Goal: Information Seeking & Learning: Find specific fact

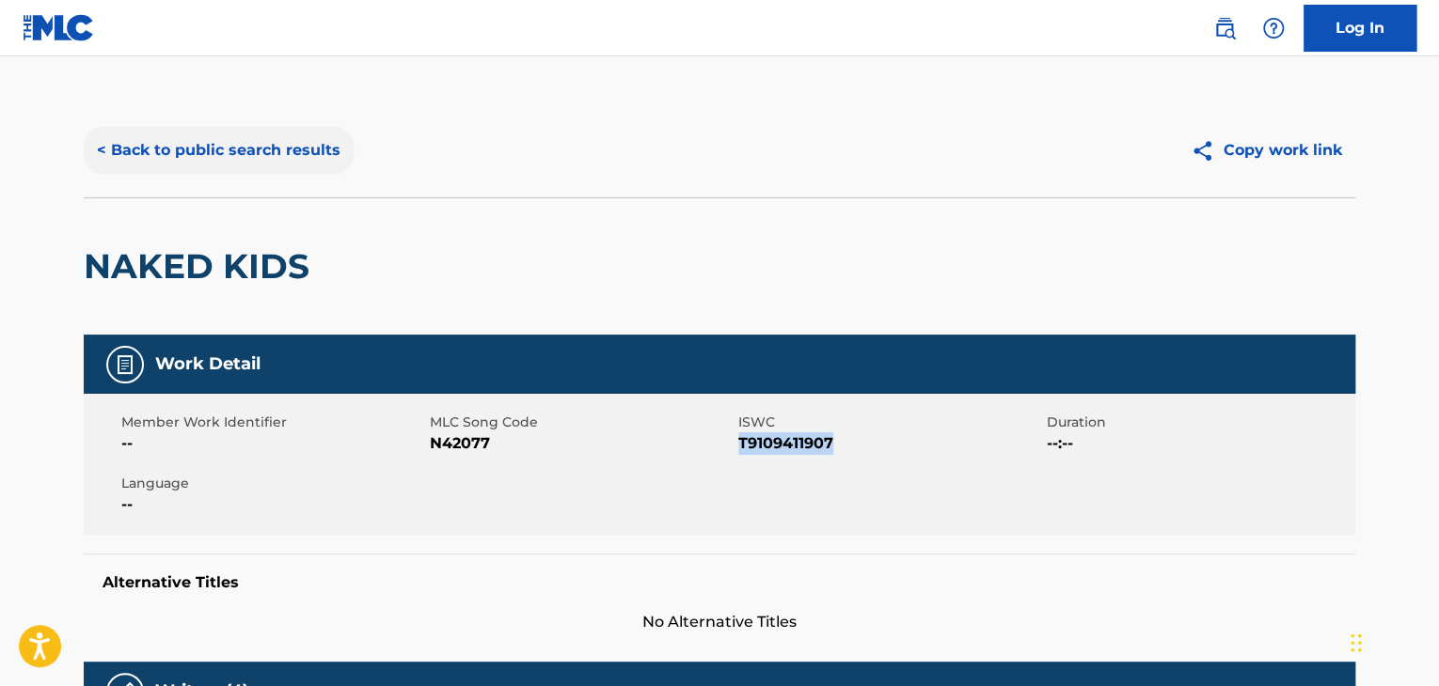
click at [144, 140] on button "< Back to public search results" at bounding box center [219, 150] width 270 height 47
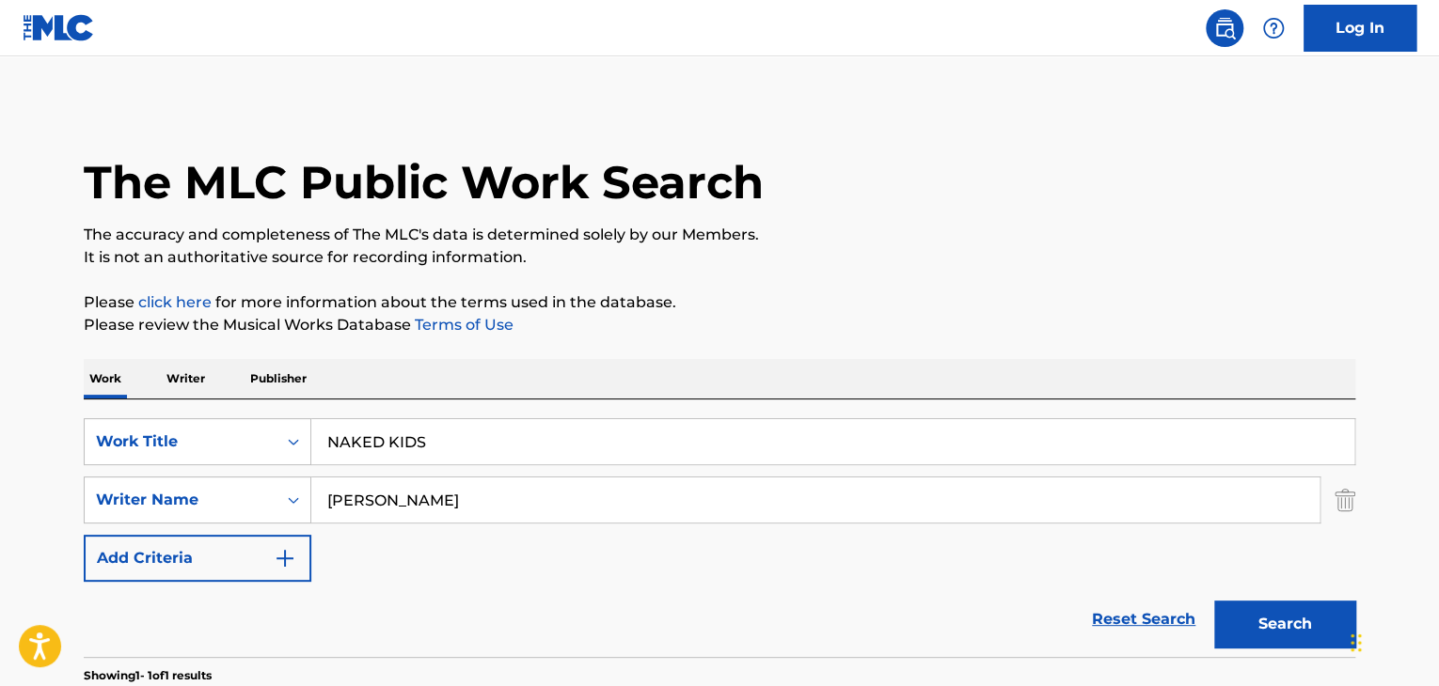
scroll to position [229, 0]
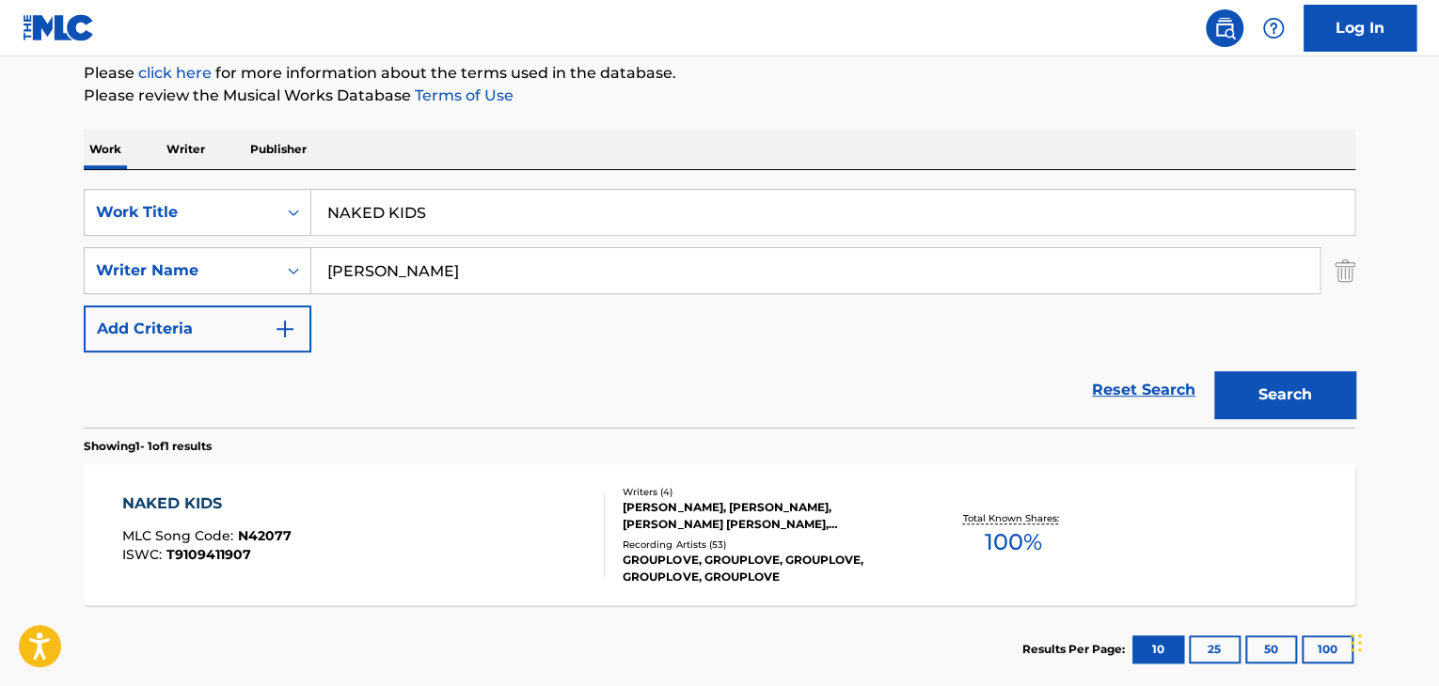
drag, startPoint x: 471, startPoint y: 200, endPoint x: 316, endPoint y: 180, distance: 156.5
click at [316, 180] on div "SearchWithCriteria035d6484-4321-42cb-93be-6990ca36bdb5 Work Title NAKED KIDS Se…" at bounding box center [719, 299] width 1271 height 258
paste input "MEN WITHOUT HAT"
type input "[PERSON_NAME]"
drag, startPoint x: 440, startPoint y: 268, endPoint x: 317, endPoint y: 262, distance: 123.3
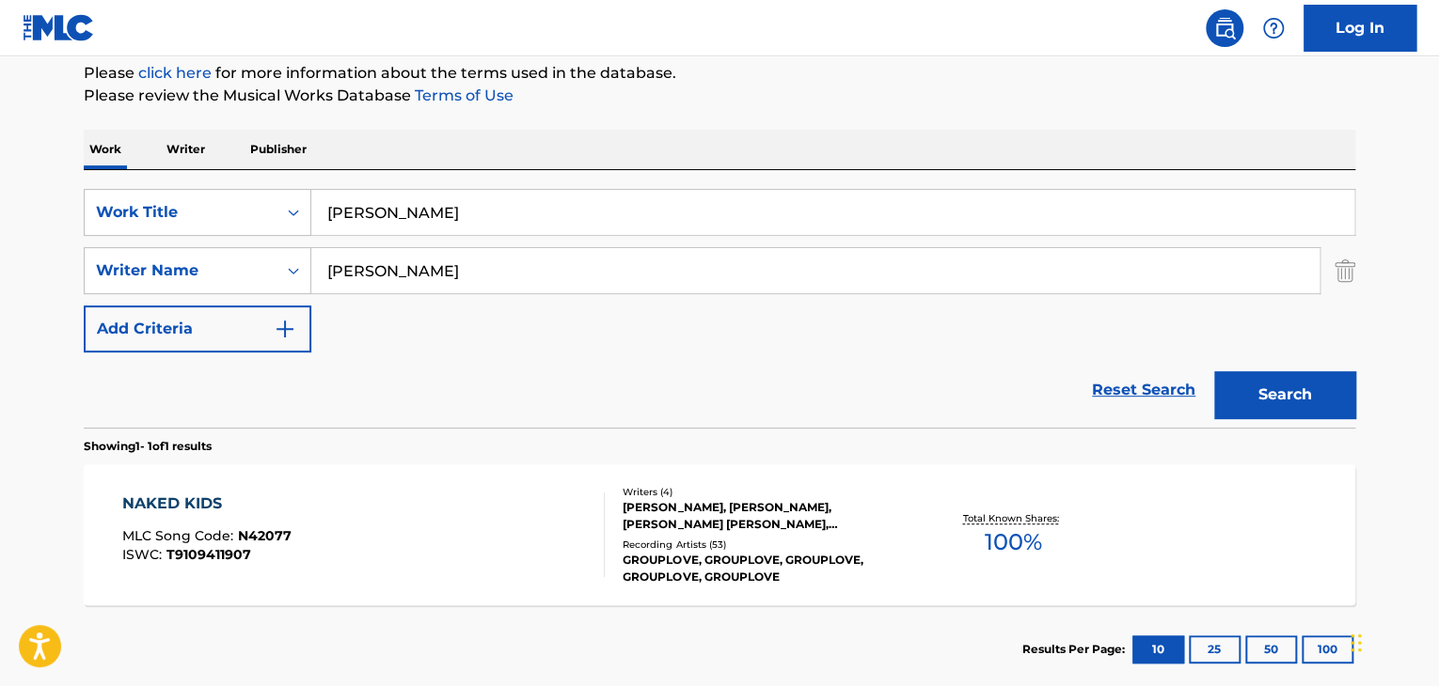
click at [305, 268] on div "SearchWithCriteriac45550a9-6a51-403d-b255-a5f36e71c716 Writer Name [PERSON_NAME]" at bounding box center [719, 270] width 1271 height 47
paste input "[PERSON_NAME]"
type input "[PERSON_NAME]"
click at [1287, 394] on button "Search" at bounding box center [1284, 394] width 141 height 47
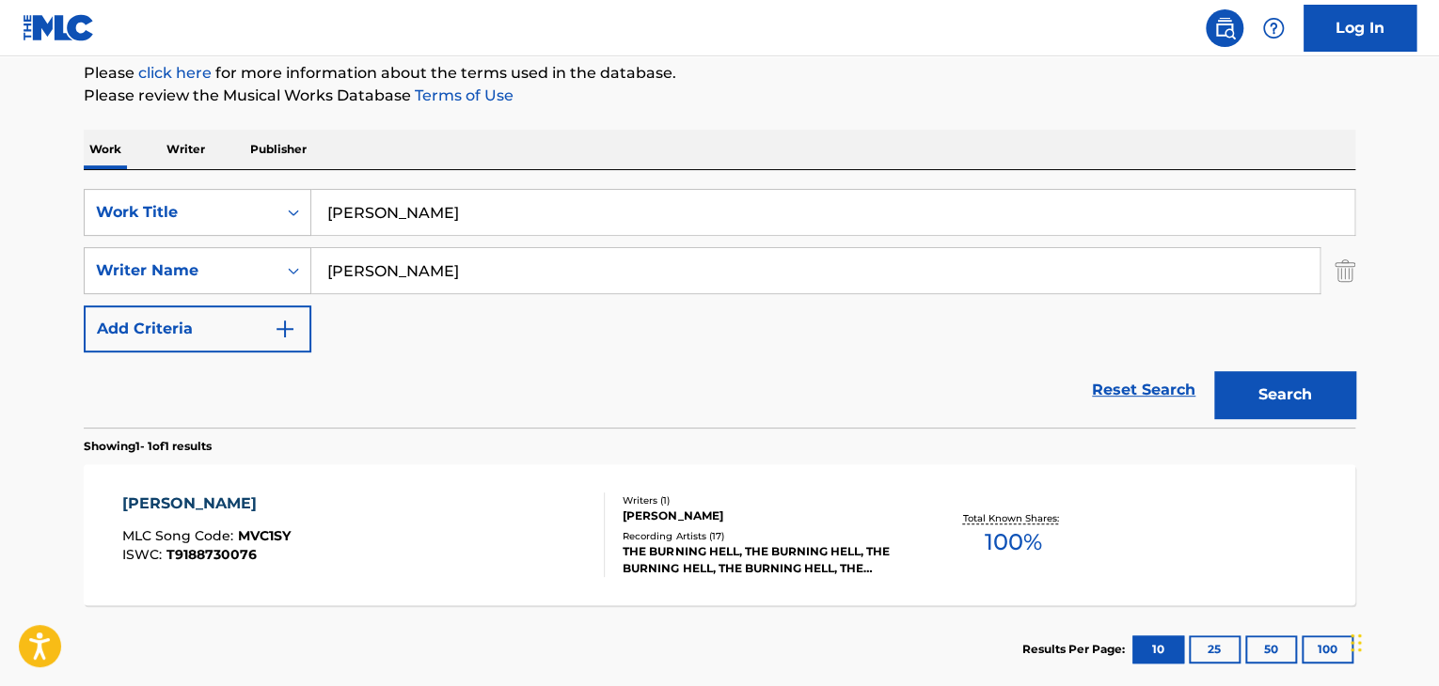
click at [386, 485] on div "[PERSON_NAME] MLC Song Code : MVC1SY ISWC : T9188730076 Writers ( 1 ) [PERSON_N…" at bounding box center [719, 535] width 1271 height 141
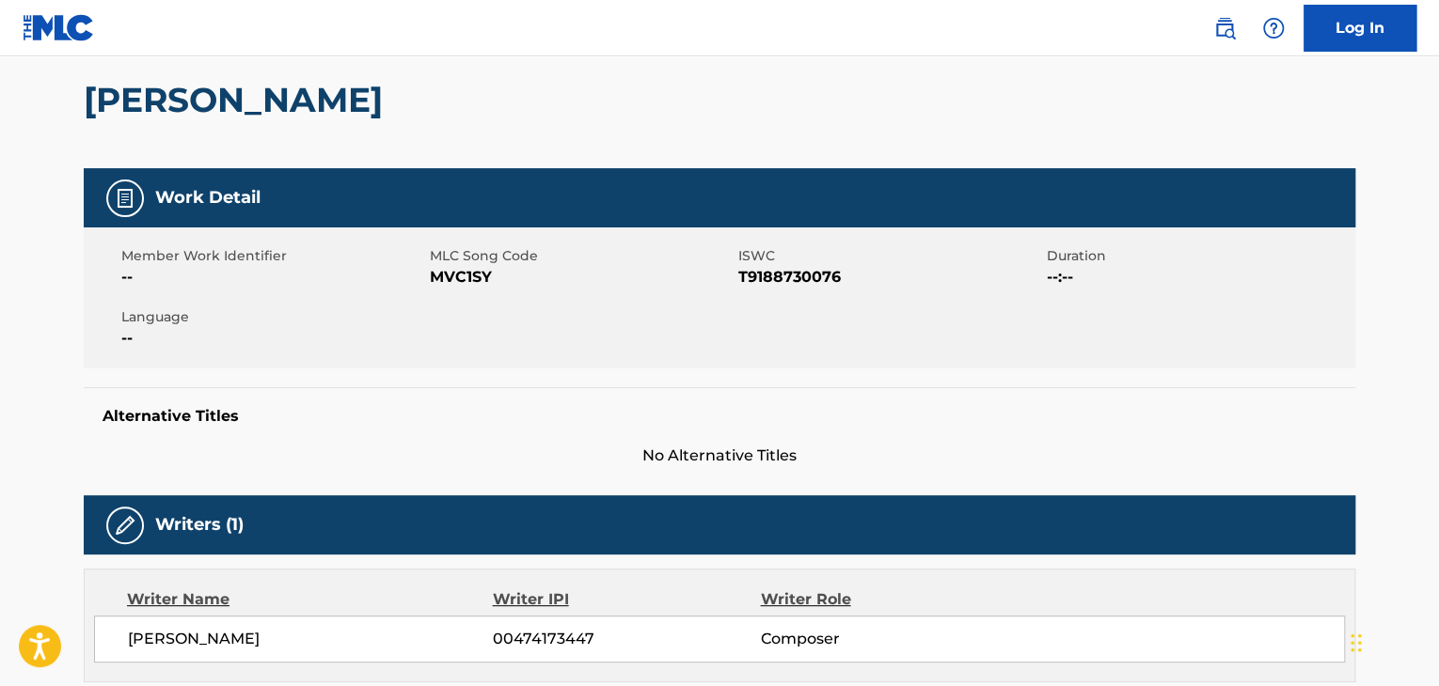
scroll to position [188, 0]
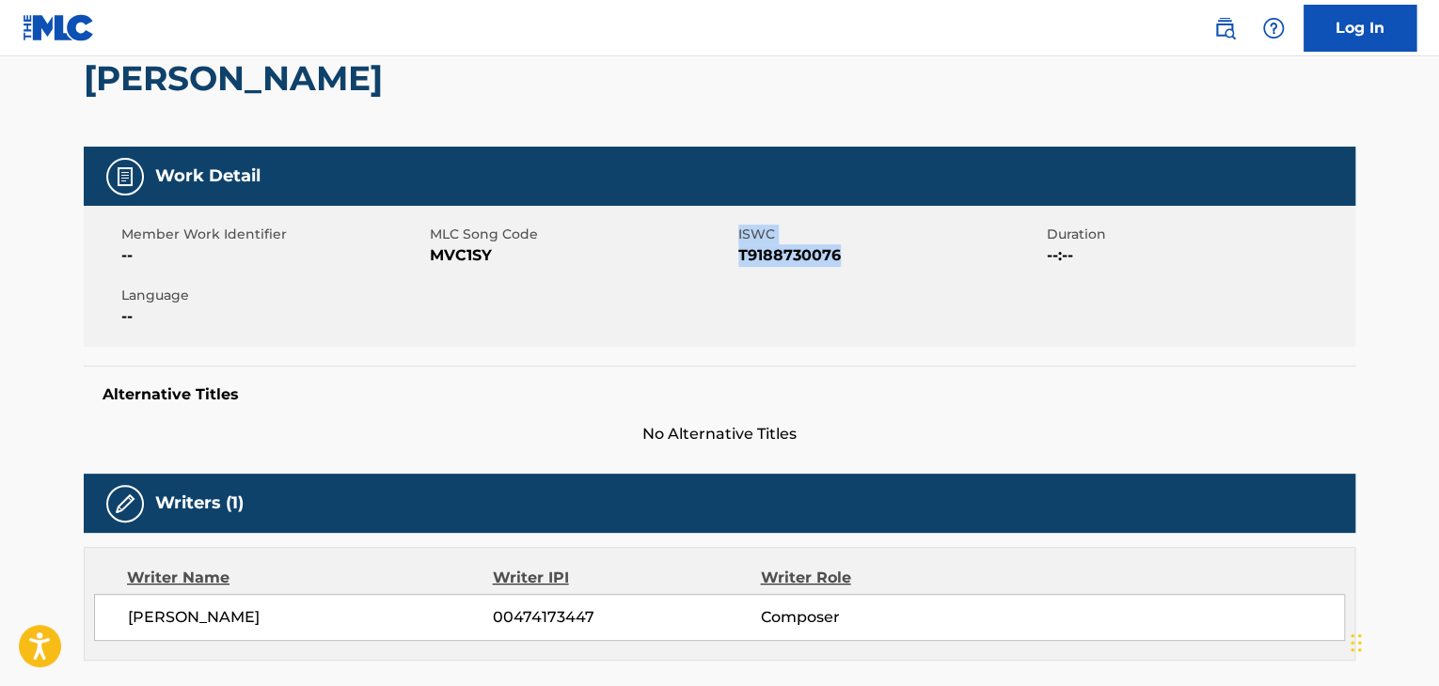
drag, startPoint x: 737, startPoint y: 253, endPoint x: 873, endPoint y: 253, distance: 135.4
click at [873, 253] on div "Member Work Identifier -- MLC Song Code MVC1SY ISWC T9188730076 Duration --:-- …" at bounding box center [719, 276] width 1271 height 141
click at [873, 253] on span "T9188730076" at bounding box center [890, 255] width 304 height 23
drag, startPoint x: 829, startPoint y: 260, endPoint x: 739, endPoint y: 254, distance: 90.5
click at [739, 254] on span "T9188730076" at bounding box center [890, 255] width 304 height 23
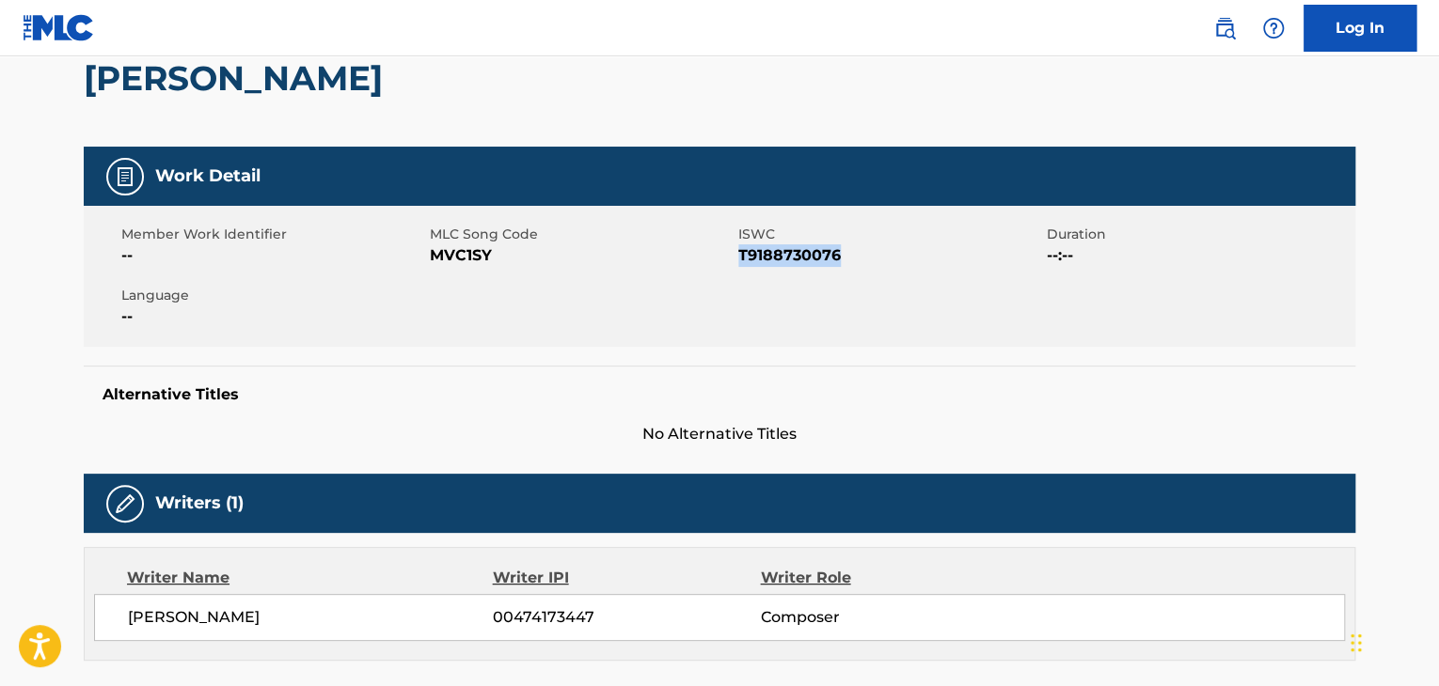
copy span "T9188730076"
drag, startPoint x: 428, startPoint y: 253, endPoint x: 479, endPoint y: 257, distance: 50.9
click at [479, 257] on div "Member Work Identifier -- MLC Song Code MVC1SY ISWC T9188730076 Duration --:-- …" at bounding box center [719, 276] width 1271 height 141
click at [494, 257] on span "MVC1SY" at bounding box center [582, 255] width 304 height 23
drag, startPoint x: 485, startPoint y: 254, endPoint x: 435, endPoint y: 254, distance: 49.8
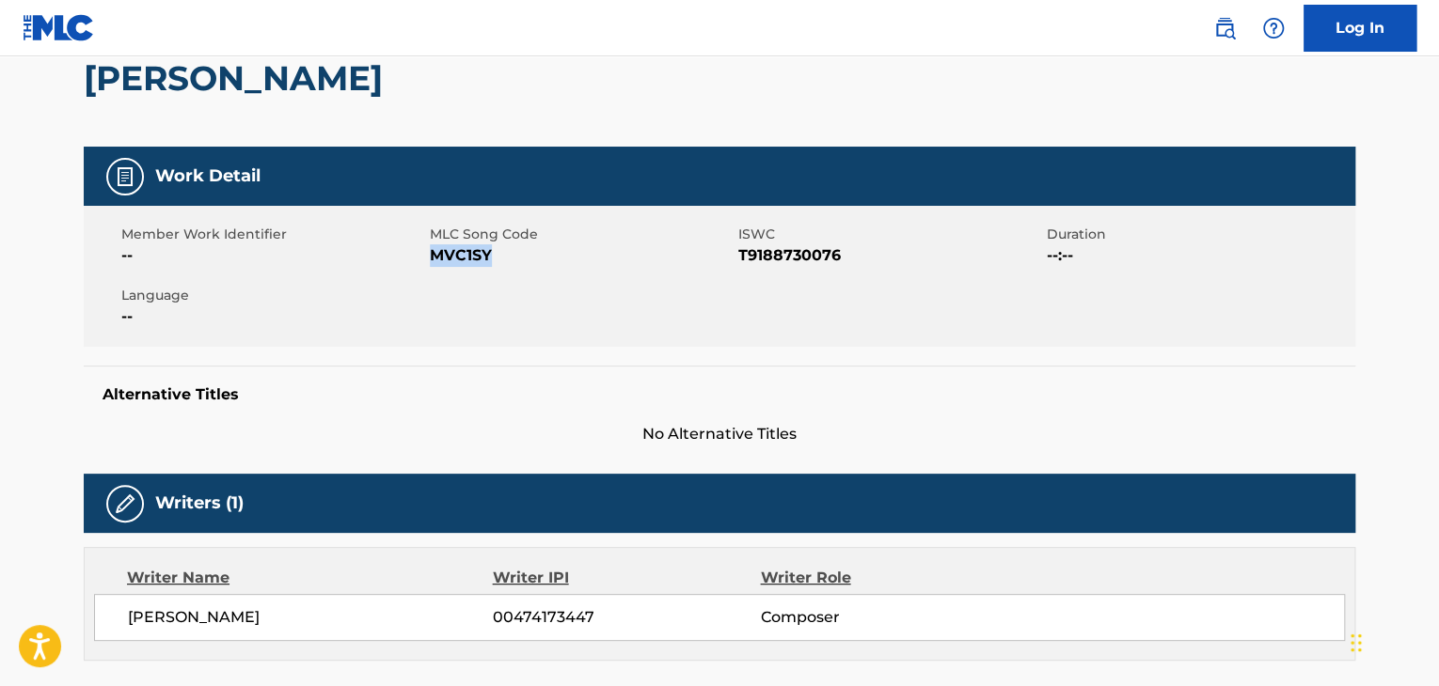
click at [435, 254] on span "MVC1SY" at bounding box center [582, 255] width 304 height 23
copy span "MVC1SY"
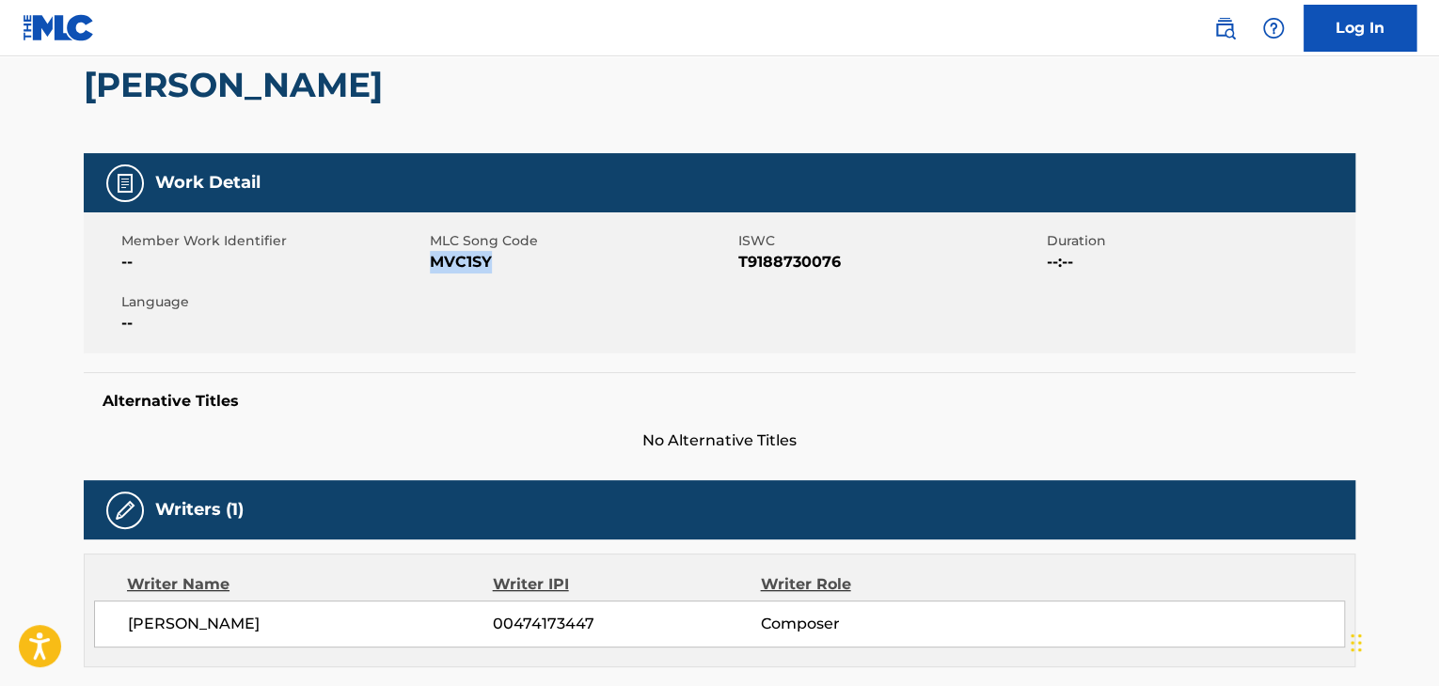
scroll to position [0, 0]
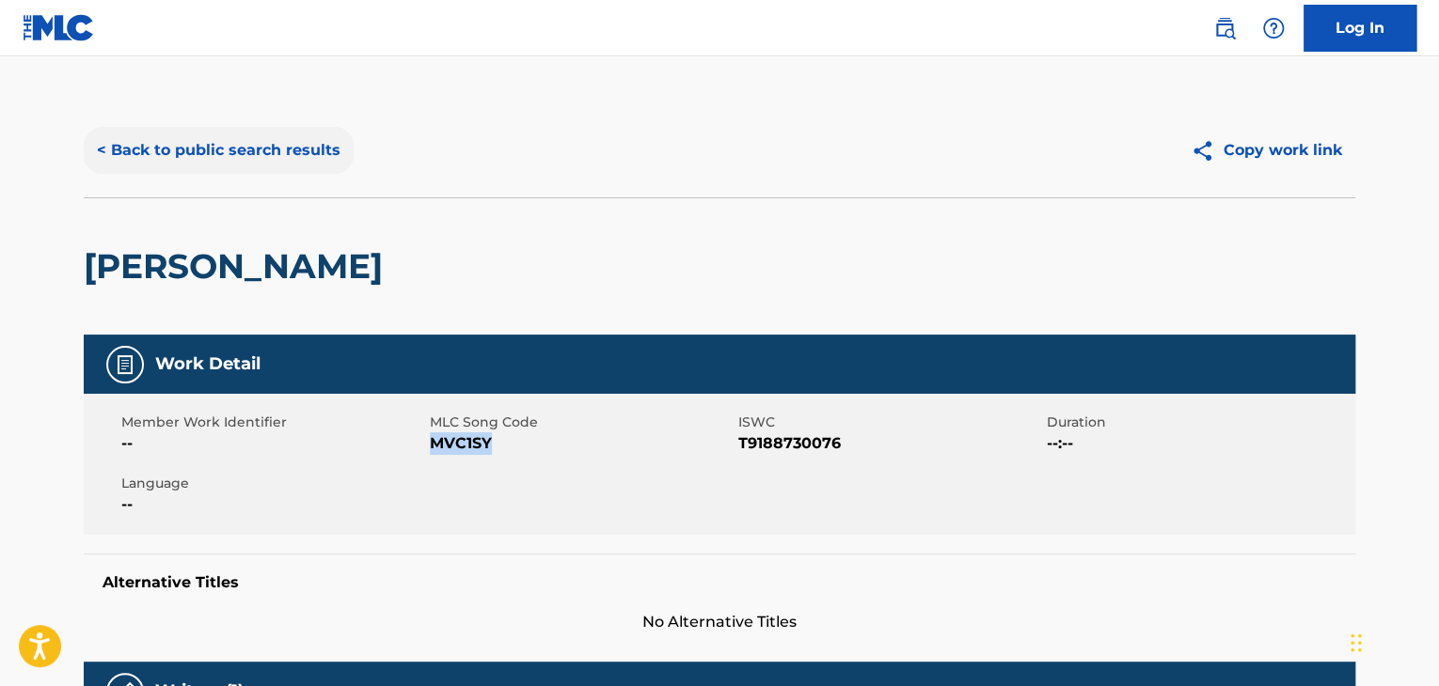
click at [133, 150] on button "< Back to public search results" at bounding box center [219, 150] width 270 height 47
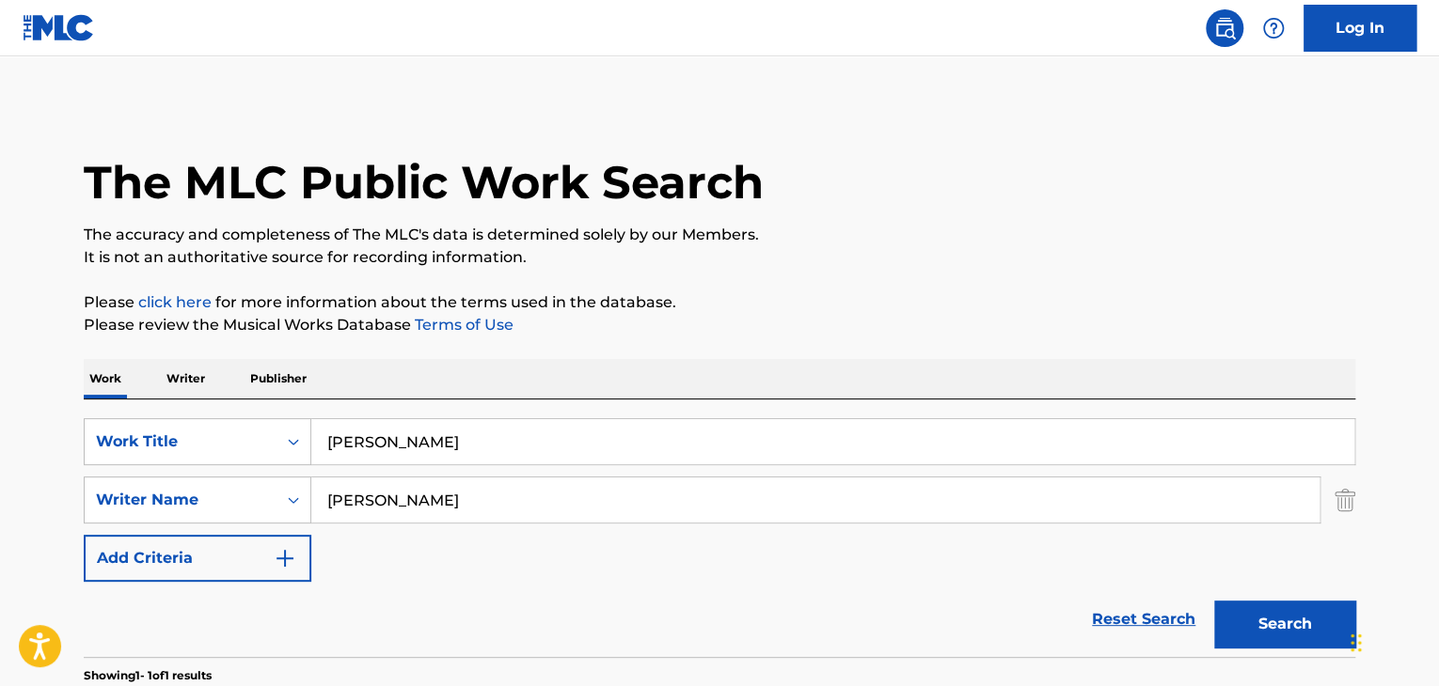
scroll to position [229, 0]
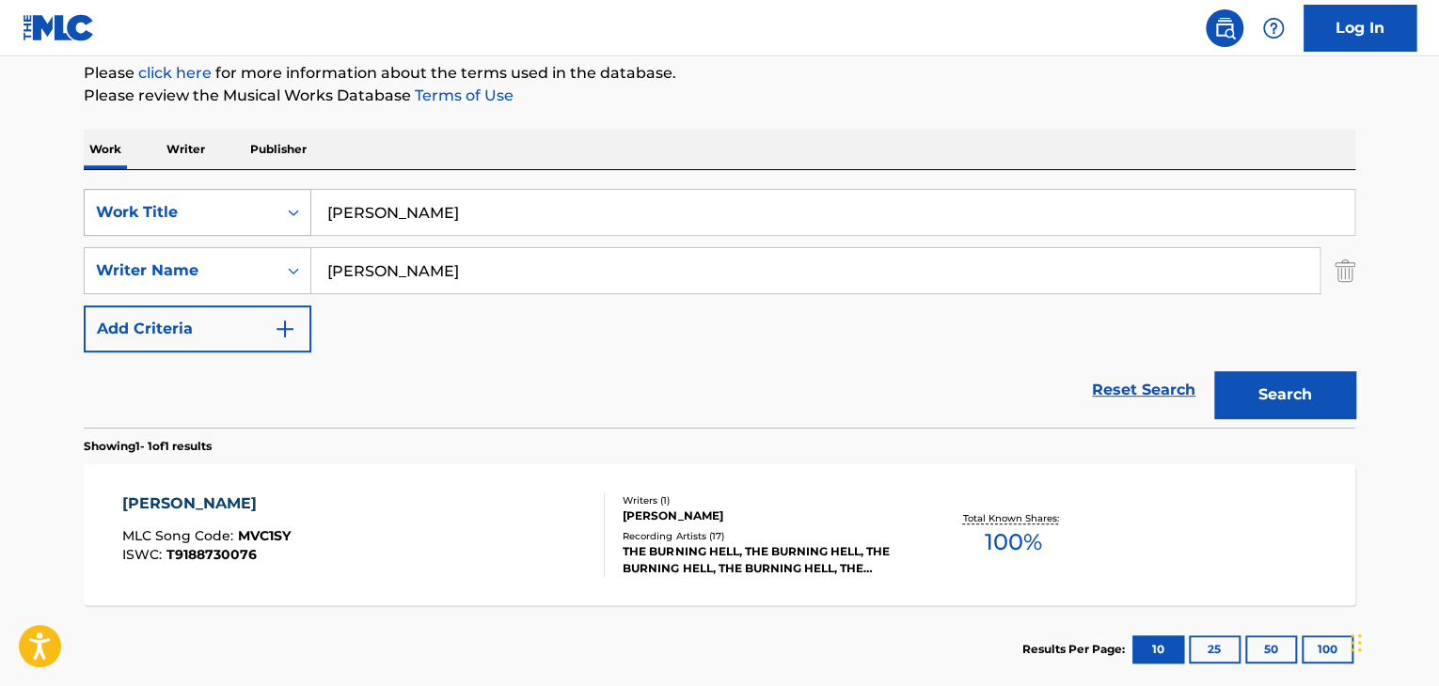
drag, startPoint x: 519, startPoint y: 210, endPoint x: 300, endPoint y: 212, distance: 219.1
click at [300, 212] on div "SearchWithCriteria035d6484-4321-42cb-93be-6990ca36bdb5 Work Title [PERSON_NAME]" at bounding box center [719, 212] width 1271 height 47
paste input "Bitter Rivals"
type input "Bitter Rivals"
drag, startPoint x: 526, startPoint y: 272, endPoint x: 326, endPoint y: 274, distance: 199.4
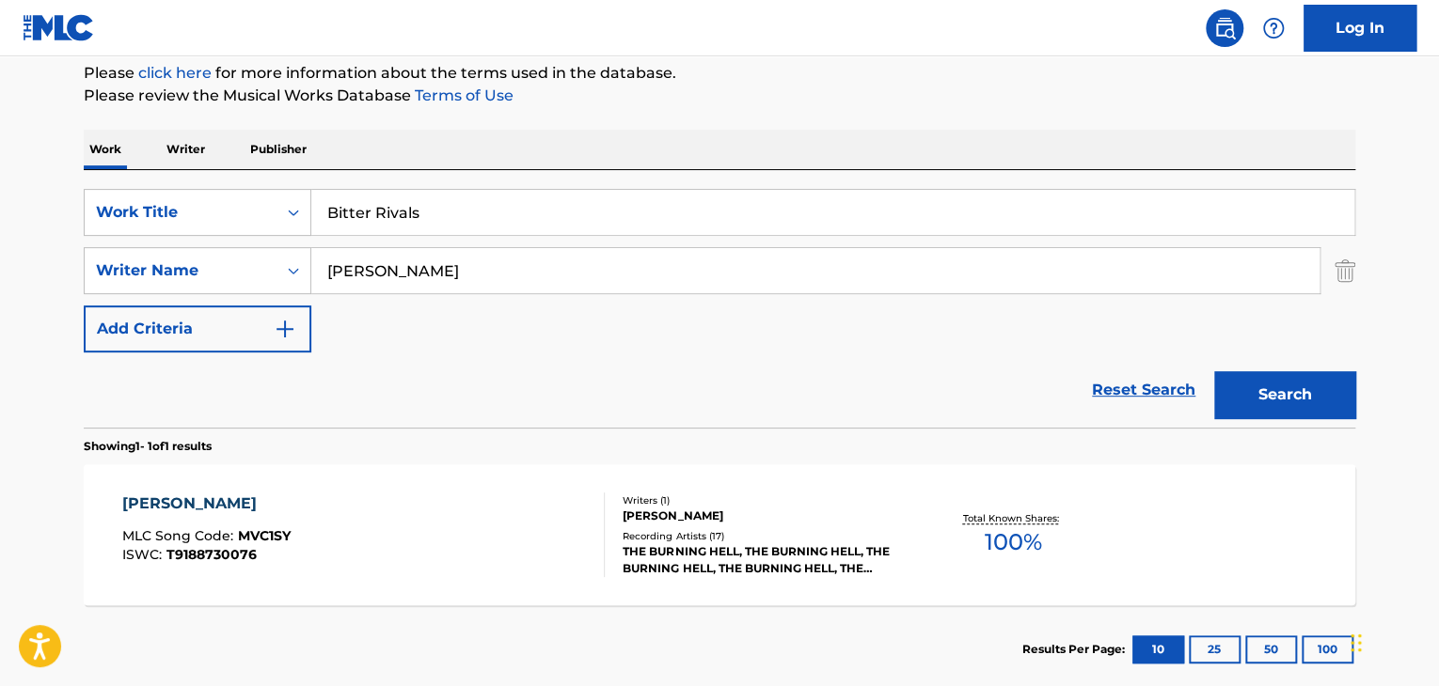
click at [326, 274] on input "[PERSON_NAME]" at bounding box center [815, 270] width 1008 height 45
paste input "[PERSON_NAME]"
click at [466, 271] on input "[PERSON_NAME]" at bounding box center [815, 270] width 1008 height 45
paste input "[PERSON_NAME]"
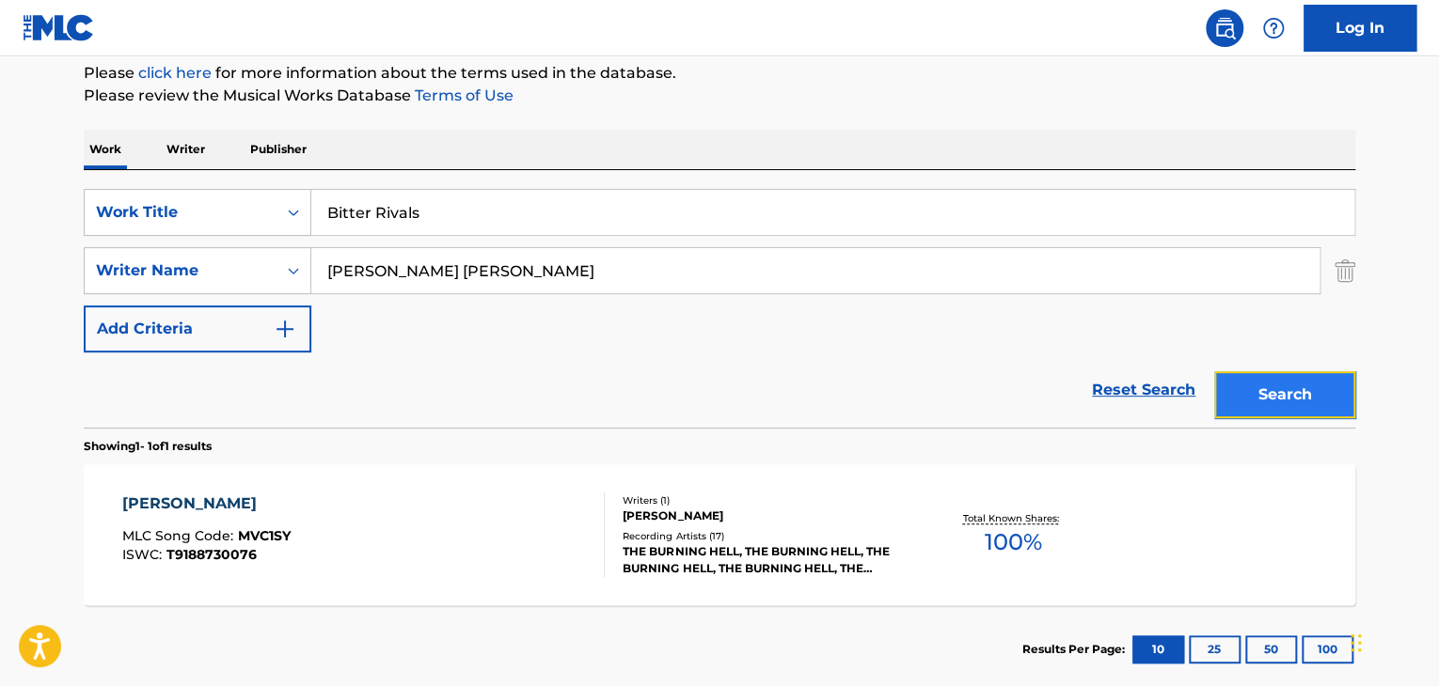
click at [1288, 407] on button "Search" at bounding box center [1284, 394] width 141 height 47
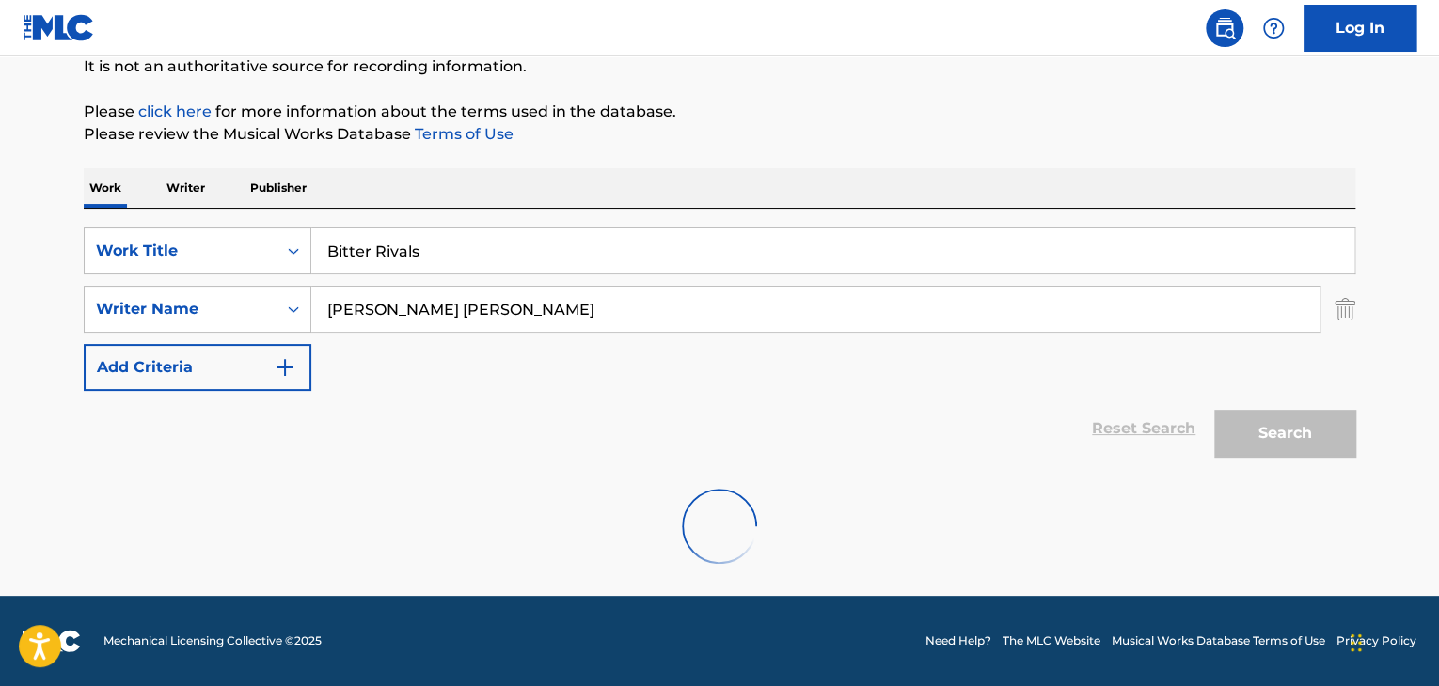
scroll to position [130, 0]
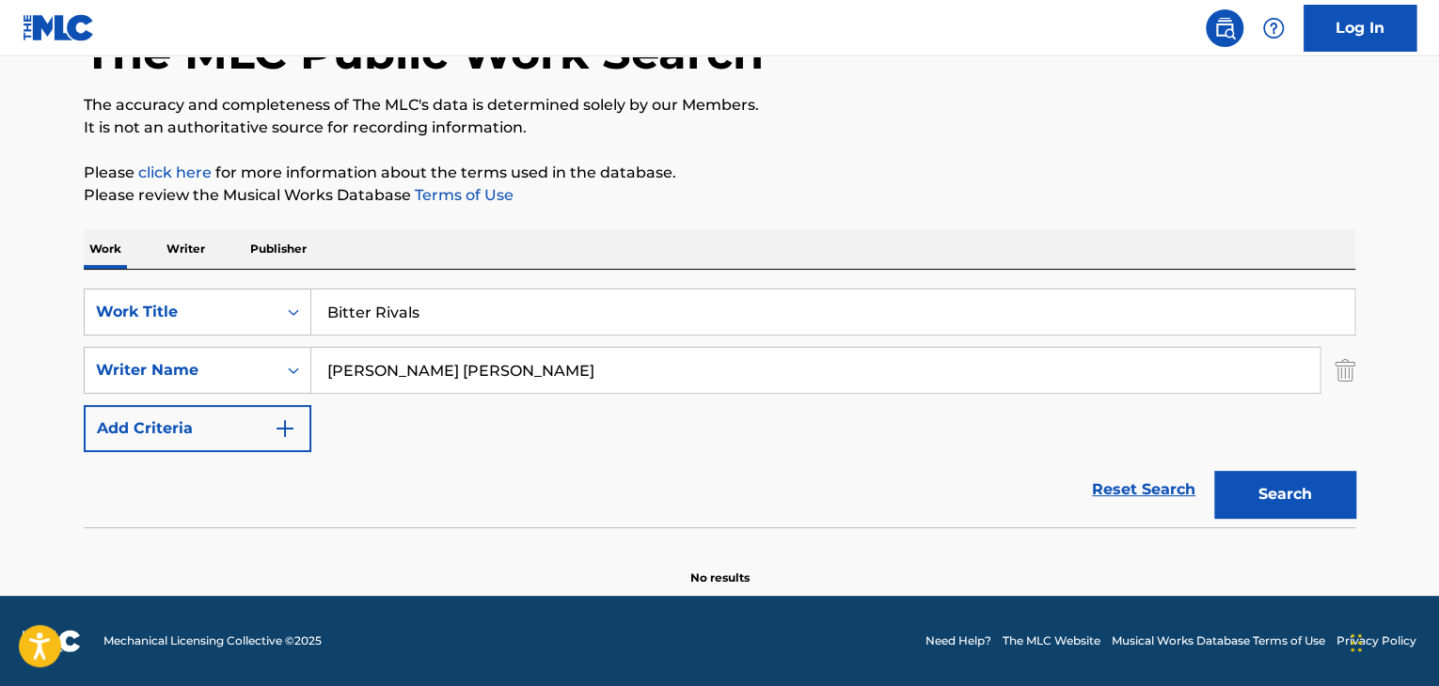
click at [539, 366] on input "[PERSON_NAME] [PERSON_NAME]" at bounding box center [815, 370] width 1008 height 45
click at [463, 365] on input "[PERSON_NAME] [PERSON_NAME]" at bounding box center [815, 370] width 1008 height 45
drag, startPoint x: 453, startPoint y: 367, endPoint x: 405, endPoint y: 380, distance: 49.7
click at [405, 380] on input "[PERSON_NAME] [PERSON_NAME]" at bounding box center [815, 370] width 1008 height 45
click at [1214, 471] on button "Search" at bounding box center [1284, 494] width 141 height 47
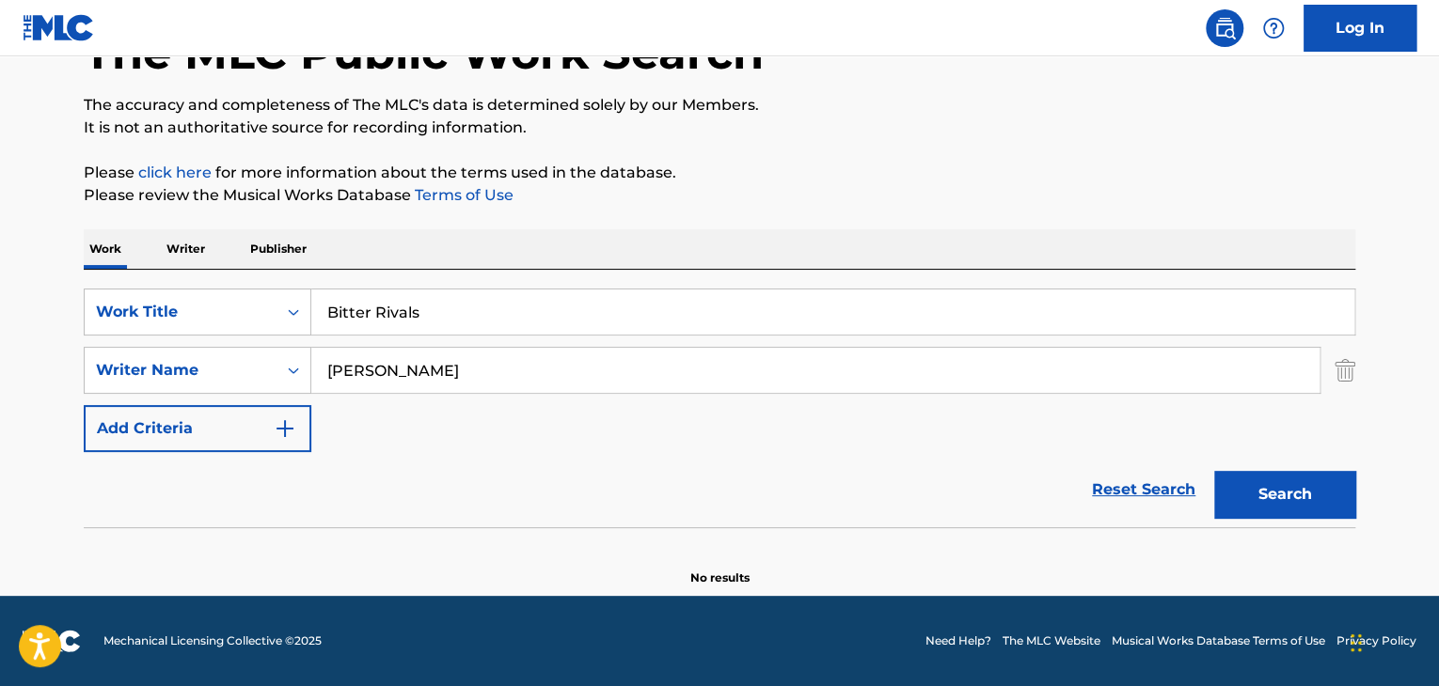
drag, startPoint x: 402, startPoint y: 373, endPoint x: 535, endPoint y: 392, distance: 134.8
click at [535, 392] on div "[PERSON_NAME]" at bounding box center [815, 370] width 1009 height 47
click at [1214, 471] on button "Search" at bounding box center [1284, 494] width 141 height 47
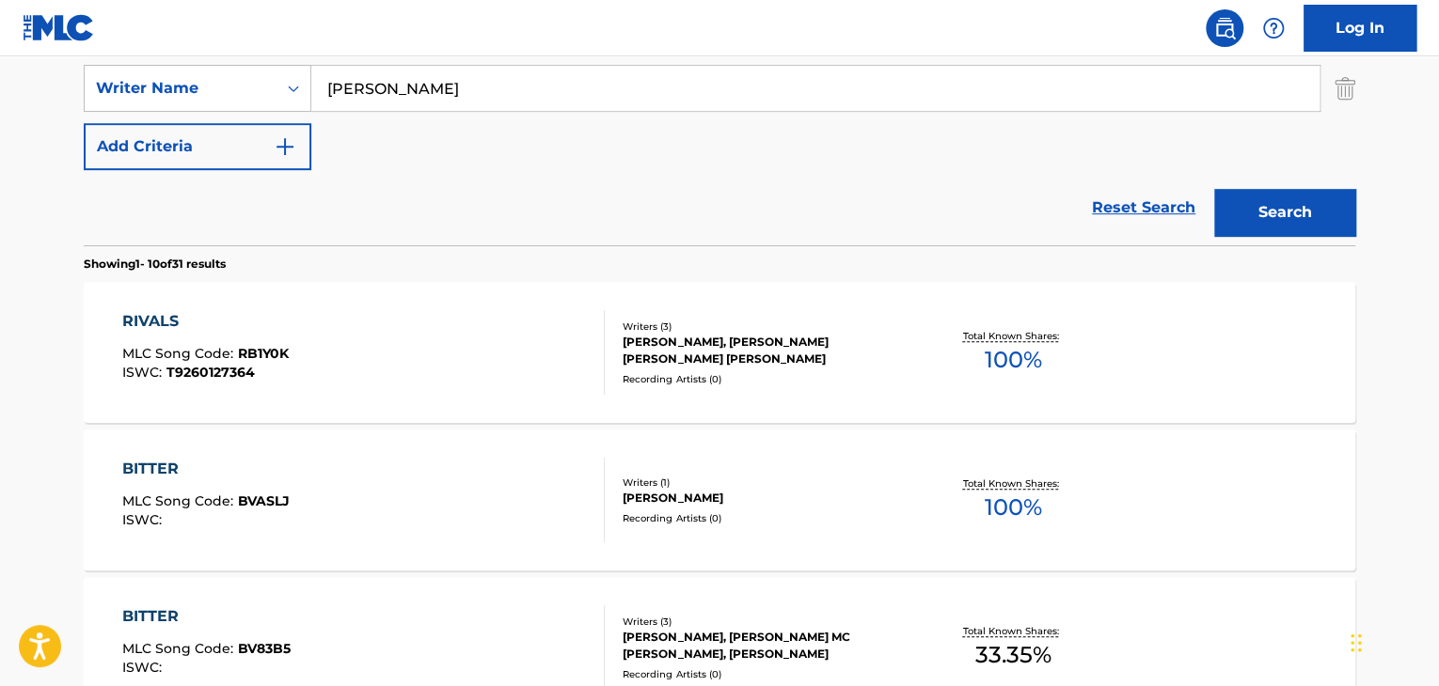
scroll to position [0, 0]
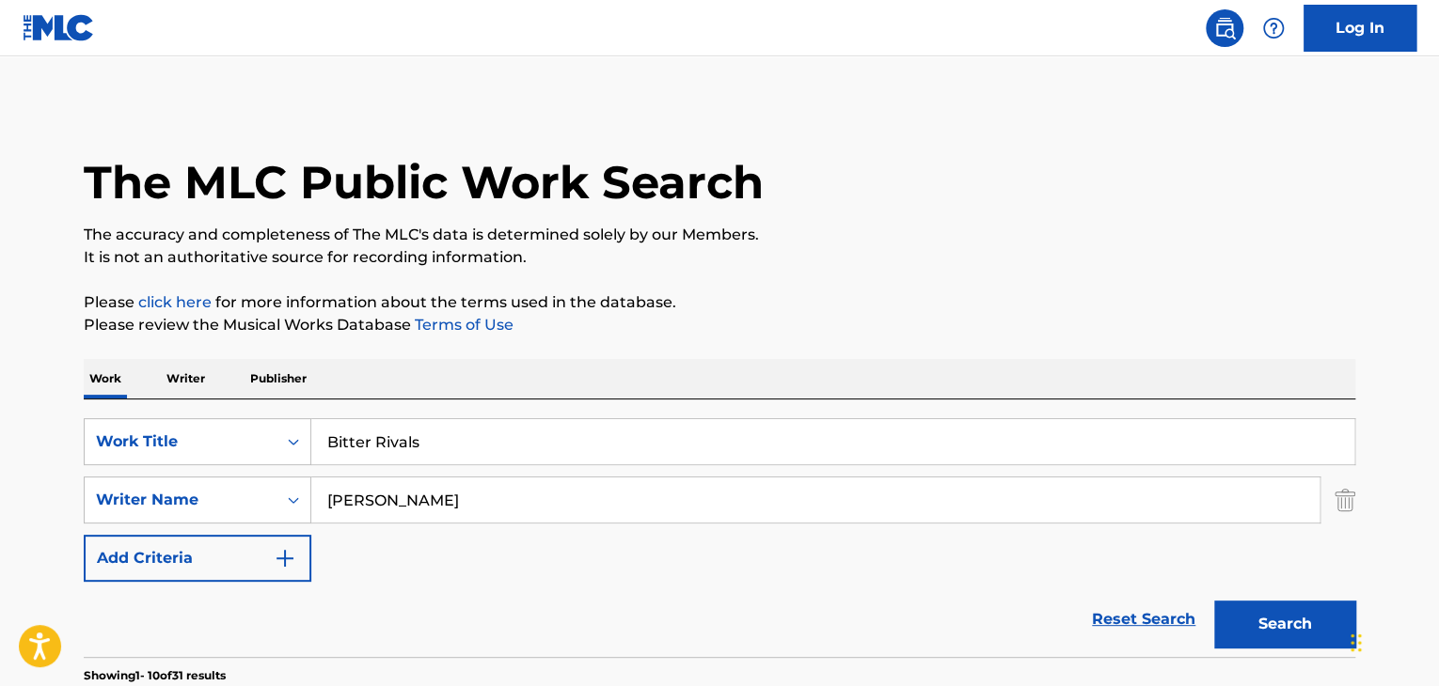
type input "[PERSON_NAME]"
click at [1214, 601] on button "Search" at bounding box center [1284, 624] width 141 height 47
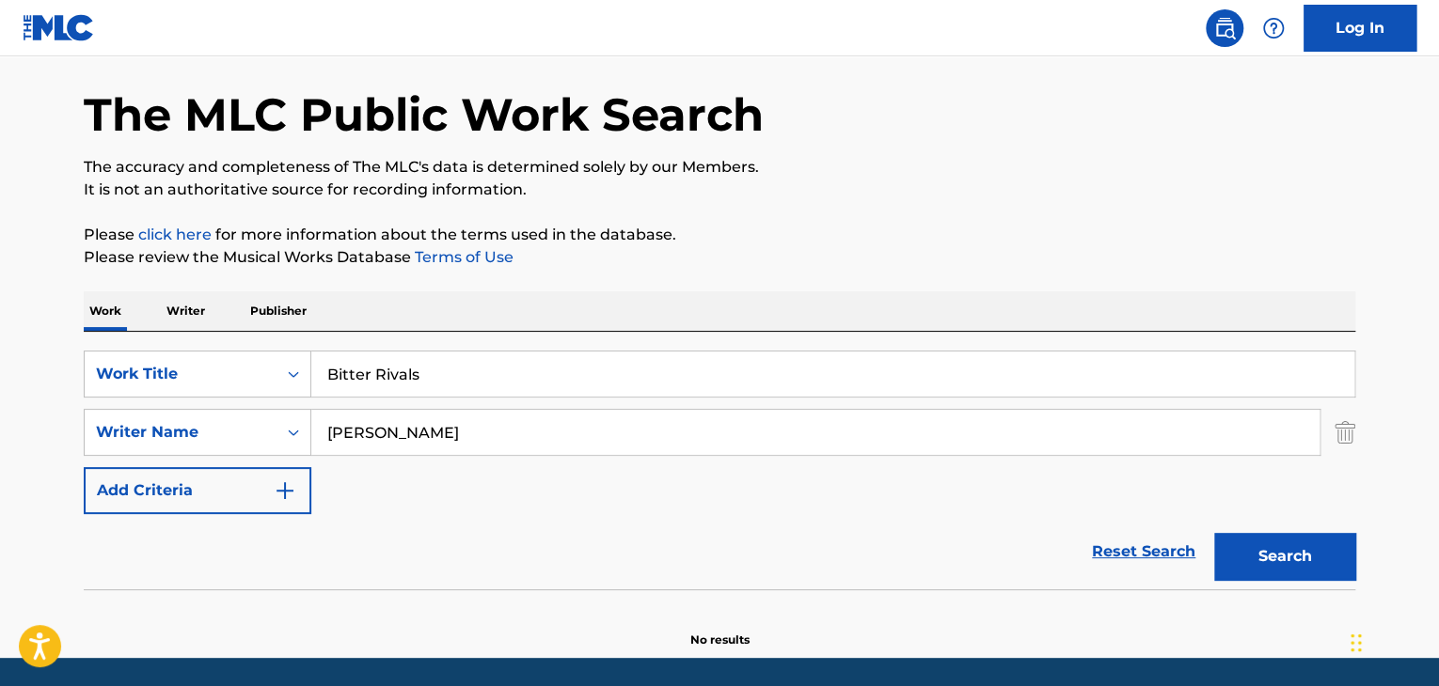
scroll to position [130, 0]
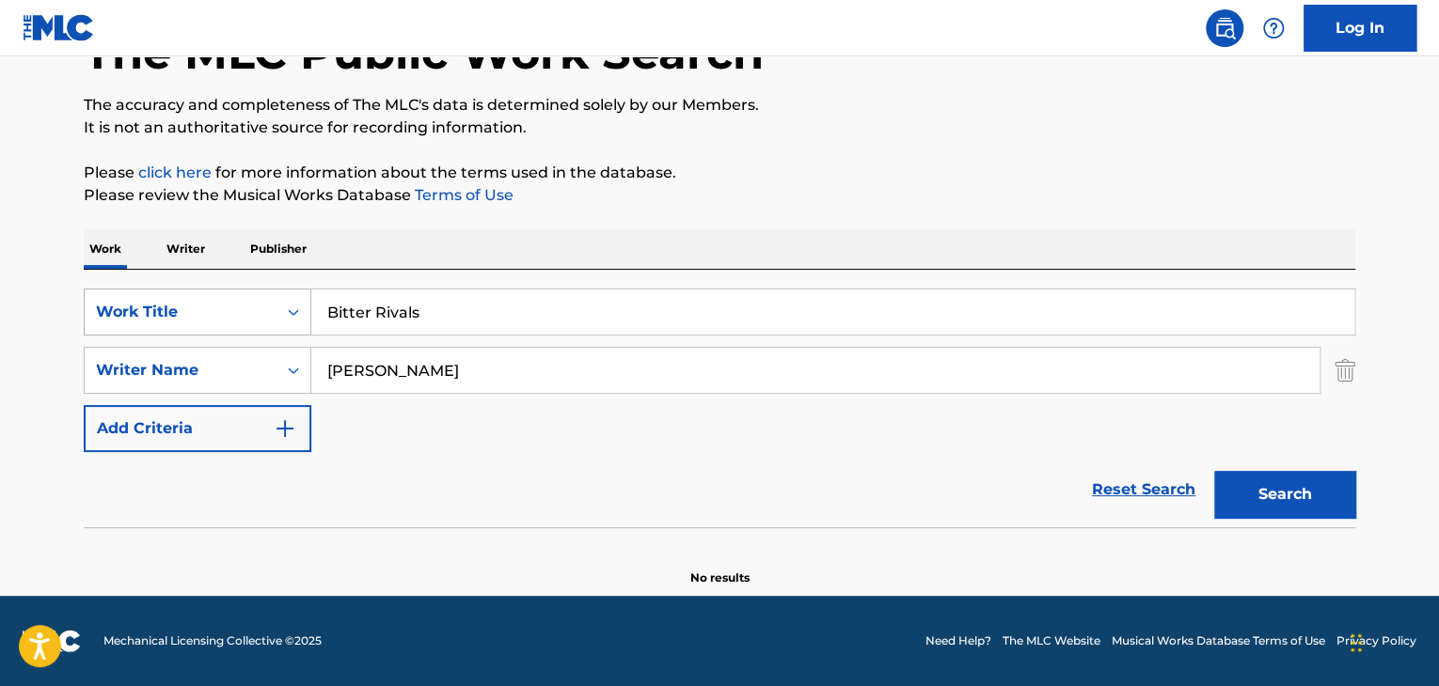
drag, startPoint x: 455, startPoint y: 308, endPoint x: 275, endPoint y: 325, distance: 181.3
click at [275, 326] on div "SearchWithCriteria035d6484-4321-42cb-93be-6990ca36bdb5 Work Title Bitter Rivals" at bounding box center [719, 312] width 1271 height 47
paste input "Road to Hell"
type input "Road to Hell"
drag, startPoint x: 351, startPoint y: 376, endPoint x: 245, endPoint y: 369, distance: 105.6
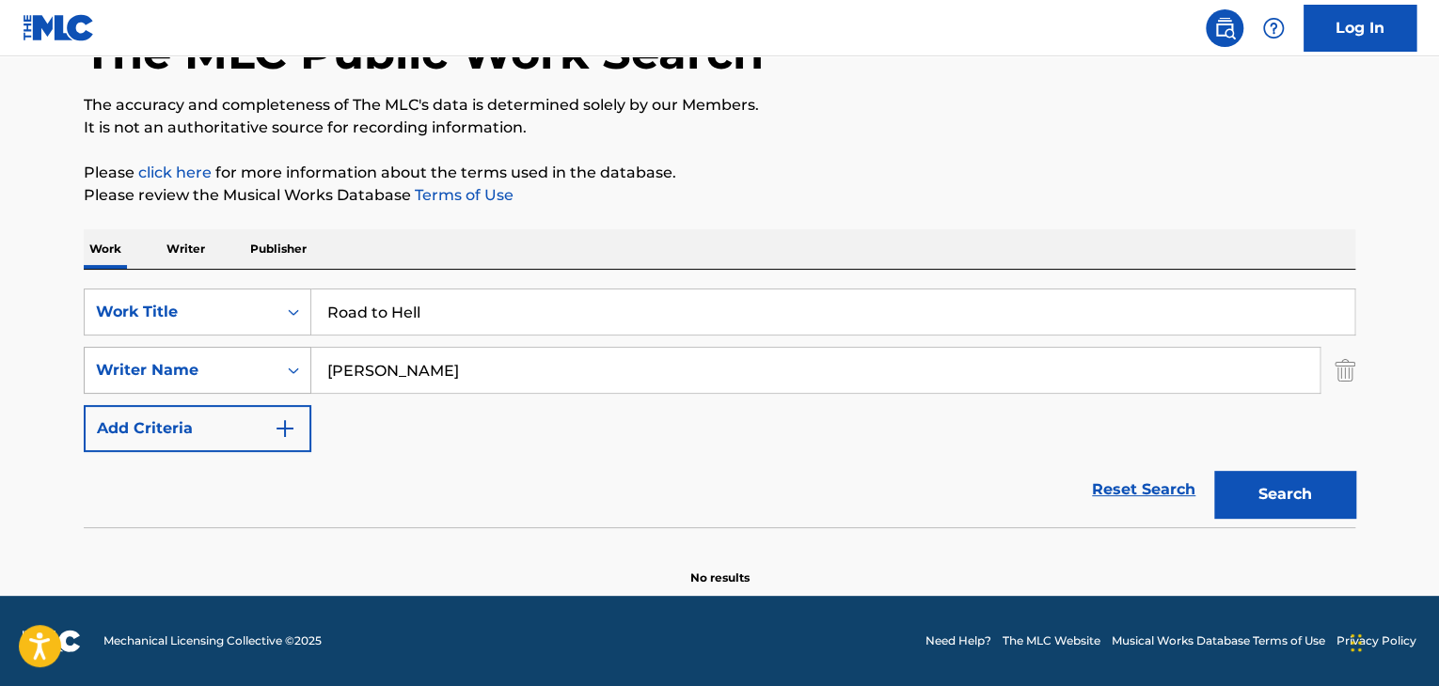
click at [245, 375] on div "SearchWithCriteriac45550a9-6a51-403d-b255-a5f36e71c716 Writer Name [PERSON_NAME]" at bounding box center [719, 370] width 1271 height 47
drag, startPoint x: 366, startPoint y: 380, endPoint x: 282, endPoint y: 382, distance: 83.7
click at [282, 382] on div "SearchWithCriteriac45550a9-6a51-403d-b255-a5f36e71c716 Writer Name" at bounding box center [719, 370] width 1271 height 47
paste input "[PERSON_NAME]"
type input "[PERSON_NAME]"
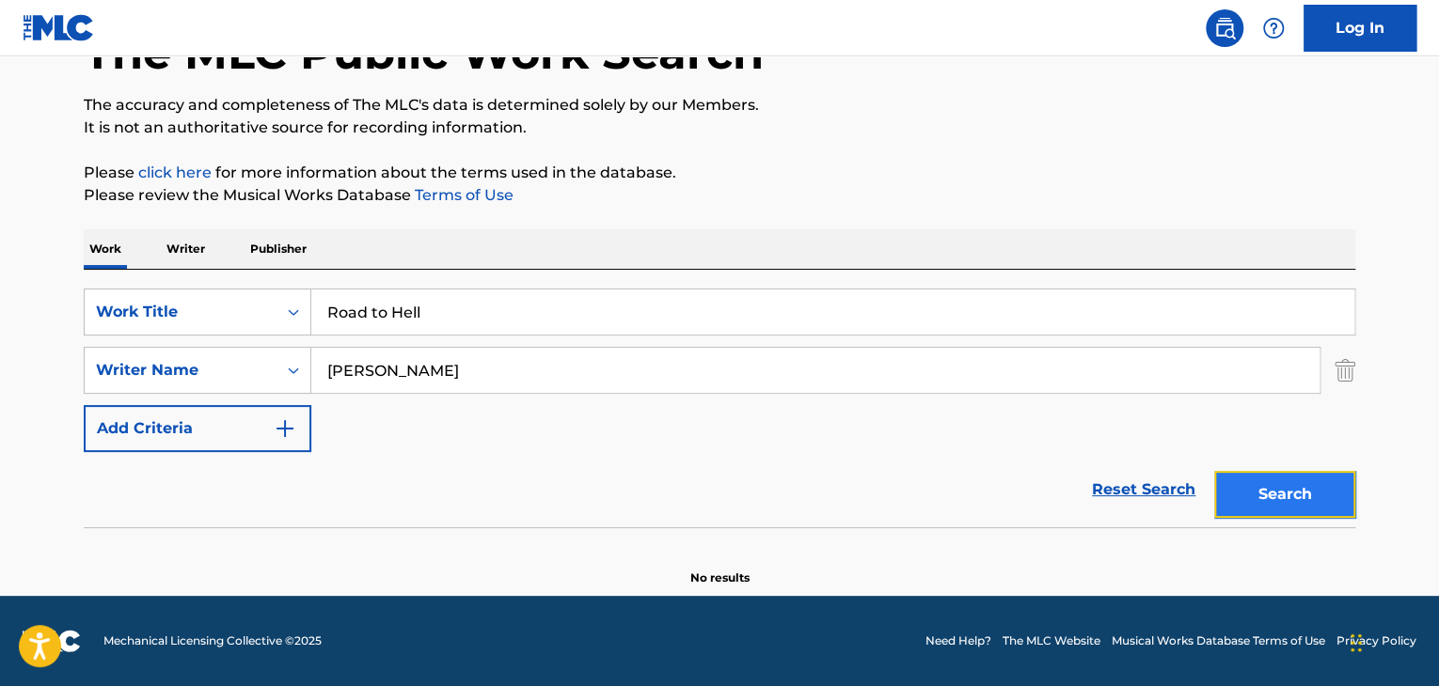
click at [1293, 485] on button "Search" at bounding box center [1284, 494] width 141 height 47
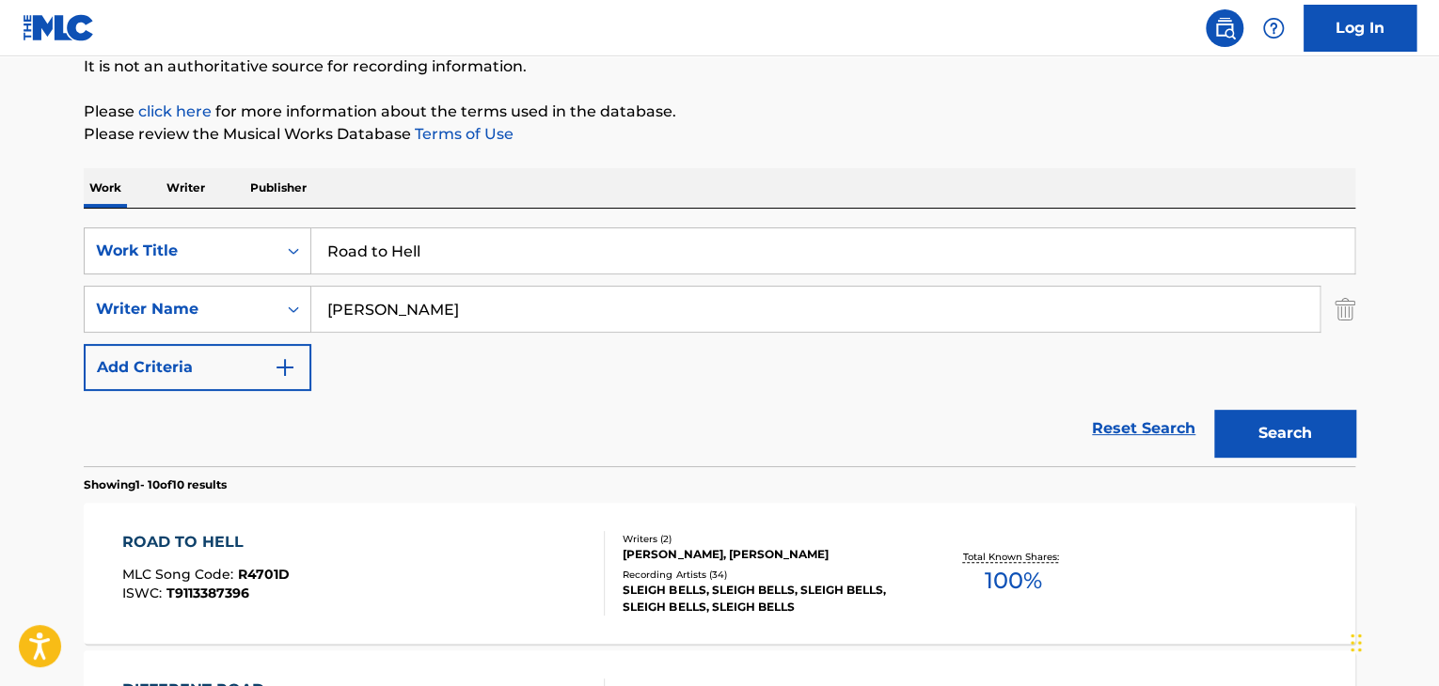
scroll to position [318, 0]
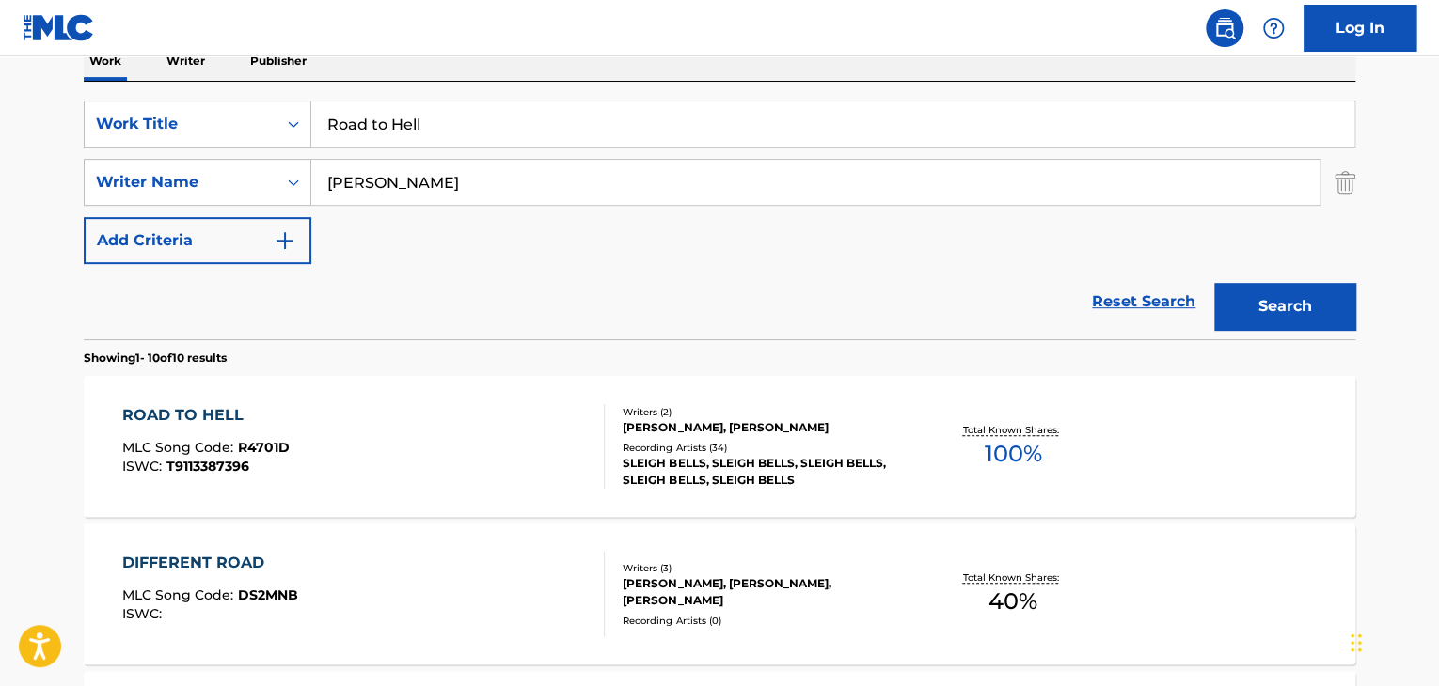
click at [404, 441] on div "ROAD TO HELL MLC Song Code : R4701D ISWC : T9113387396" at bounding box center [363, 446] width 483 height 85
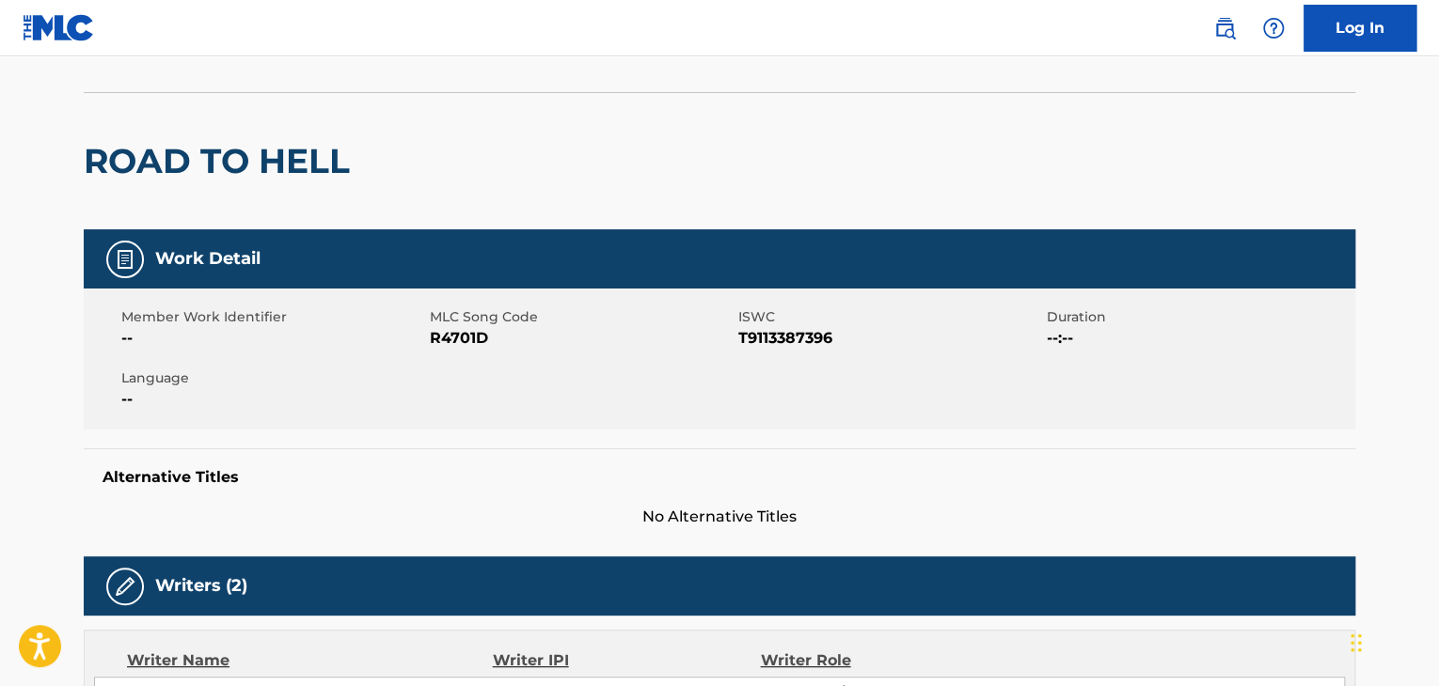
scroll to position [94, 0]
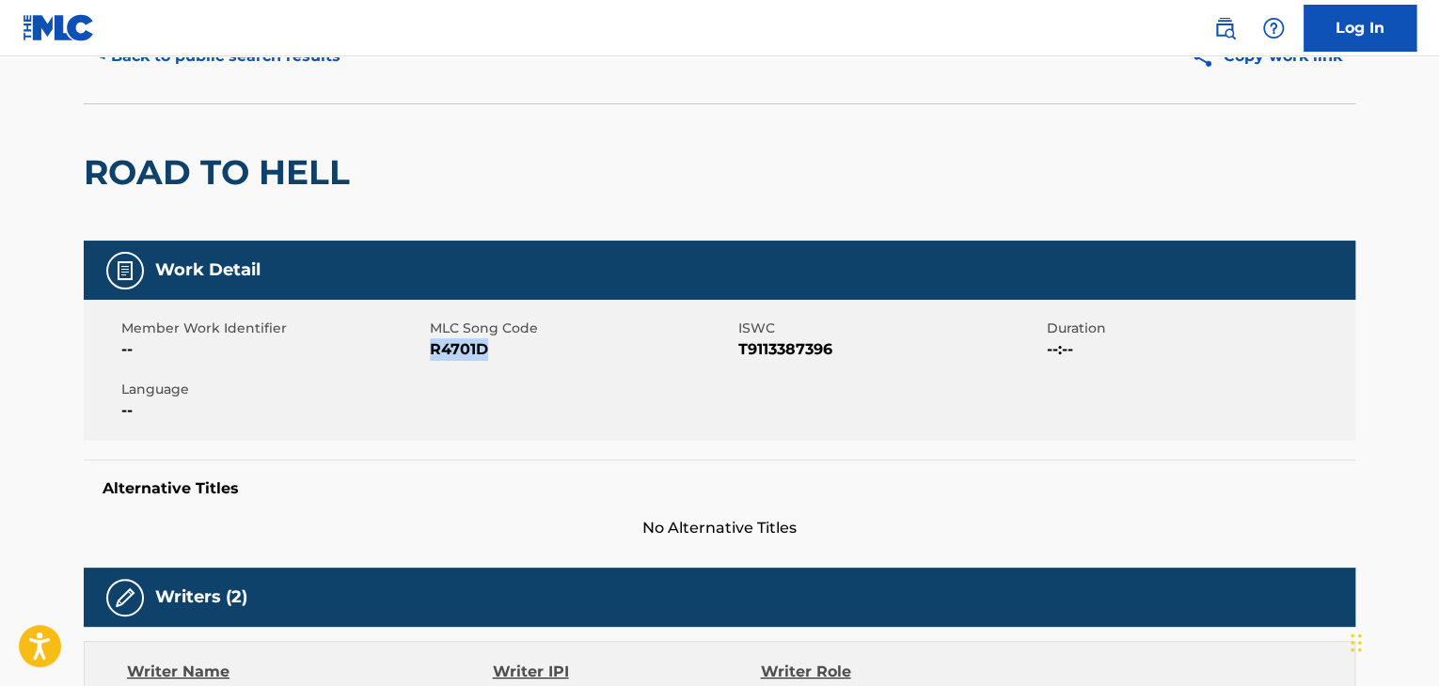
drag, startPoint x: 487, startPoint y: 350, endPoint x: 432, endPoint y: 358, distance: 56.1
click at [432, 358] on span "R4701D" at bounding box center [582, 350] width 304 height 23
copy span "R4701D"
click at [844, 350] on span "T9113387396" at bounding box center [890, 350] width 304 height 23
drag, startPoint x: 833, startPoint y: 351, endPoint x: 744, endPoint y: 347, distance: 89.4
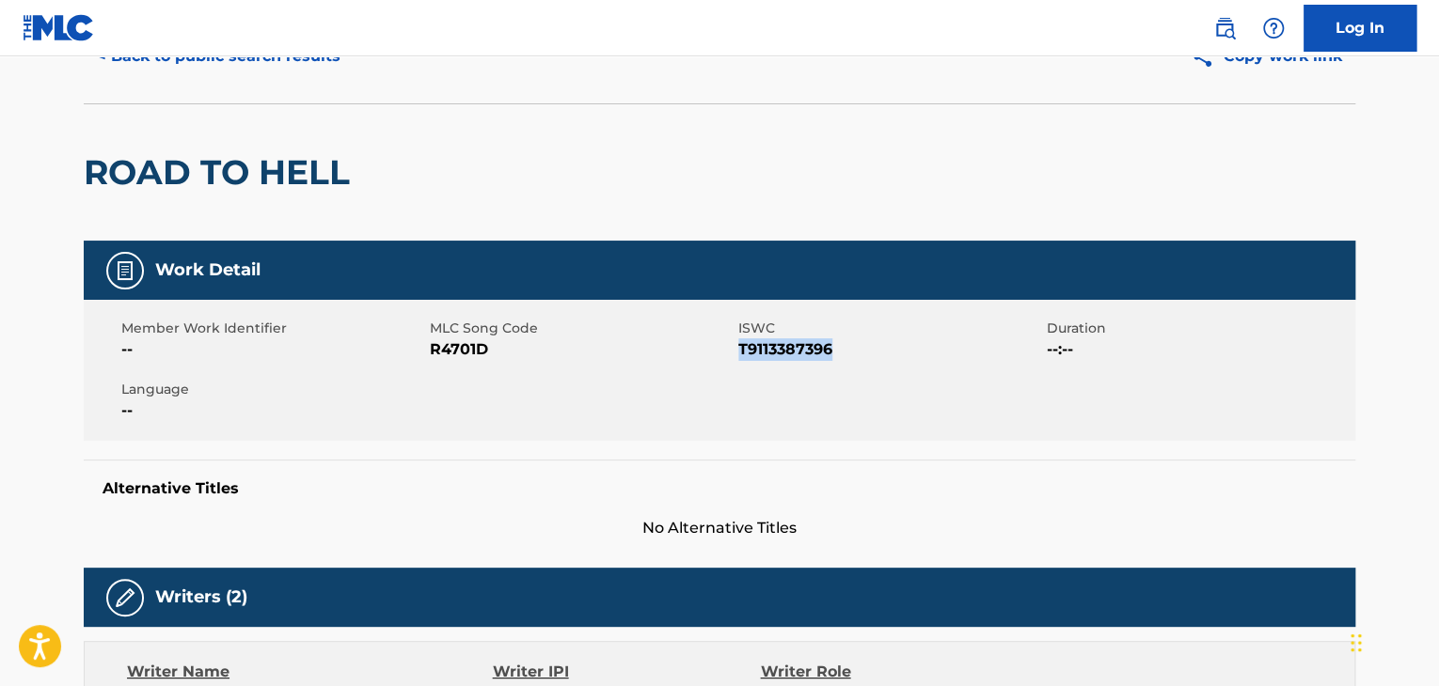
click at [741, 353] on span "T9113387396" at bounding box center [890, 350] width 304 height 23
copy span "T9113387396"
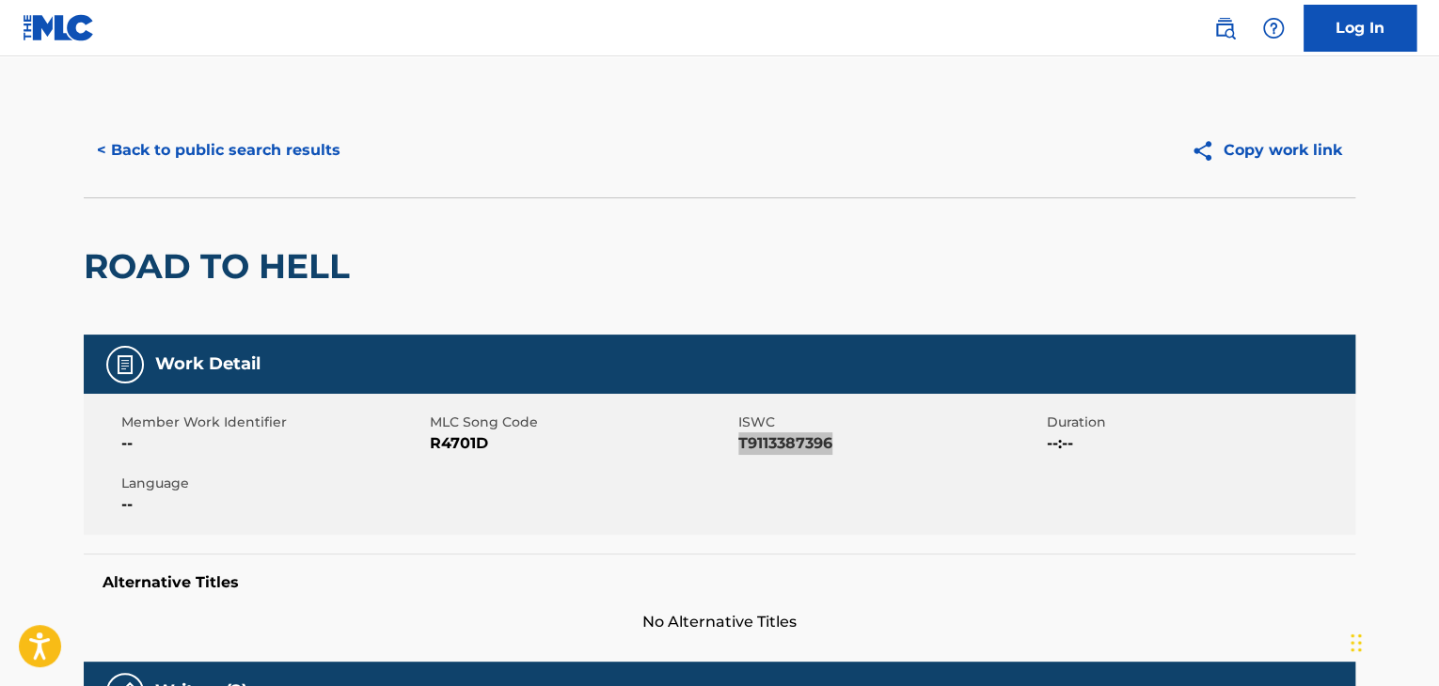
scroll to position [0, 0]
click at [120, 146] on button "< Back to public search results" at bounding box center [219, 150] width 270 height 47
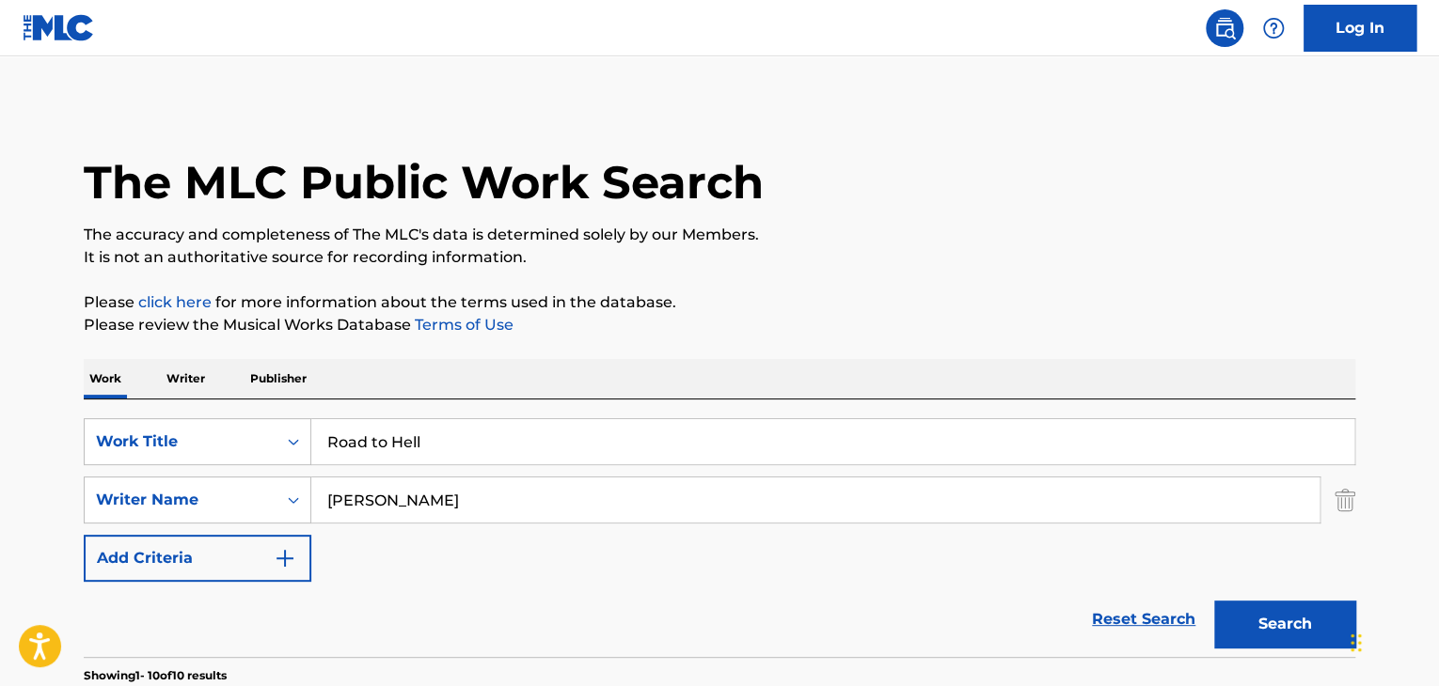
scroll to position [318, 0]
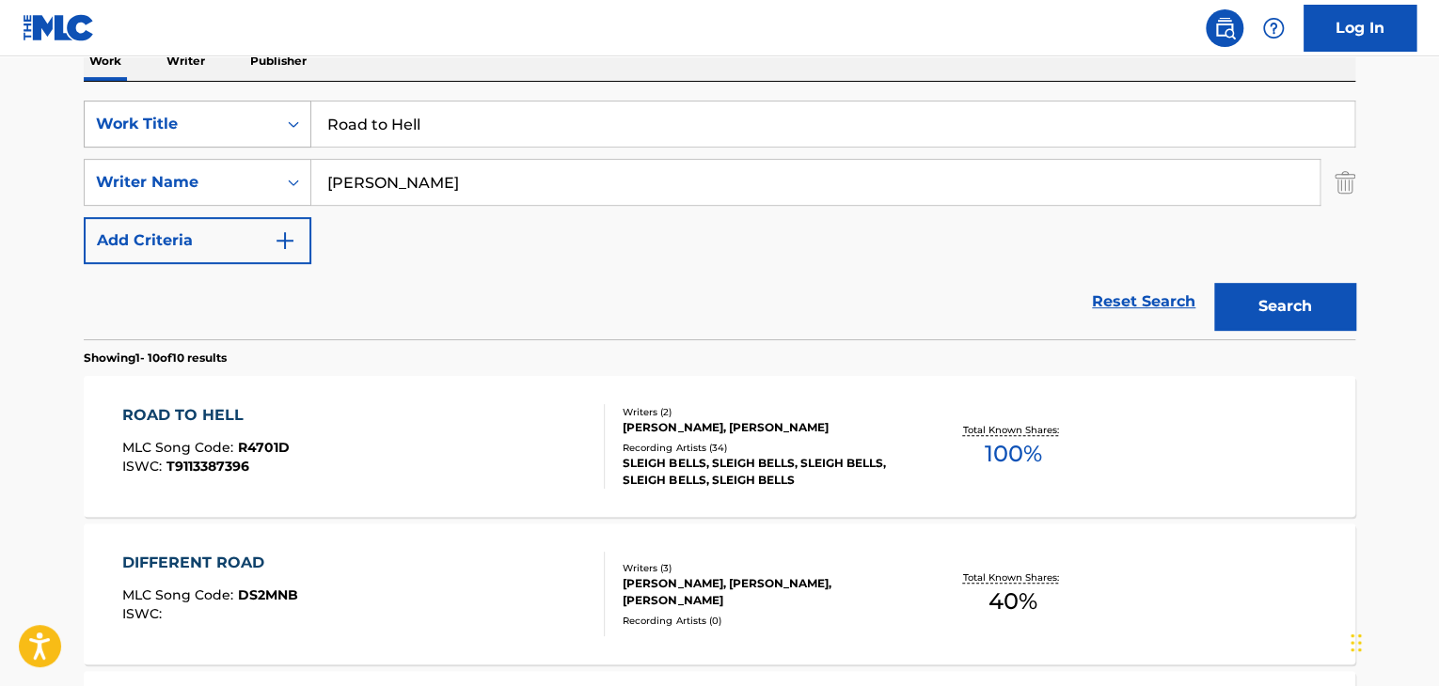
drag, startPoint x: 445, startPoint y: 133, endPoint x: 293, endPoint y: 117, distance: 152.2
click at [293, 117] on div "SearchWithCriteria035d6484-4321-42cb-93be-6990ca36bdb5 Work Title Road to Hell" at bounding box center [719, 124] width 1271 height 47
paste input "[PERSON_NAME]"
type input "[PERSON_NAME]"
drag, startPoint x: 523, startPoint y: 193, endPoint x: 444, endPoint y: 195, distance: 79.0
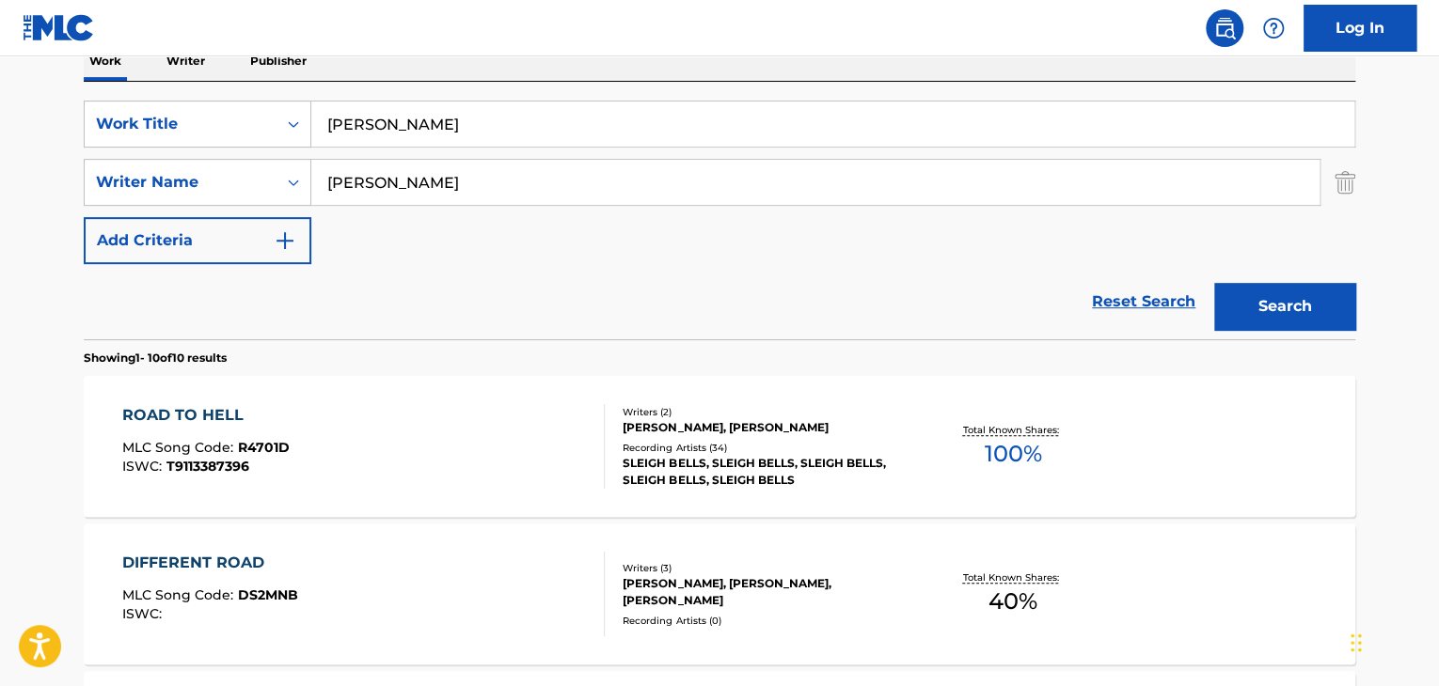
click at [257, 181] on div "SearchWithCriteriac45550a9-6a51-403d-b255-a5f36e71c716 Writer Name [PERSON_NAME]" at bounding box center [719, 182] width 1271 height 47
paste input "[PERSON_NAME]"
click at [570, 170] on input "[PERSON_NAME]" at bounding box center [815, 182] width 1008 height 45
paste input "[PERSON_NAME]"
click at [1278, 321] on button "Search" at bounding box center [1284, 306] width 141 height 47
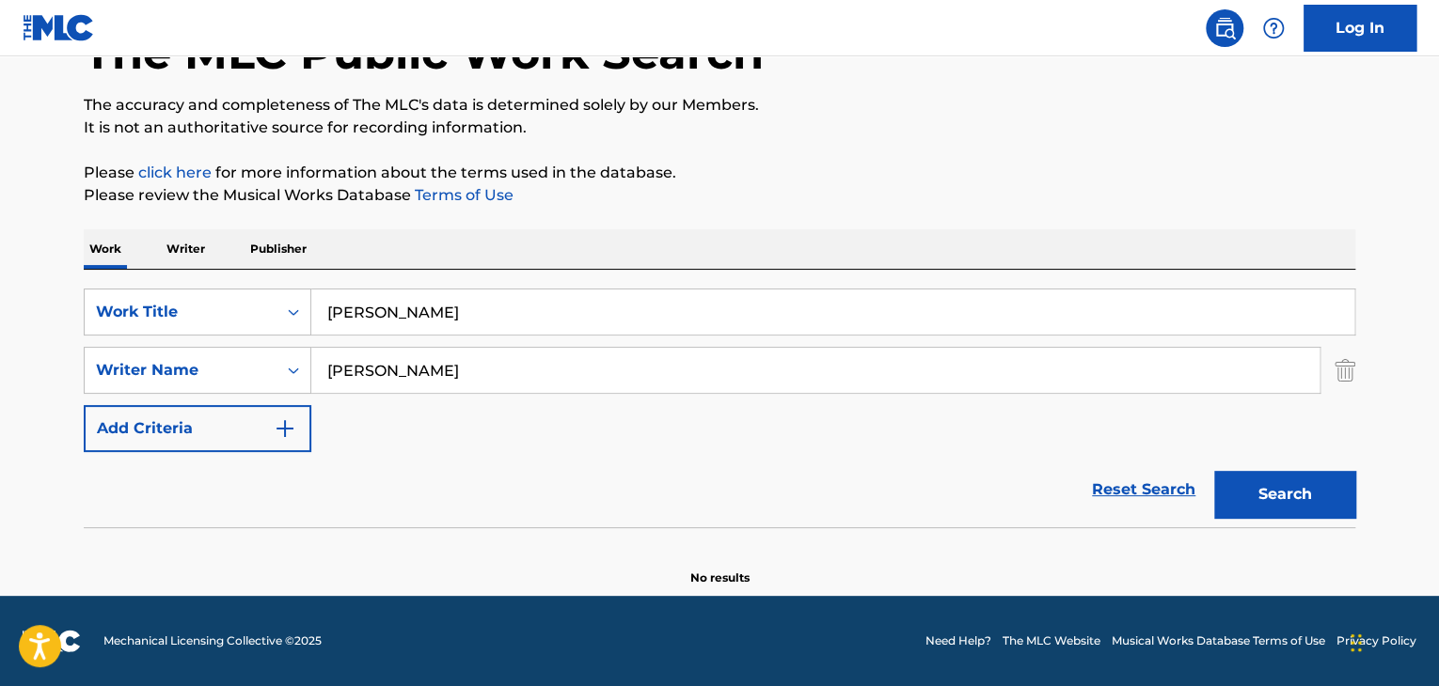
scroll to position [130, 0]
click at [1256, 498] on button "Search" at bounding box center [1284, 494] width 141 height 47
drag, startPoint x: 490, startPoint y: 358, endPoint x: 328, endPoint y: 361, distance: 161.8
click at [329, 364] on input "[PERSON_NAME]" at bounding box center [815, 370] width 1008 height 45
paste input "[PERSON_NAME]"
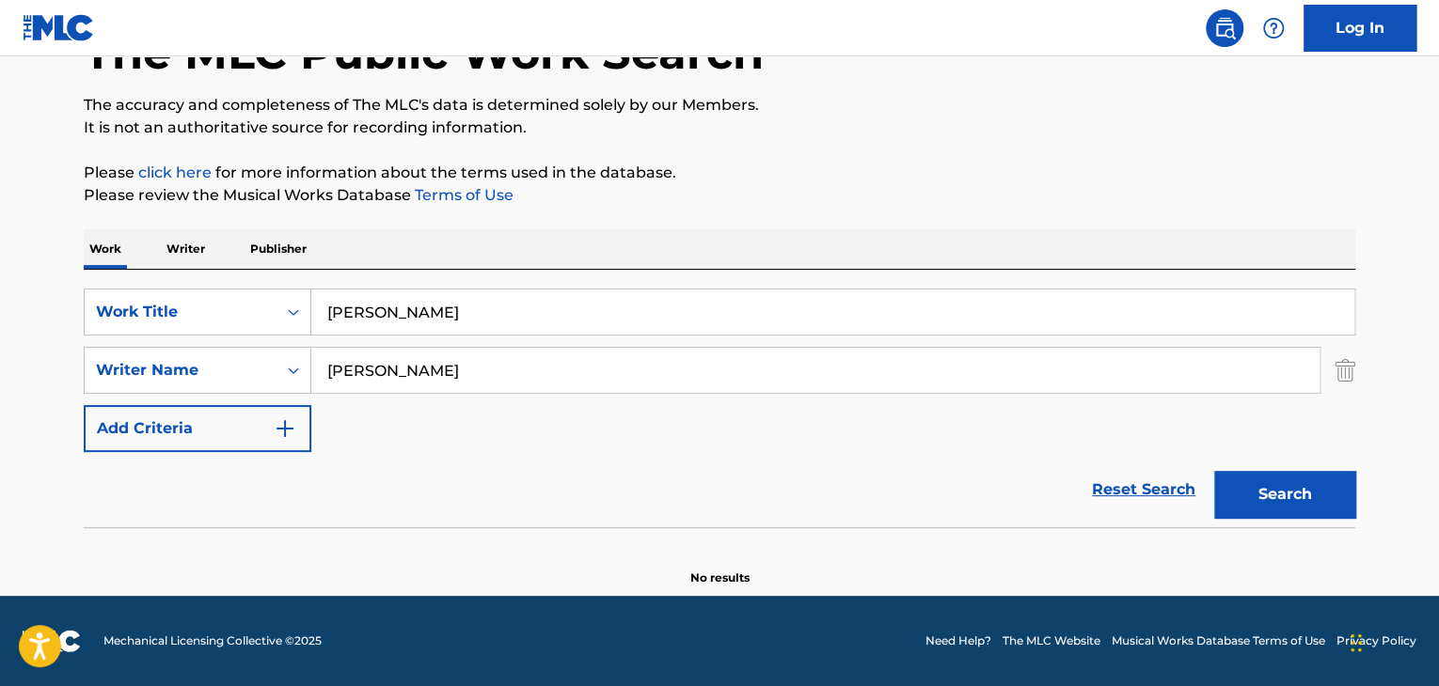
type input "[PERSON_NAME]"
drag, startPoint x: 485, startPoint y: 317, endPoint x: 240, endPoint y: 290, distance: 246.9
click at [240, 290] on div "SearchWithCriteria035d6484-4321-42cb-93be-6990ca36bdb5 Work Title Saoirse" at bounding box center [719, 312] width 1271 height 47
type input "[DATE]"
click at [1214, 471] on button "Search" at bounding box center [1284, 494] width 141 height 47
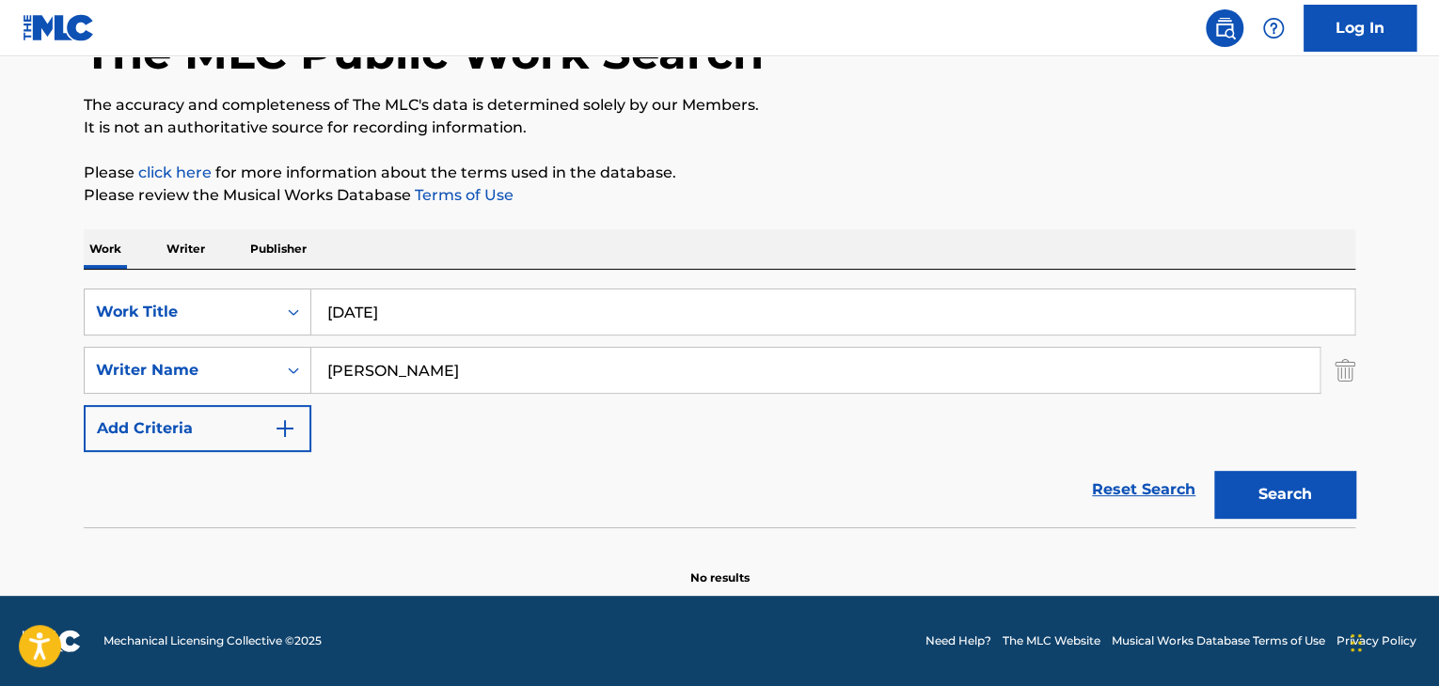
drag, startPoint x: 425, startPoint y: 374, endPoint x: 366, endPoint y: 362, distance: 60.5
click at [369, 370] on input "[PERSON_NAME]" at bounding box center [815, 370] width 1008 height 45
click at [1268, 496] on button "Search" at bounding box center [1284, 494] width 141 height 47
drag, startPoint x: 449, startPoint y: 366, endPoint x: 314, endPoint y: 341, distance: 137.6
click at [301, 343] on div "SearchWithCriteria035d6484-4321-42cb-93be-6990ca36bdb5 Work Title [DATE] Search…" at bounding box center [719, 371] width 1271 height 164
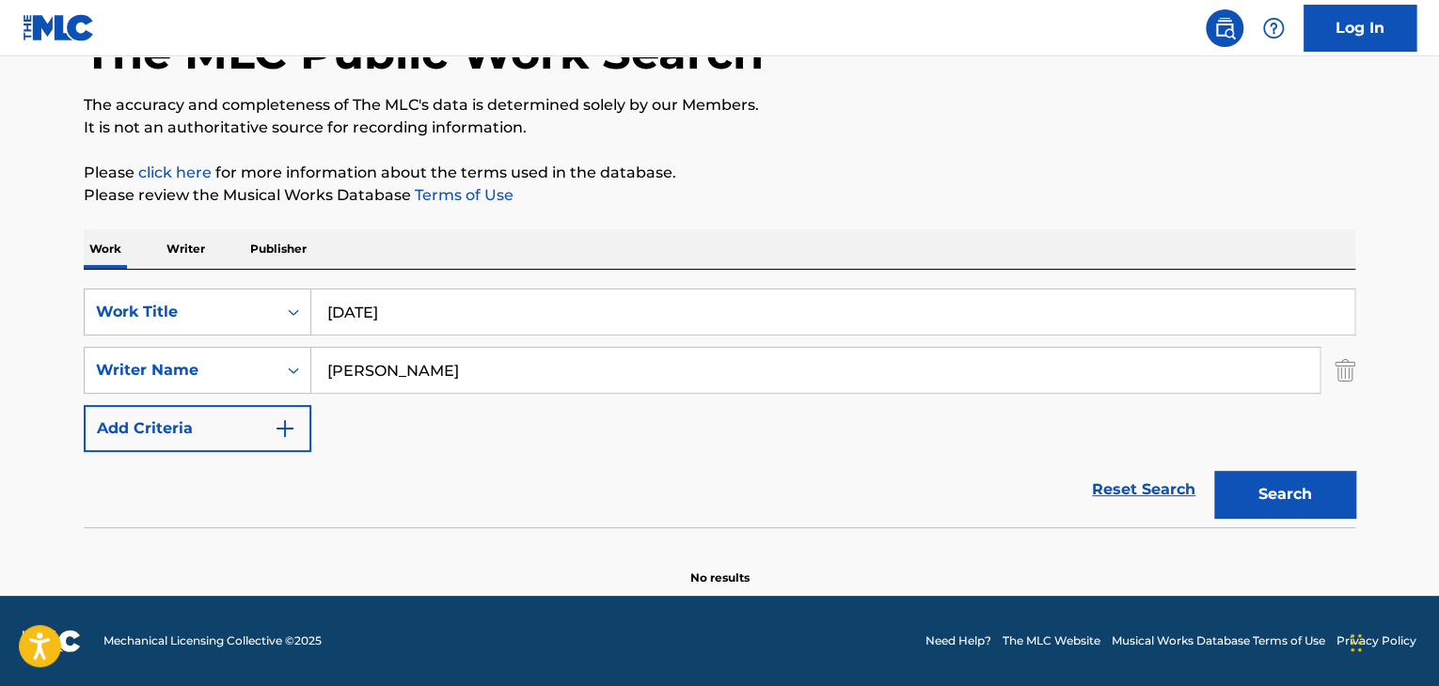
paste input "[PERSON_NAME] [PERSON_NAME]"
type input "[PERSON_NAME] [PERSON_NAME]"
click at [1219, 483] on button "Search" at bounding box center [1284, 494] width 141 height 47
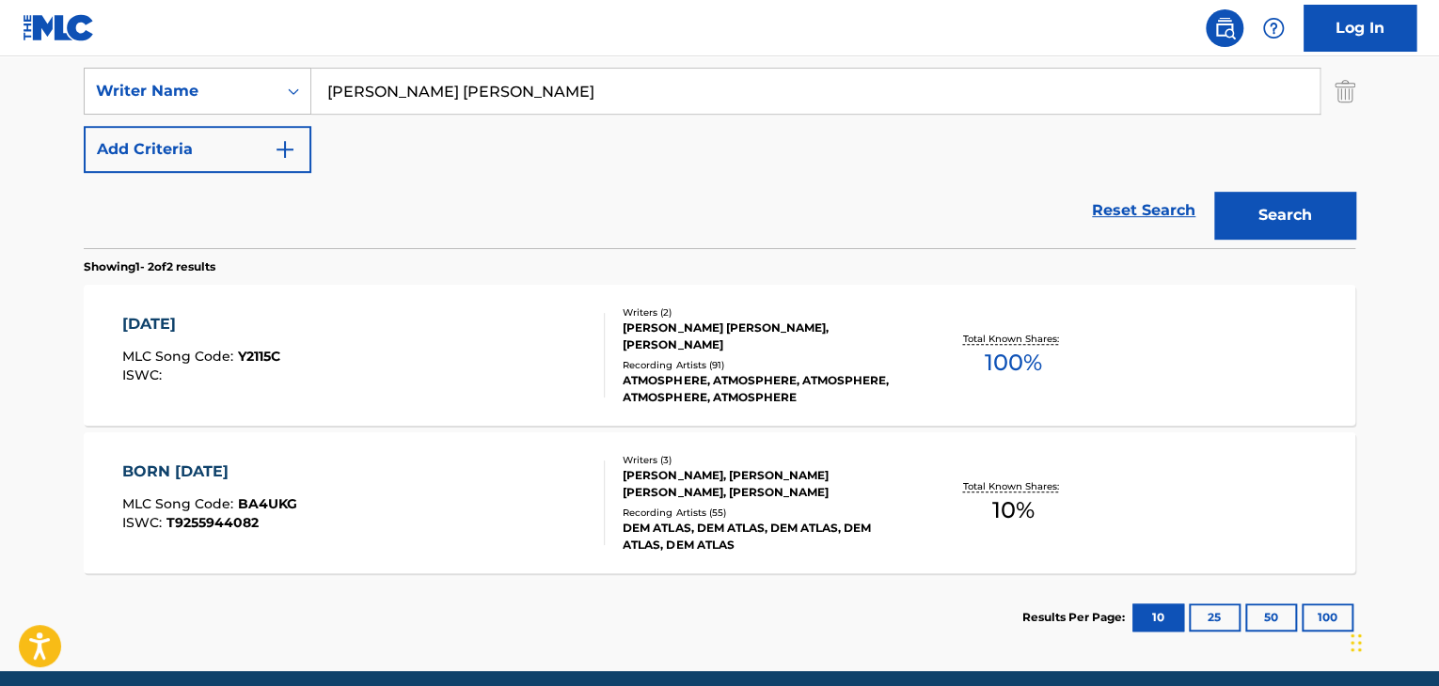
scroll to position [412, 0]
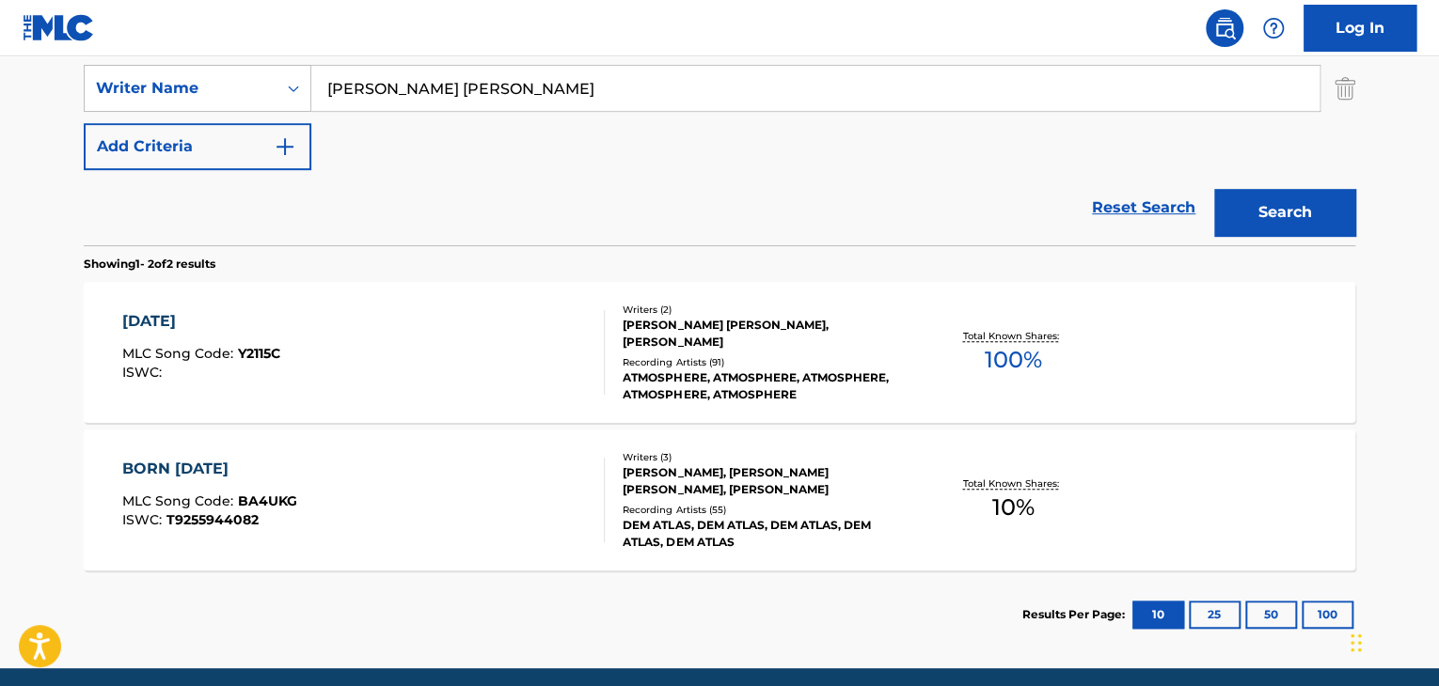
click at [689, 356] on div "Recording Artists ( 91 )" at bounding box center [764, 362] width 284 height 14
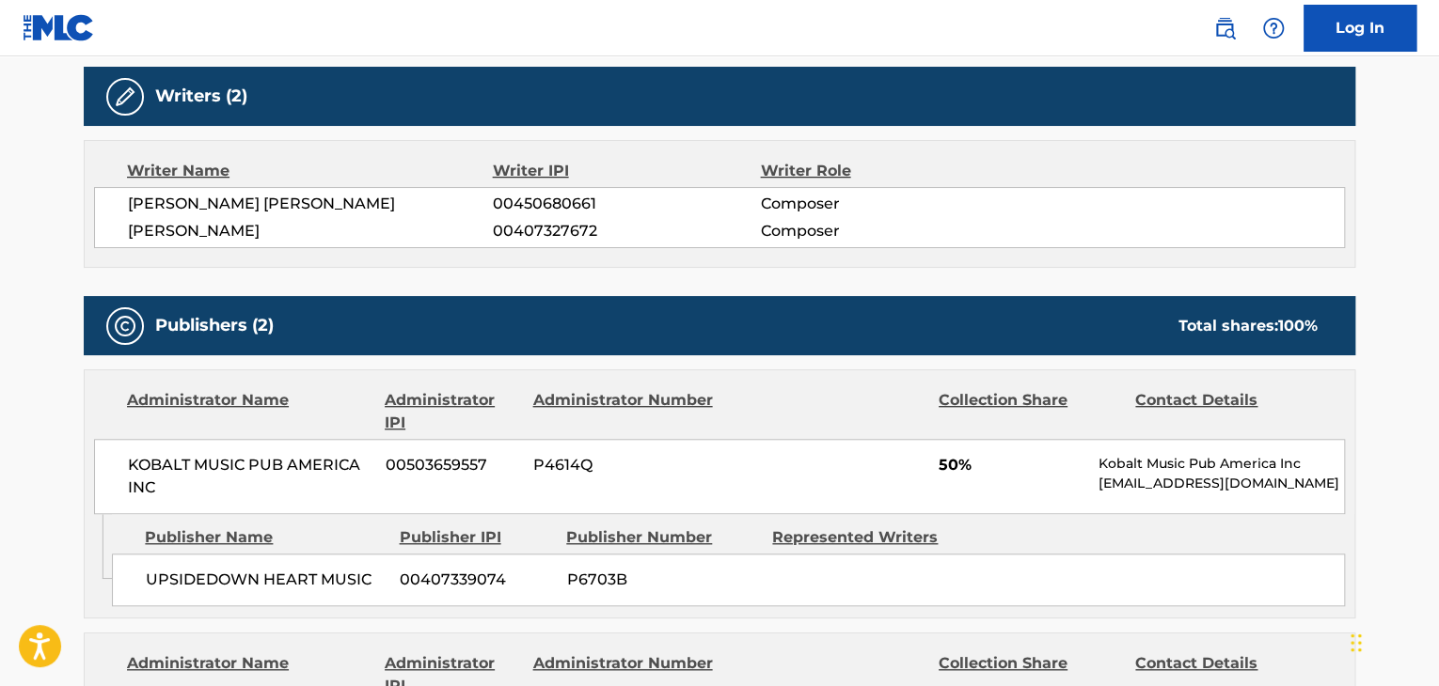
scroll to position [564, 0]
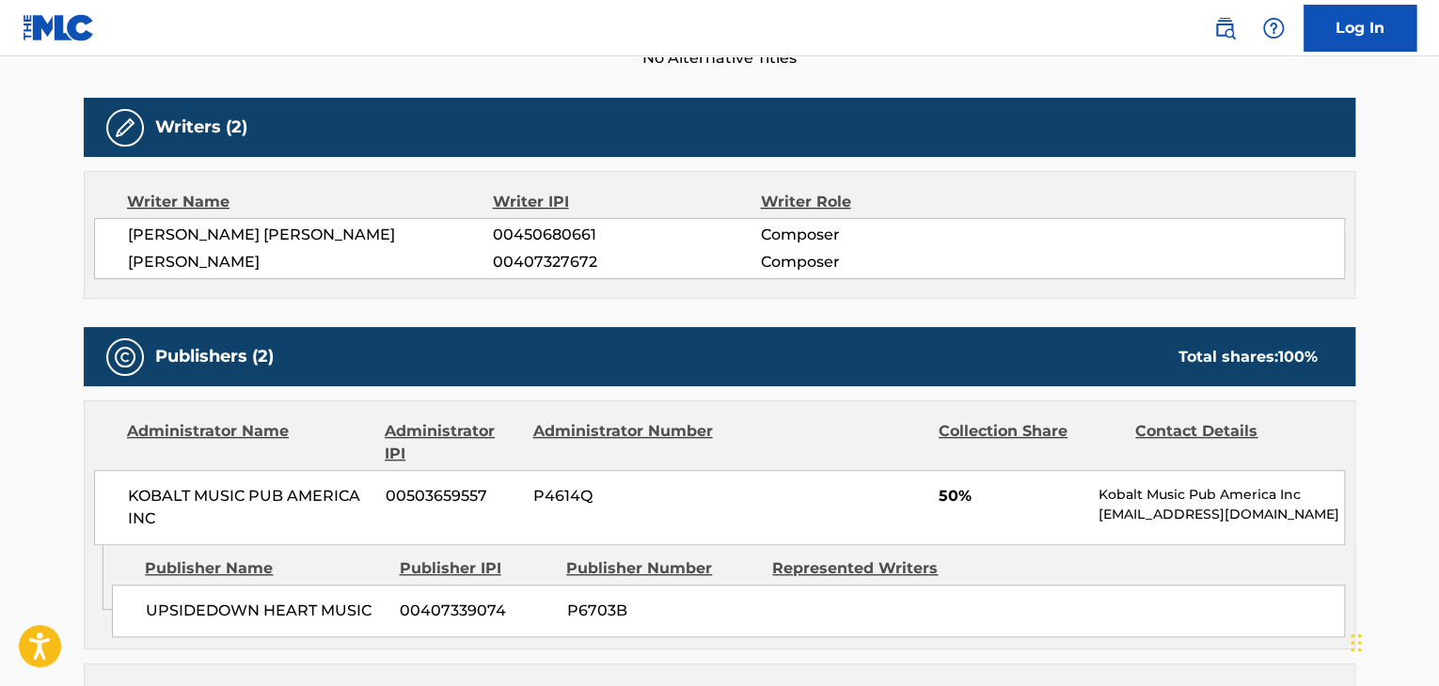
click at [255, 270] on span "[PERSON_NAME]" at bounding box center [310, 262] width 365 height 23
drag, startPoint x: 128, startPoint y: 231, endPoint x: 278, endPoint y: 230, distance: 150.5
click at [278, 230] on span "[PERSON_NAME] [PERSON_NAME]" at bounding box center [310, 235] width 365 height 23
copy span "[PERSON_NAME]"
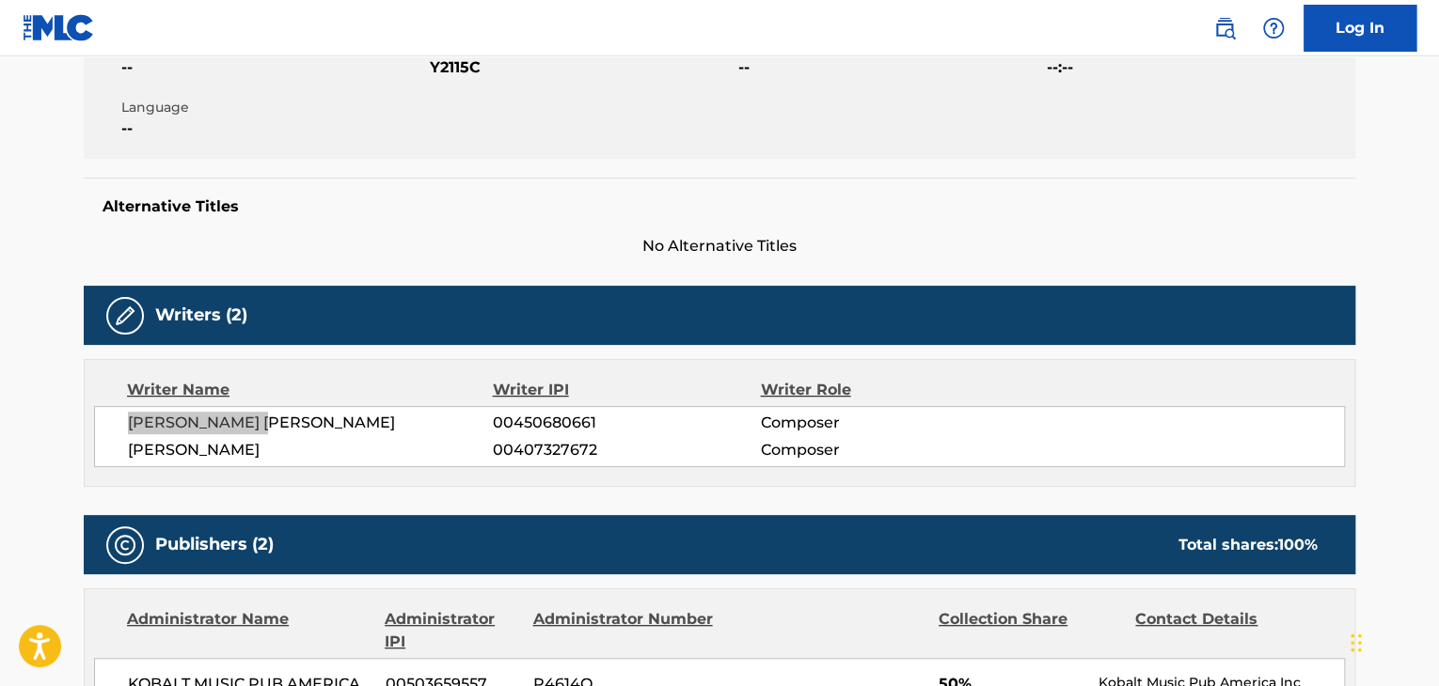
scroll to position [282, 0]
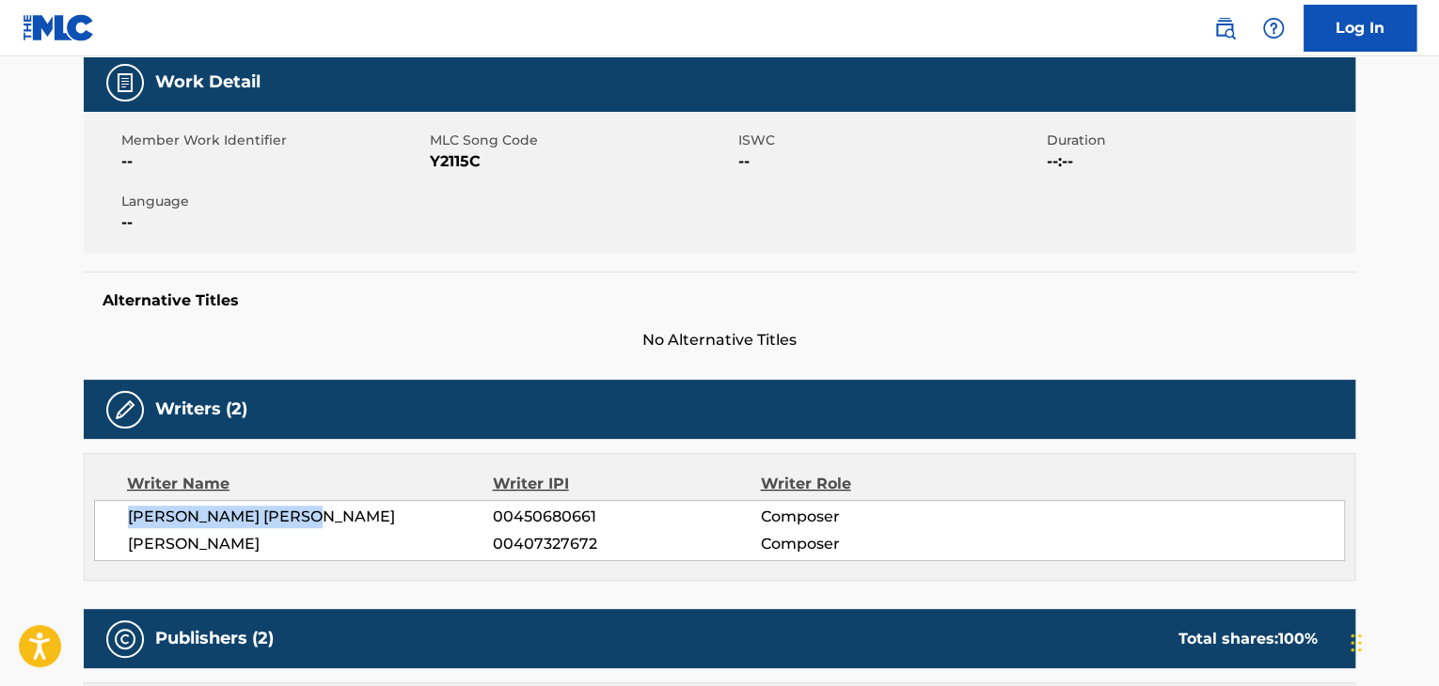
drag, startPoint x: 345, startPoint y: 515, endPoint x: 122, endPoint y: 512, distance: 222.9
click at [122, 512] on div "[PERSON_NAME] [PERSON_NAME] 00450680661 Composer [PERSON_NAME] 00407327672 Comp…" at bounding box center [719, 530] width 1251 height 61
copy span "[PERSON_NAME] [PERSON_NAME]"
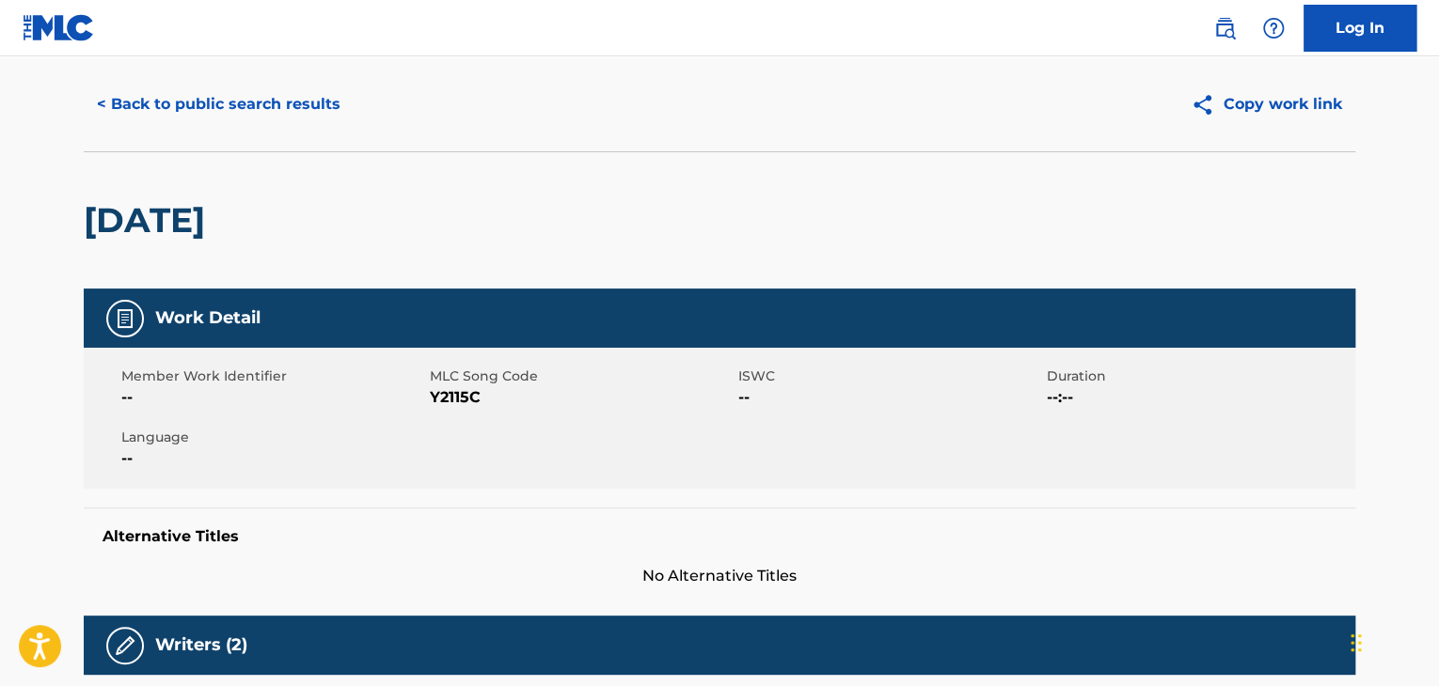
scroll to position [0, 0]
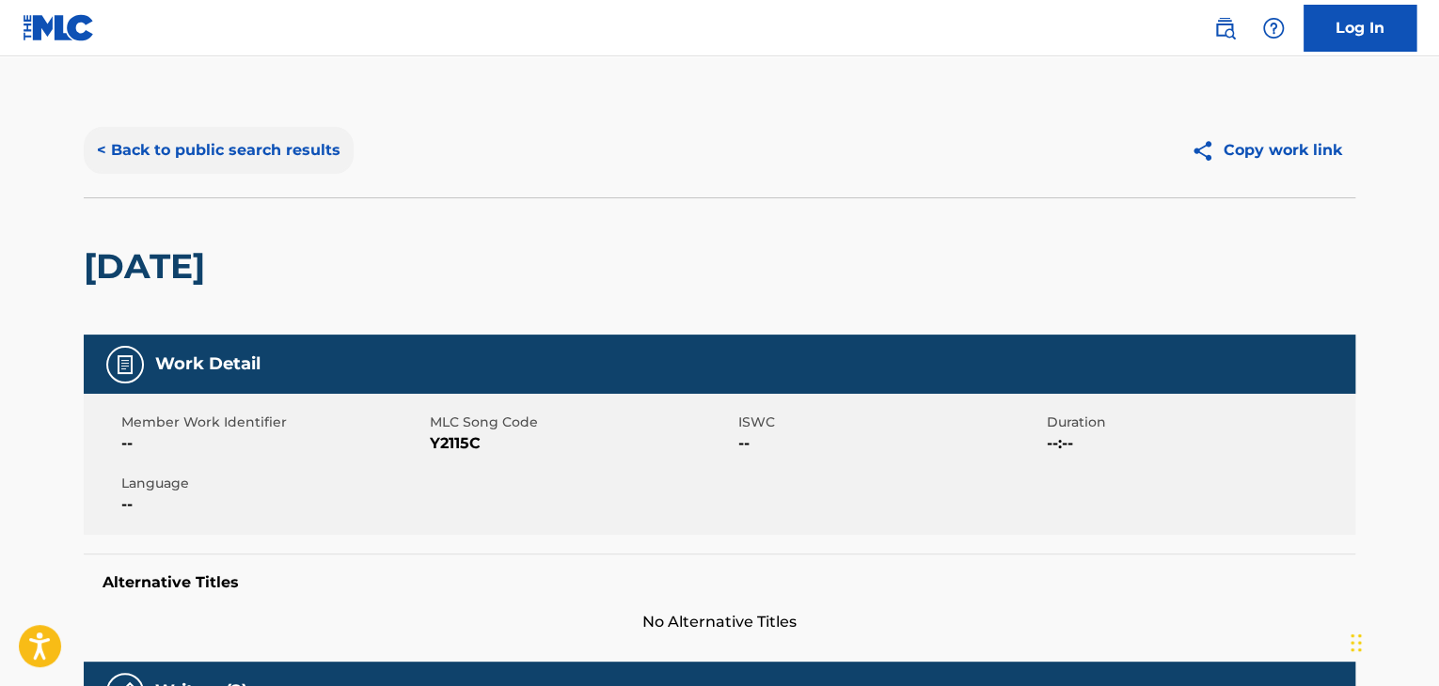
click at [149, 149] on button "< Back to public search results" at bounding box center [219, 150] width 270 height 47
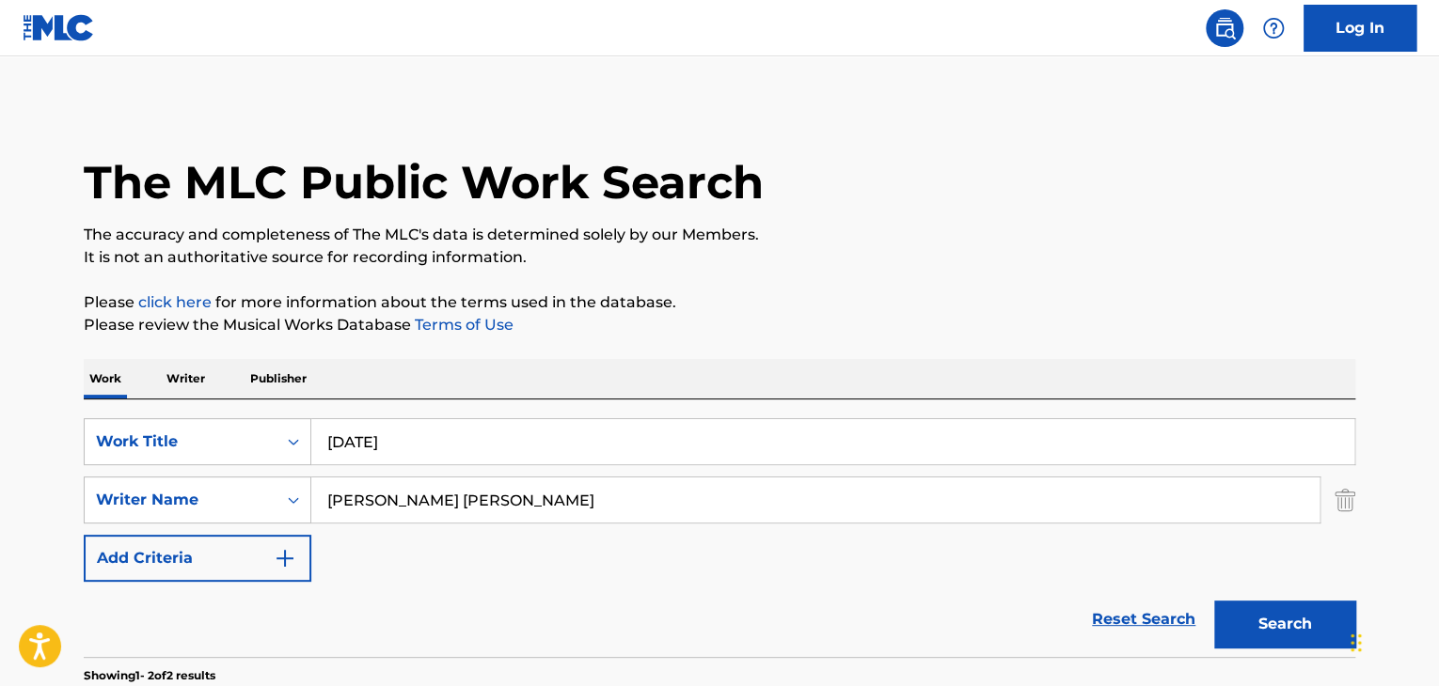
drag, startPoint x: 575, startPoint y: 496, endPoint x: 342, endPoint y: 450, distance: 237.7
click at [330, 461] on div "SearchWithCriteria035d6484-4321-42cb-93be-6990ca36bdb5 Work Title [DATE] Search…" at bounding box center [719, 500] width 1271 height 164
paste input "[PERSON_NAME]"
type input "[PERSON_NAME]"
drag, startPoint x: 420, startPoint y: 444, endPoint x: 300, endPoint y: 422, distance: 122.3
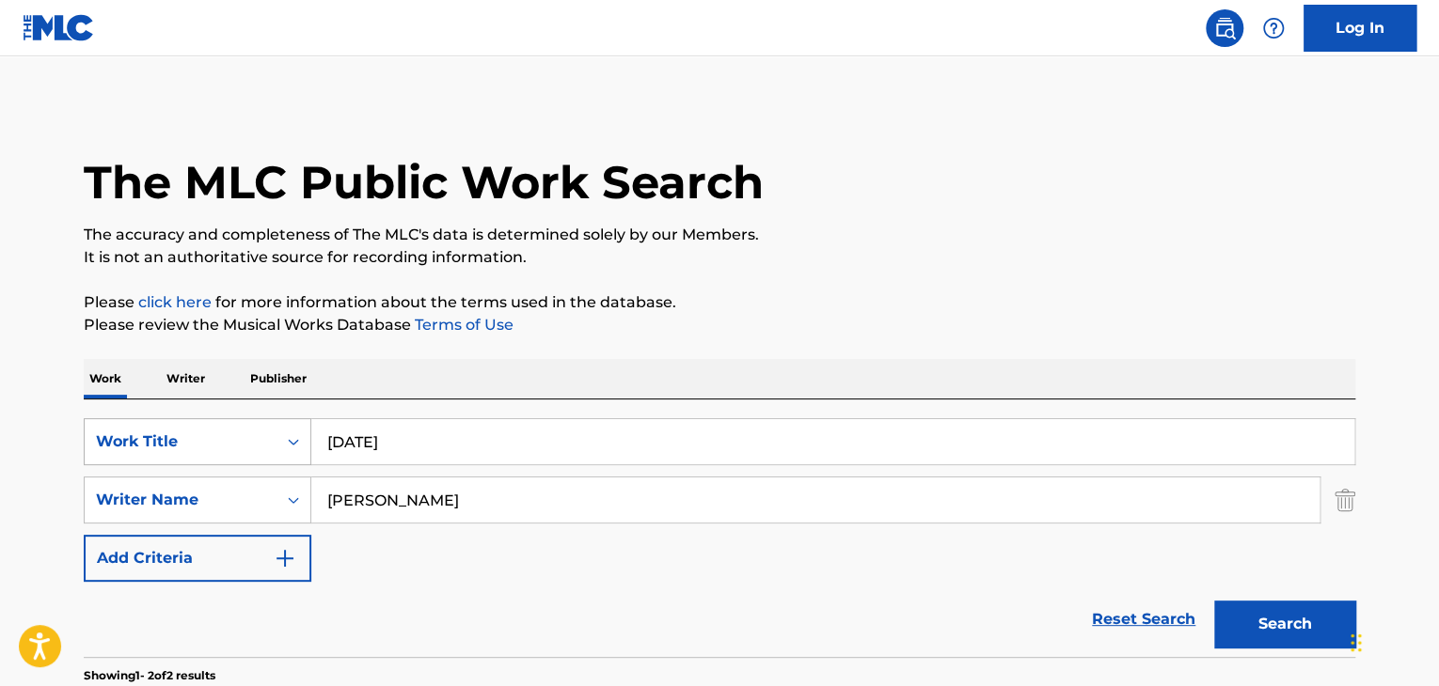
click at [300, 422] on div "SearchWithCriteria035d6484-4321-42cb-93be-6990ca36bdb5 Work Title [DATE]" at bounding box center [719, 441] width 1271 height 47
type input "Venus"
click at [1214, 601] on button "Search" at bounding box center [1284, 624] width 141 height 47
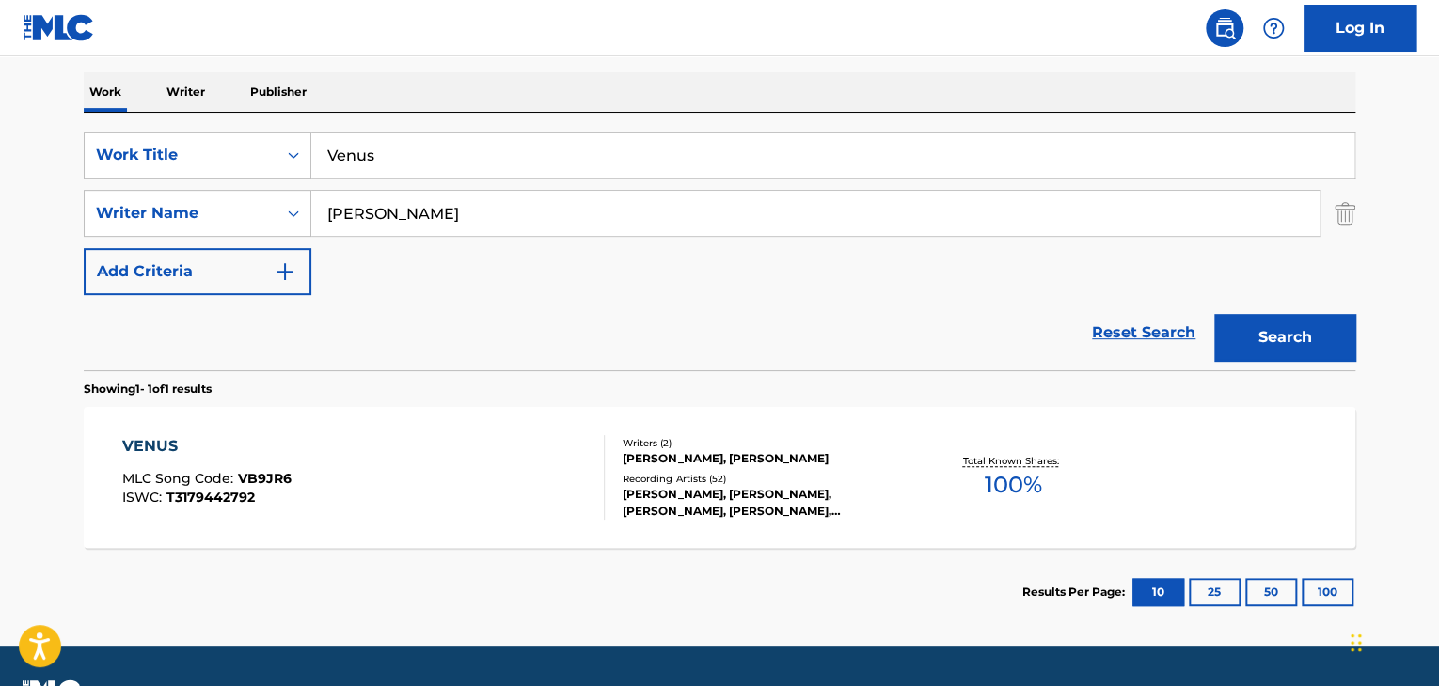
scroll to position [337, 0]
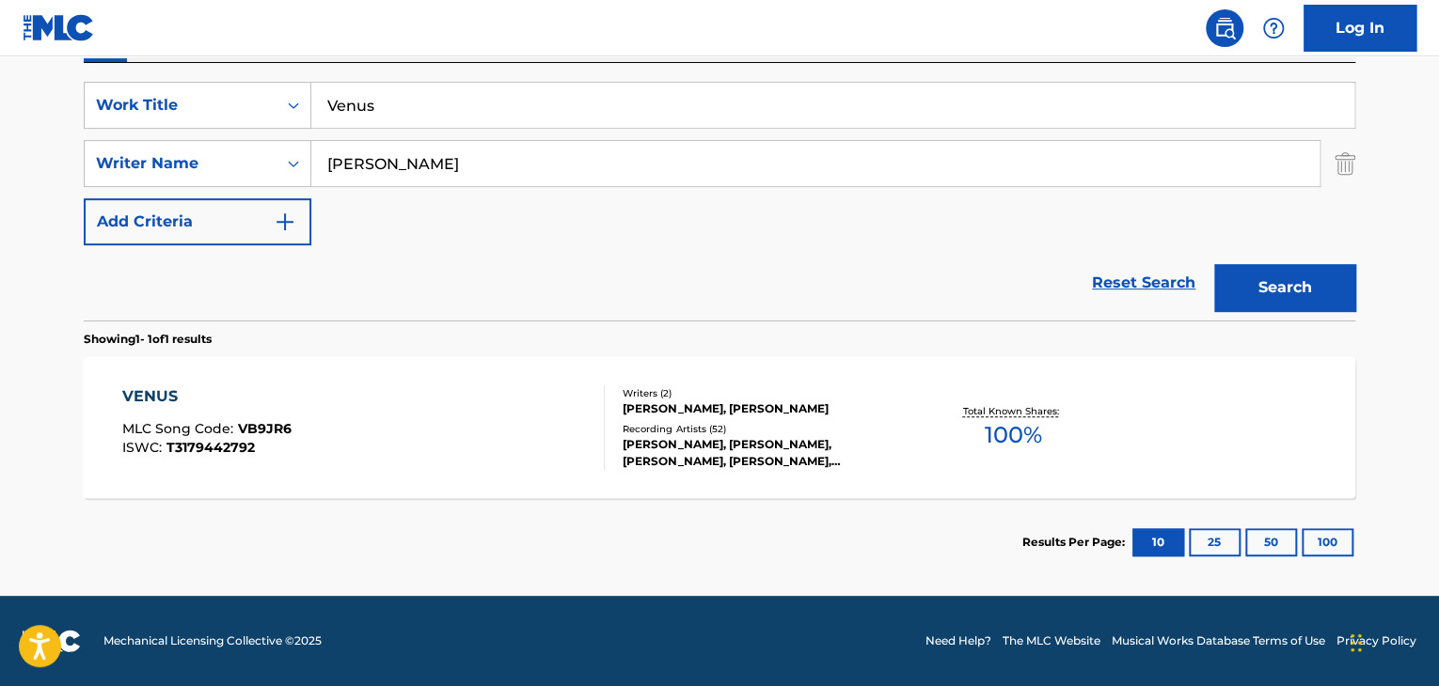
click at [440, 441] on div "VENUS MLC Song Code : VB9JR6 ISWC : T3179442792" at bounding box center [363, 428] width 483 height 85
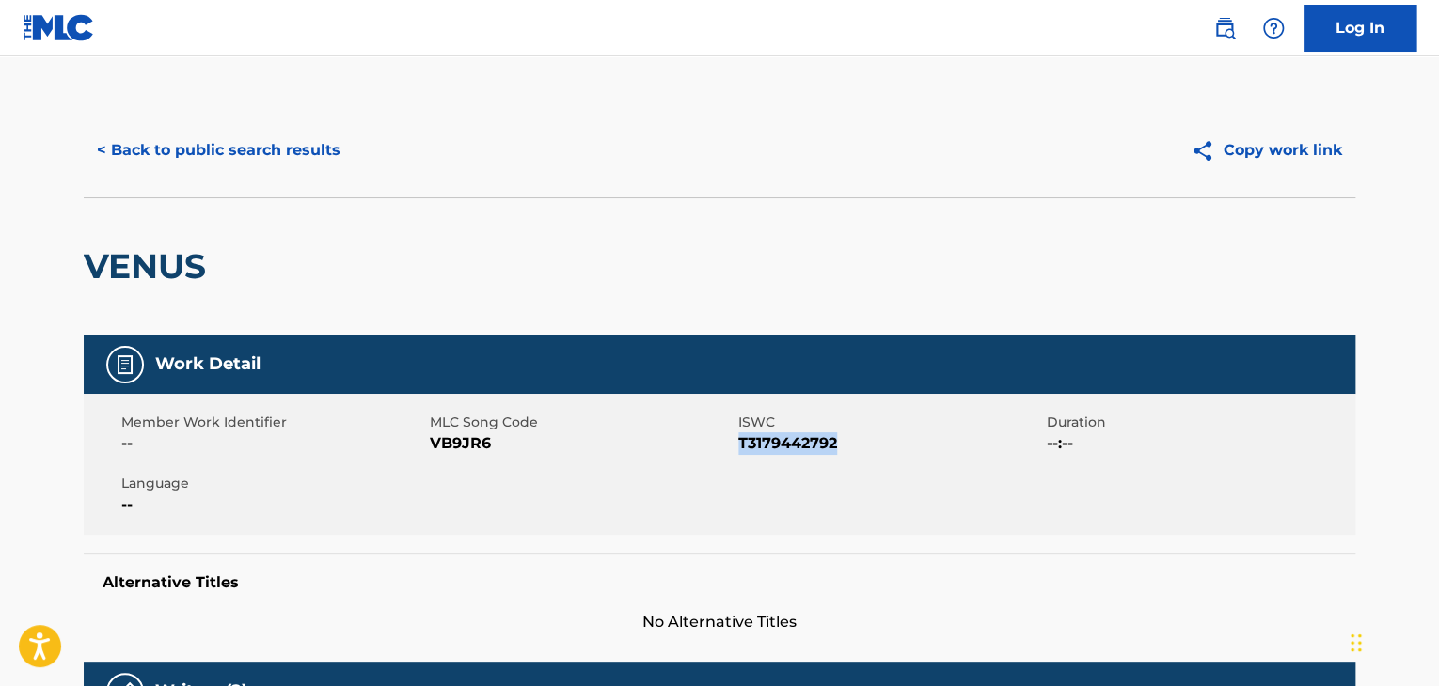
drag, startPoint x: 737, startPoint y: 441, endPoint x: 835, endPoint y: 445, distance: 97.9
click at [835, 445] on span "T3179442792" at bounding box center [890, 444] width 304 height 23
copy span "T3179442792"
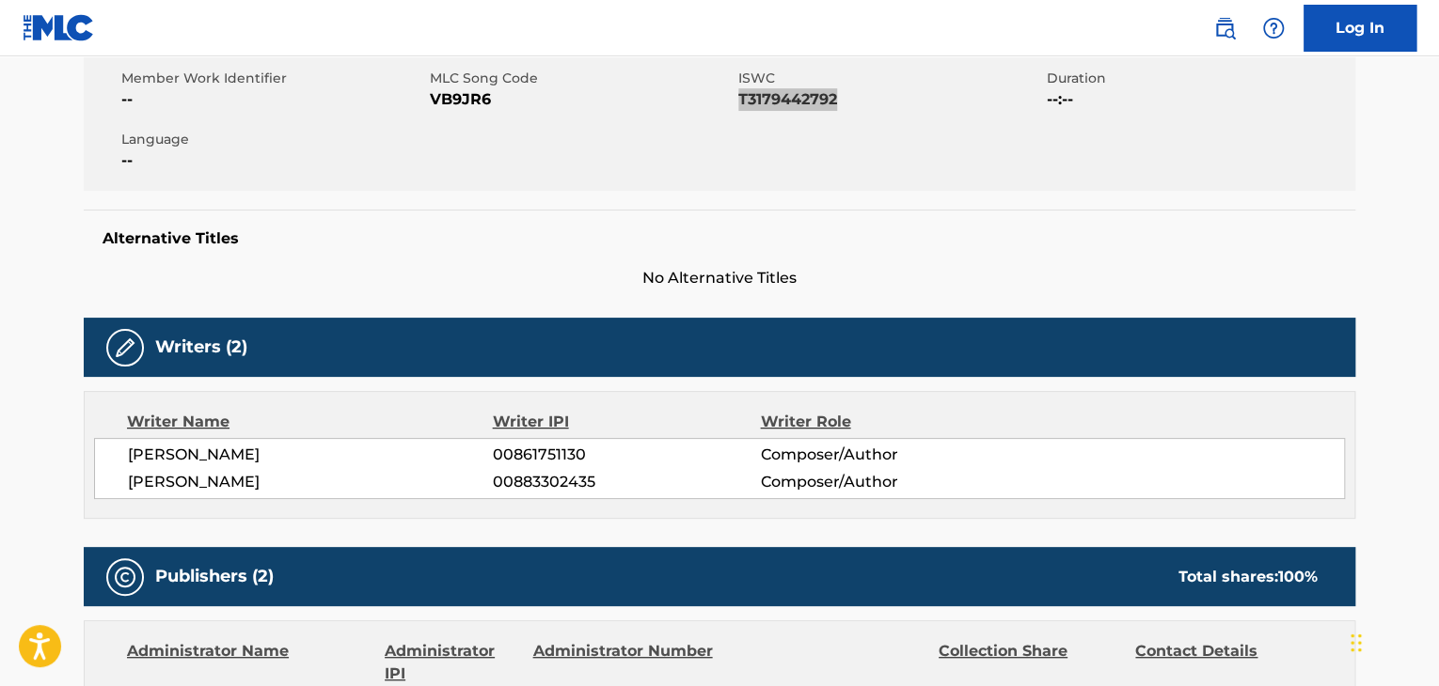
scroll to position [376, 0]
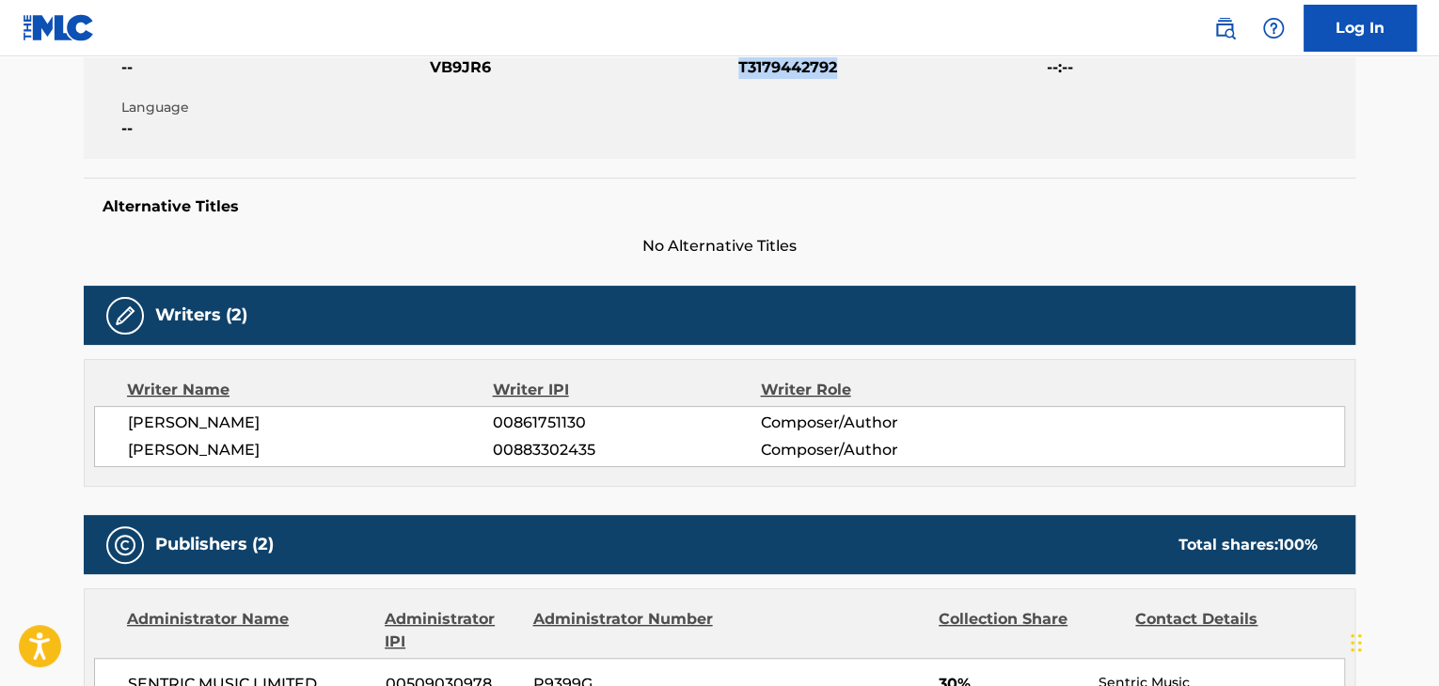
drag, startPoint x: 296, startPoint y: 422, endPoint x: 128, endPoint y: 411, distance: 168.7
click at [128, 412] on span "[PERSON_NAME]" at bounding box center [310, 423] width 365 height 23
copy span "[PERSON_NAME]"
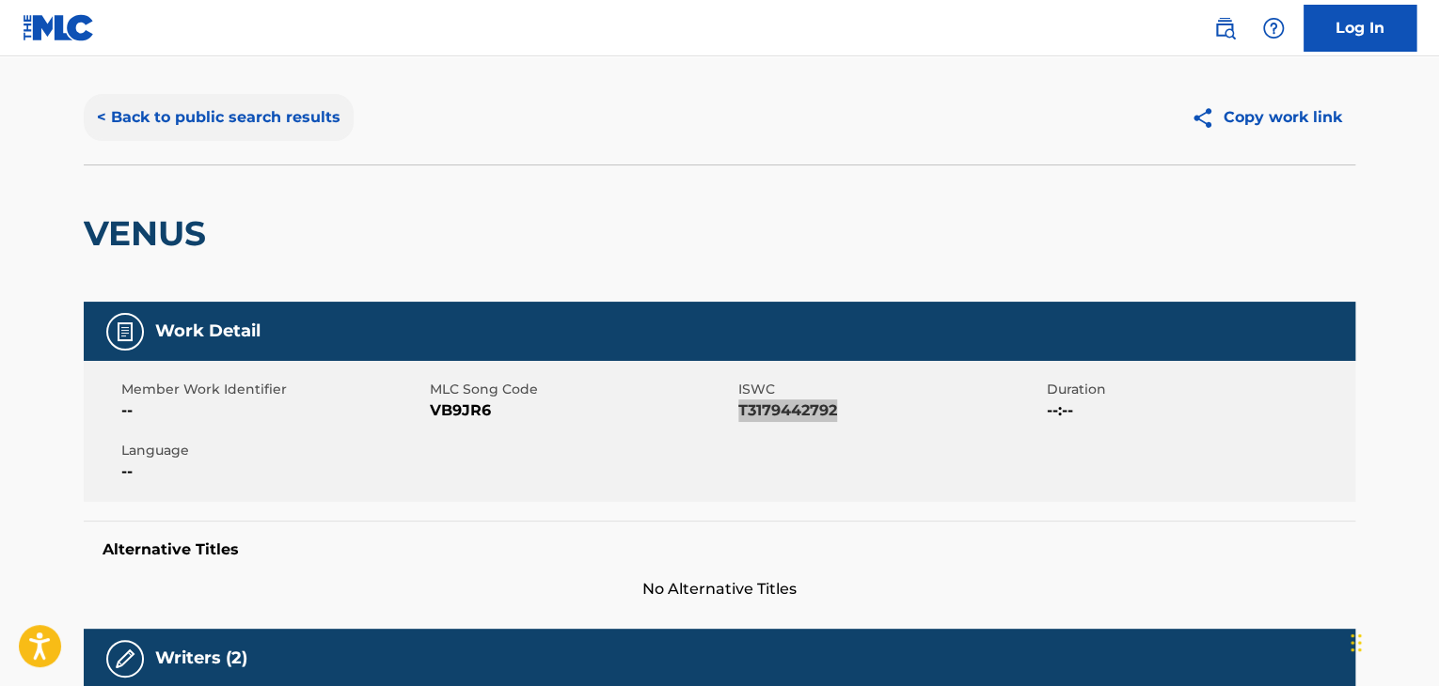
scroll to position [0, 0]
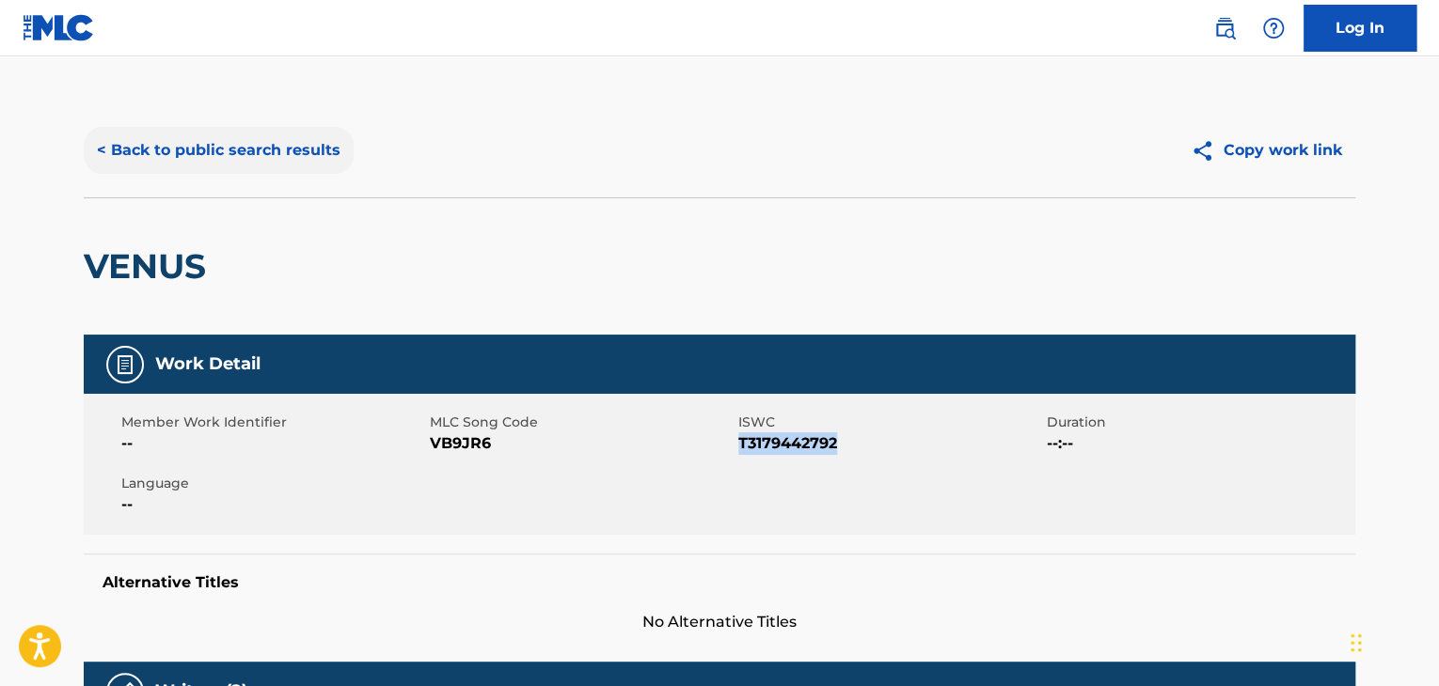
click at [107, 139] on button "< Back to public search results" at bounding box center [219, 150] width 270 height 47
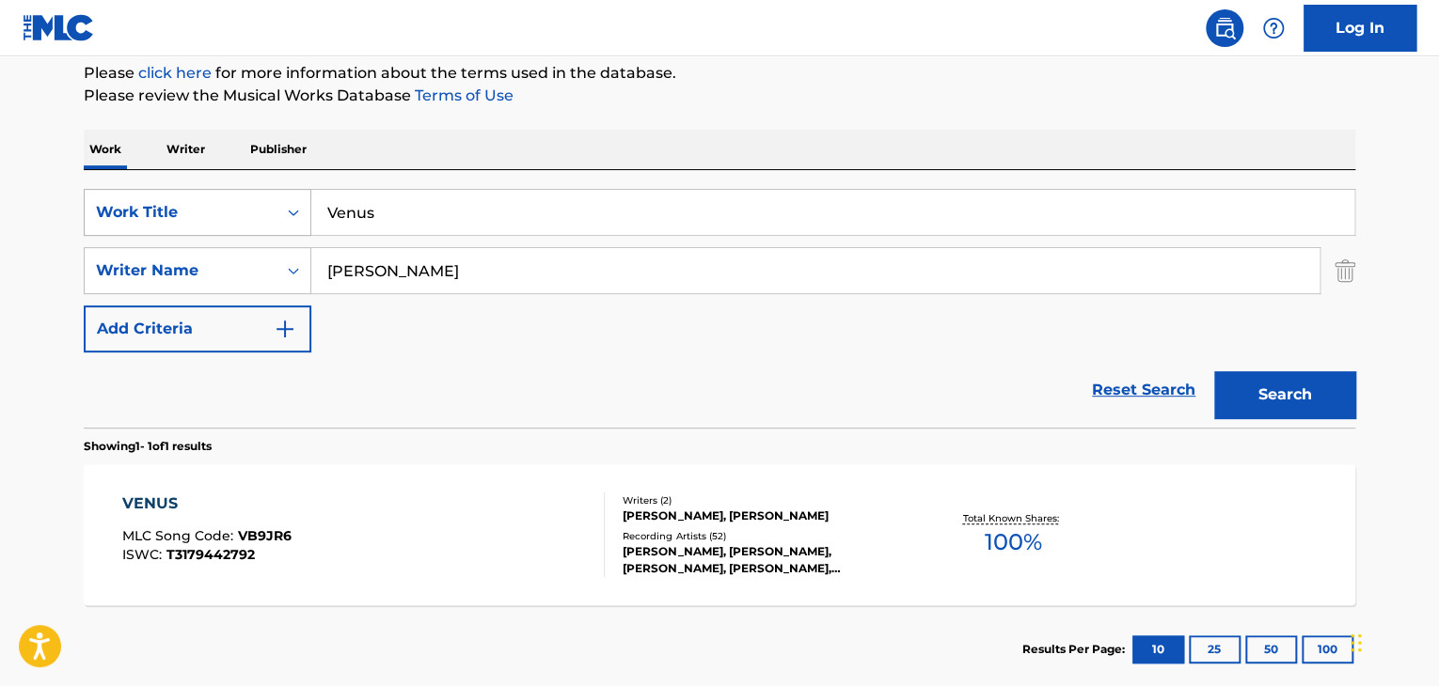
drag, startPoint x: 344, startPoint y: 208, endPoint x: 271, endPoint y: 206, distance: 73.4
click at [271, 206] on div "SearchWithCriteria035d6484-4321-42cb-93be-6990ca36bdb5 Work Title Venus" at bounding box center [719, 212] width 1271 height 47
click at [1214, 371] on button "Search" at bounding box center [1284, 394] width 141 height 47
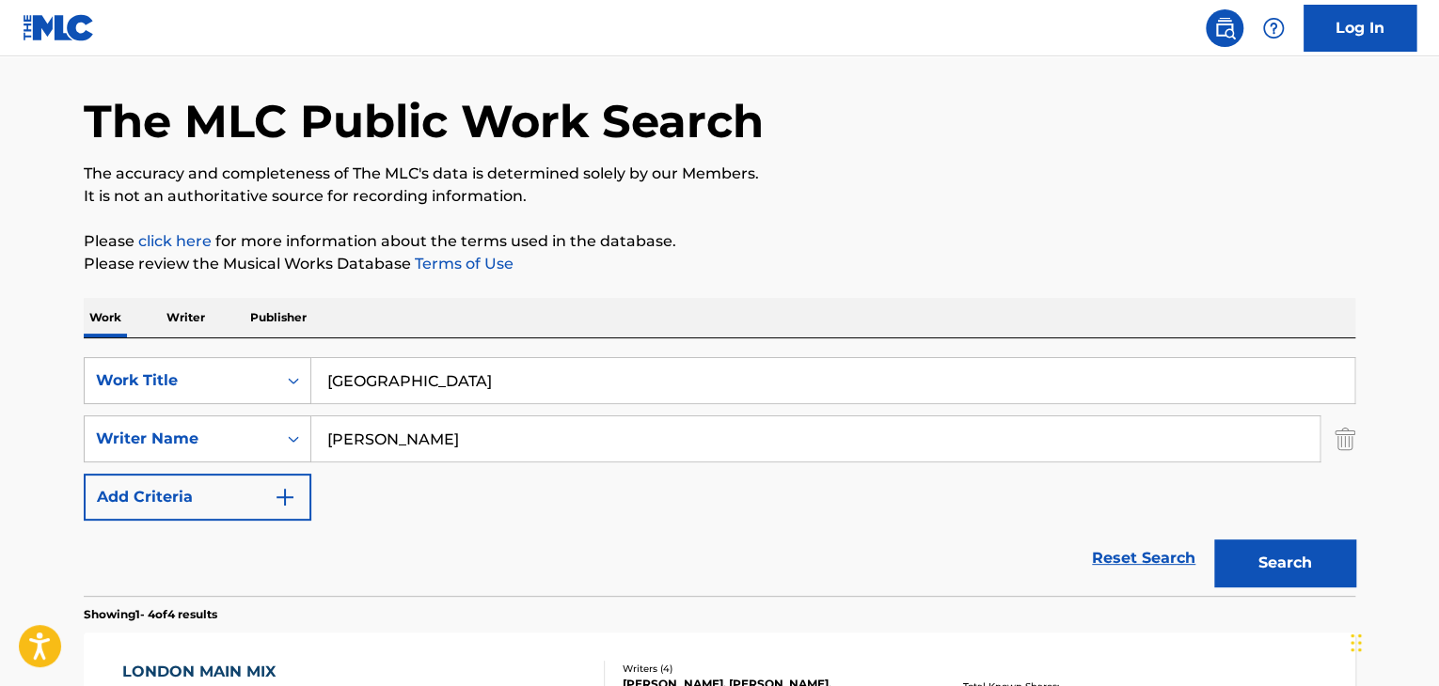
scroll to position [0, 0]
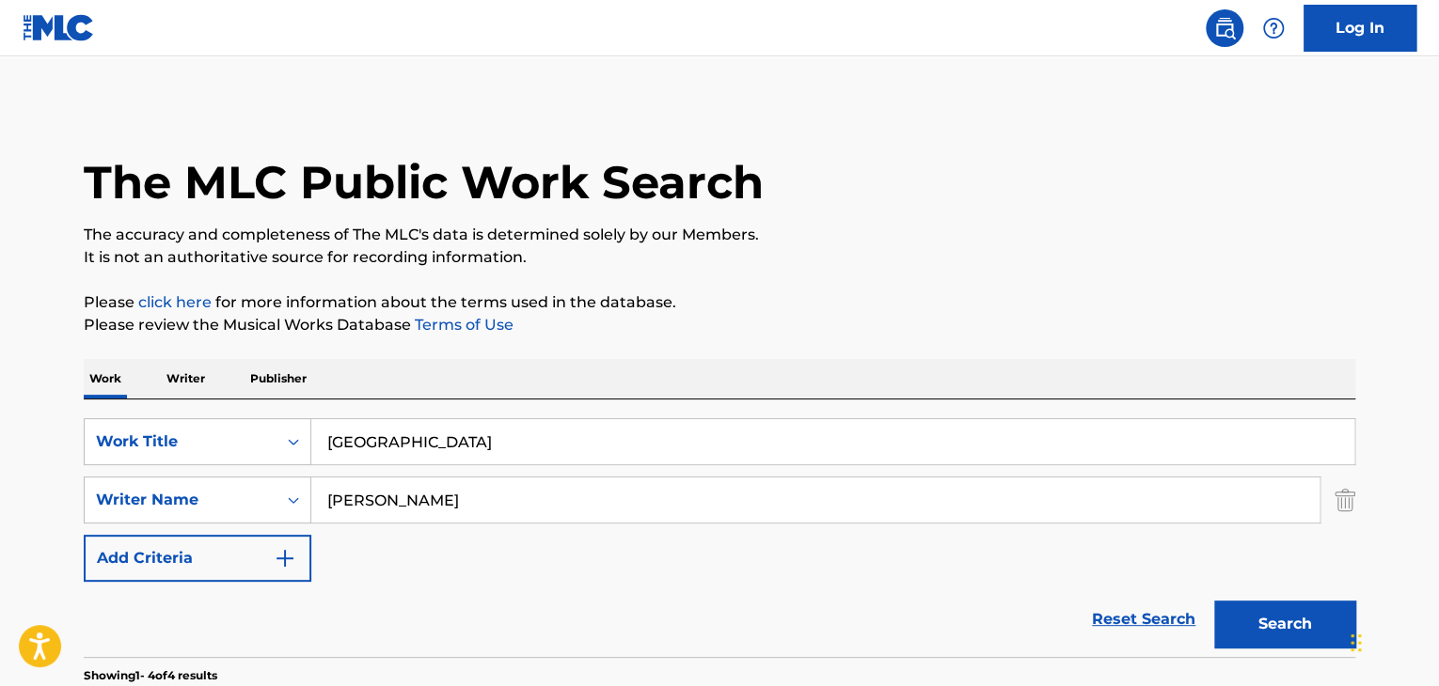
drag, startPoint x: 518, startPoint y: 501, endPoint x: 499, endPoint y: 480, distance: 28.0
click at [512, 497] on input "[PERSON_NAME]" at bounding box center [815, 500] width 1008 height 45
drag, startPoint x: 435, startPoint y: 438, endPoint x: 304, endPoint y: 431, distance: 131.9
click at [304, 431] on div "SearchWithCriteria035d6484-4321-42cb-93be-6990ca36bdb5 Work Title [GEOGRAPHIC_D…" at bounding box center [719, 441] width 1271 height 47
paste input "[PERSON_NAME]"
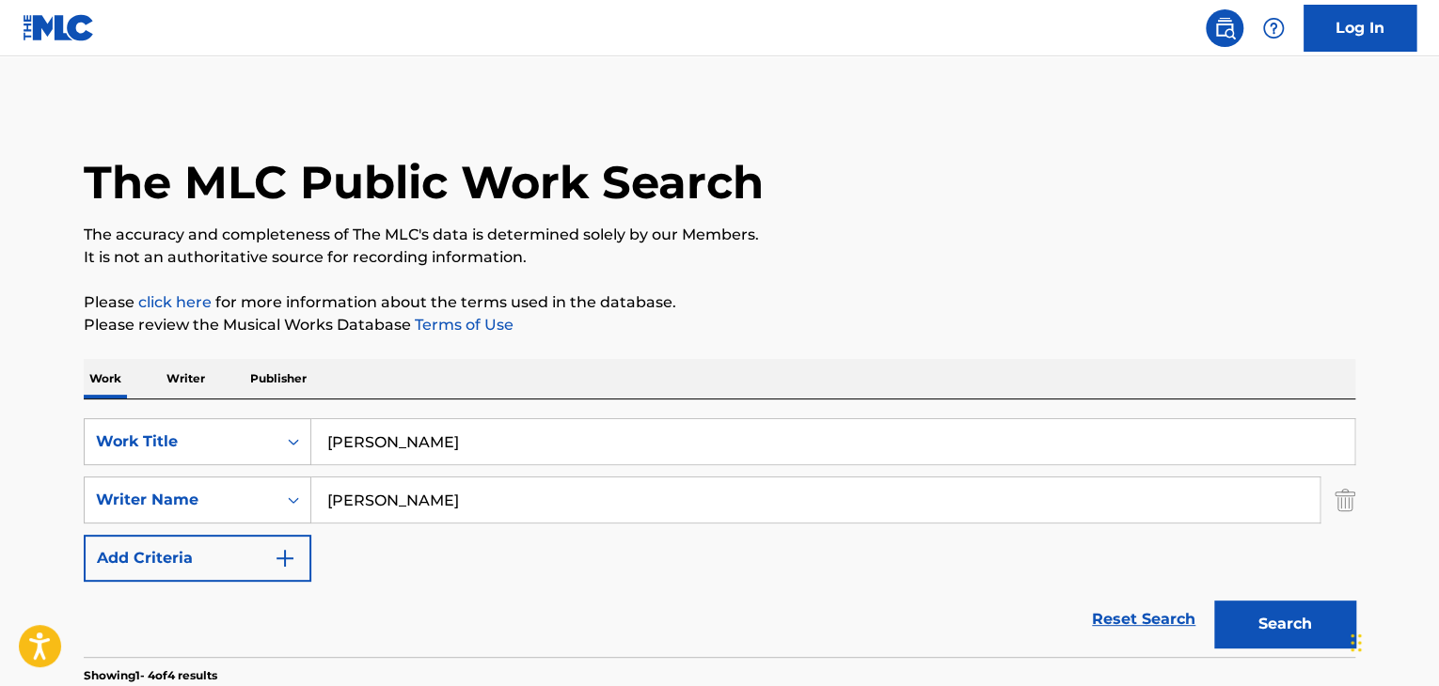
type input "[PERSON_NAME]"
drag, startPoint x: 326, startPoint y: 500, endPoint x: 213, endPoint y: 479, distance: 114.9
click at [213, 484] on div "SearchWithCriteriac45550a9-6a51-403d-b255-a5f36e71c716 Writer Name [PERSON_NAME]" at bounding box center [719, 500] width 1271 height 47
drag, startPoint x: 320, startPoint y: 509, endPoint x: 292, endPoint y: 498, distance: 29.2
click at [288, 505] on div "SearchWithCriteriac45550a9-6a51-403d-b255-a5f36e71c716 Writer Name" at bounding box center [719, 500] width 1271 height 47
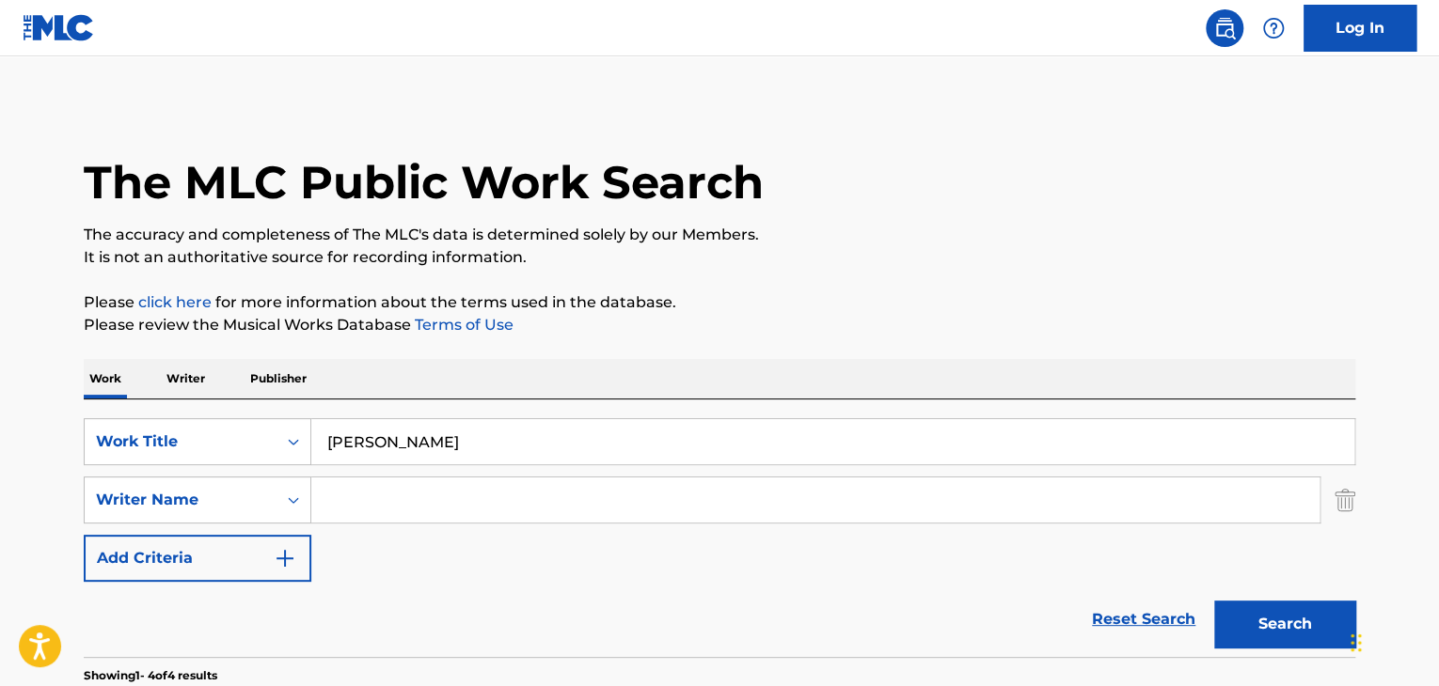
paste input "[PERSON_NAME]"
type input "[PERSON_NAME]"
drag, startPoint x: 512, startPoint y: 431, endPoint x: 342, endPoint y: 414, distance: 170.1
click at [294, 429] on div "SearchWithCriteria035d6484-4321-42cb-93be-6990ca36bdb5 Work Title [PERSON_NAME]" at bounding box center [719, 441] width 1271 height 47
type input "I'm Good"
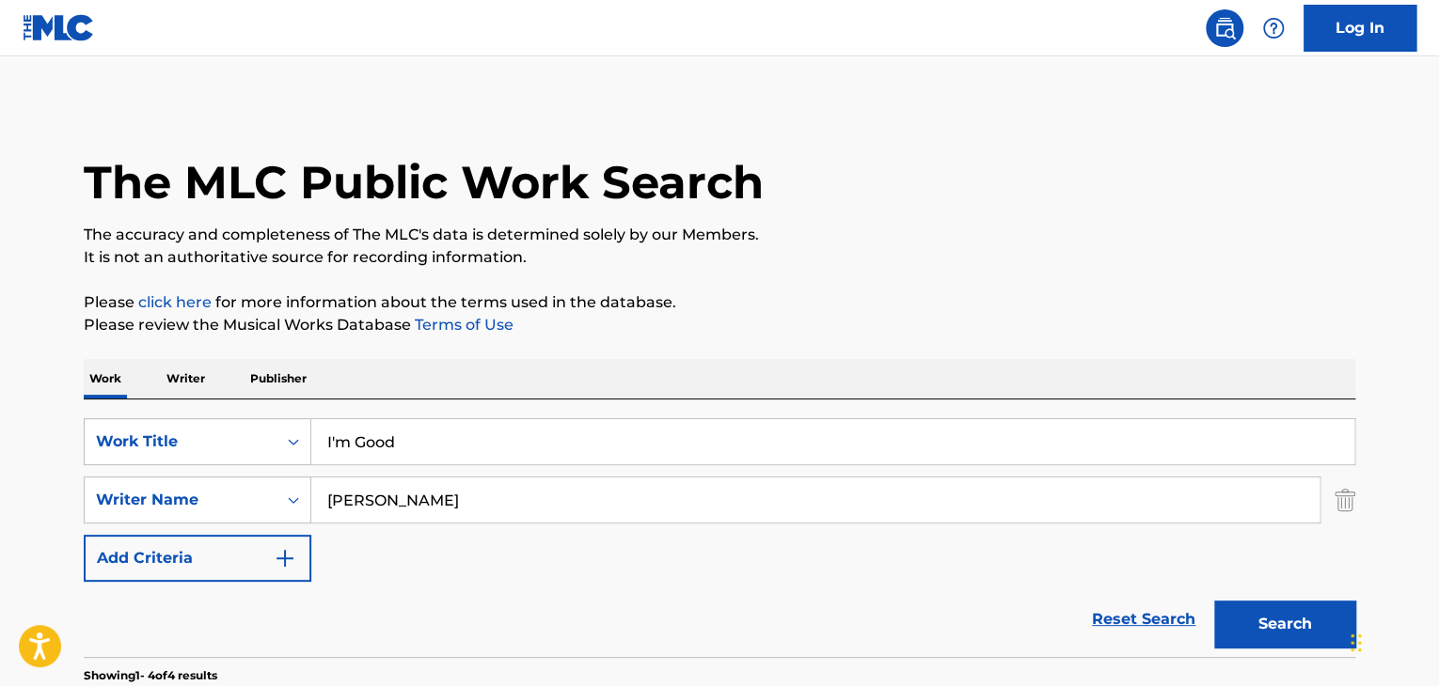
click at [1214, 601] on button "Search" at bounding box center [1284, 624] width 141 height 47
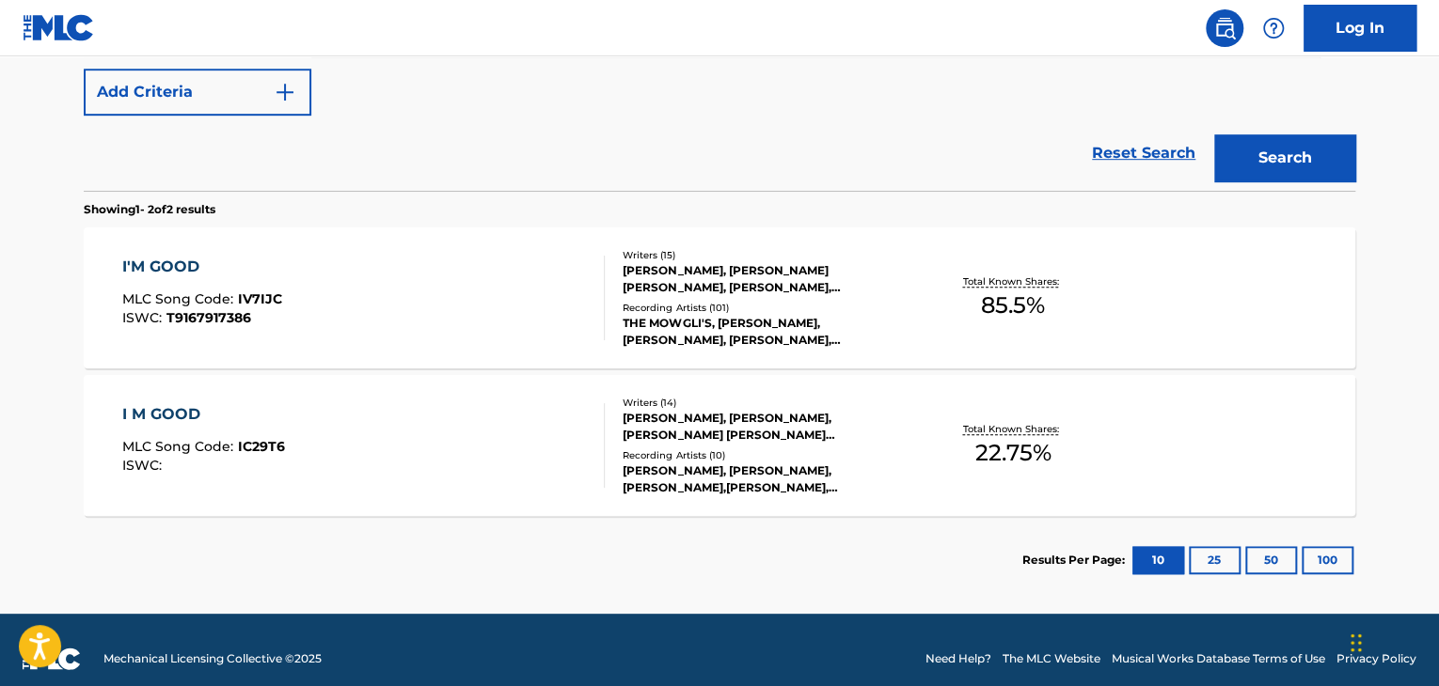
scroll to position [470, 0]
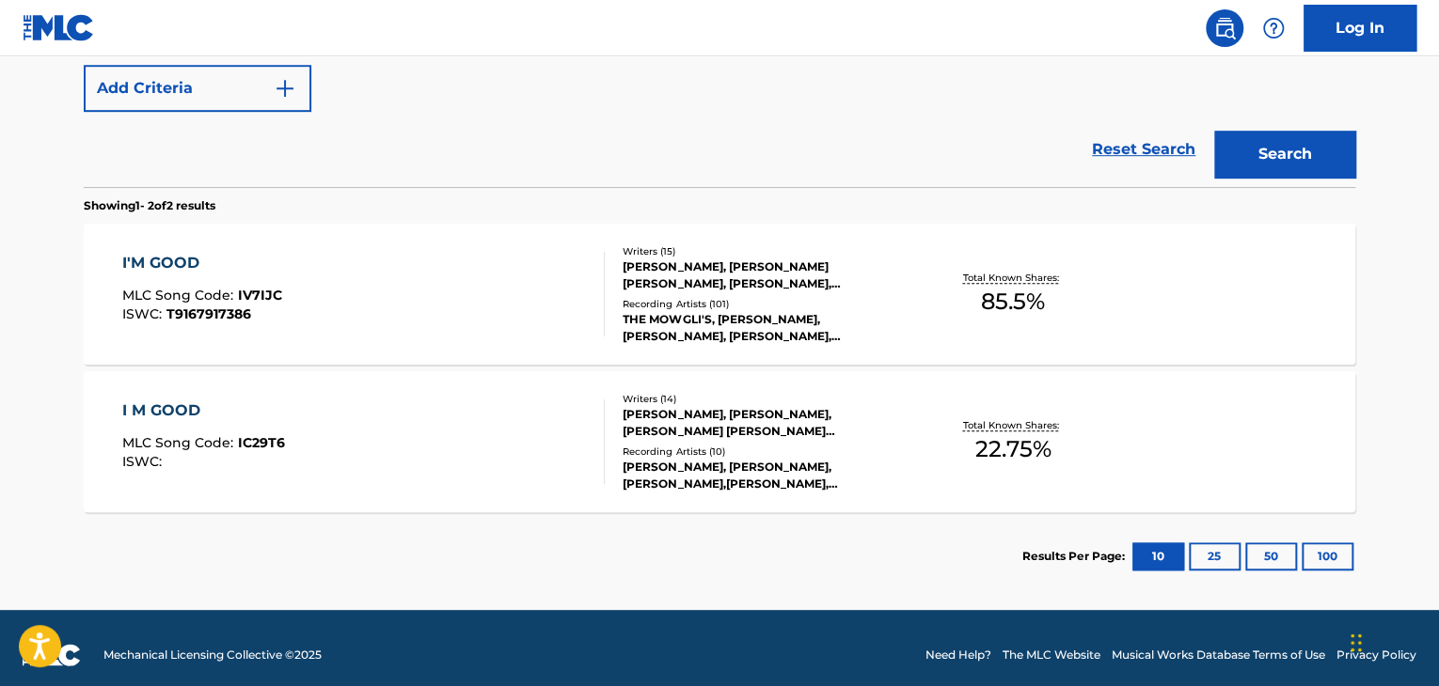
click at [693, 284] on div "[PERSON_NAME], [PERSON_NAME] [PERSON_NAME], [PERSON_NAME], [PERSON_NAME], [PERS…" at bounding box center [764, 276] width 284 height 34
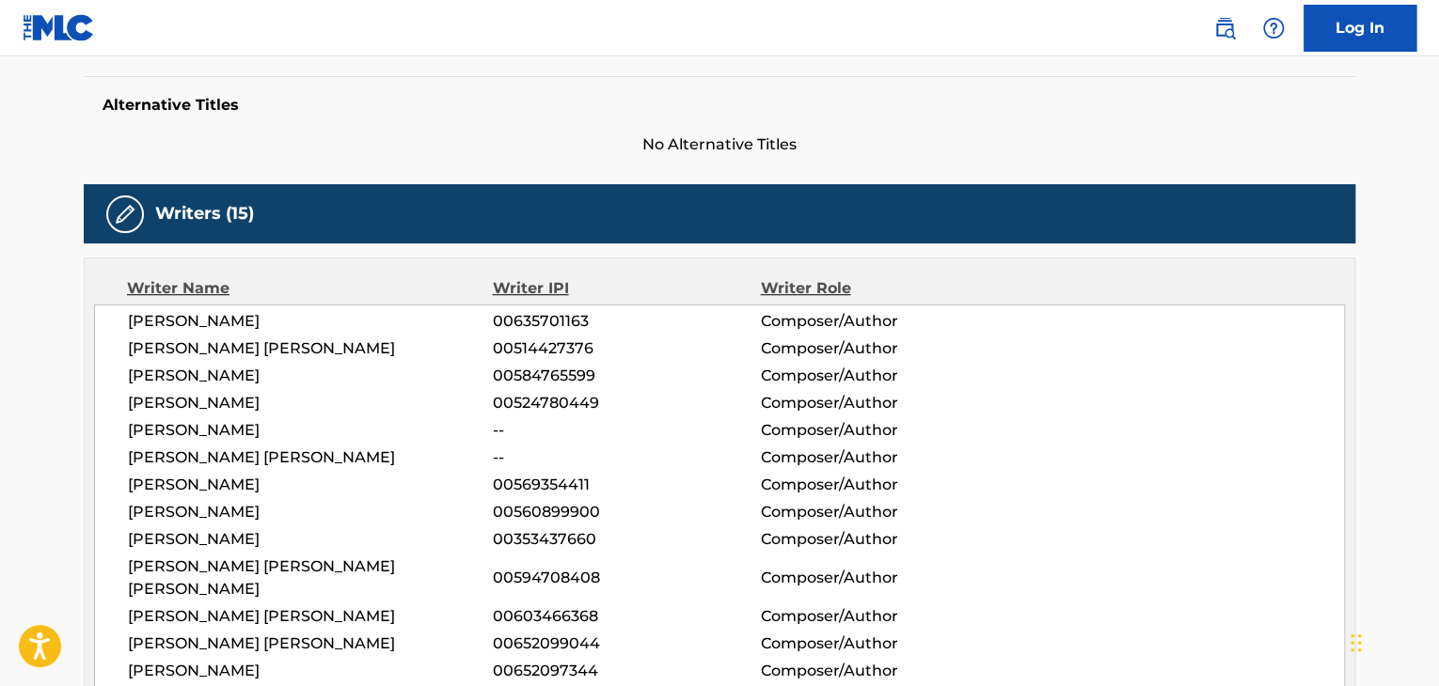
scroll to position [466, 0]
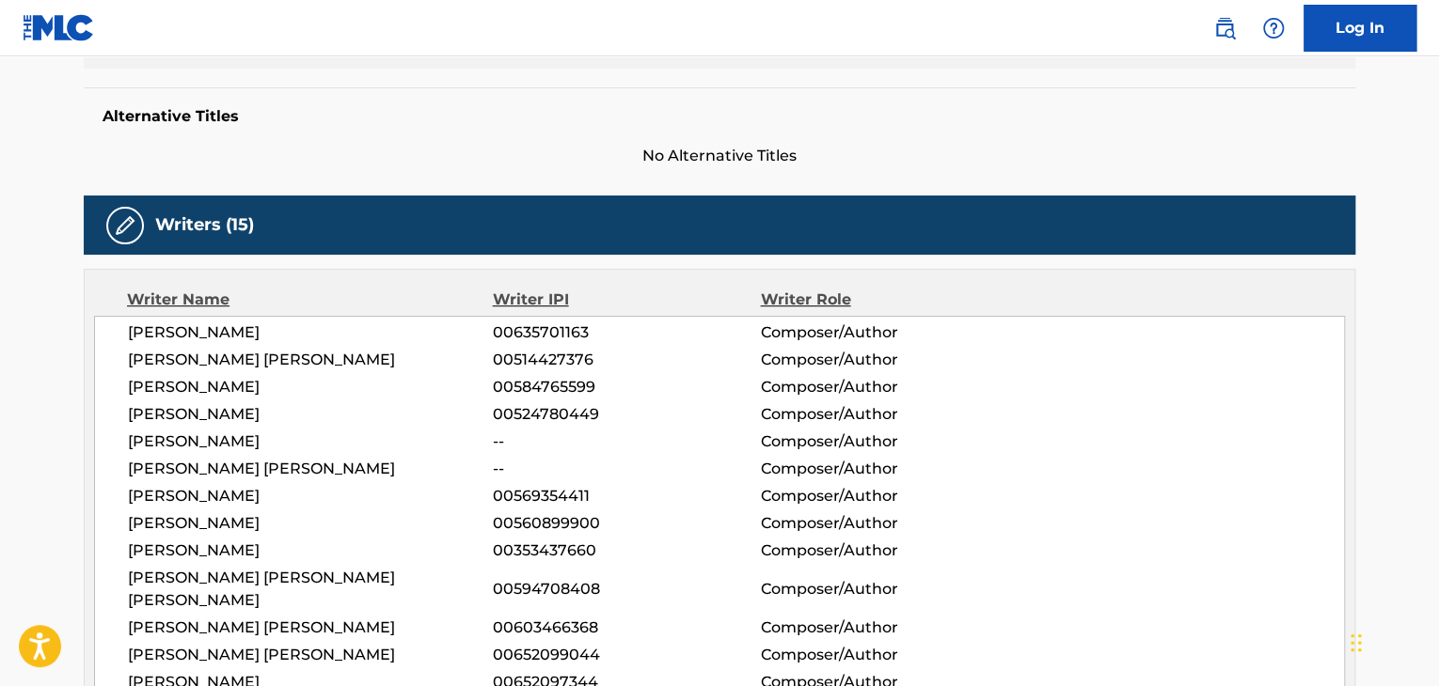
drag, startPoint x: 282, startPoint y: 497, endPoint x: 124, endPoint y: 474, distance: 159.7
click at [117, 481] on div "[PERSON_NAME] 00635701163 Composer/Author [PERSON_NAME] [PERSON_NAME] 005144273…" at bounding box center [719, 535] width 1251 height 438
click at [353, 493] on span "[PERSON_NAME]" at bounding box center [310, 496] width 365 height 23
drag, startPoint x: 331, startPoint y: 494, endPoint x: 127, endPoint y: 486, distance: 204.2
click at [124, 486] on div "[PERSON_NAME] 00635701163 Composer/Author [PERSON_NAME] [PERSON_NAME] 005144273…" at bounding box center [719, 535] width 1251 height 438
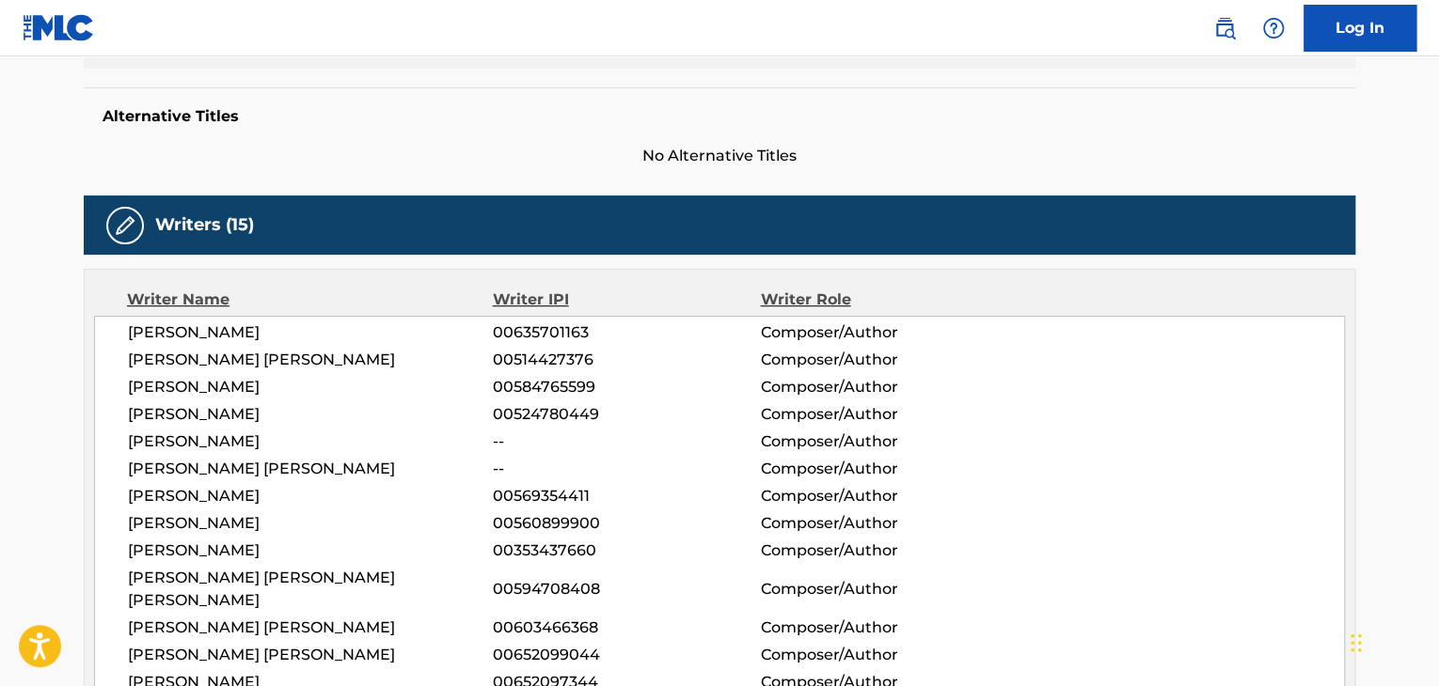
copy span "[PERSON_NAME]"
drag, startPoint x: 184, startPoint y: 521, endPoint x: 256, endPoint y: 523, distance: 71.5
click at [256, 523] on span "[PERSON_NAME]" at bounding box center [310, 523] width 365 height 23
copy span "[PERSON_NAME]"
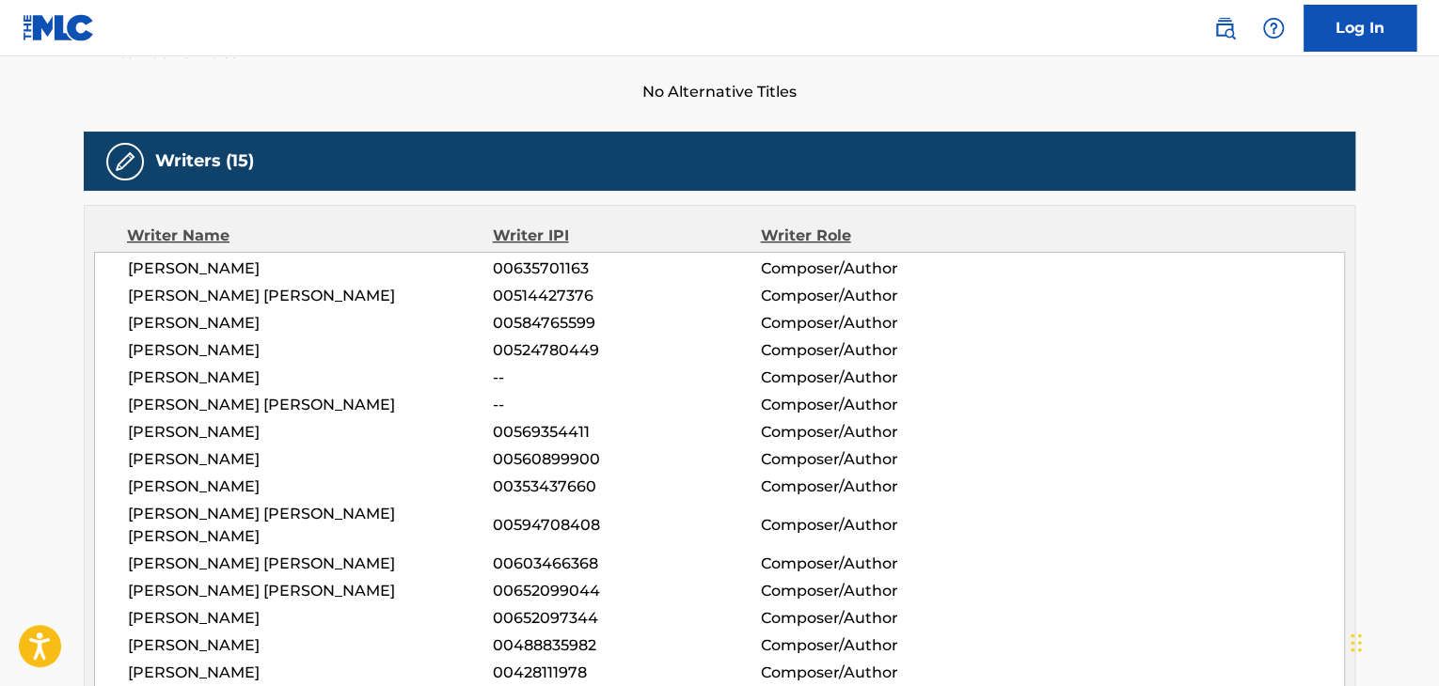
scroll to position [560, 0]
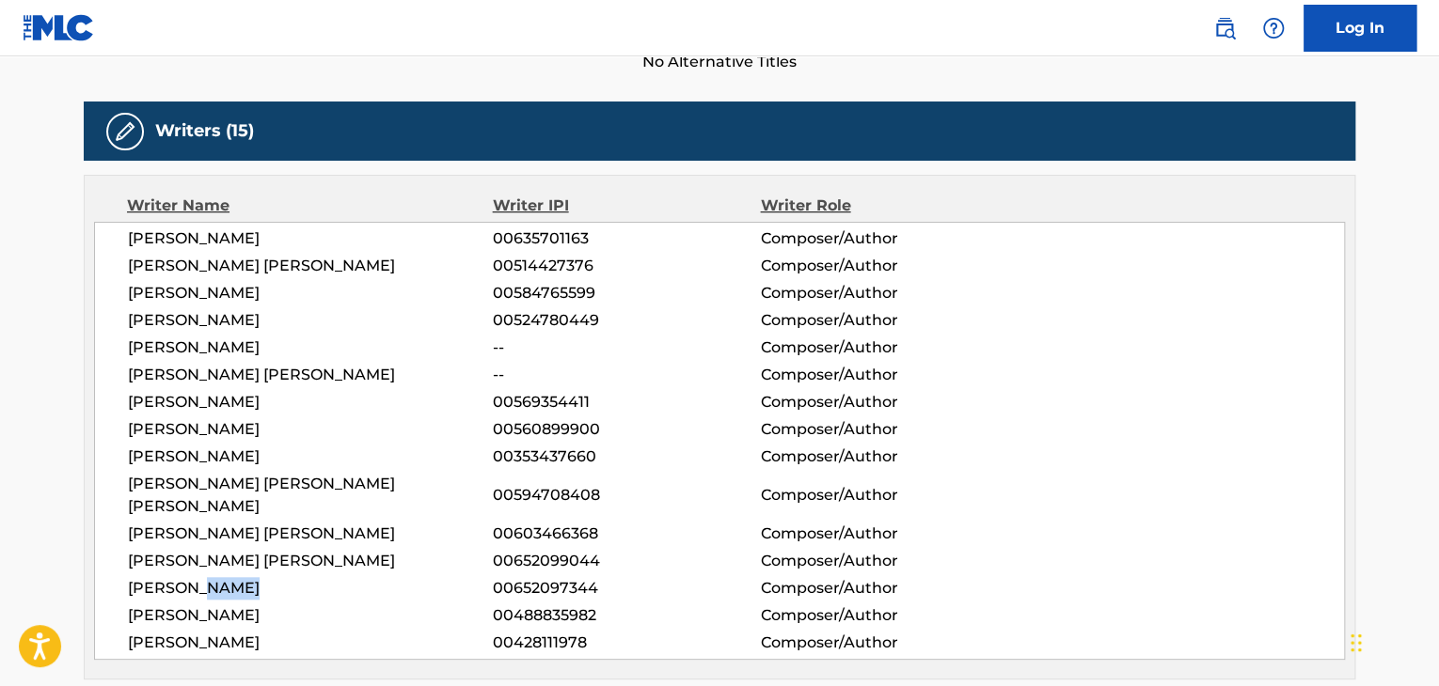
drag, startPoint x: 254, startPoint y: 566, endPoint x: 222, endPoint y: 555, distance: 33.9
click at [205, 577] on span "[PERSON_NAME]" at bounding box center [310, 588] width 365 height 23
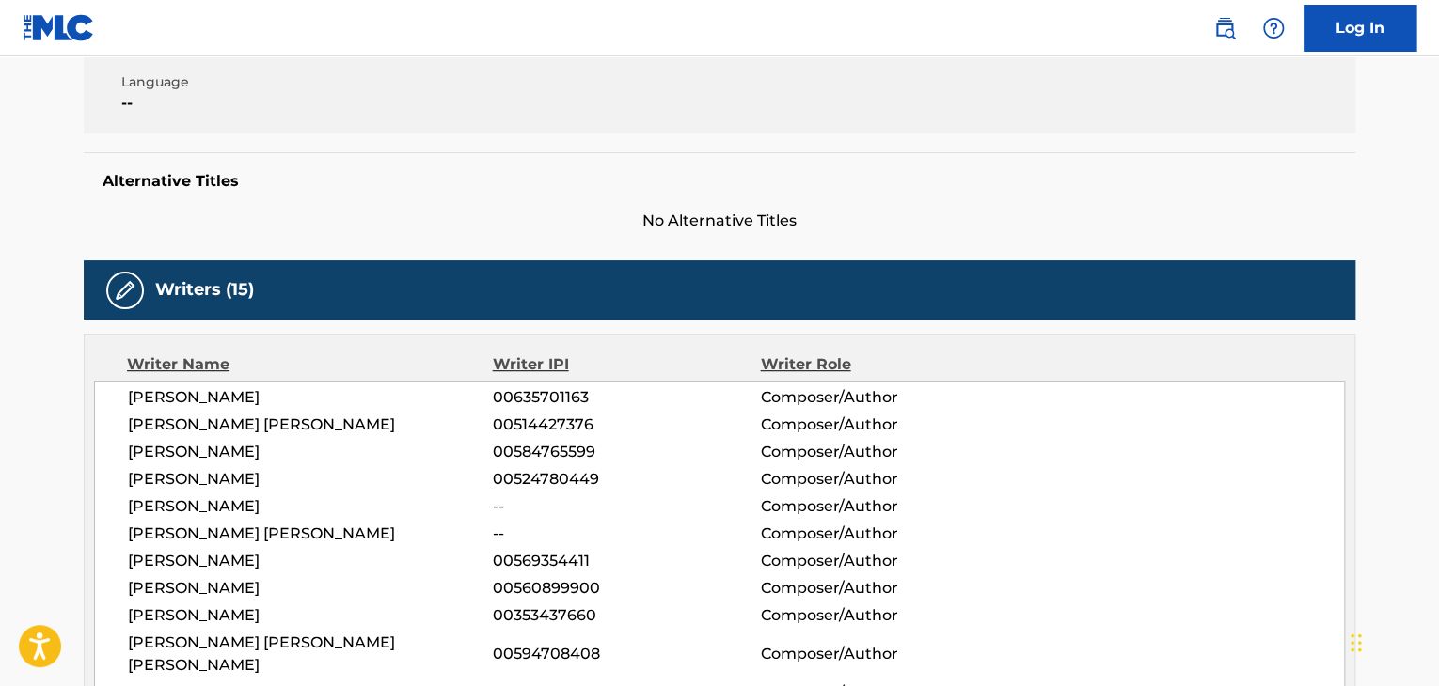
scroll to position [429, 0]
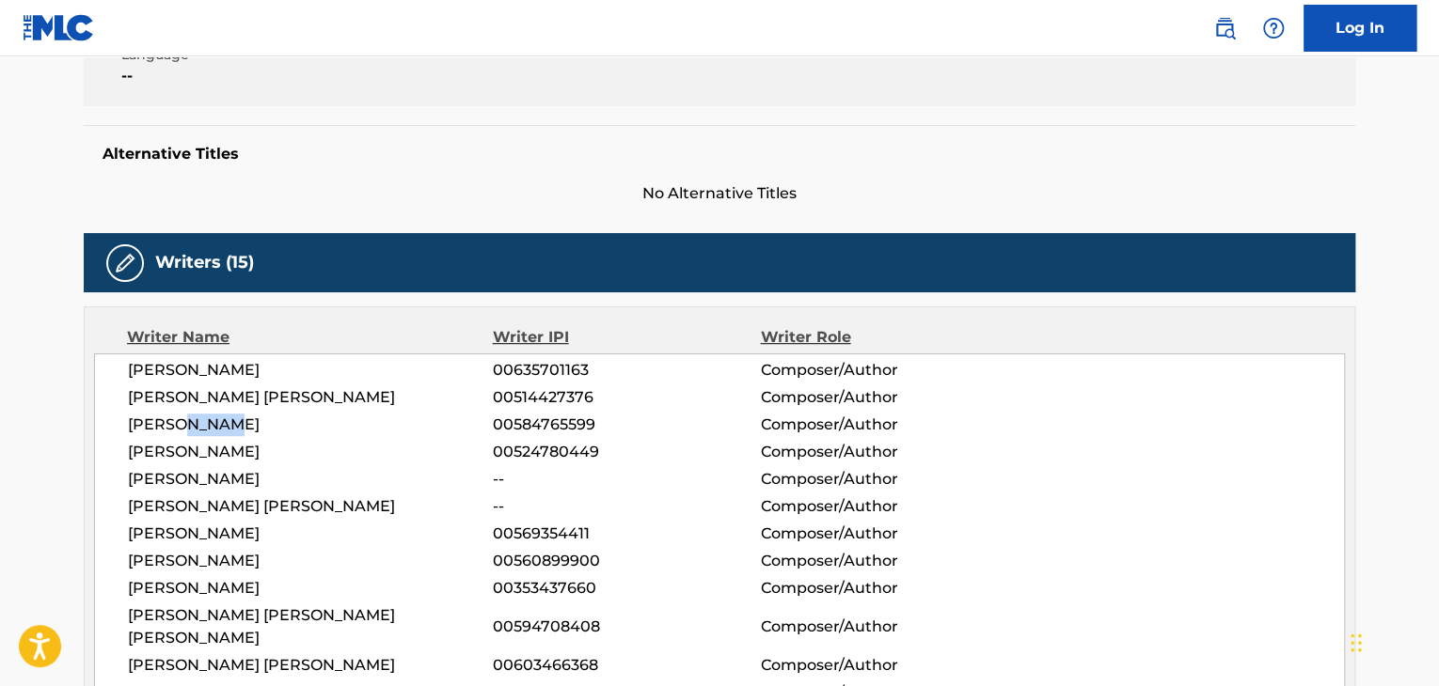
drag, startPoint x: 227, startPoint y: 425, endPoint x: 179, endPoint y: 411, distance: 50.0
click at [179, 411] on div "[PERSON_NAME] 00635701163 Composer/Author [PERSON_NAME] [PERSON_NAME] 005144273…" at bounding box center [719, 573] width 1251 height 438
drag, startPoint x: 174, startPoint y: 612, endPoint x: 302, endPoint y: 614, distance: 127.9
click at [300, 618] on span "[PERSON_NAME] [PERSON_NAME] [PERSON_NAME]" at bounding box center [310, 627] width 365 height 45
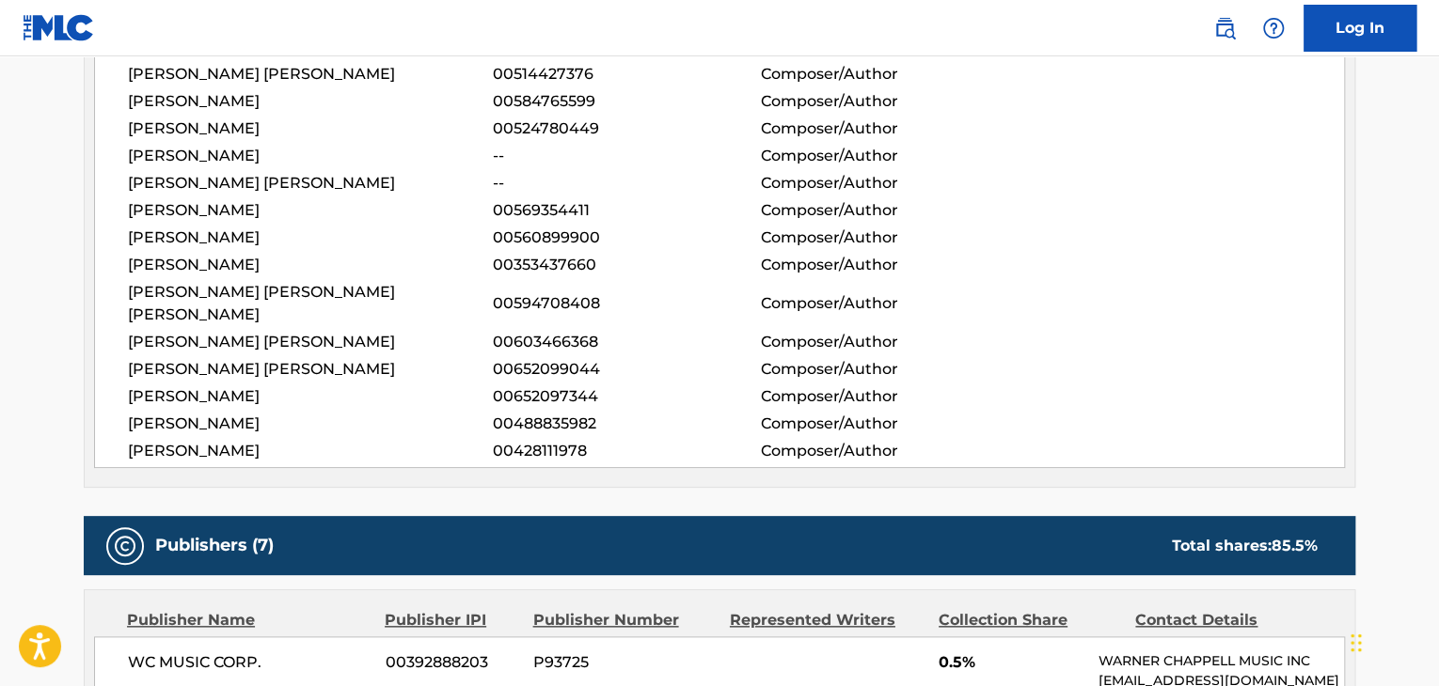
scroll to position [658, 0]
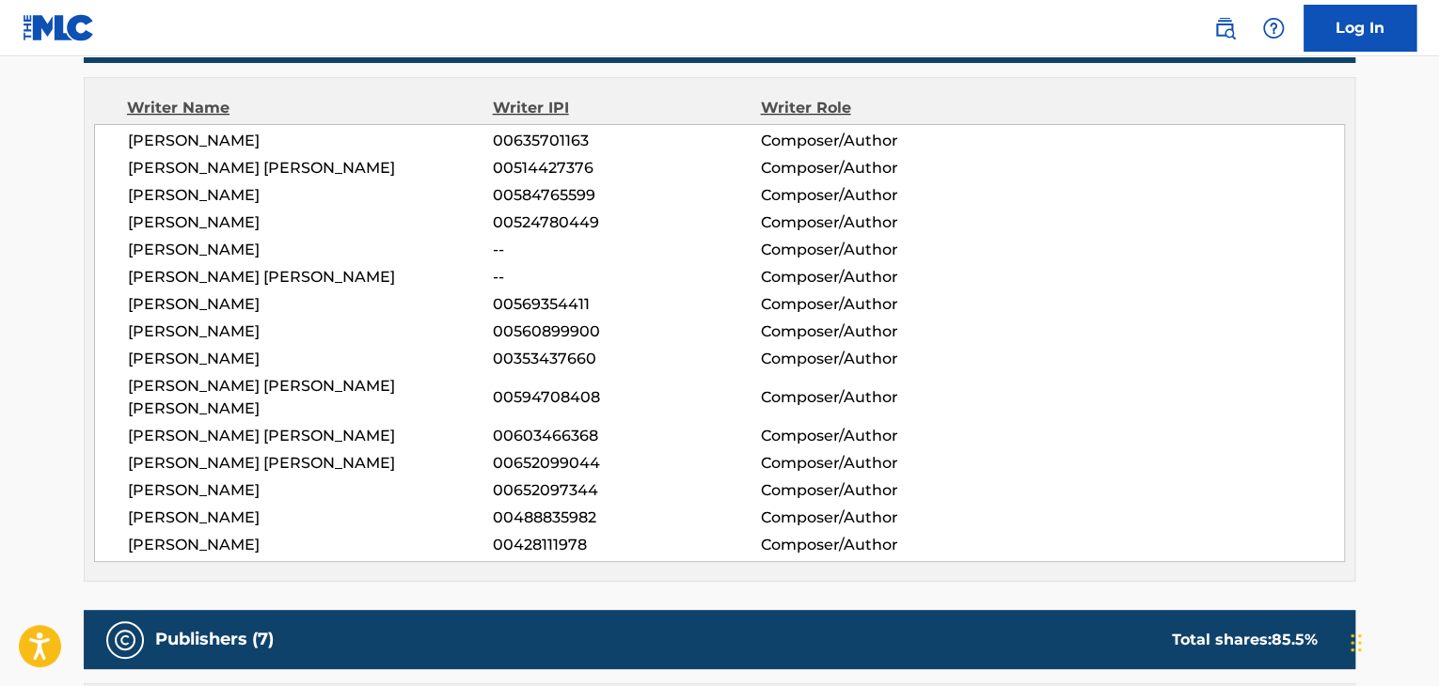
drag, startPoint x: 189, startPoint y: 224, endPoint x: 286, endPoint y: 223, distance: 96.9
click at [286, 223] on span "[PERSON_NAME]" at bounding box center [310, 223] width 365 height 23
drag, startPoint x: 211, startPoint y: 410, endPoint x: 273, endPoint y: 401, distance: 62.8
click at [272, 425] on span "[PERSON_NAME] [PERSON_NAME]" at bounding box center [310, 436] width 365 height 23
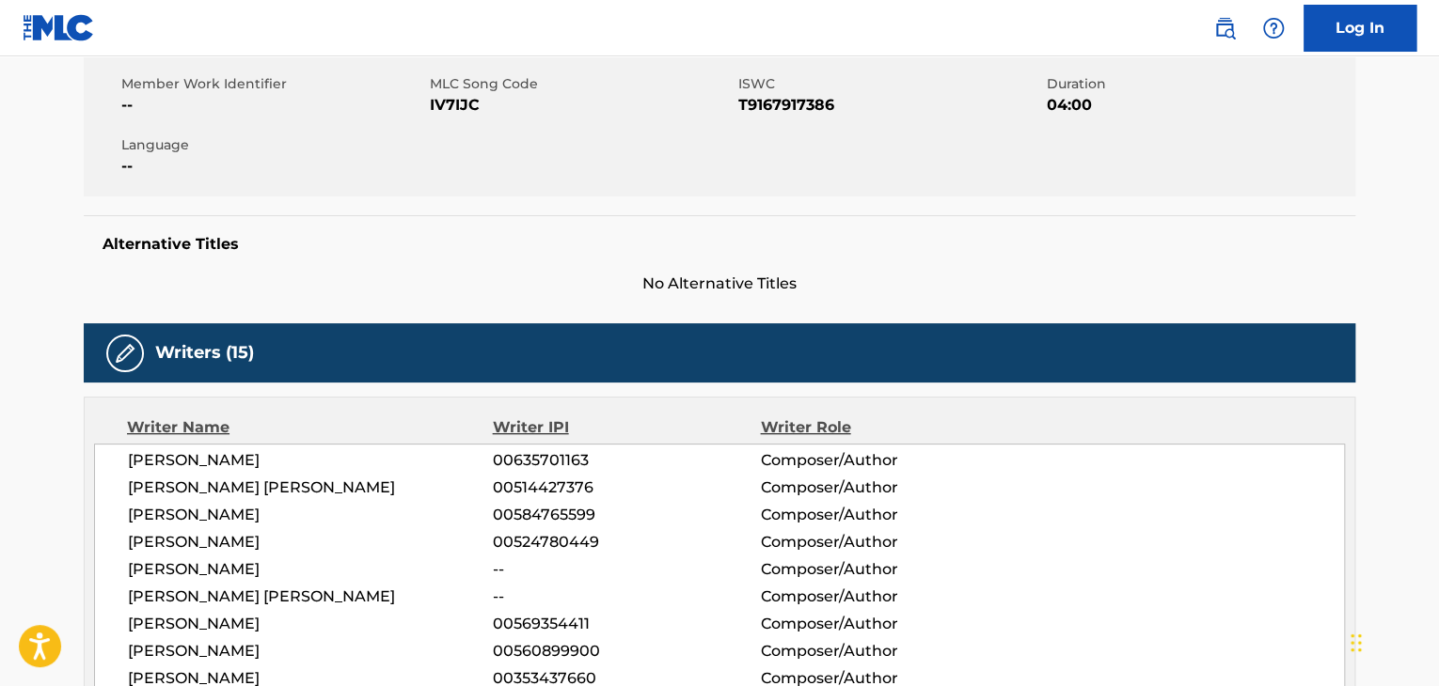
scroll to position [350, 0]
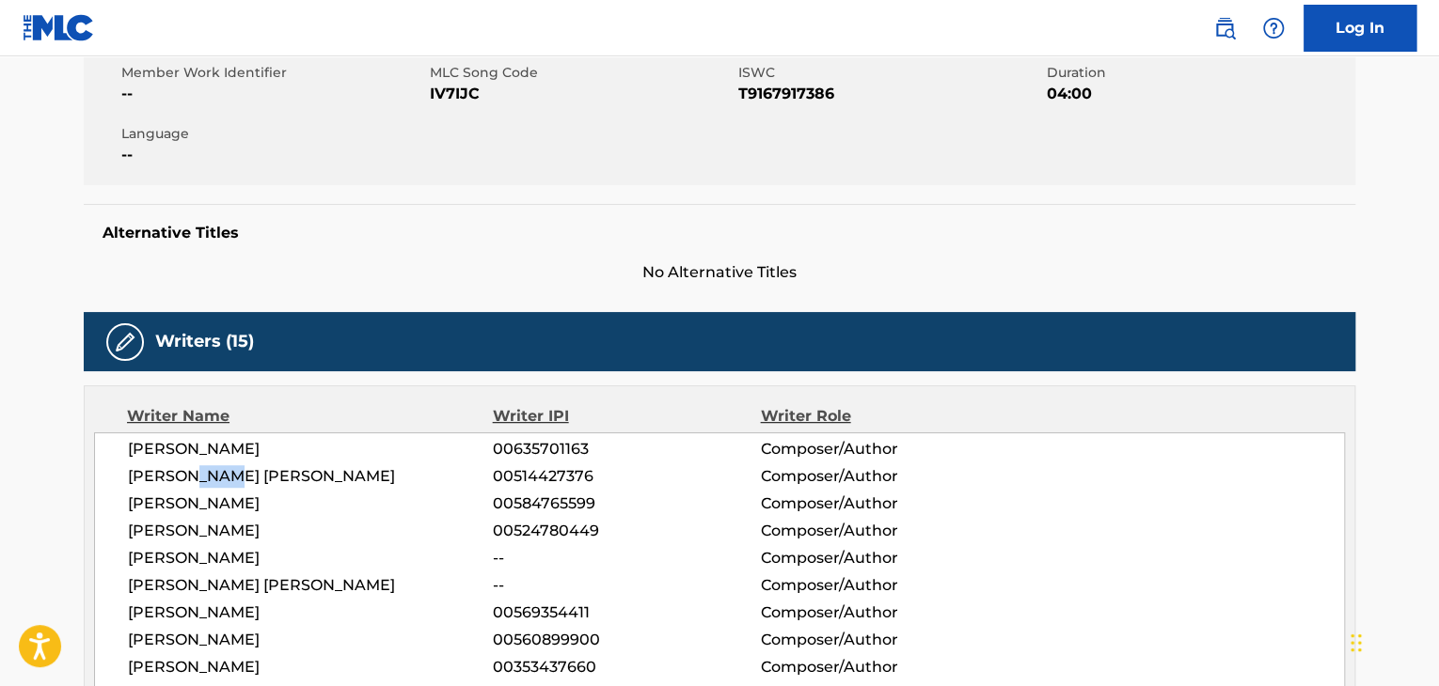
drag, startPoint x: 236, startPoint y: 477, endPoint x: 197, endPoint y: 475, distance: 38.6
click at [197, 475] on span "[PERSON_NAME] [PERSON_NAME]" at bounding box center [310, 476] width 365 height 23
drag, startPoint x: 175, startPoint y: 587, endPoint x: 255, endPoint y: 588, distance: 79.9
click at [255, 588] on span "[PERSON_NAME] [PERSON_NAME]" at bounding box center [310, 586] width 365 height 23
drag, startPoint x: 226, startPoint y: 501, endPoint x: 184, endPoint y: 494, distance: 42.1
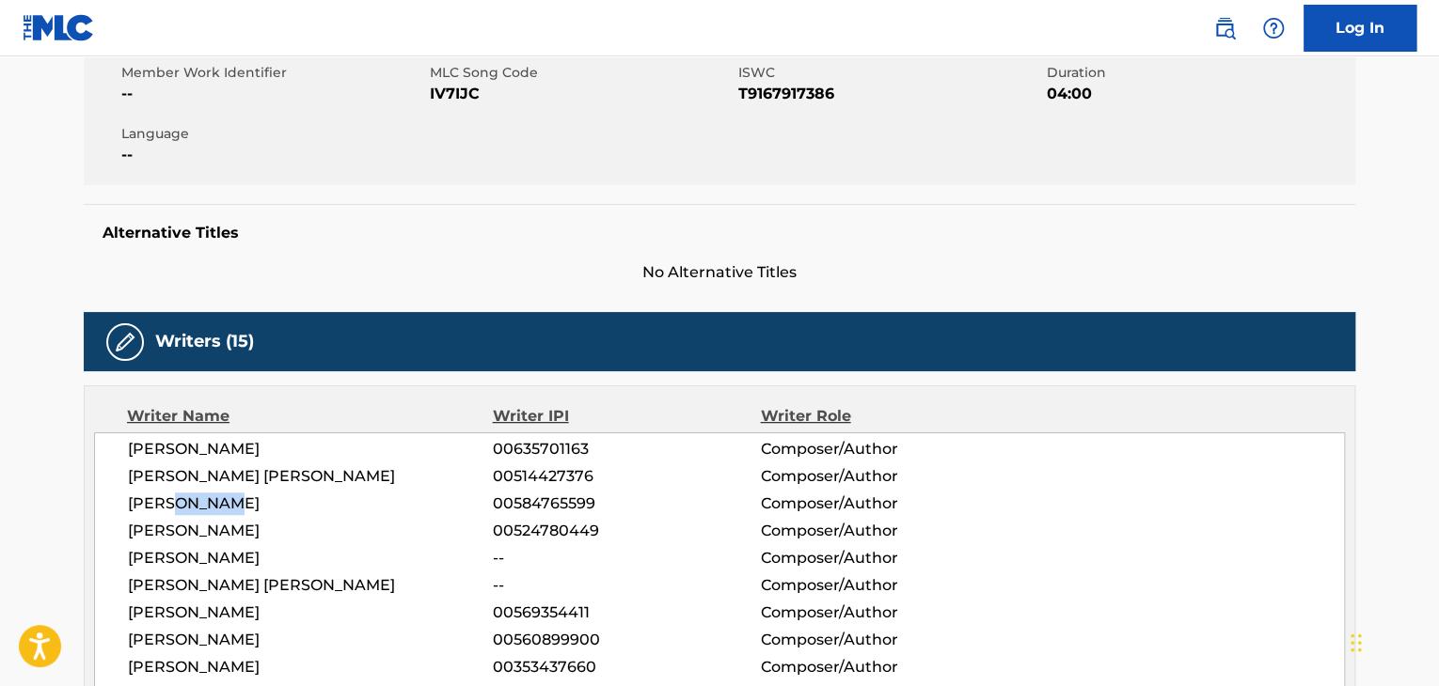
click at [175, 497] on span "[PERSON_NAME]" at bounding box center [310, 504] width 365 height 23
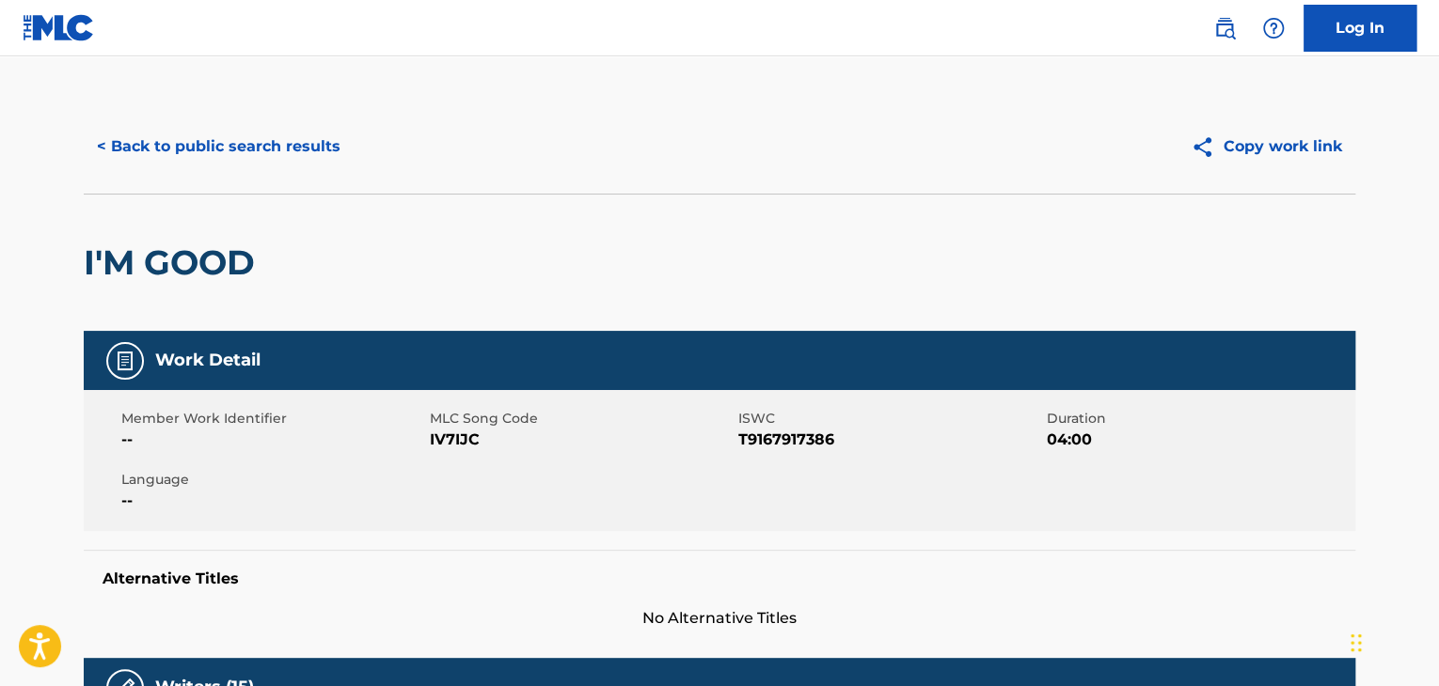
scroll to position [0, 0]
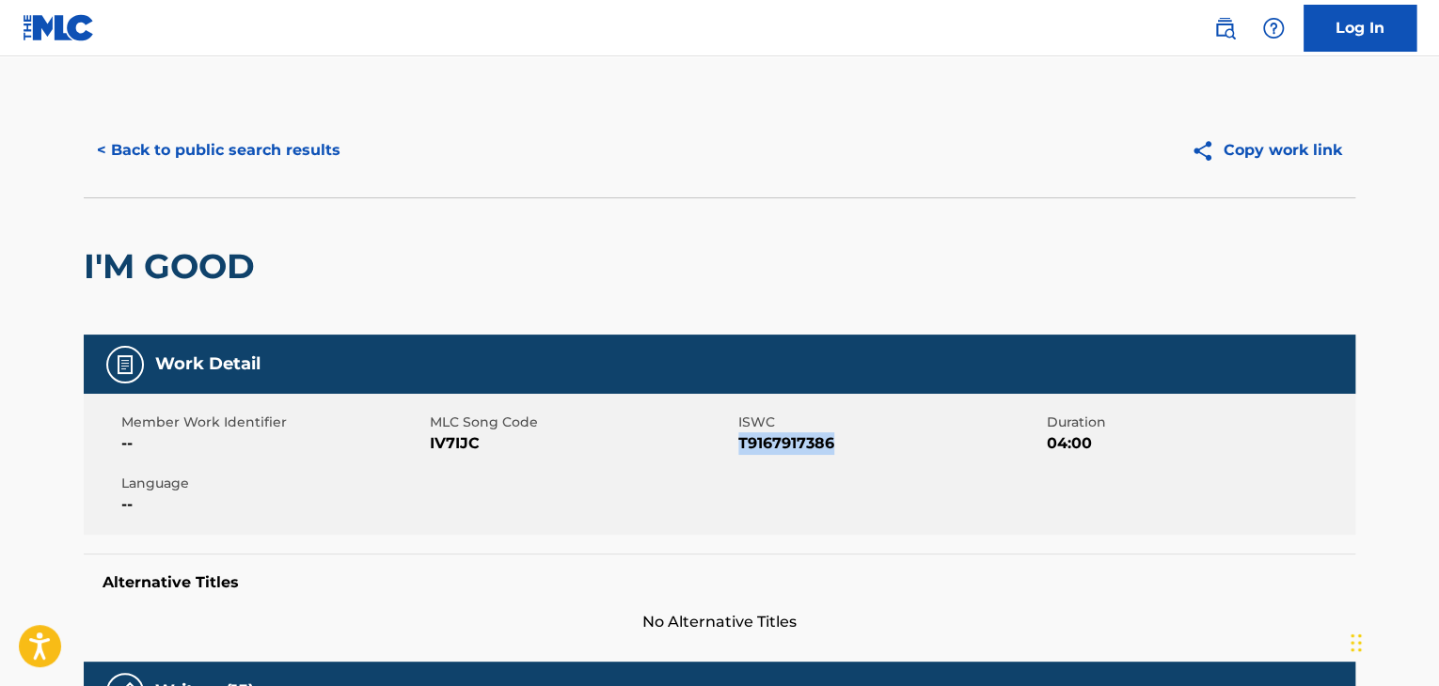
drag, startPoint x: 835, startPoint y: 443, endPoint x: 738, endPoint y: 449, distance: 97.0
click at [738, 449] on span "T9167917386" at bounding box center [890, 444] width 304 height 23
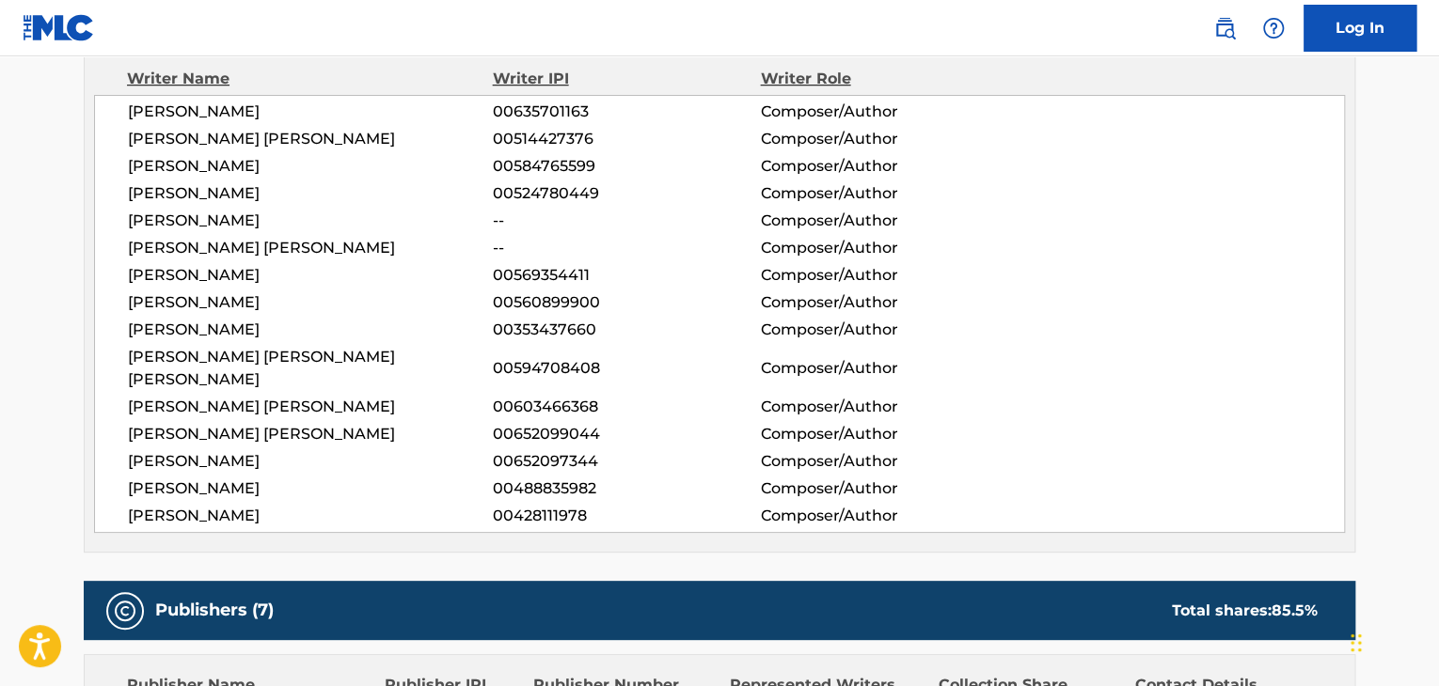
scroll to position [658, 0]
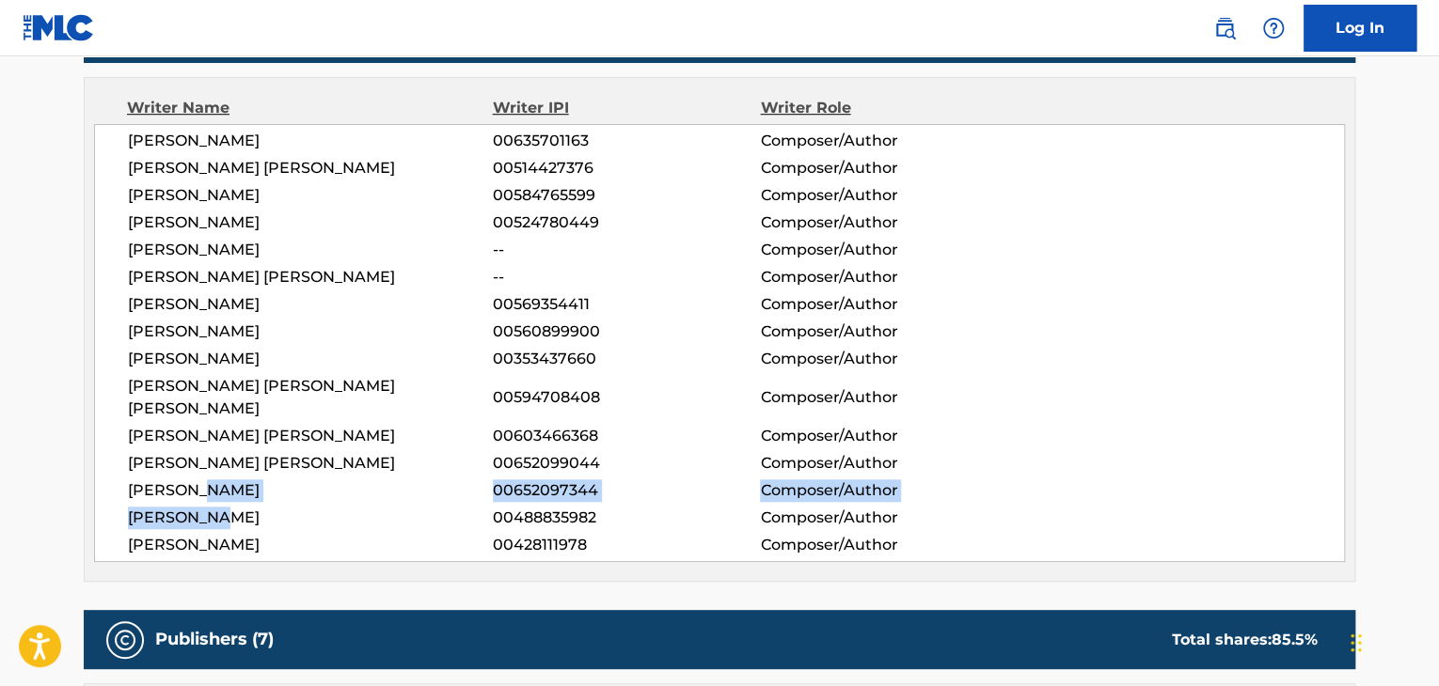
drag, startPoint x: 205, startPoint y: 468, endPoint x: 350, endPoint y: 485, distance: 145.8
click at [350, 485] on div "[PERSON_NAME] 00635701163 Composer/Author [PERSON_NAME] [PERSON_NAME] 005144273…" at bounding box center [719, 343] width 1251 height 438
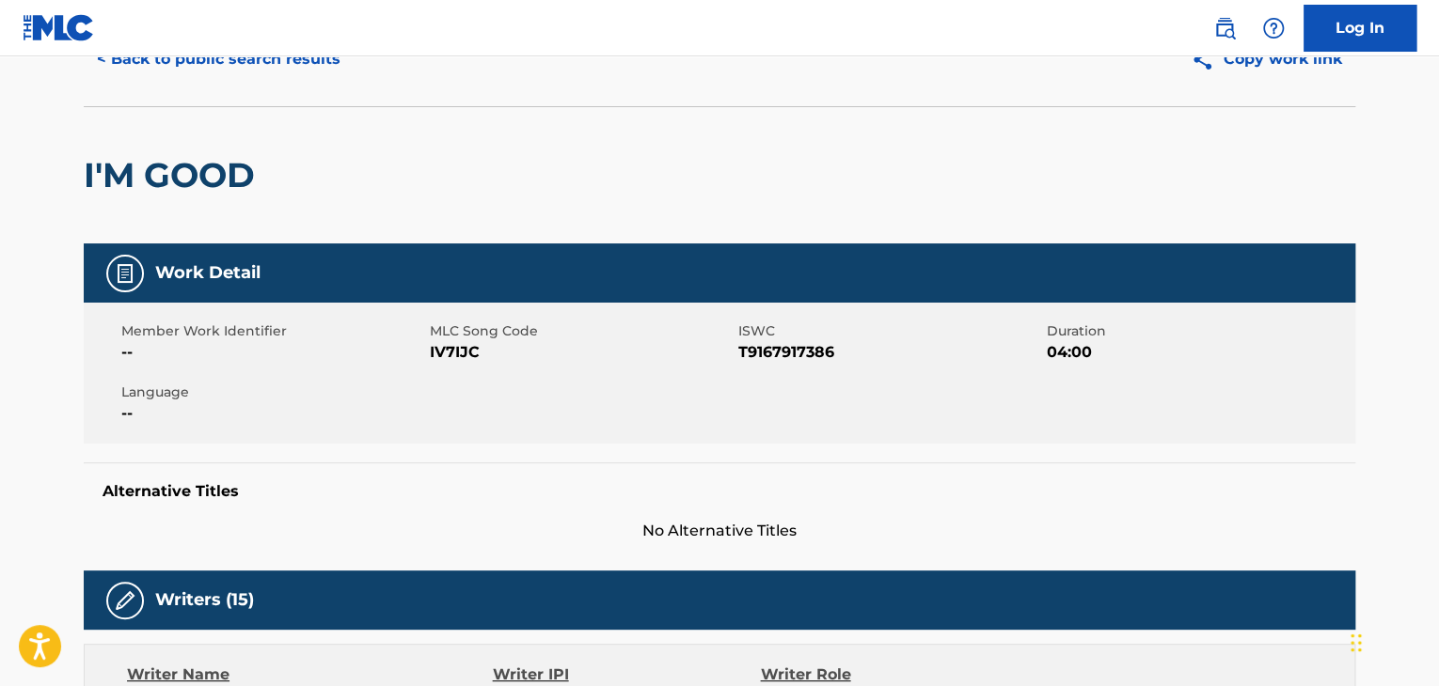
scroll to position [0, 0]
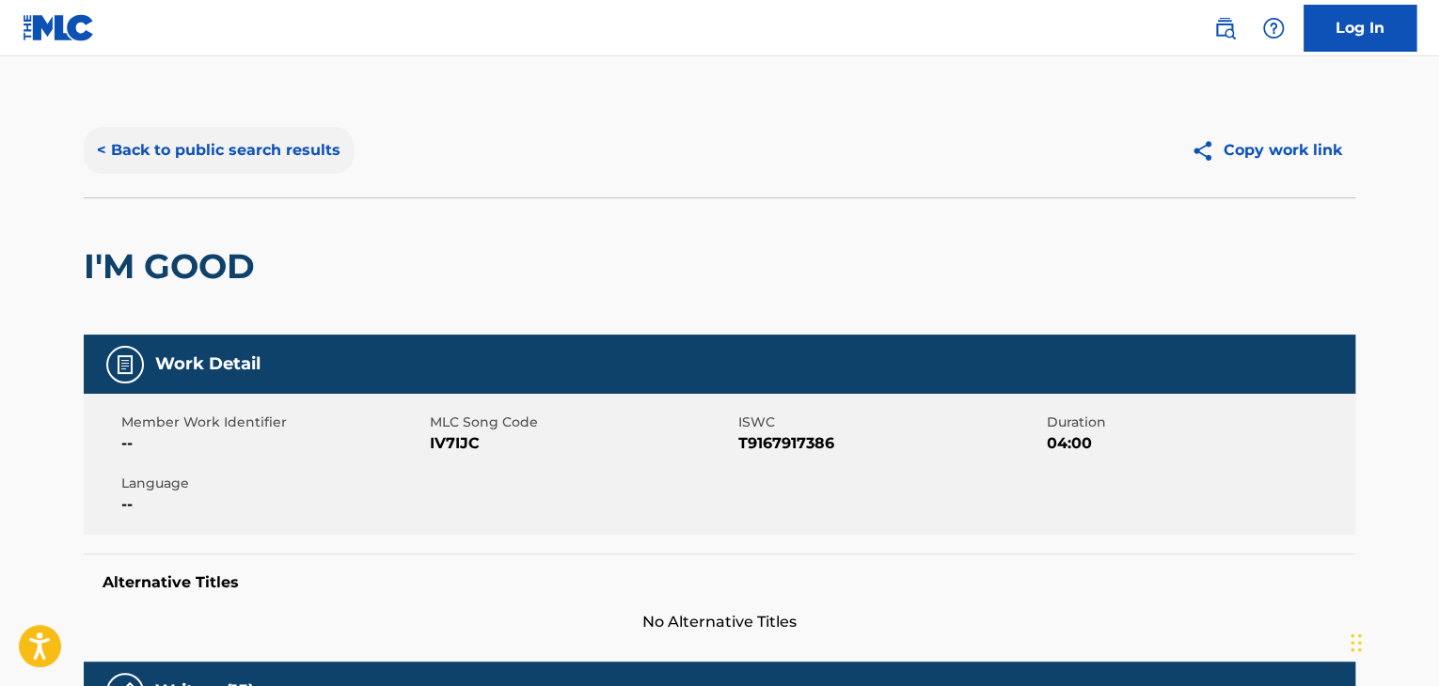
click at [182, 154] on button "< Back to public search results" at bounding box center [219, 150] width 270 height 47
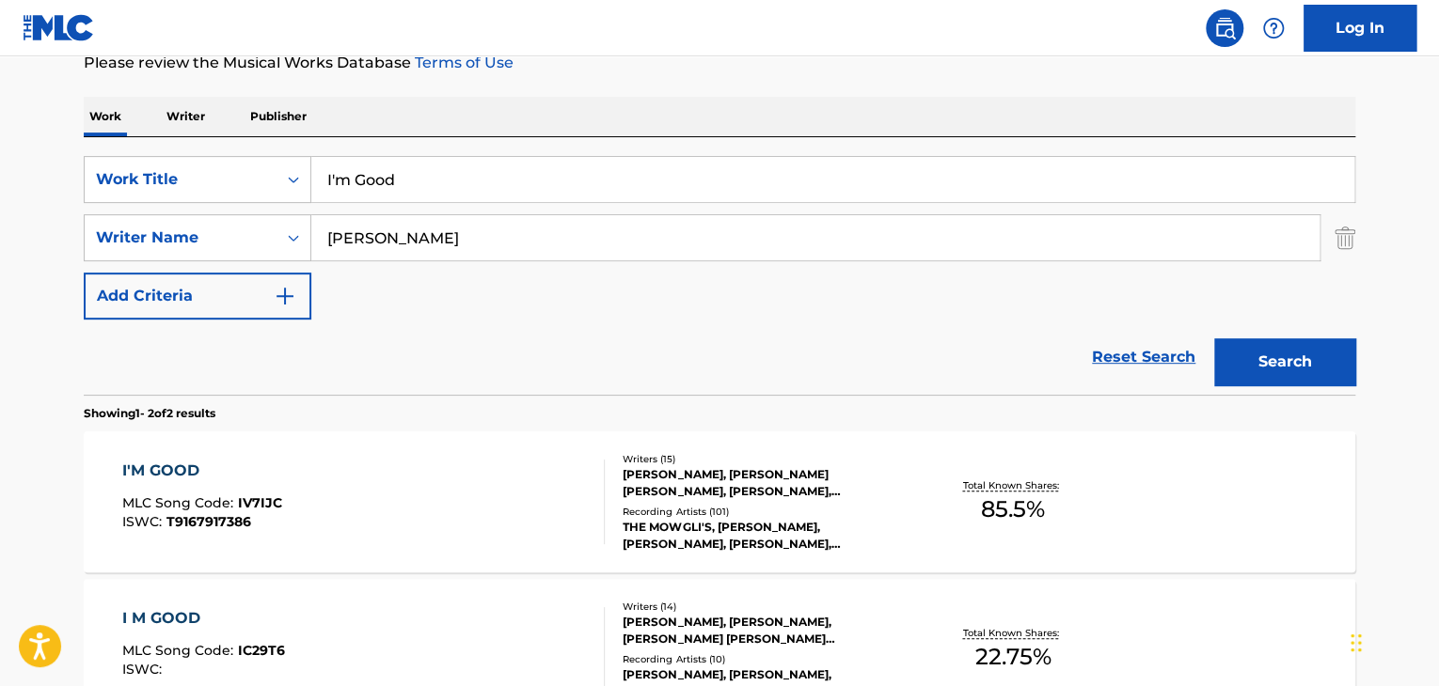
scroll to position [94, 0]
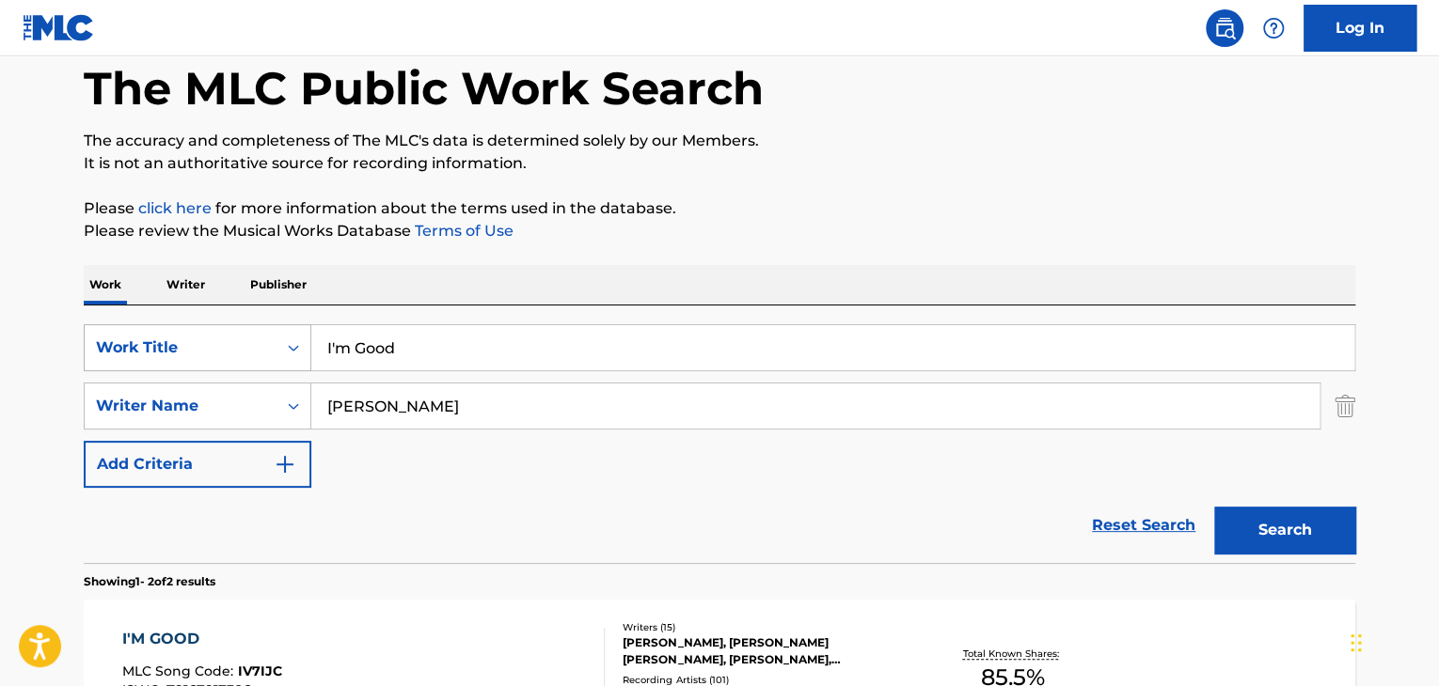
drag, startPoint x: 528, startPoint y: 348, endPoint x: 292, endPoint y: 338, distance: 236.2
click at [293, 339] on div "SearchWithCriteria035d6484-4321-42cb-93be-6990ca36bdb5 Work Title I'm Good" at bounding box center [719, 347] width 1271 height 47
paste input "Sweet Hibiscus Tea"
type input "Sweet Hibiscus Tea"
drag, startPoint x: 544, startPoint y: 407, endPoint x: 321, endPoint y: 402, distance: 223.9
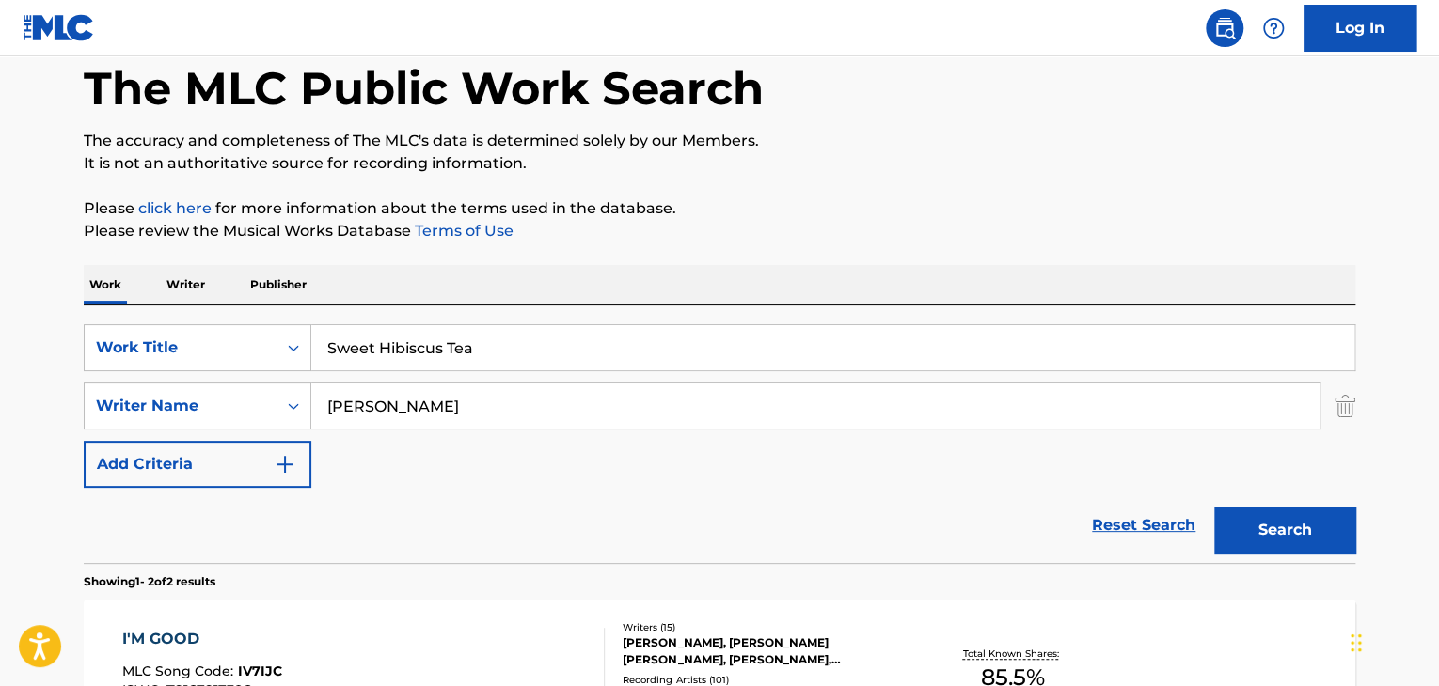
click at [321, 402] on input "[PERSON_NAME]" at bounding box center [815, 406] width 1008 height 45
paste input "[PERSON_NAME]"
click at [1245, 532] on button "Search" at bounding box center [1284, 530] width 141 height 47
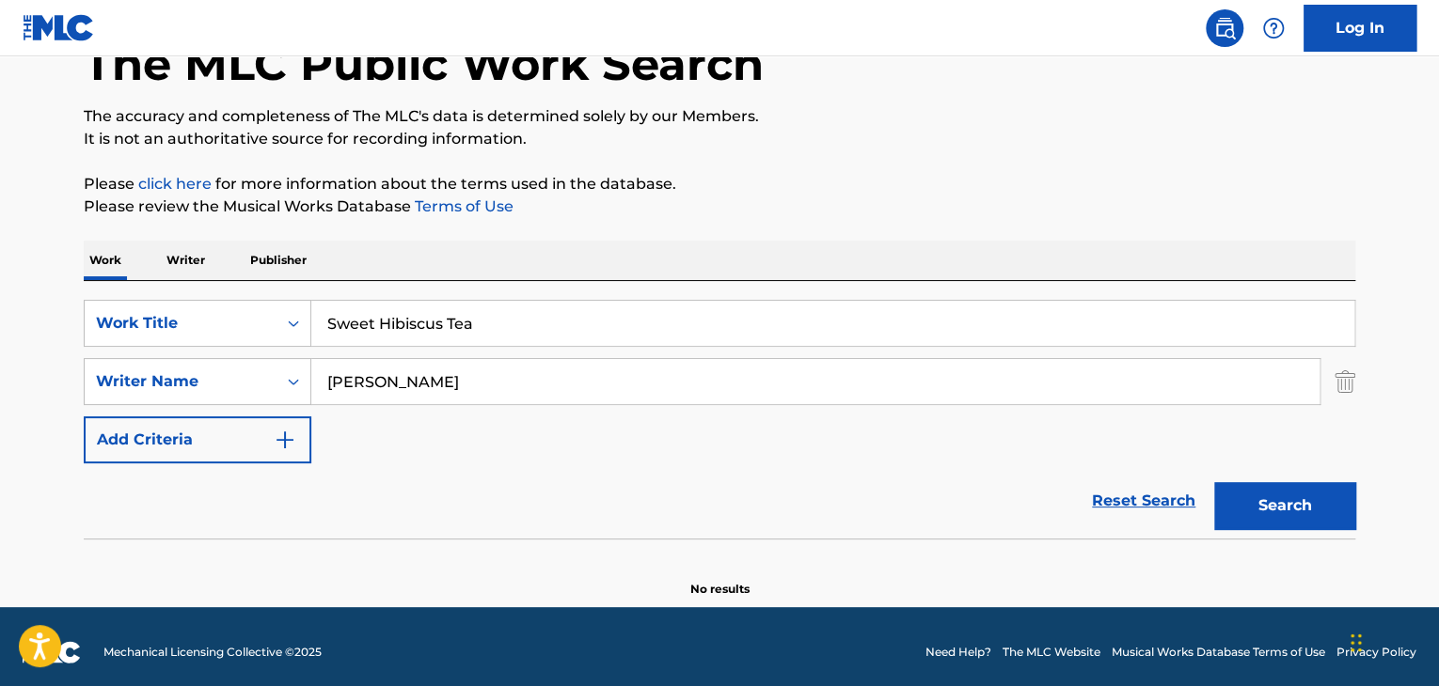
scroll to position [130, 0]
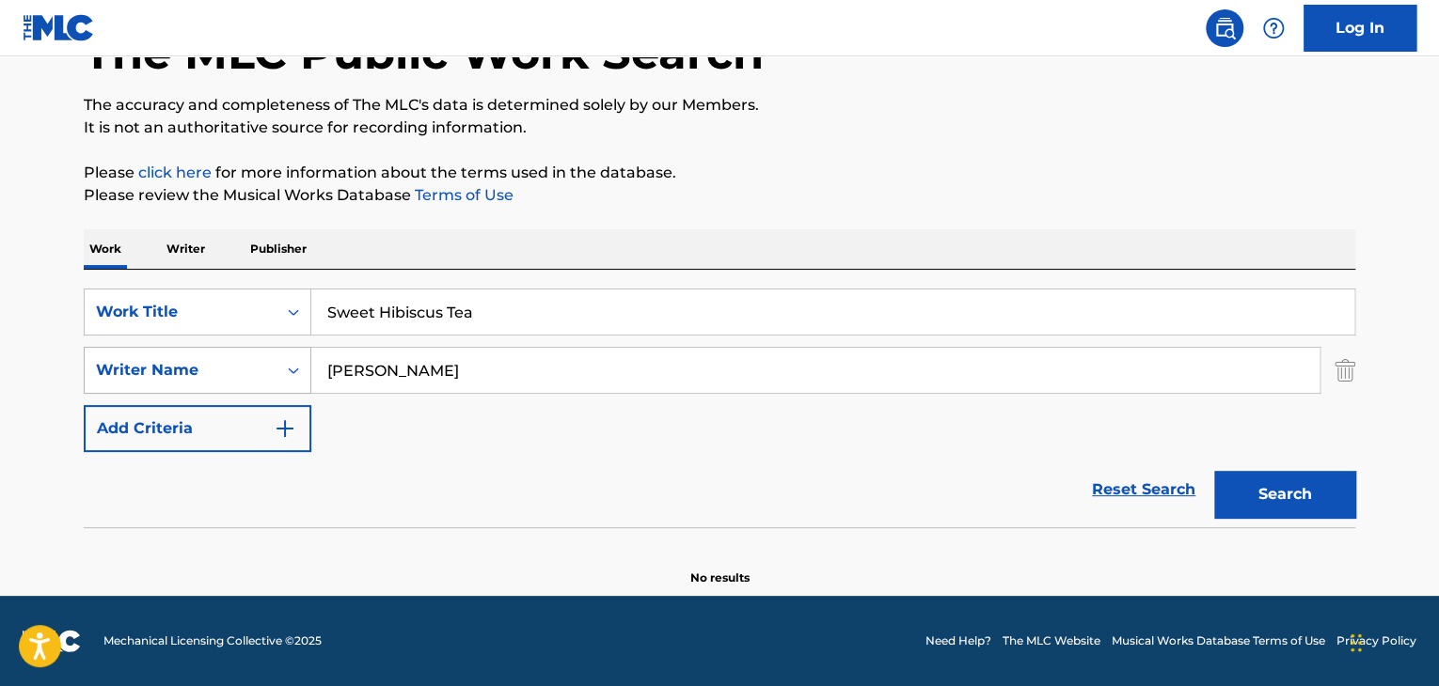
drag, startPoint x: 453, startPoint y: 383, endPoint x: 229, endPoint y: 365, distance: 224.5
click at [226, 380] on div "SearchWithCriteriac45550a9-6a51-403d-b255-a5f36e71c716 Writer Name [PERSON_NAME]" at bounding box center [719, 370] width 1271 height 47
paste input "[PERSON_NAME]"
type input "[PERSON_NAME]"
click at [1259, 494] on button "Search" at bounding box center [1284, 494] width 141 height 47
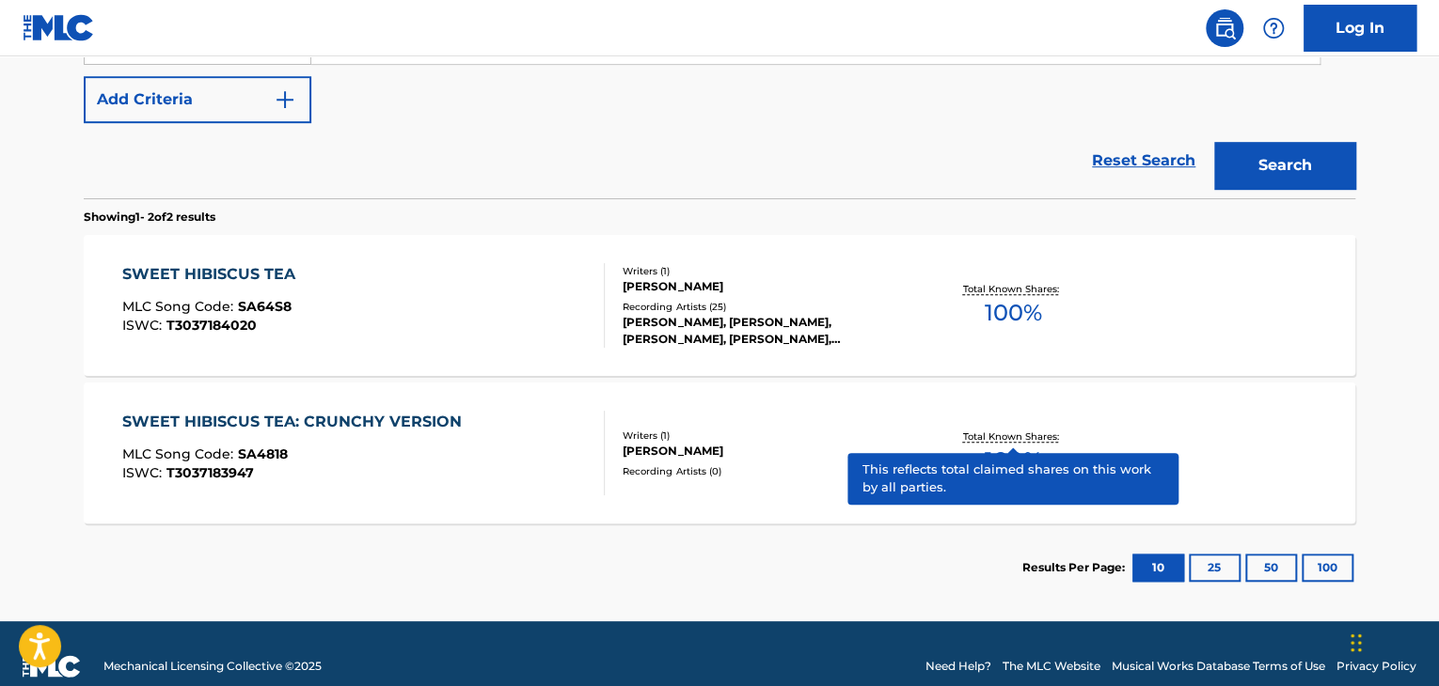
scroll to position [484, 0]
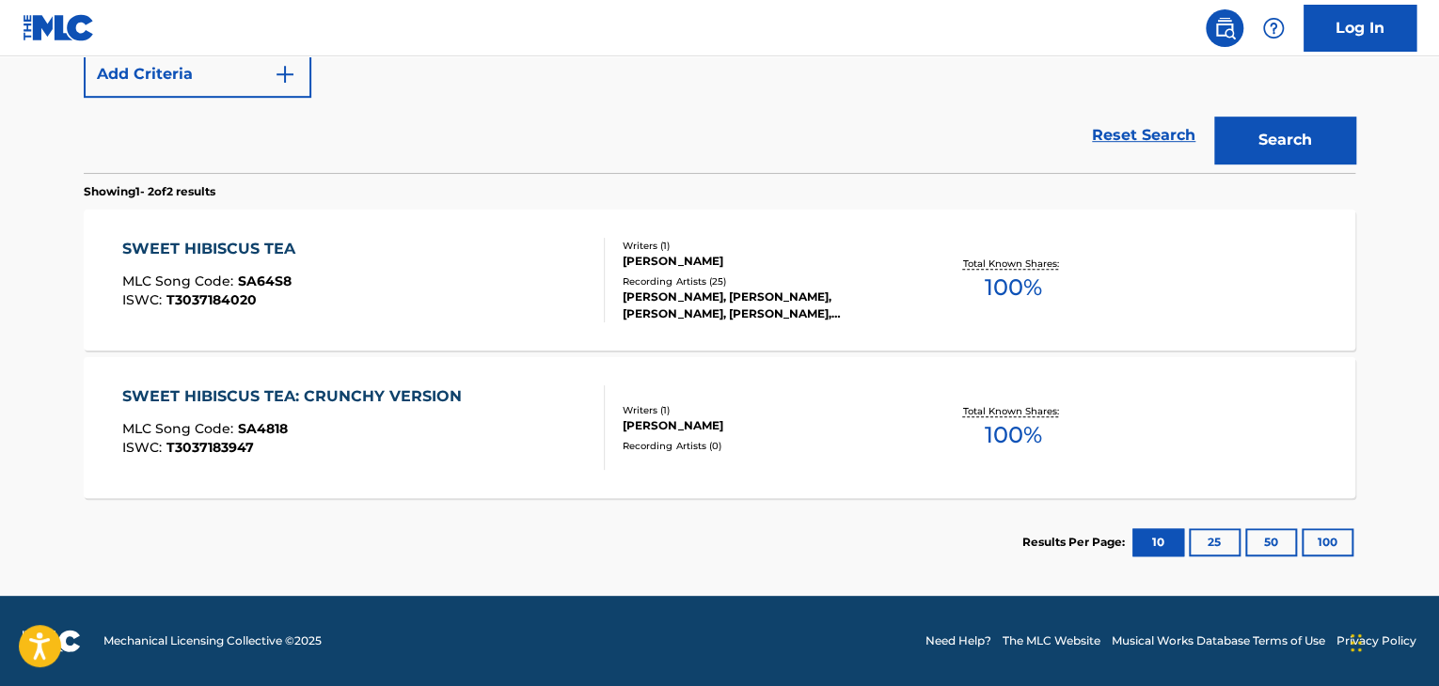
click at [636, 275] on div "Recording Artists ( 25 )" at bounding box center [764, 282] width 284 height 14
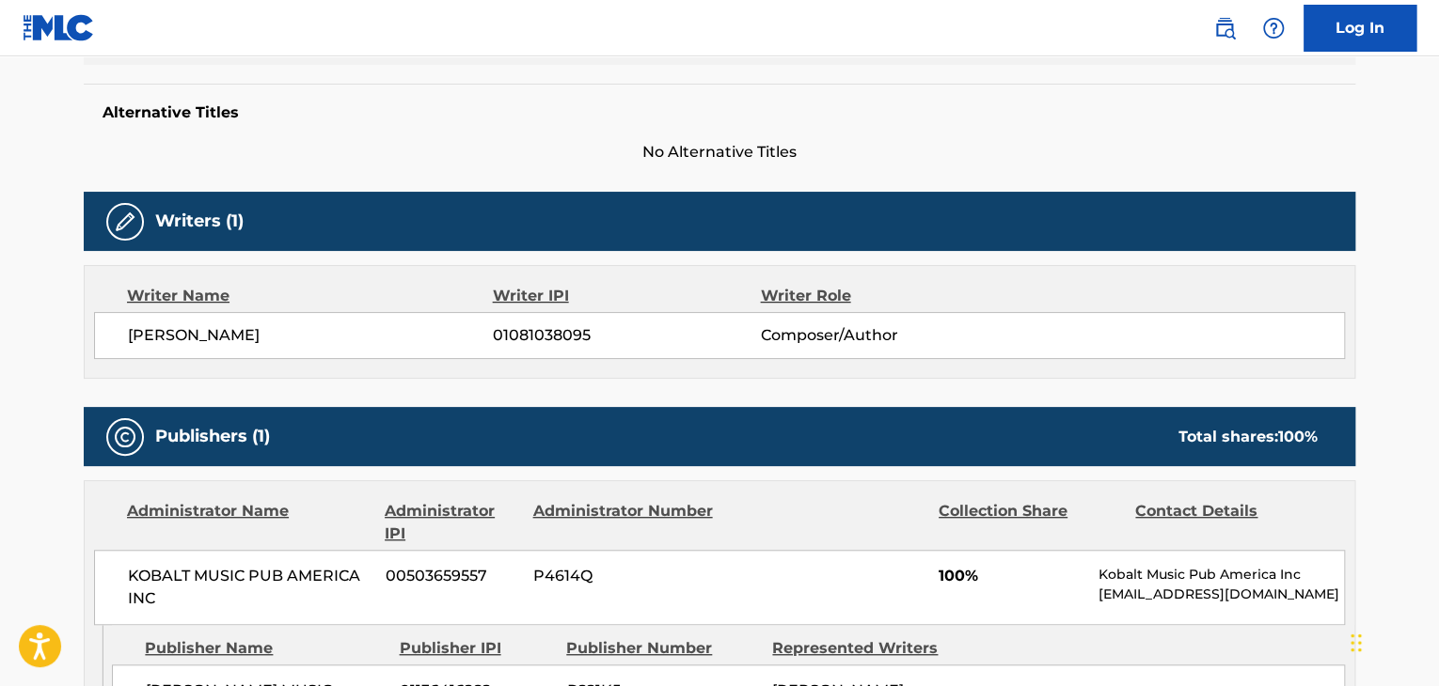
scroll to position [188, 0]
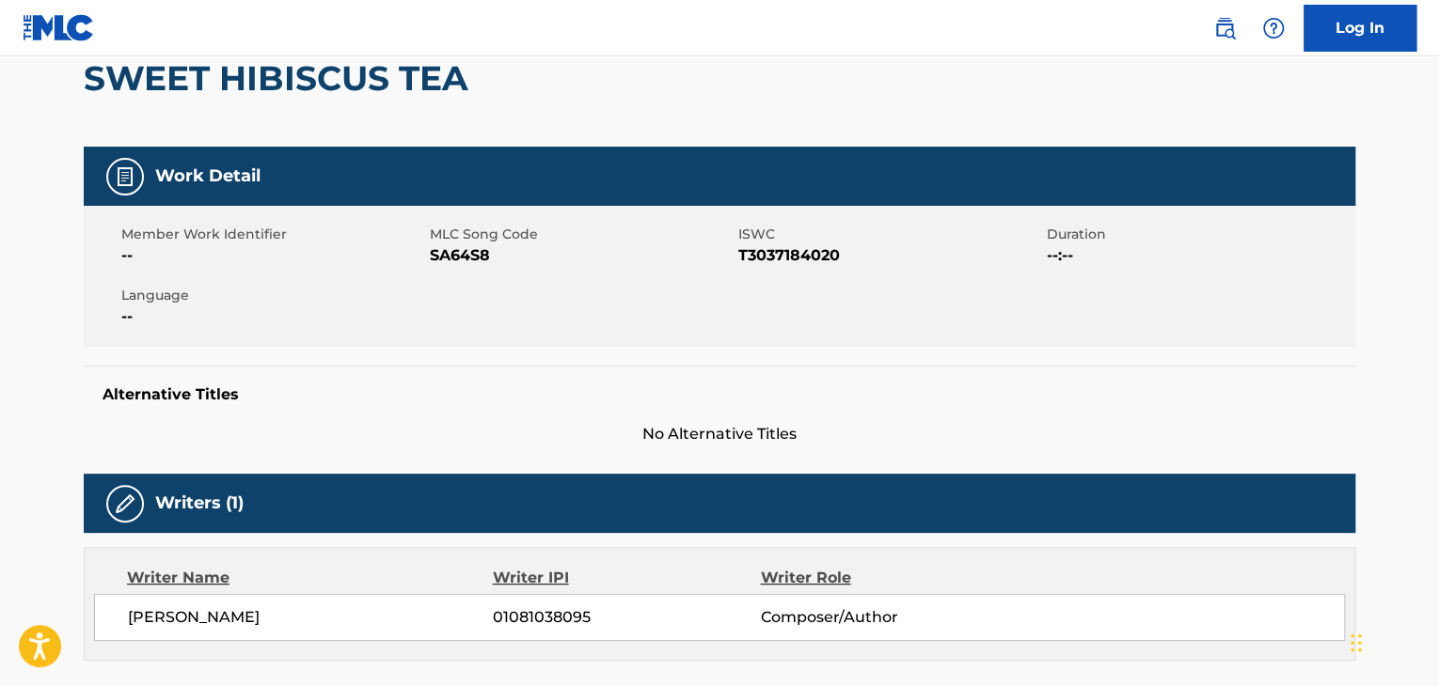
click at [456, 251] on span "SA64S8" at bounding box center [582, 255] width 304 height 23
click at [796, 253] on span "T3037184020" at bounding box center [890, 255] width 304 height 23
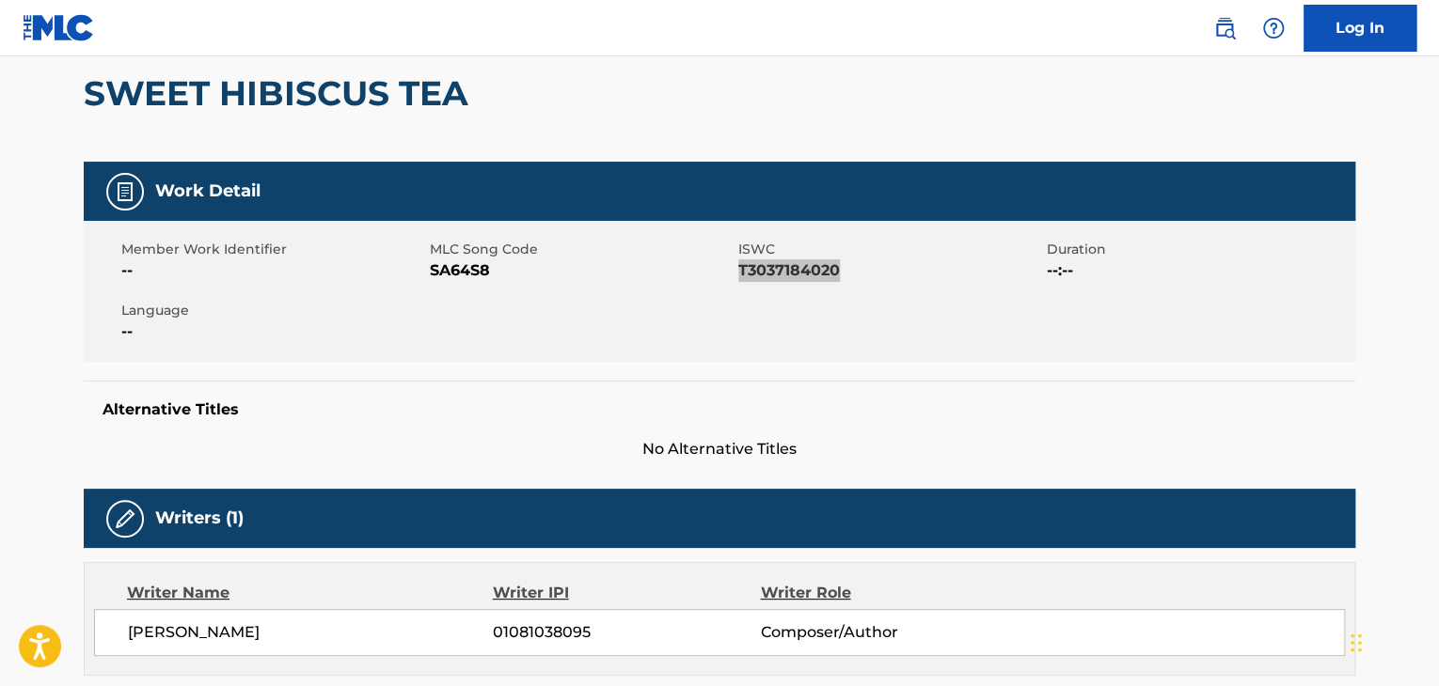
scroll to position [0, 0]
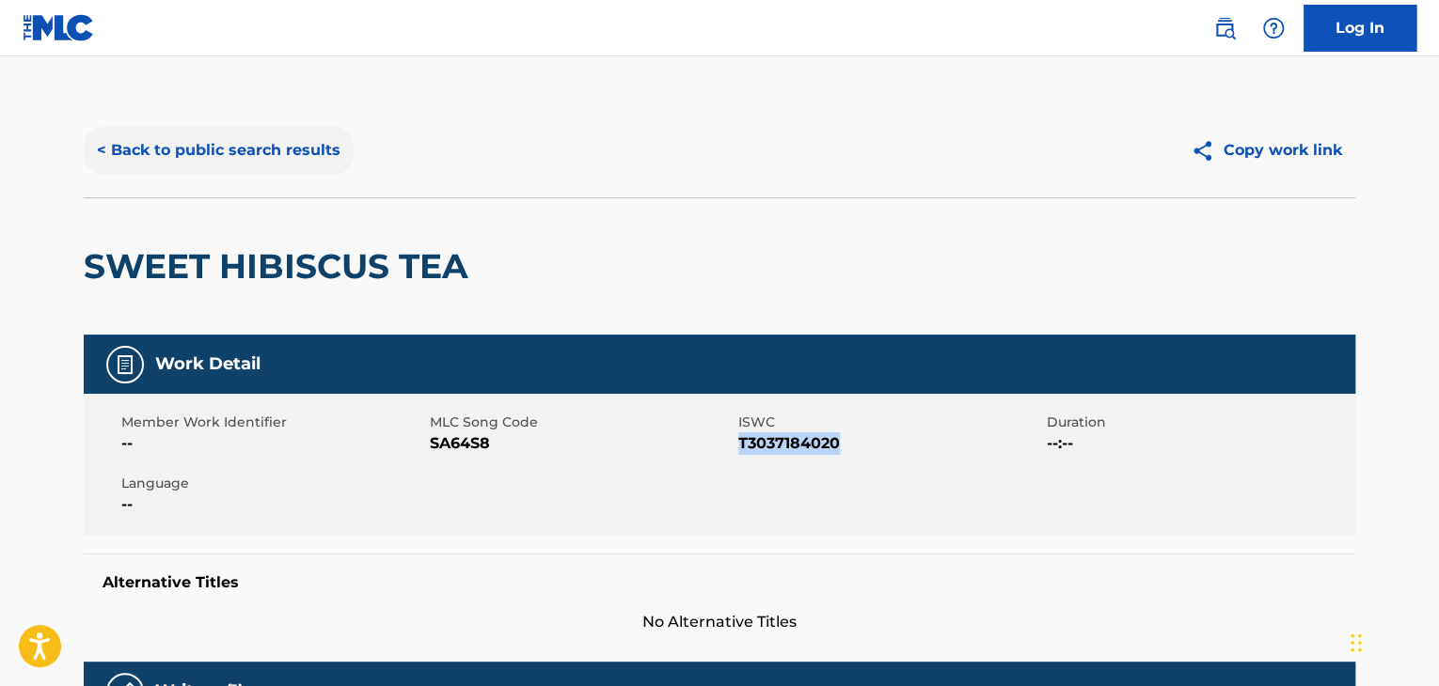
click at [277, 150] on button "< Back to public search results" at bounding box center [219, 150] width 270 height 47
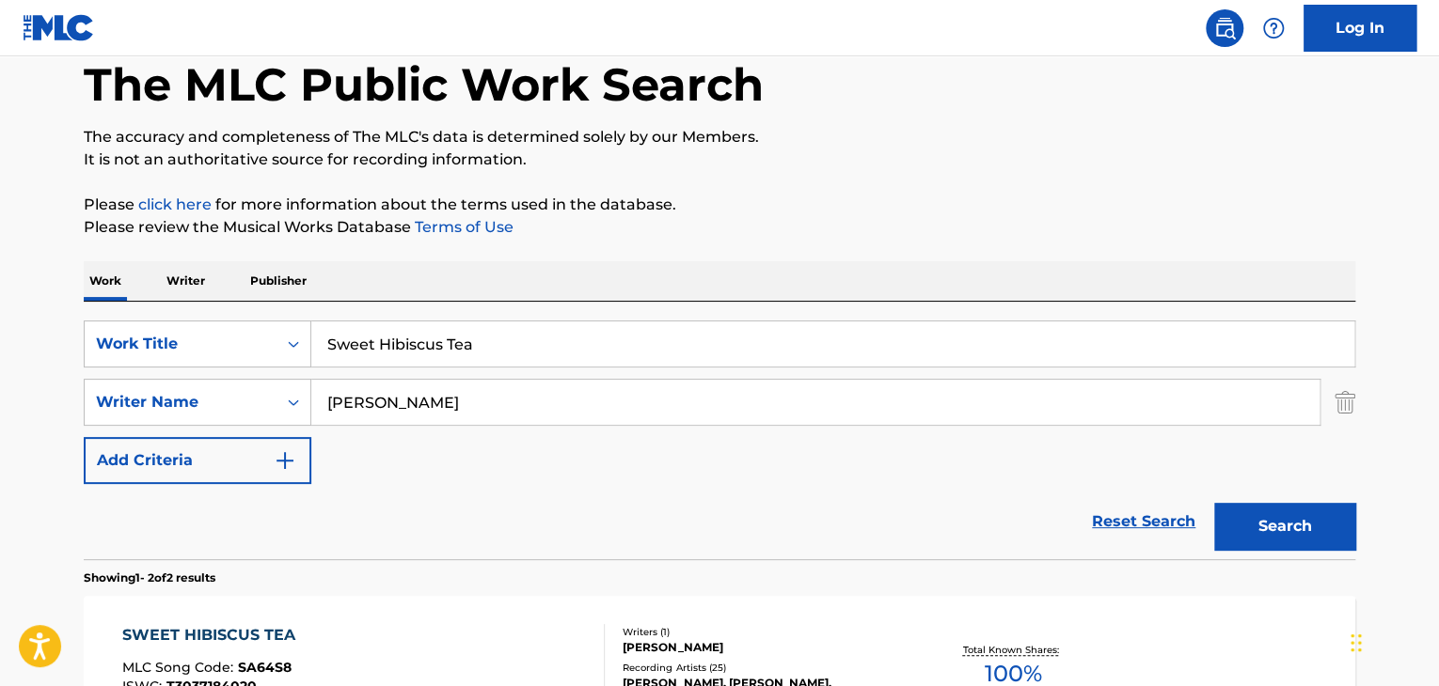
scroll to position [94, 0]
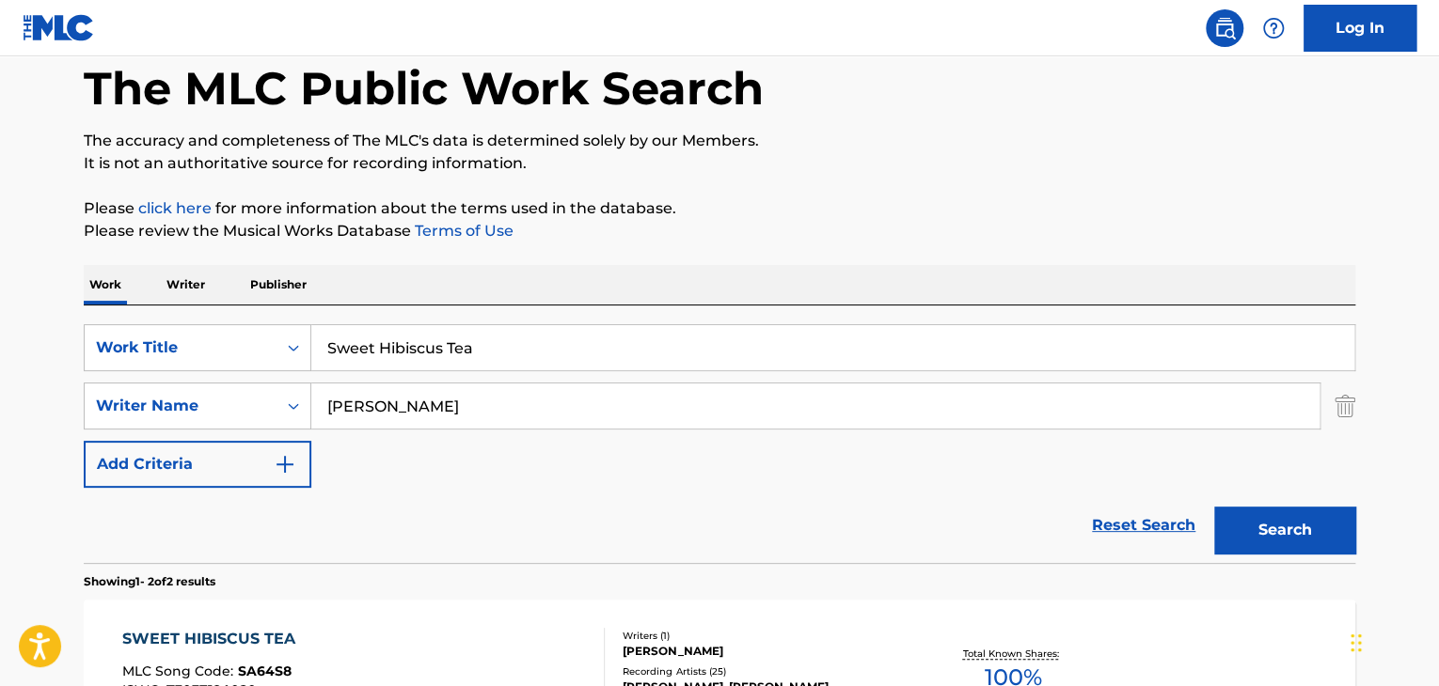
drag, startPoint x: 531, startPoint y: 346, endPoint x: 218, endPoint y: 311, distance: 315.0
click at [218, 311] on div "SearchWithCriteria035d6484-4321-42cb-93be-6990ca36bdb5 Work Title Sweet Hibiscu…" at bounding box center [719, 435] width 1271 height 258
paste input "Bite to Break Skin"
type input "Bite to Break Skin"
drag, startPoint x: 551, startPoint y: 403, endPoint x: 303, endPoint y: 400, distance: 248.3
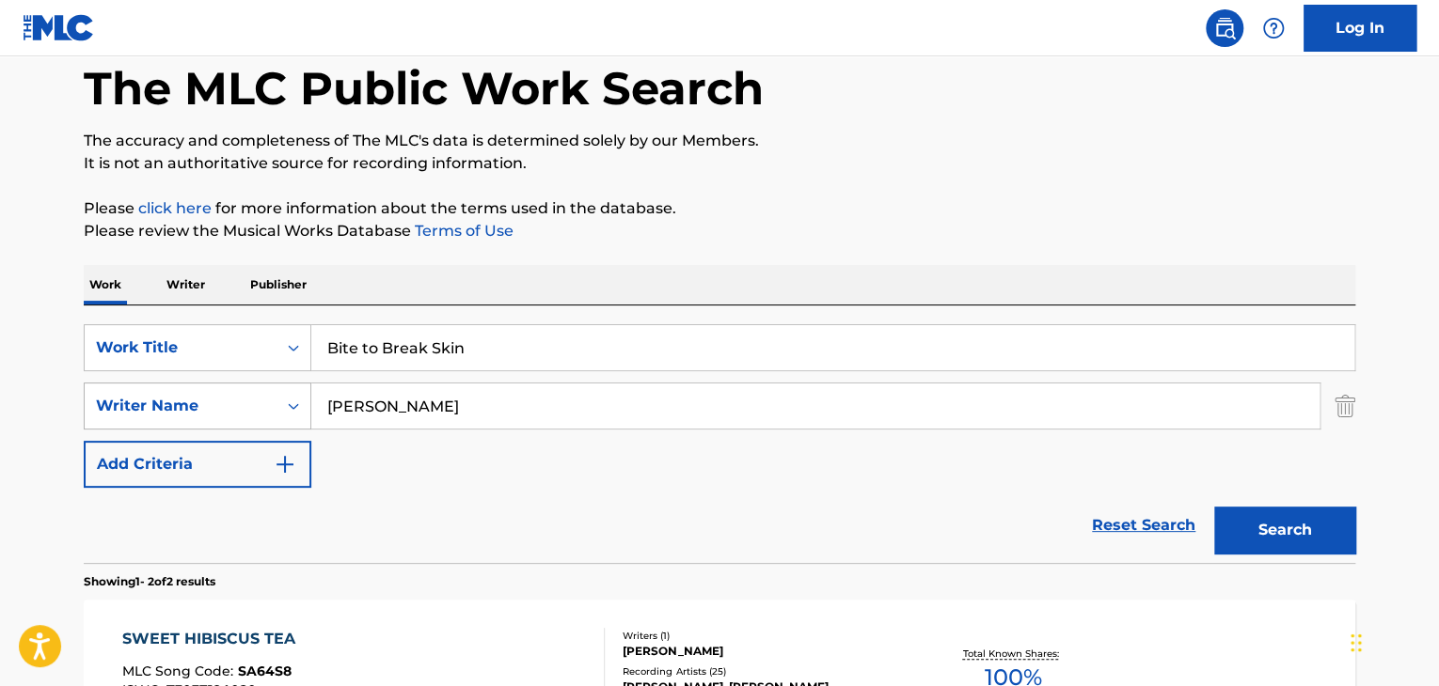
click at [305, 405] on div "SearchWithCriteriac45550a9-6a51-403d-b255-a5f36e71c716 Writer Name [PERSON_NAME]" at bounding box center [719, 406] width 1271 height 47
paste input "[PERSON_NAME]"
type input "[PERSON_NAME]"
click at [1266, 526] on button "Search" at bounding box center [1284, 530] width 141 height 47
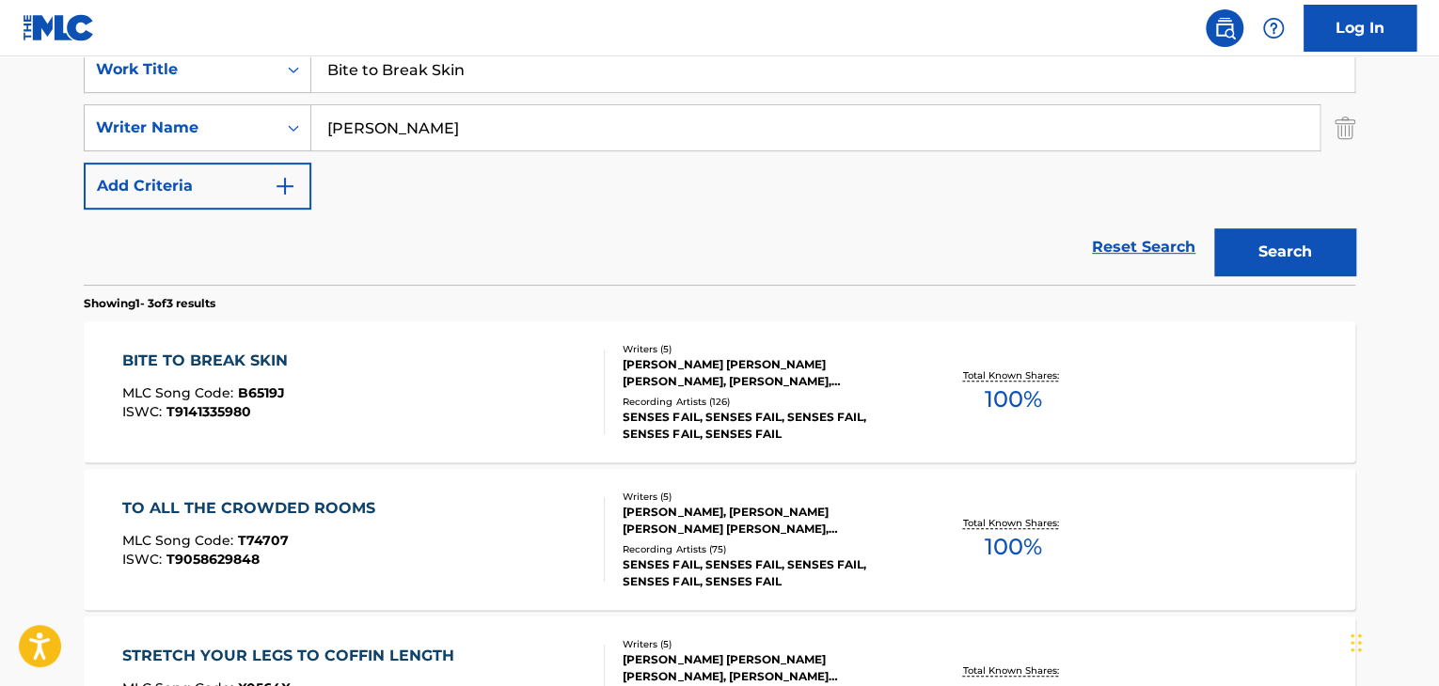
scroll to position [376, 0]
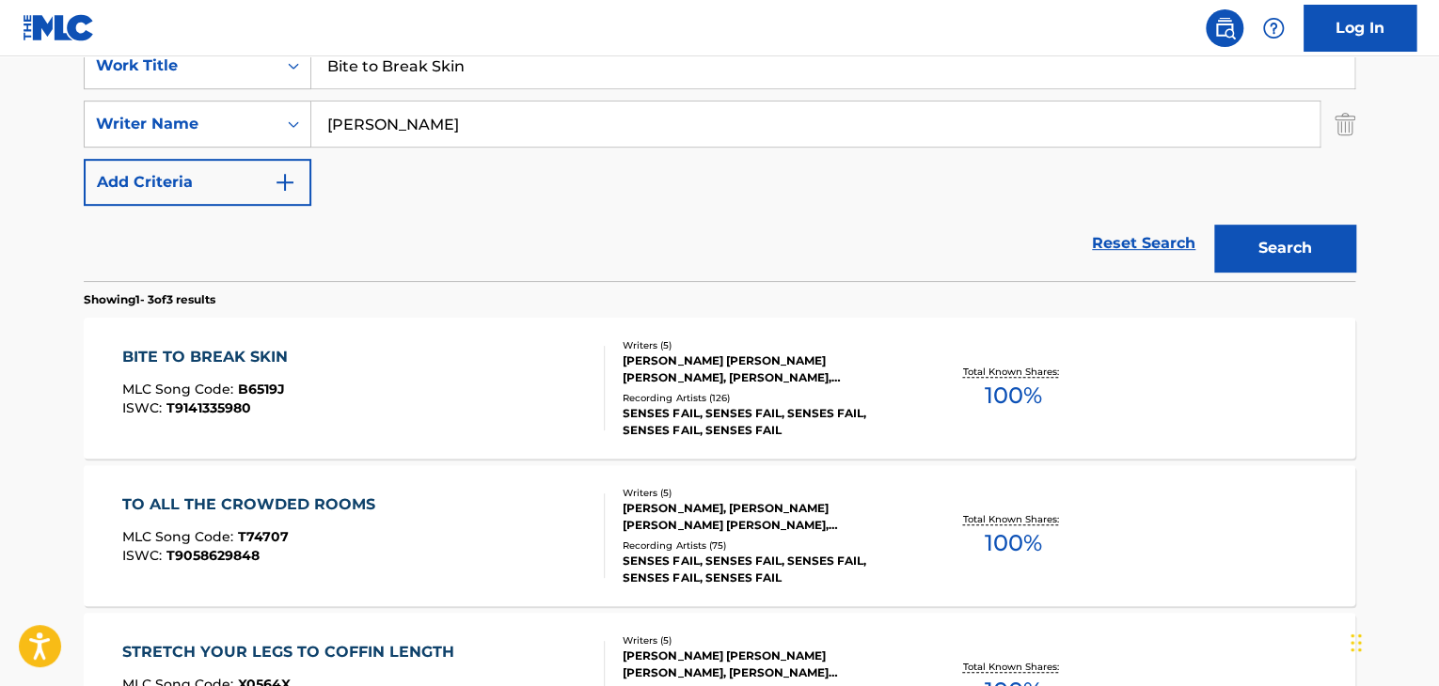
click at [660, 367] on div "[PERSON_NAME] [PERSON_NAME] [PERSON_NAME], [PERSON_NAME], [PERSON_NAME] [PERSON…" at bounding box center [764, 370] width 284 height 34
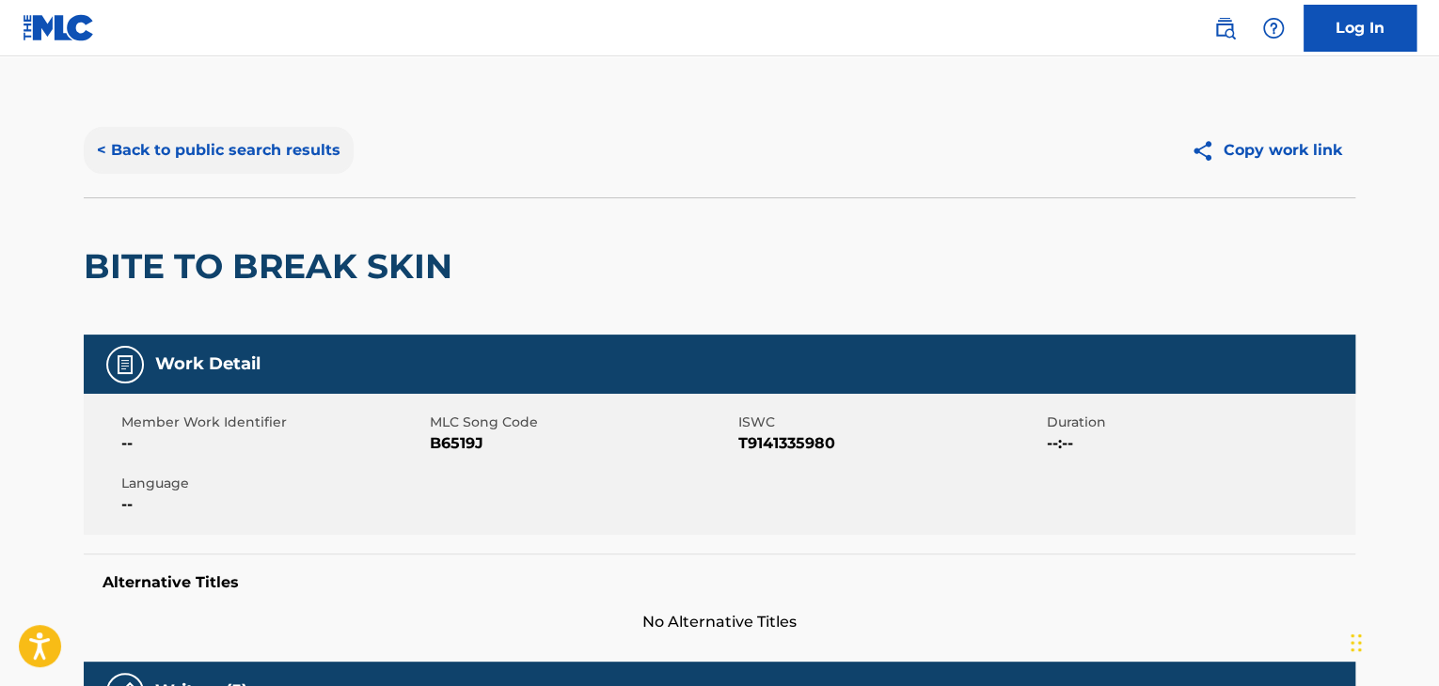
click at [232, 149] on button "< Back to public search results" at bounding box center [219, 150] width 270 height 47
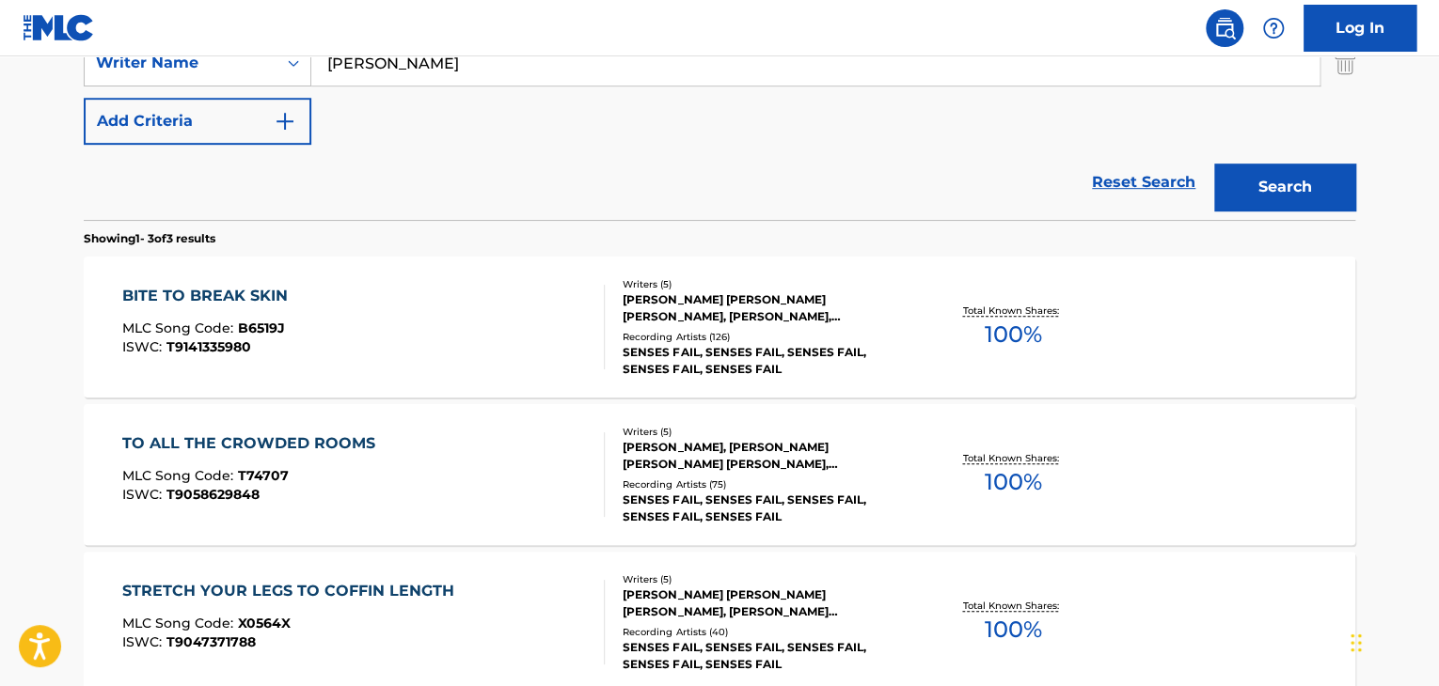
scroll to position [470, 0]
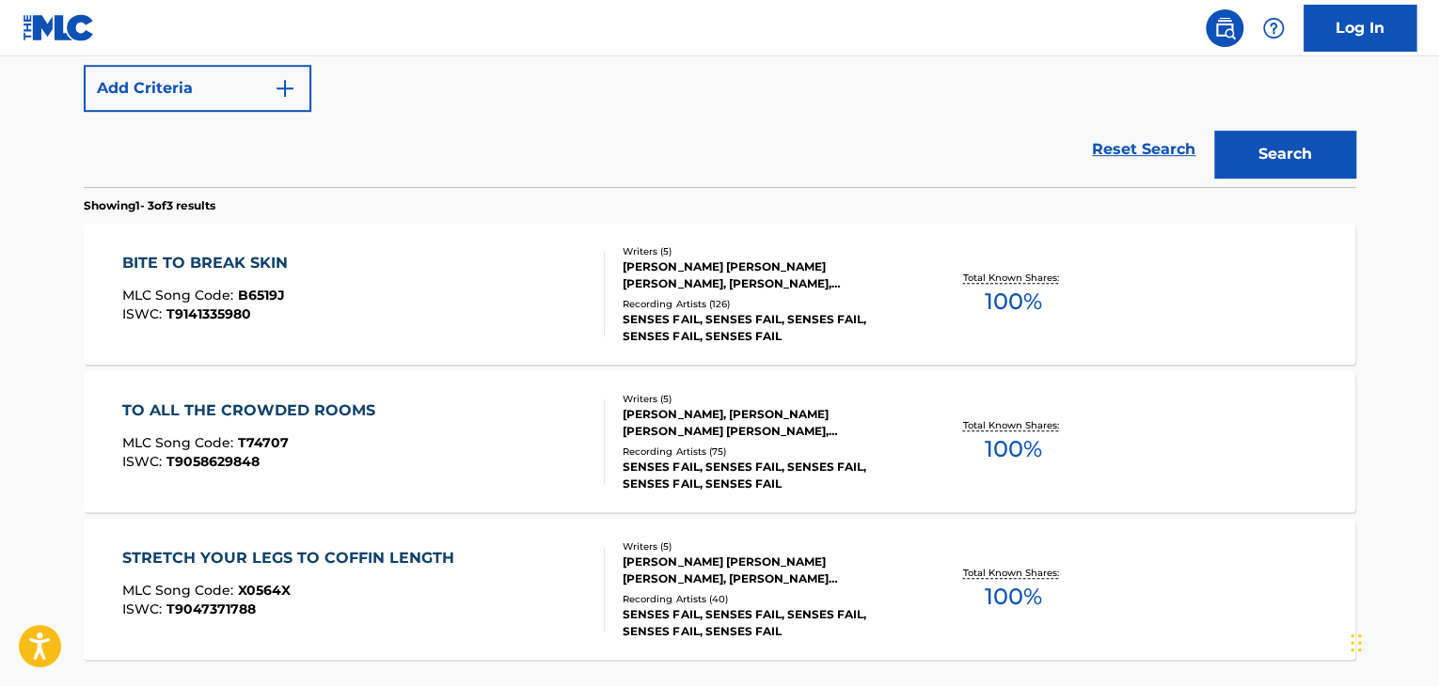
click at [677, 272] on div "[PERSON_NAME] [PERSON_NAME] [PERSON_NAME], [PERSON_NAME], [PERSON_NAME] [PERSON…" at bounding box center [764, 276] width 284 height 34
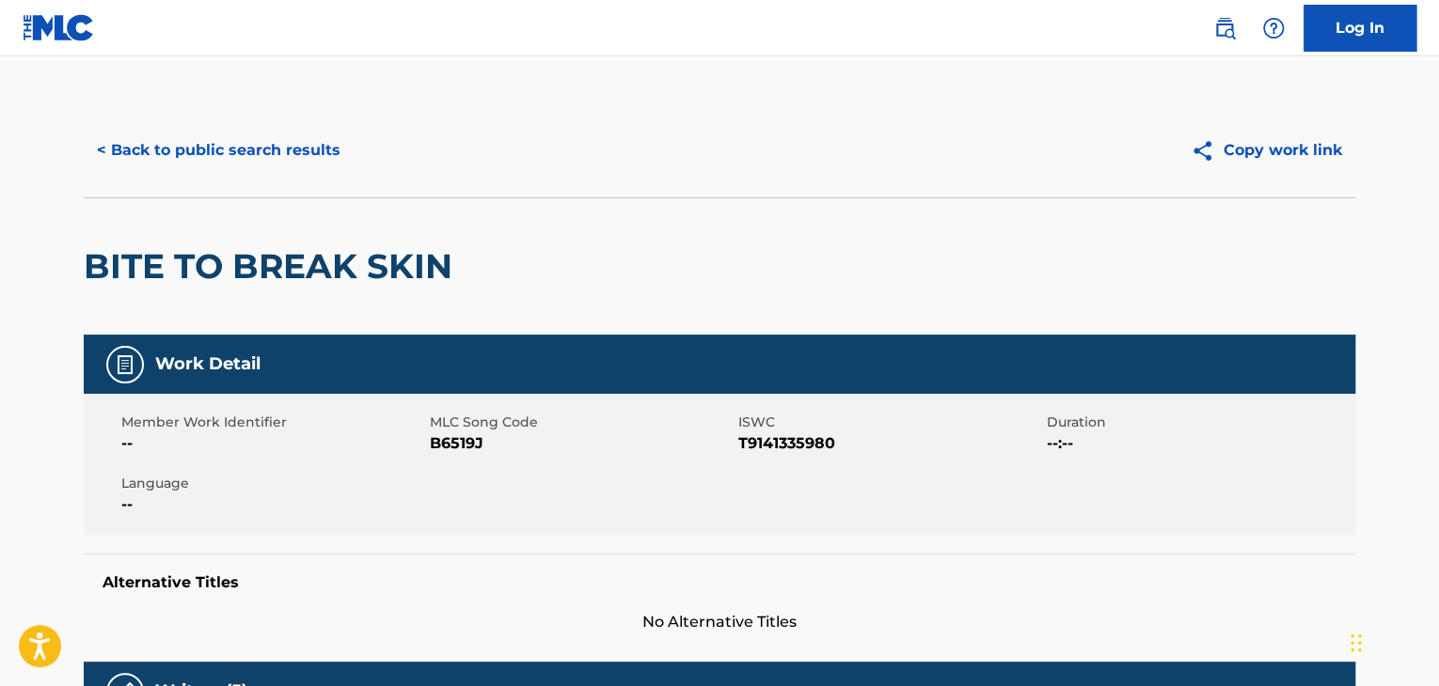
click at [779, 437] on span "T9141335980" at bounding box center [890, 444] width 304 height 23
click at [227, 140] on button "< Back to public search results" at bounding box center [219, 150] width 270 height 47
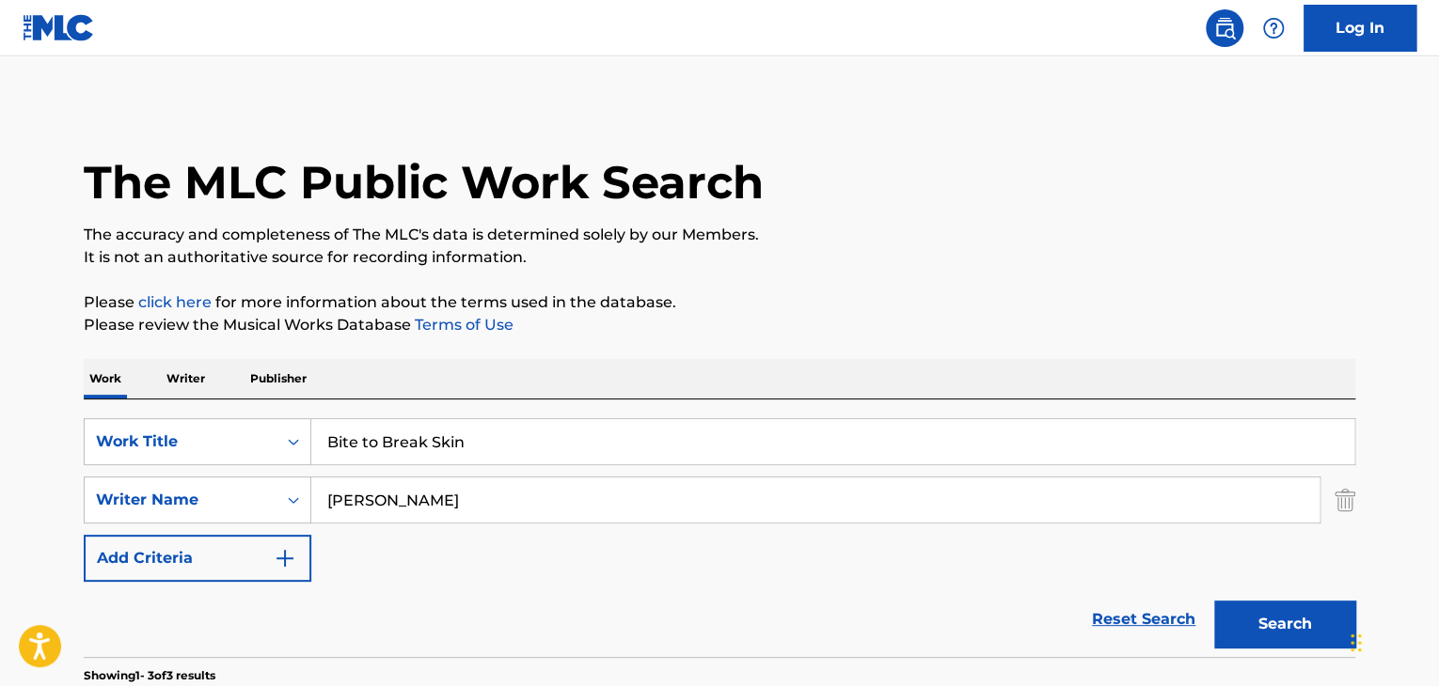
drag, startPoint x: 370, startPoint y: 433, endPoint x: 312, endPoint y: 441, distance: 57.8
click at [305, 447] on div "SearchWithCriteria035d6484-4321-42cb-93be-6990ca36bdb5 Work Title Bite to Break…" at bounding box center [719, 441] width 1271 height 47
click at [467, 437] on input "Bite to Break Skin" at bounding box center [832, 441] width 1043 height 45
paste input "[MEDICAL_DATA]"
drag, startPoint x: 602, startPoint y: 437, endPoint x: 288, endPoint y: 451, distance: 314.4
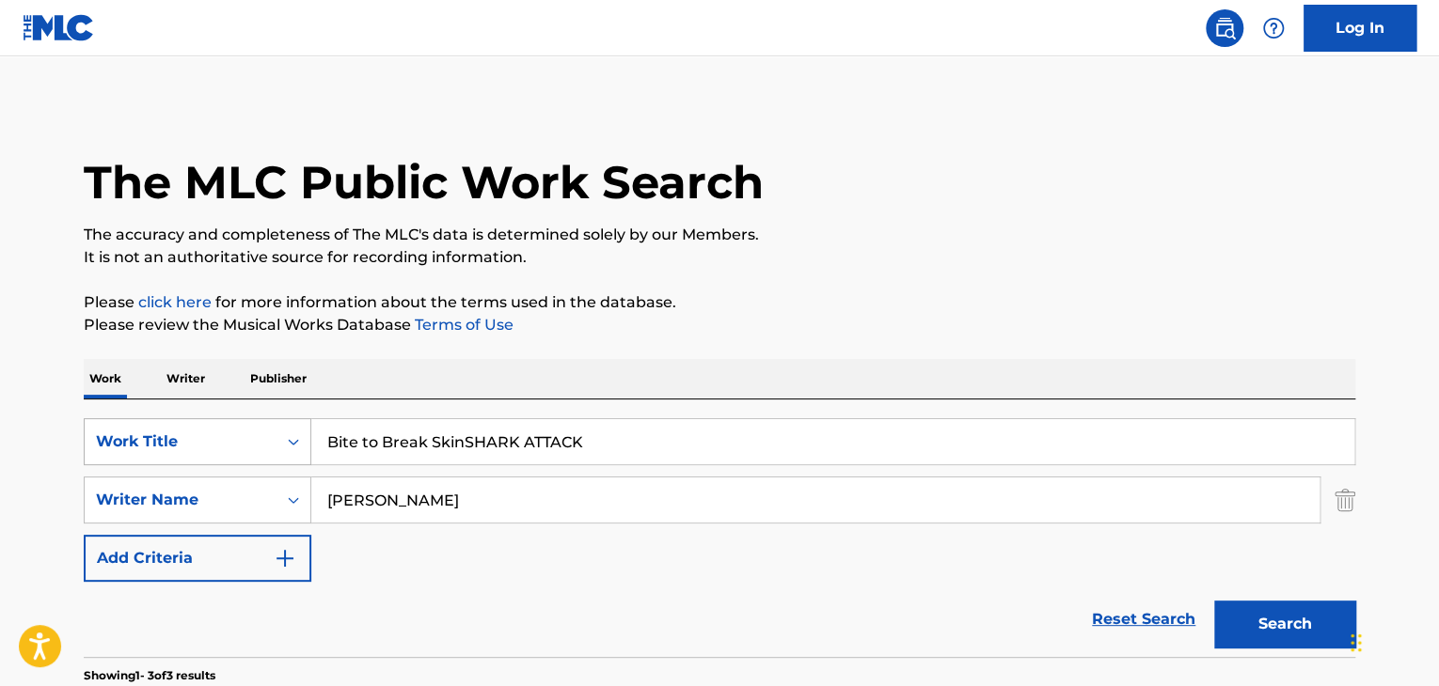
click at [288, 451] on div "SearchWithCriteria035d6484-4321-42cb-93be-6990ca36bdb5 Work Title Bite to Break…" at bounding box center [719, 441] width 1271 height 47
paste input "Search Form"
type input "[MEDICAL_DATA]"
drag, startPoint x: 337, startPoint y: 501, endPoint x: 265, endPoint y: 489, distance: 72.5
click at [262, 500] on div "SearchWithCriteriac45550a9-6a51-403d-b255-a5f36e71c716 Writer Name [PERSON_NAME]" at bounding box center [719, 500] width 1271 height 47
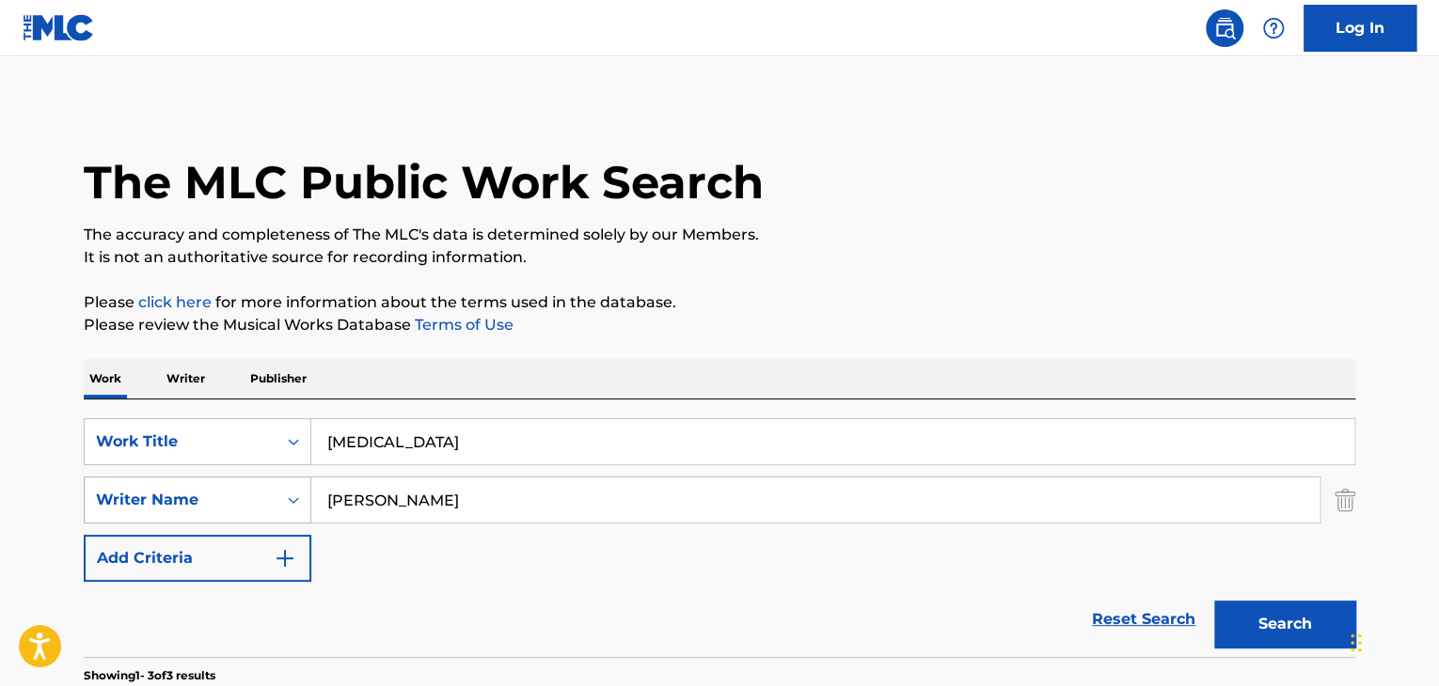
paste input "[PERSON_NAME]"
type input "[PERSON_NAME]"
click at [1260, 618] on button "Search" at bounding box center [1284, 624] width 141 height 47
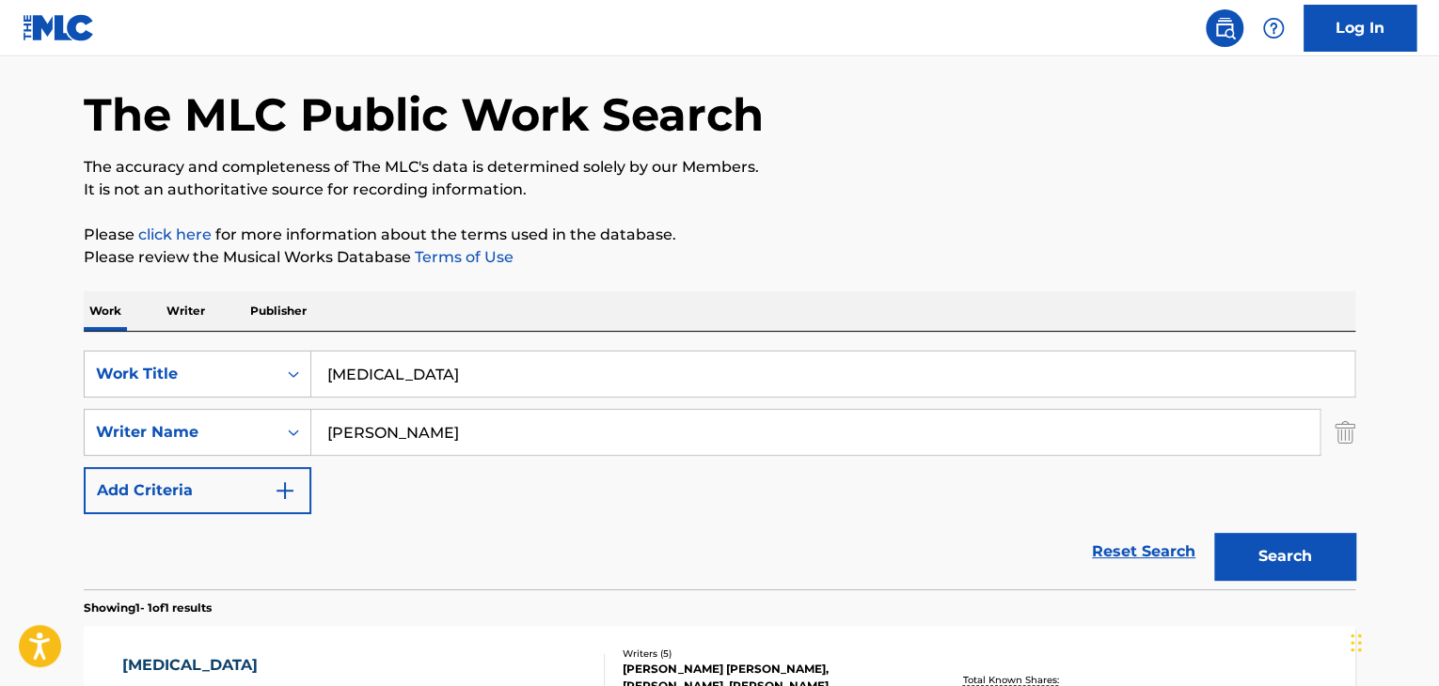
scroll to position [188, 0]
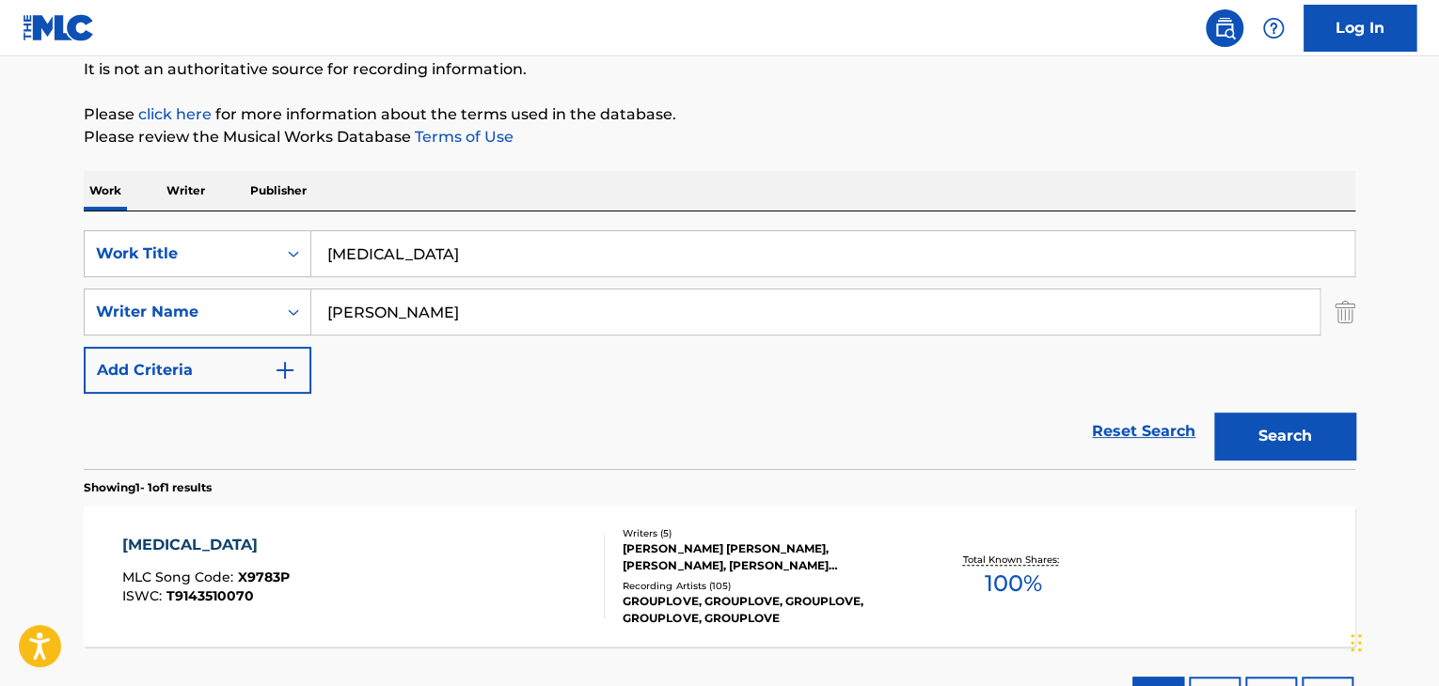
click at [678, 549] on div "[PERSON_NAME] [PERSON_NAME], [PERSON_NAME], [PERSON_NAME] [PERSON_NAME] [PERSON…" at bounding box center [764, 558] width 284 height 34
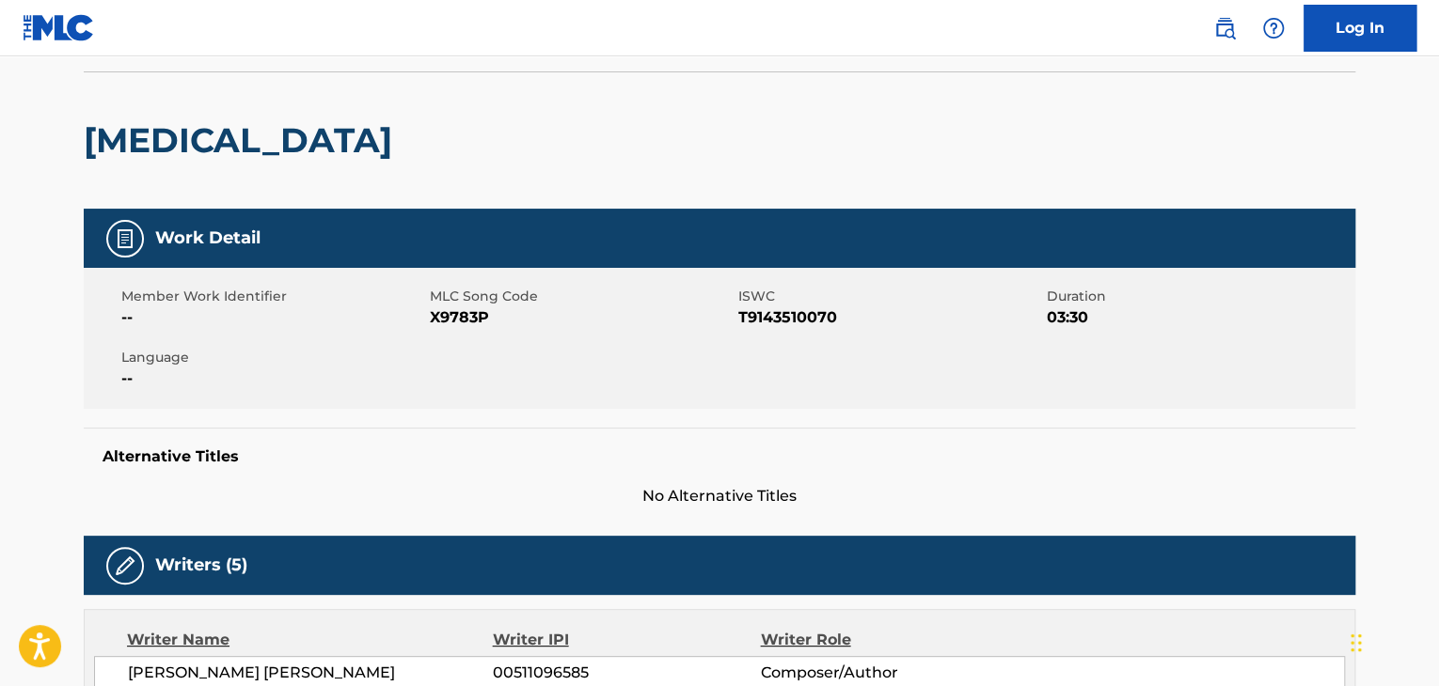
scroll to position [94, 0]
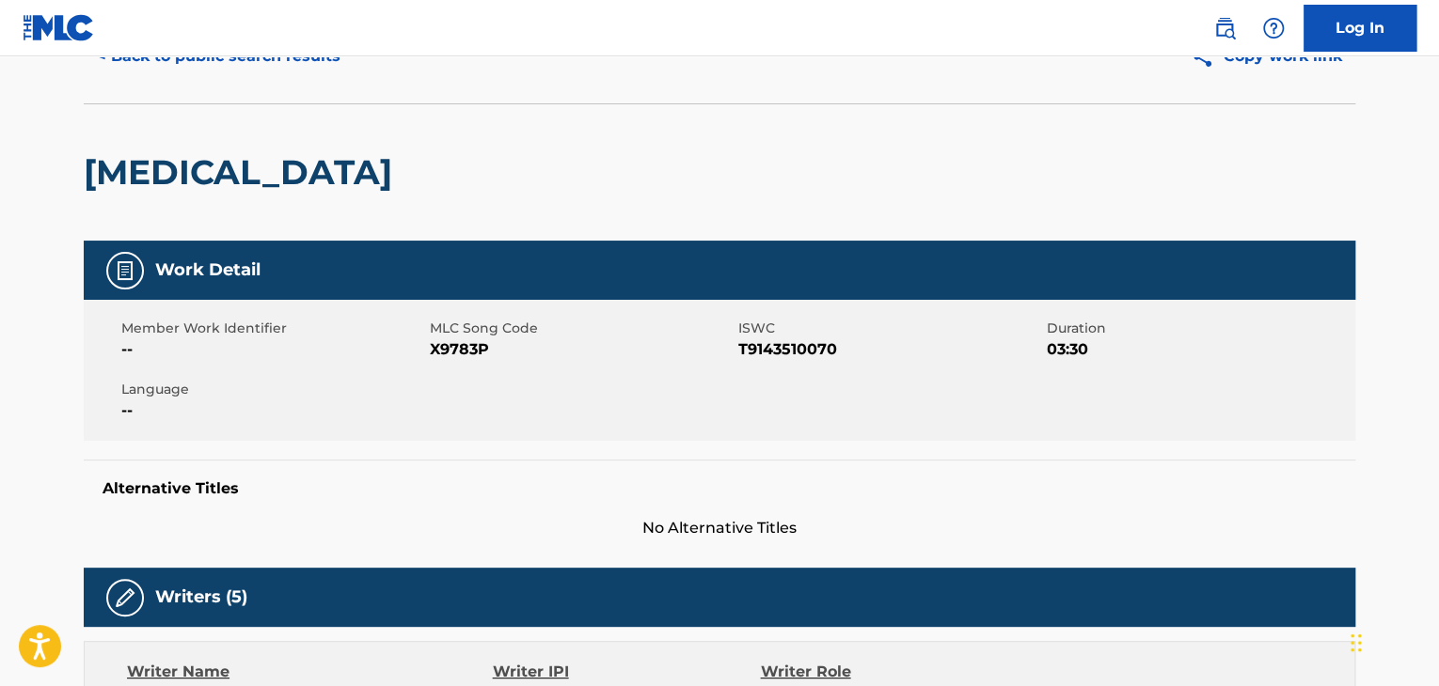
click at [455, 348] on span "X9783P" at bounding box center [582, 350] width 304 height 23
click at [790, 346] on span "T9143510070" at bounding box center [890, 350] width 304 height 23
click at [788, 346] on span "T9143510070" at bounding box center [890, 350] width 304 height 23
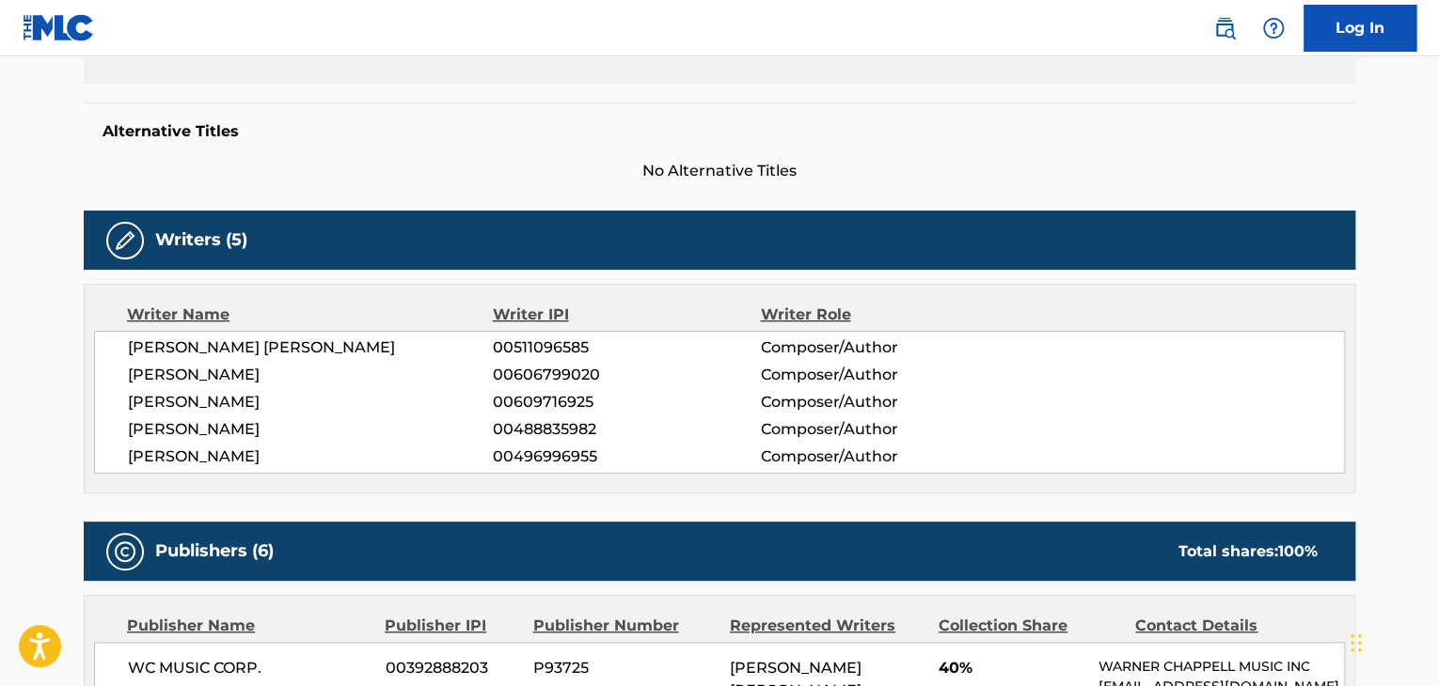
scroll to position [470, 0]
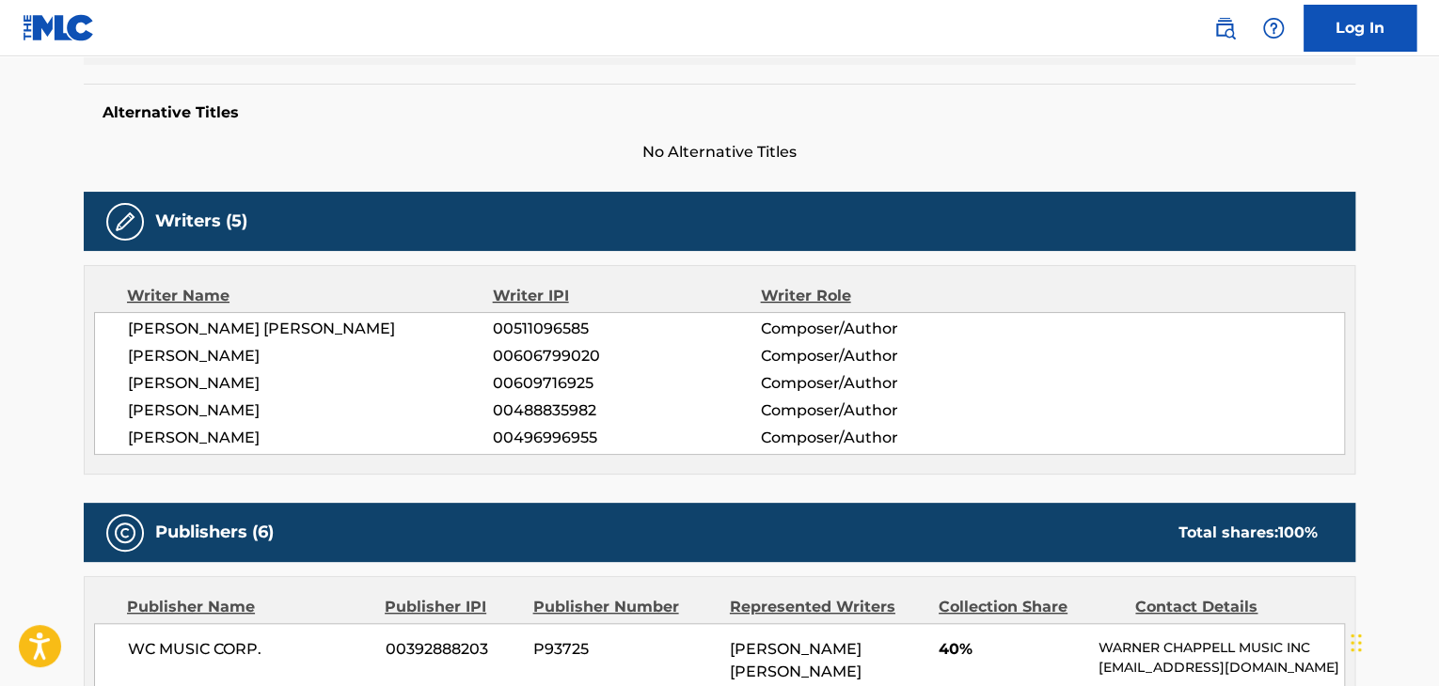
click at [132, 325] on span "[PERSON_NAME] [PERSON_NAME]" at bounding box center [310, 329] width 365 height 23
click at [133, 325] on span "[PERSON_NAME] [PERSON_NAME]" at bounding box center [310, 329] width 365 height 23
click at [132, 325] on span "[PERSON_NAME] [PERSON_NAME]" at bounding box center [310, 329] width 365 height 23
click at [128, 328] on span "[PERSON_NAME] [PERSON_NAME]" at bounding box center [310, 329] width 365 height 23
drag, startPoint x: 128, startPoint y: 328, endPoint x: 299, endPoint y: 336, distance: 171.3
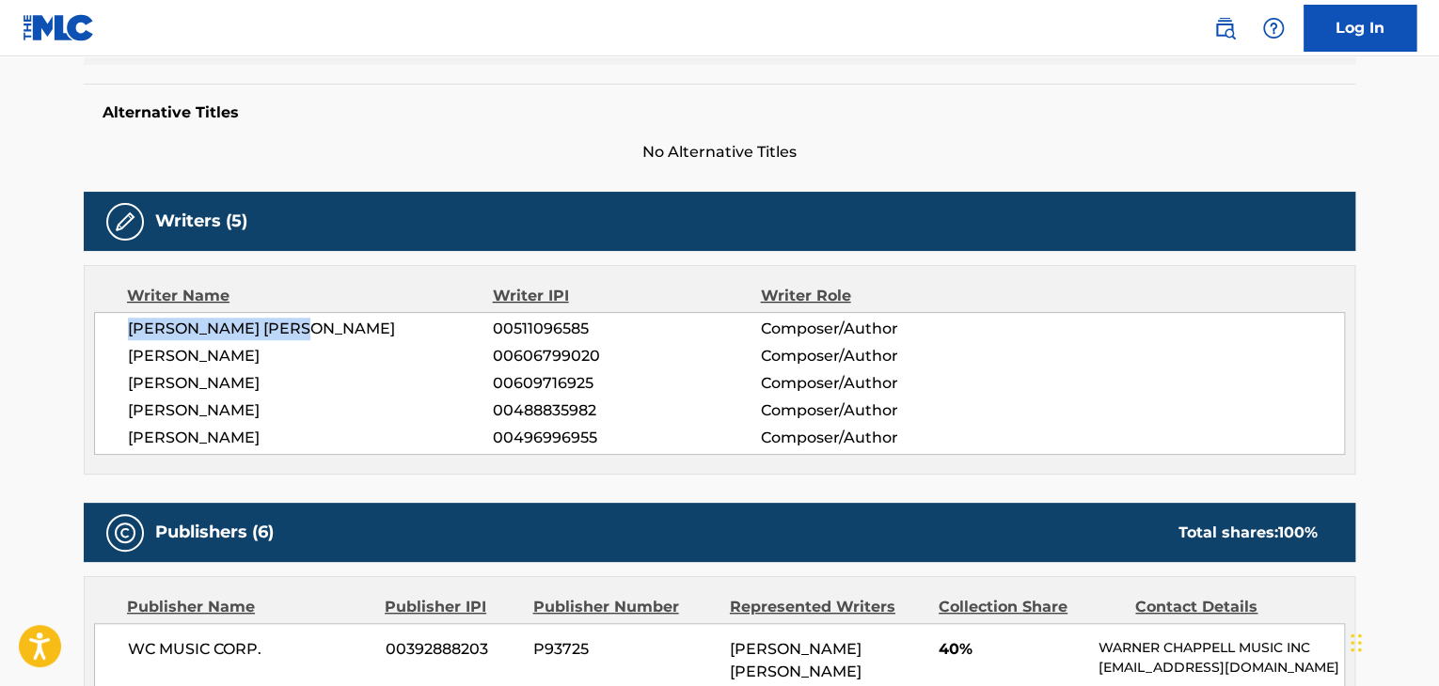
click at [299, 336] on span "[PERSON_NAME] [PERSON_NAME]" at bounding box center [310, 329] width 365 height 23
drag, startPoint x: 195, startPoint y: 372, endPoint x: 184, endPoint y: 358, distance: 17.5
click at [194, 372] on span "[PERSON_NAME]" at bounding box center [310, 383] width 365 height 23
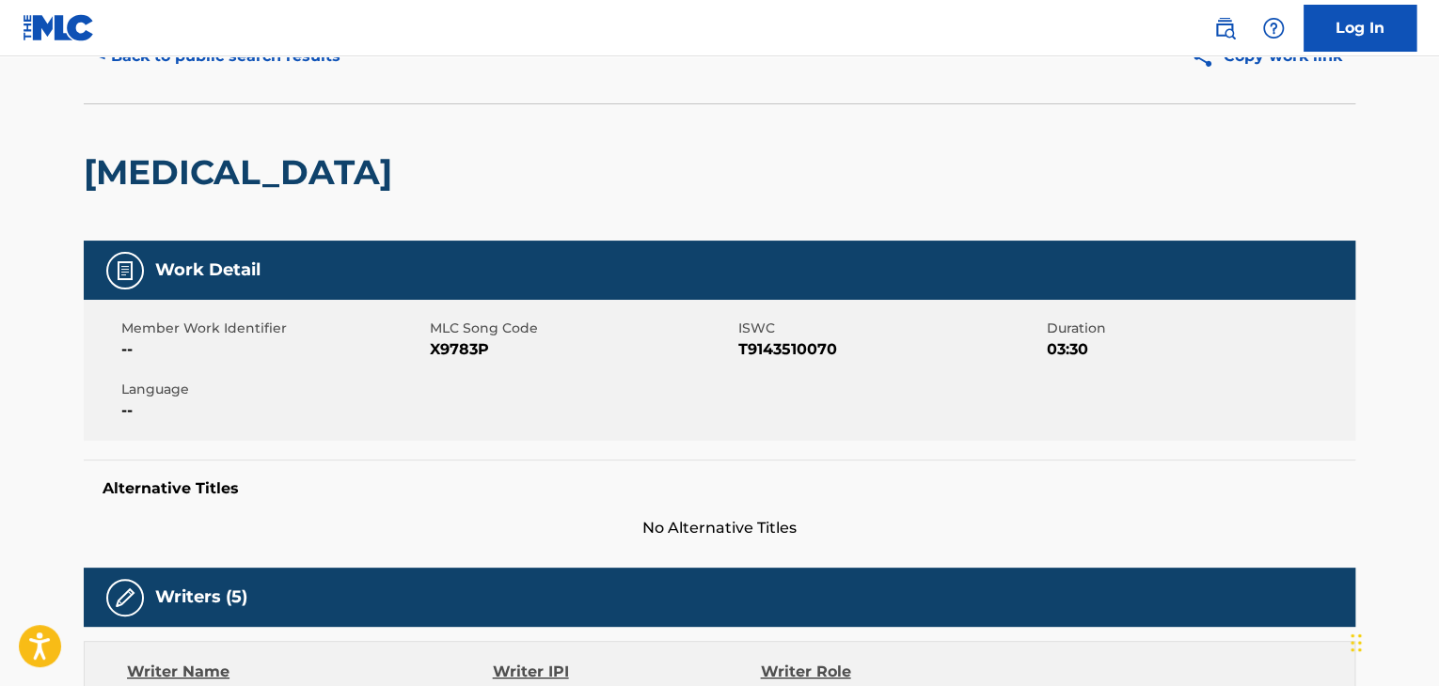
scroll to position [0, 0]
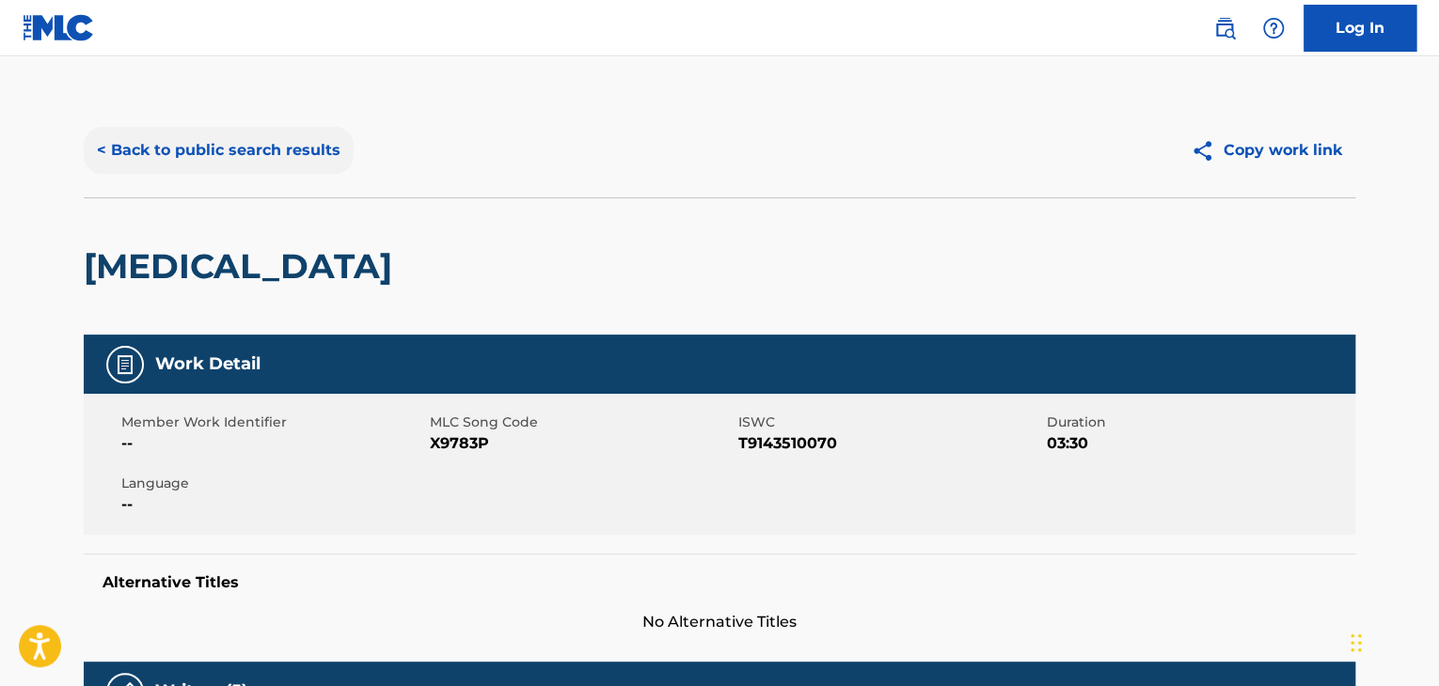
click at [144, 150] on button "< Back to public search results" at bounding box center [219, 150] width 270 height 47
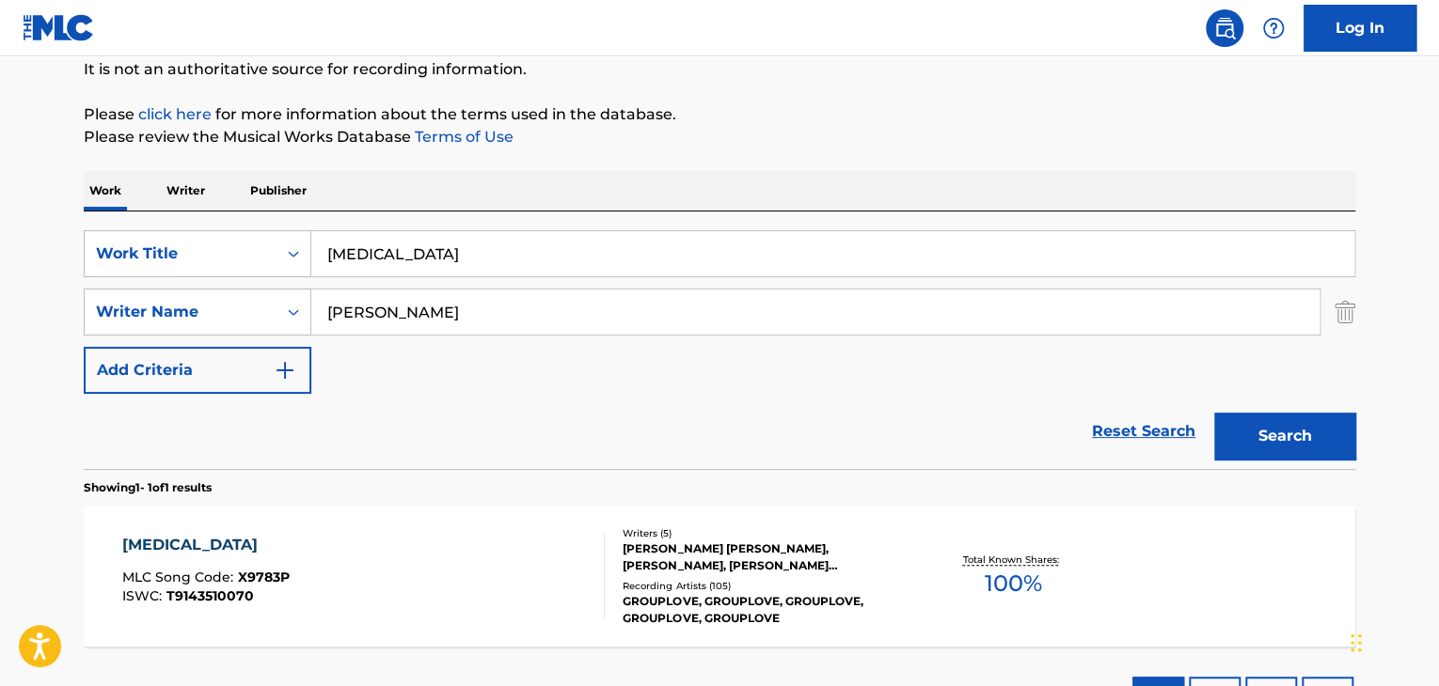
drag, startPoint x: 463, startPoint y: 309, endPoint x: 245, endPoint y: 281, distance: 219.0
click at [245, 282] on div "SearchWithCriteria035d6484-4321-42cb-93be-6990ca36bdb5 Work Title [MEDICAL_DATA…" at bounding box center [719, 312] width 1271 height 164
paste input "[PERSON_NAME]"
type input "[PERSON_NAME]"
click at [1214, 413] on button "Search" at bounding box center [1284, 436] width 141 height 47
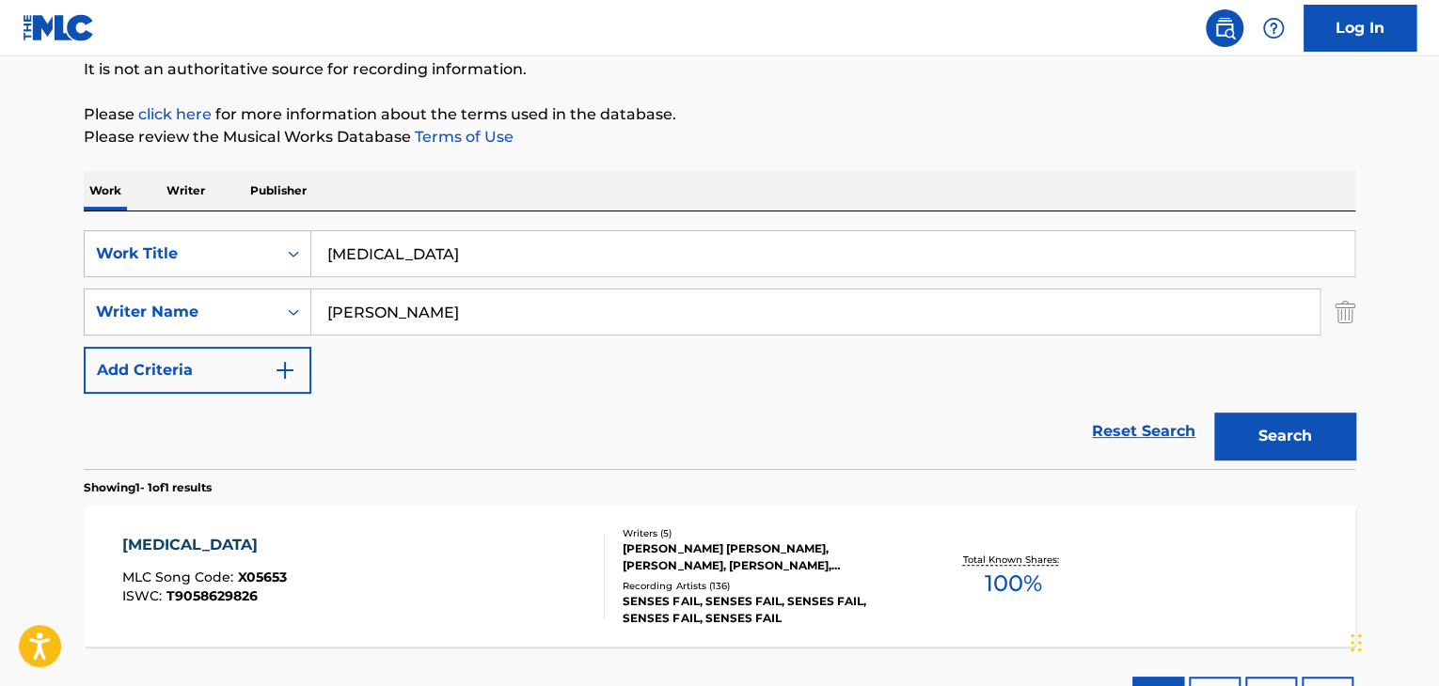
click at [779, 559] on div "[PERSON_NAME] [PERSON_NAME], [PERSON_NAME], [PERSON_NAME], [PERSON_NAME] [PERSO…" at bounding box center [764, 558] width 284 height 34
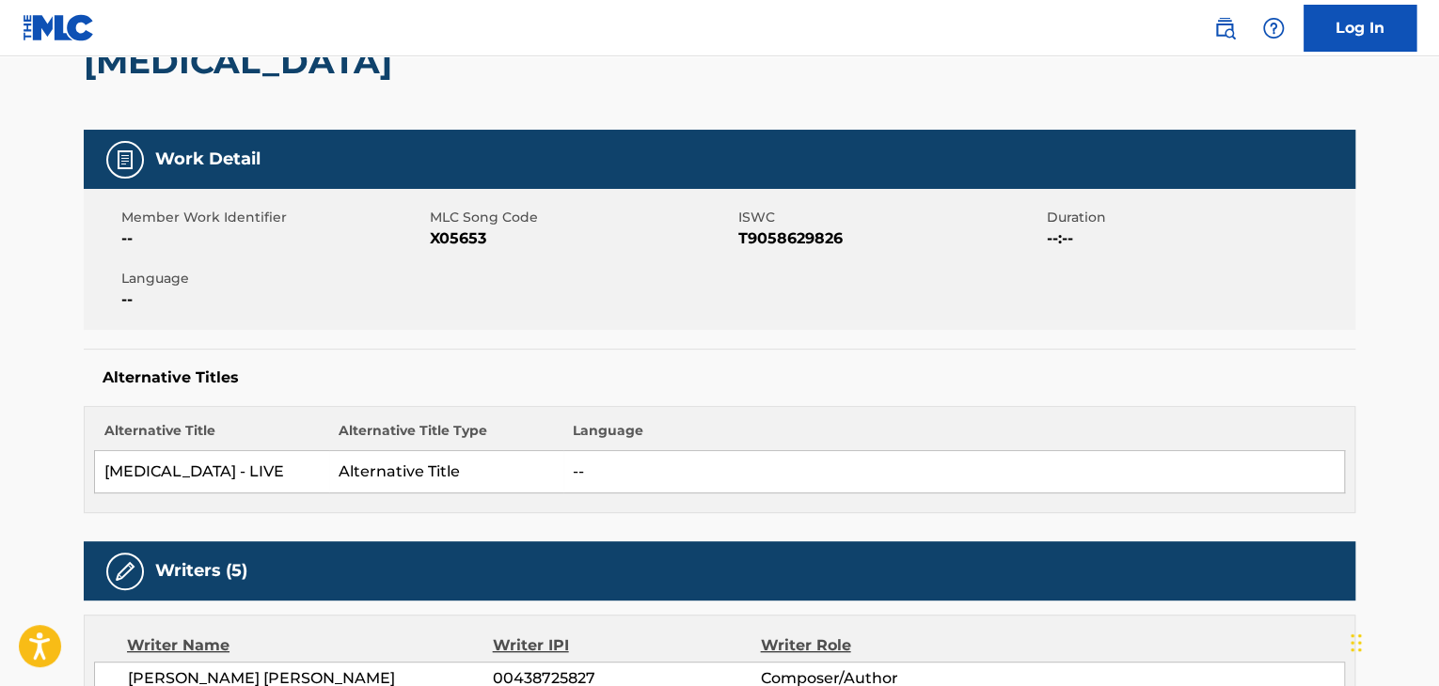
scroll to position [188, 0]
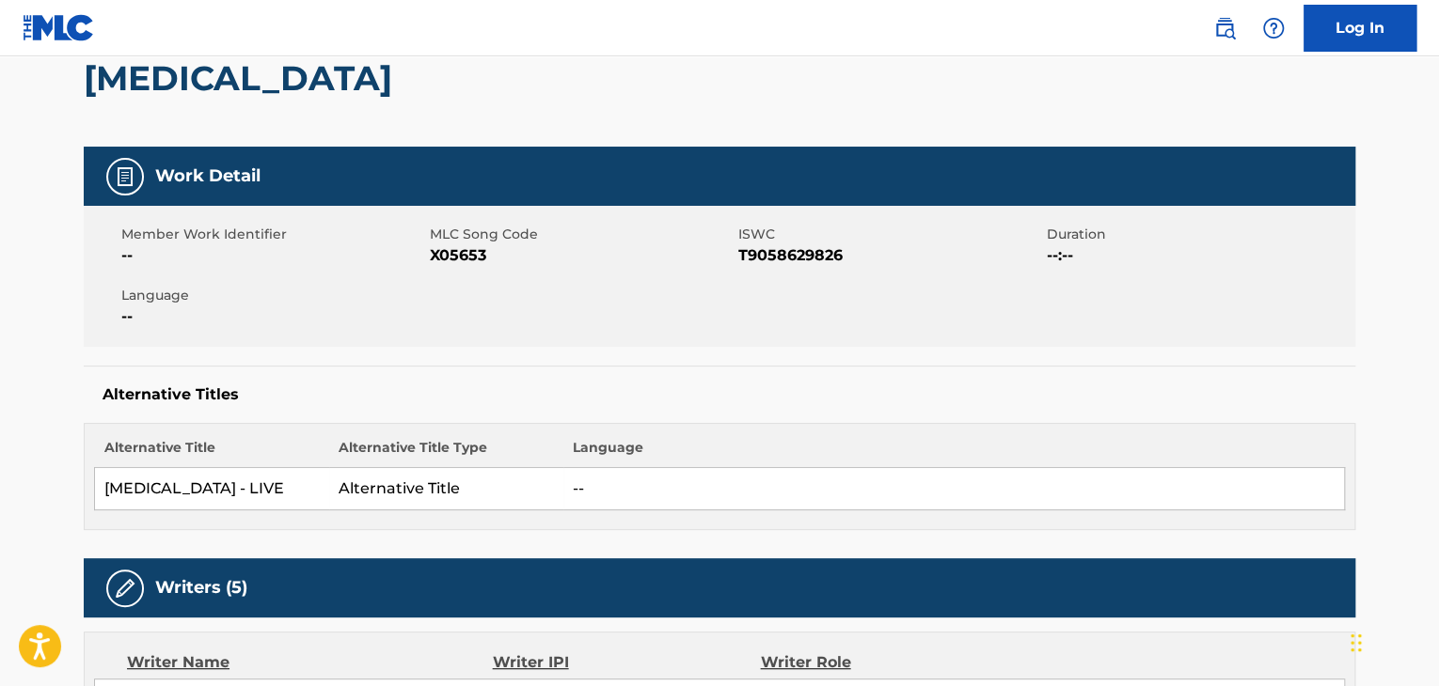
click at [475, 260] on span "X05653" at bounding box center [582, 255] width 304 height 23
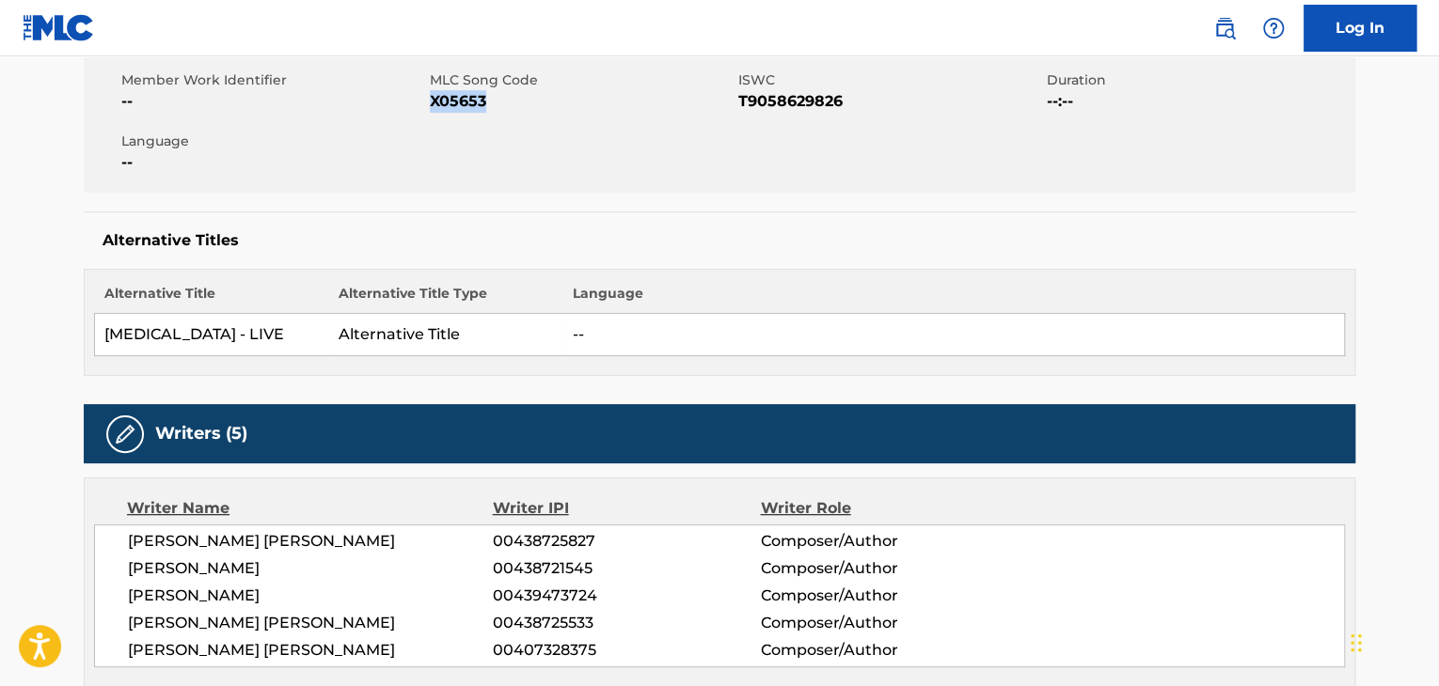
scroll to position [376, 0]
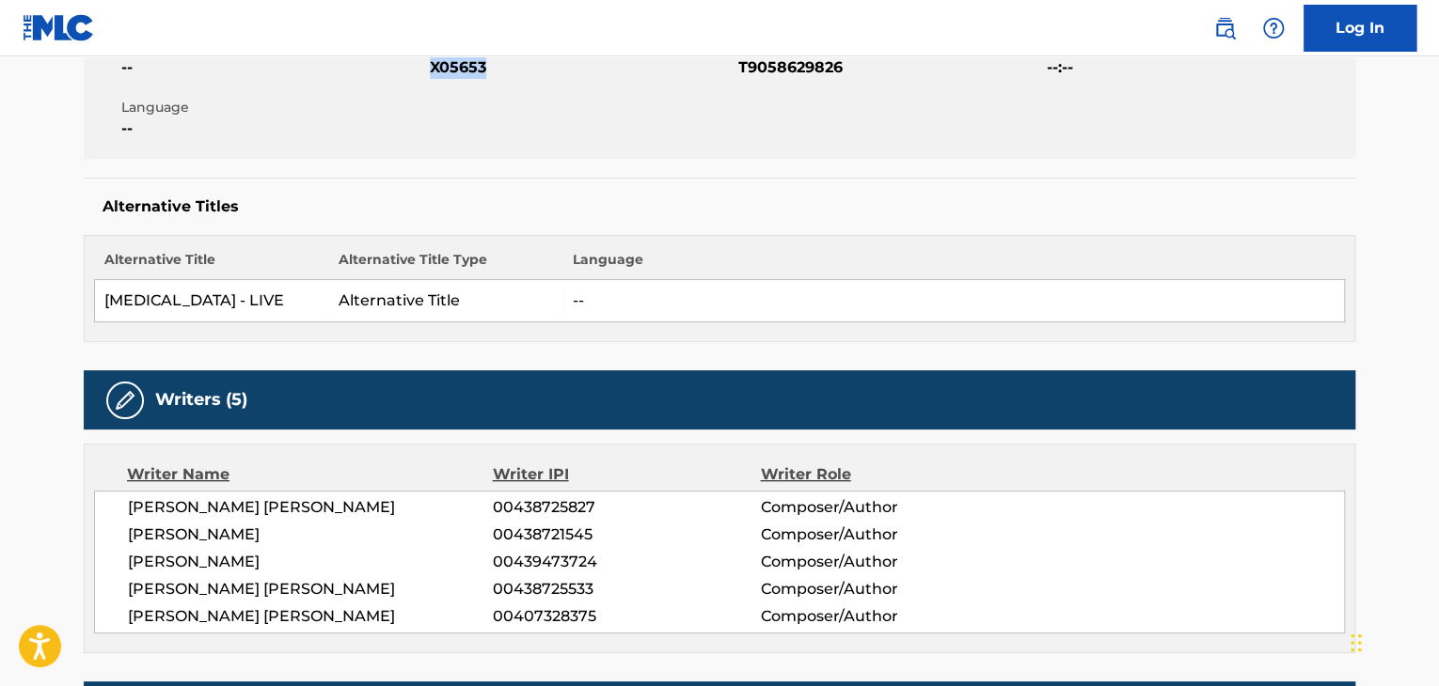
drag, startPoint x: 123, startPoint y: 534, endPoint x: 297, endPoint y: 528, distance: 174.1
click at [297, 528] on div "[PERSON_NAME] [PERSON_NAME] 00438725827 Composer/Author [PERSON_NAME] 004387215…" at bounding box center [719, 562] width 1251 height 143
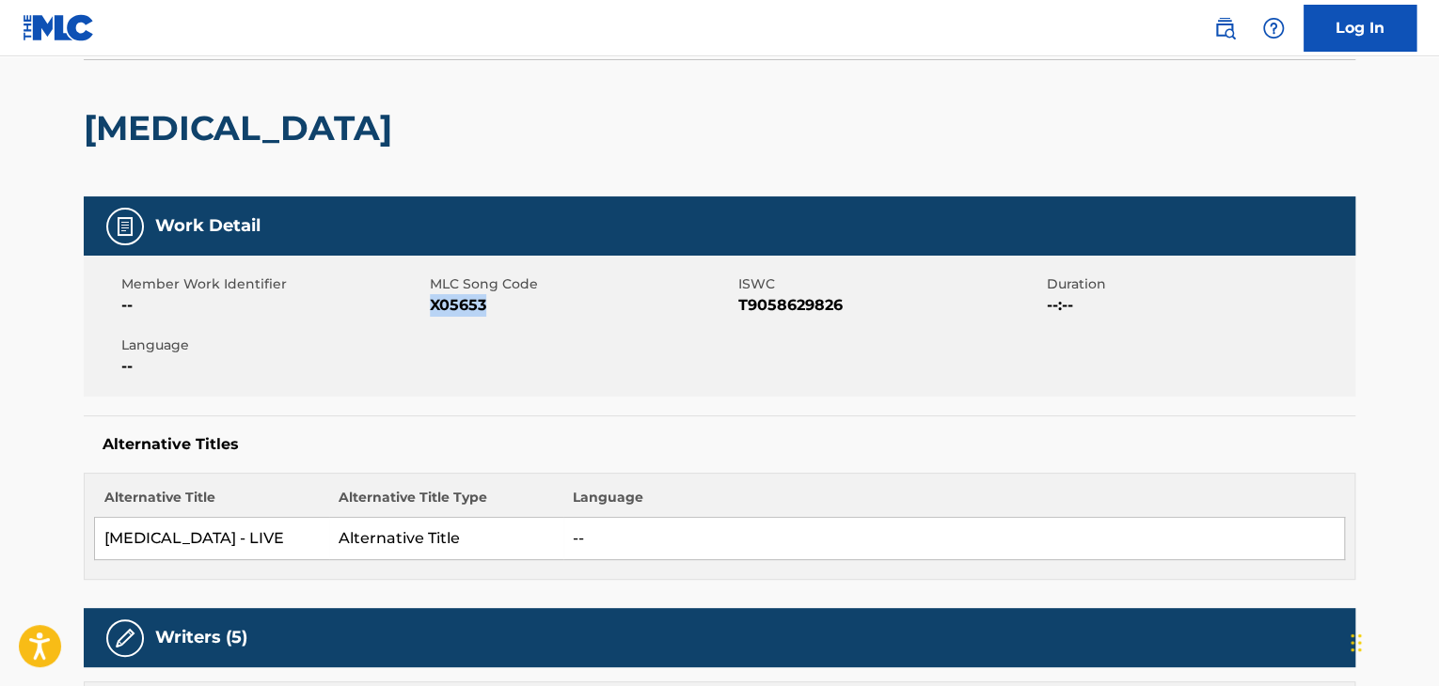
scroll to position [94, 0]
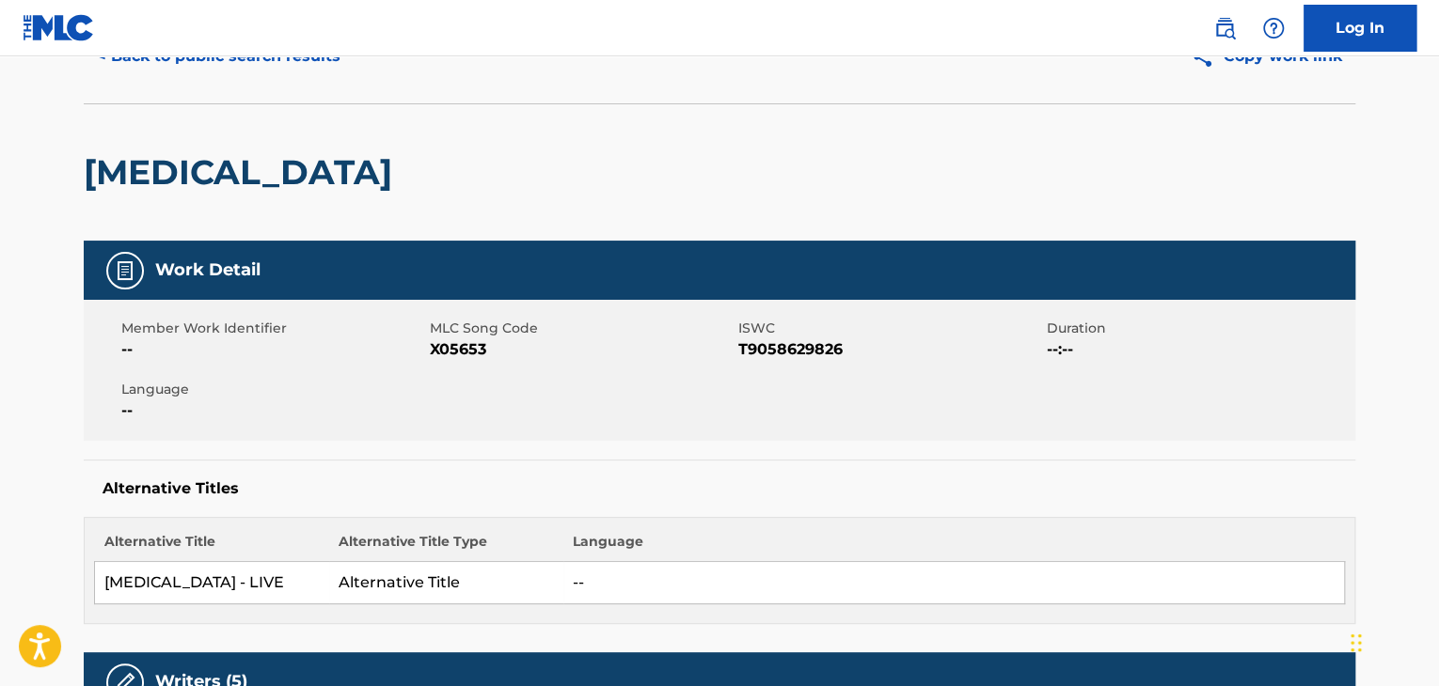
click at [457, 347] on span "X05653" at bounding box center [582, 350] width 304 height 23
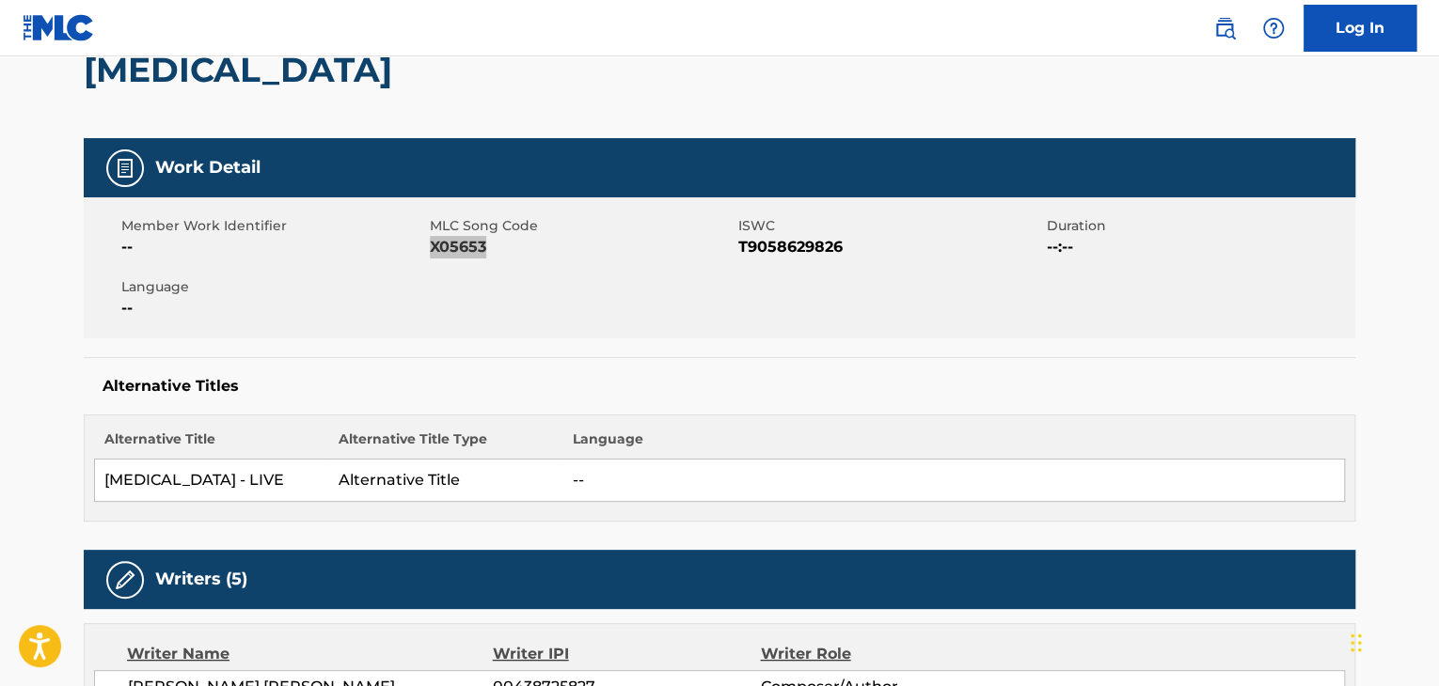
scroll to position [188, 0]
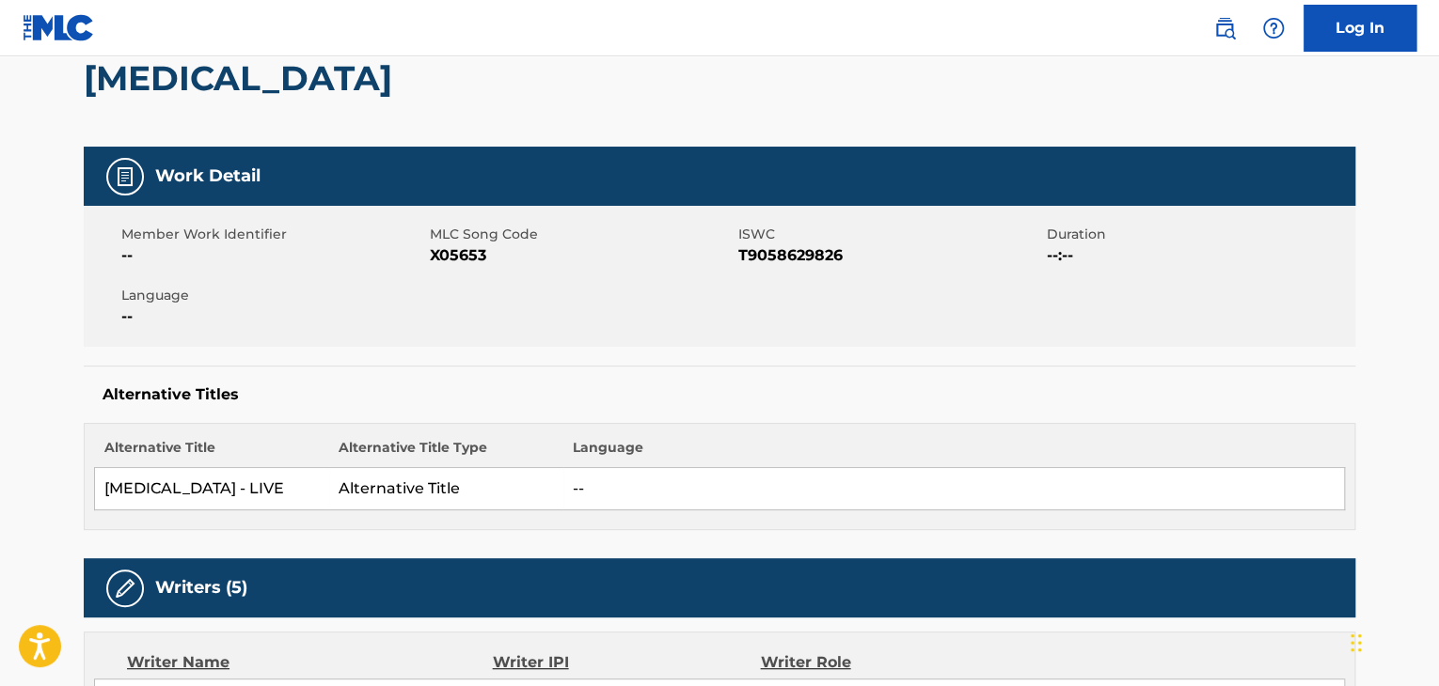
click at [789, 257] on span "T9058629826" at bounding box center [890, 255] width 304 height 23
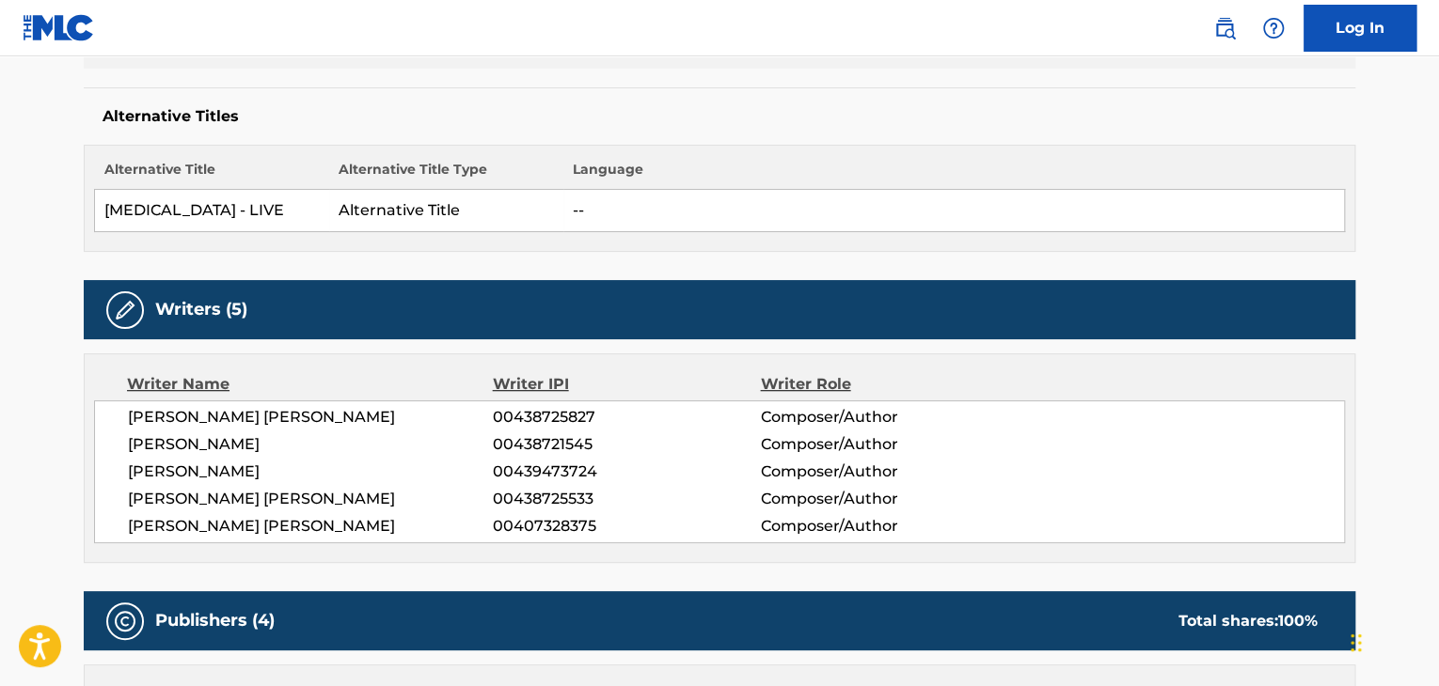
scroll to position [470, 0]
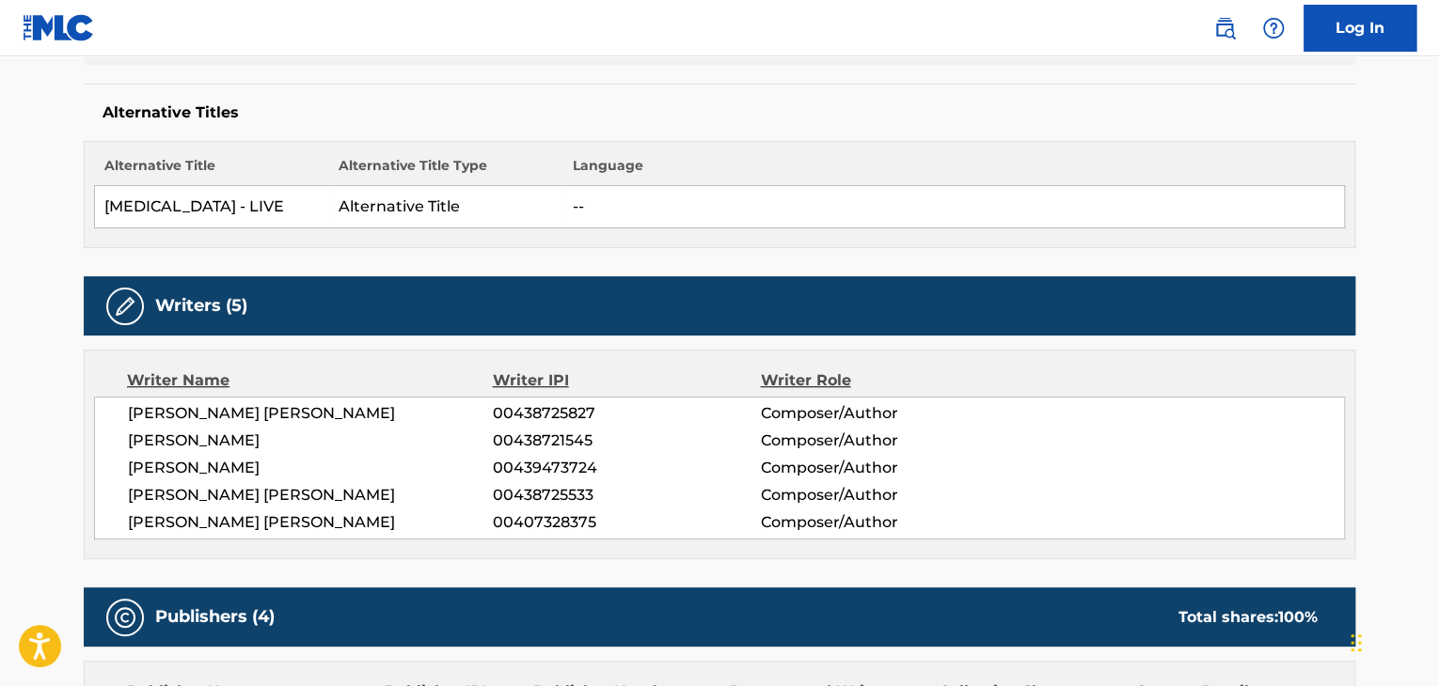
drag, startPoint x: 125, startPoint y: 436, endPoint x: 305, endPoint y: 430, distance: 179.7
click at [305, 430] on div "[PERSON_NAME] [PERSON_NAME] 00438725827 Composer/Author [PERSON_NAME] 004387215…" at bounding box center [719, 468] width 1251 height 143
click at [196, 441] on span "[PERSON_NAME]" at bounding box center [310, 441] width 365 height 23
click at [120, 438] on div "[PERSON_NAME] [PERSON_NAME] 00438725827 Composer/Author [PERSON_NAME] 004387215…" at bounding box center [719, 468] width 1251 height 143
click at [178, 445] on span "[PERSON_NAME]" at bounding box center [310, 441] width 365 height 23
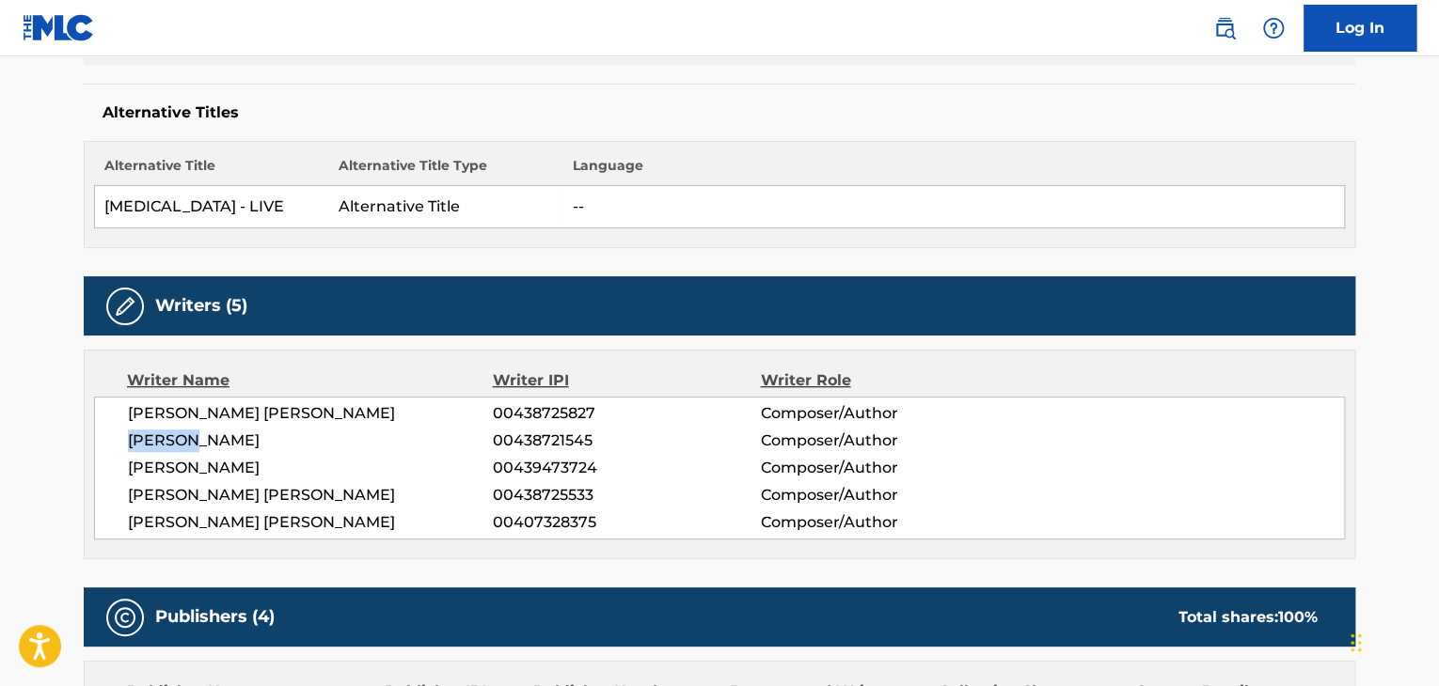
click at [183, 443] on span "[PERSON_NAME]" at bounding box center [310, 441] width 365 height 23
click at [144, 428] on div "[PERSON_NAME] [PERSON_NAME] 00438725827 Composer/Author [PERSON_NAME] 004387215…" at bounding box center [719, 468] width 1251 height 143
click at [299, 433] on span "[PERSON_NAME]" at bounding box center [310, 441] width 365 height 23
drag, startPoint x: 298, startPoint y: 441, endPoint x: 182, endPoint y: 433, distance: 115.9
click at [138, 422] on div "[PERSON_NAME] [PERSON_NAME] 00438725827 Composer/Author [PERSON_NAME] 004387215…" at bounding box center [719, 468] width 1251 height 143
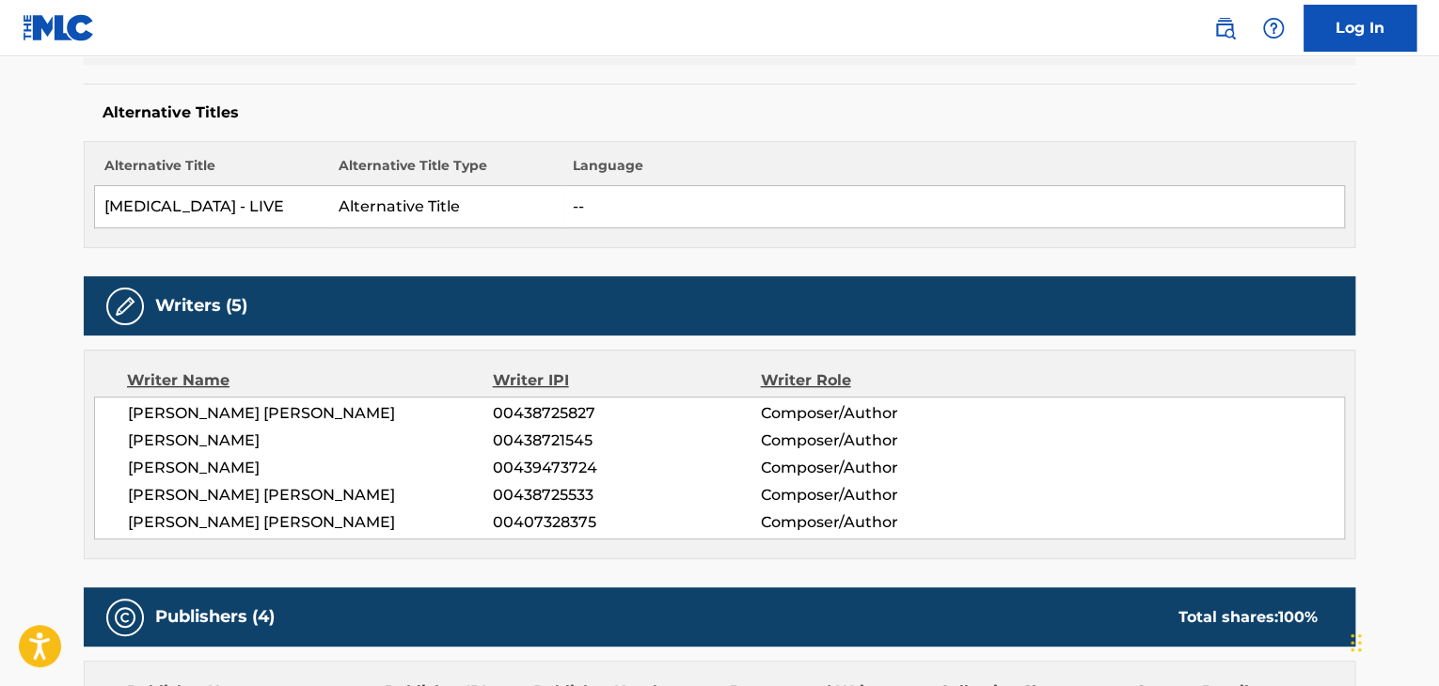
click at [212, 441] on span "[PERSON_NAME]" at bounding box center [310, 441] width 365 height 23
click at [443, 416] on span "[PERSON_NAME] [PERSON_NAME]" at bounding box center [310, 413] width 365 height 23
drag, startPoint x: 281, startPoint y: 454, endPoint x: 284, endPoint y: 438, distance: 16.2
click at [287, 442] on div "[PERSON_NAME] [PERSON_NAME] 00438725827 Composer/Author [PERSON_NAME] 004387215…" at bounding box center [719, 468] width 1251 height 143
click at [310, 427] on div "[PERSON_NAME] [PERSON_NAME] 00438725827 Composer/Author [PERSON_NAME] 004387215…" at bounding box center [719, 468] width 1251 height 143
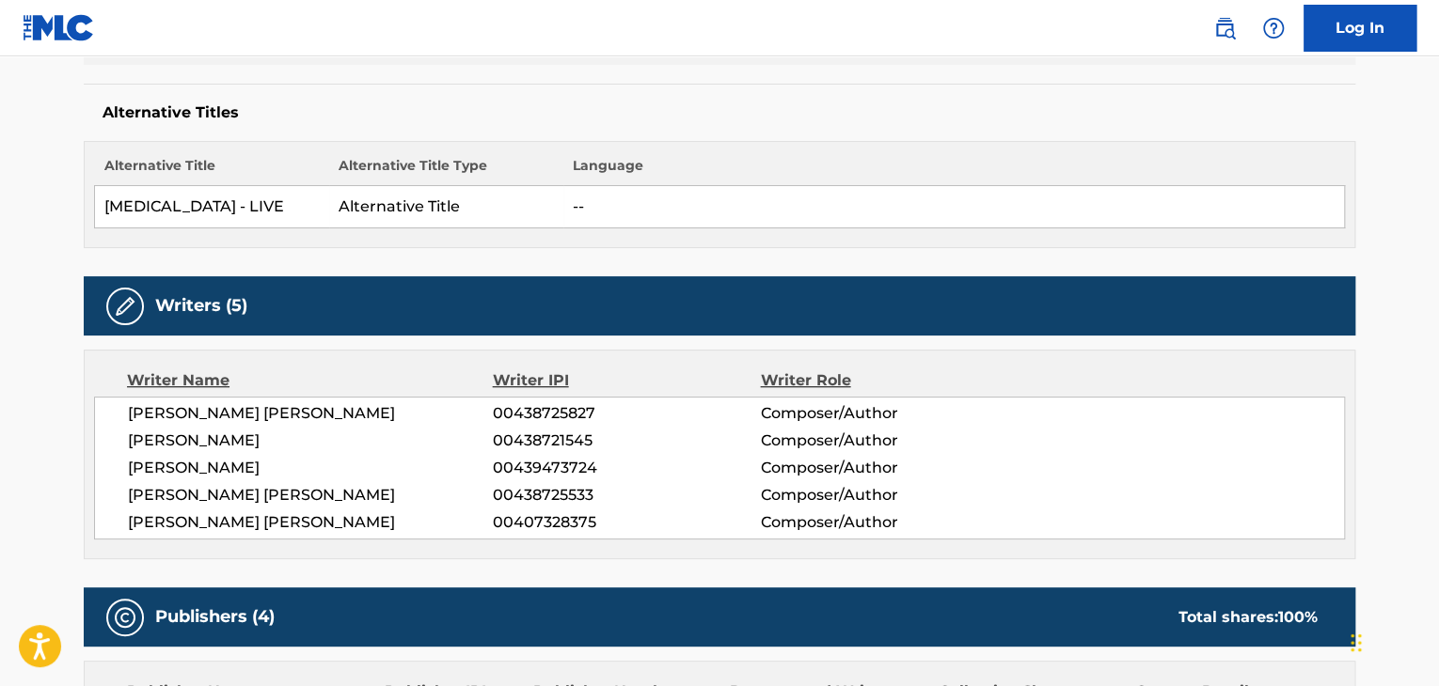
click at [298, 437] on span "[PERSON_NAME]" at bounding box center [310, 441] width 365 height 23
drag, startPoint x: 296, startPoint y: 441, endPoint x: 175, endPoint y: 444, distance: 121.3
click at [141, 438] on span "[PERSON_NAME]" at bounding box center [310, 441] width 365 height 23
click at [262, 452] on div "[PERSON_NAME] [PERSON_NAME] 00438725827 Composer/Author [PERSON_NAME] 004387215…" at bounding box center [719, 468] width 1251 height 143
drag, startPoint x: 291, startPoint y: 439, endPoint x: 132, endPoint y: 439, distance: 159.9
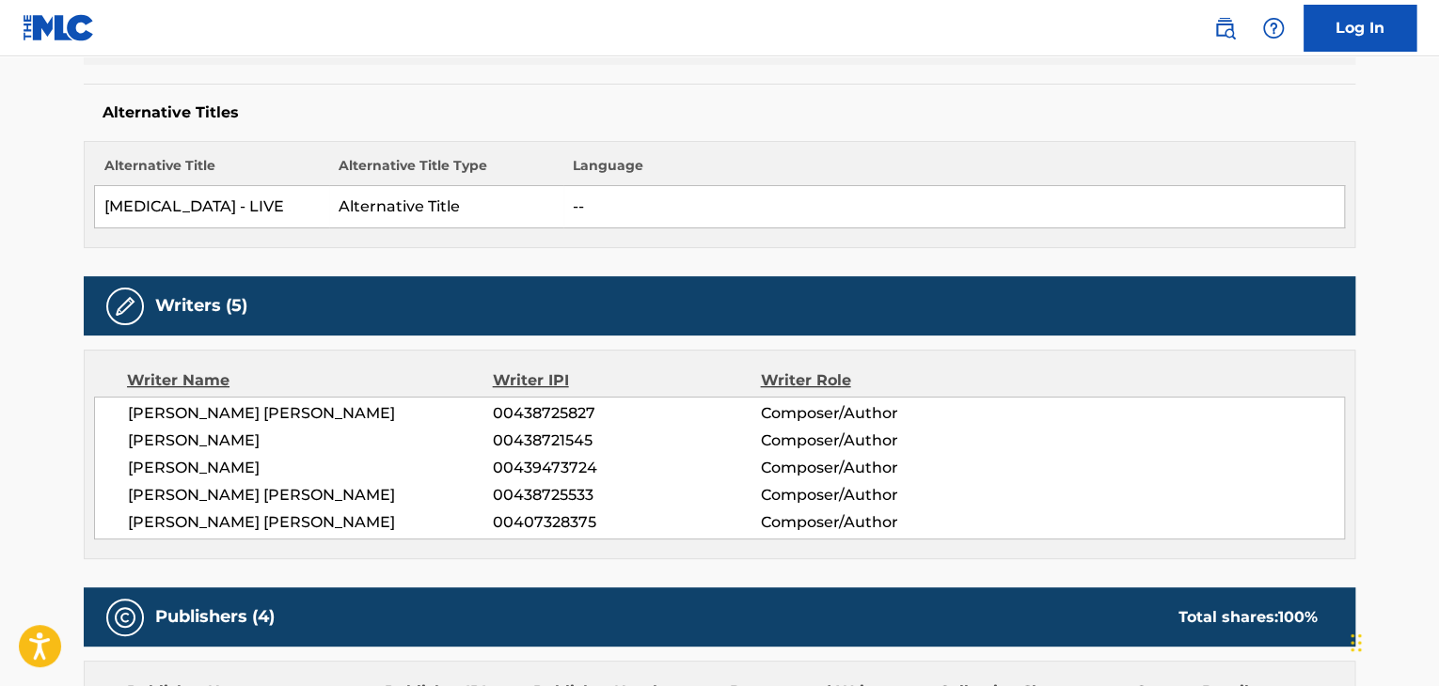
click at [132, 439] on span "[PERSON_NAME]" at bounding box center [310, 441] width 365 height 23
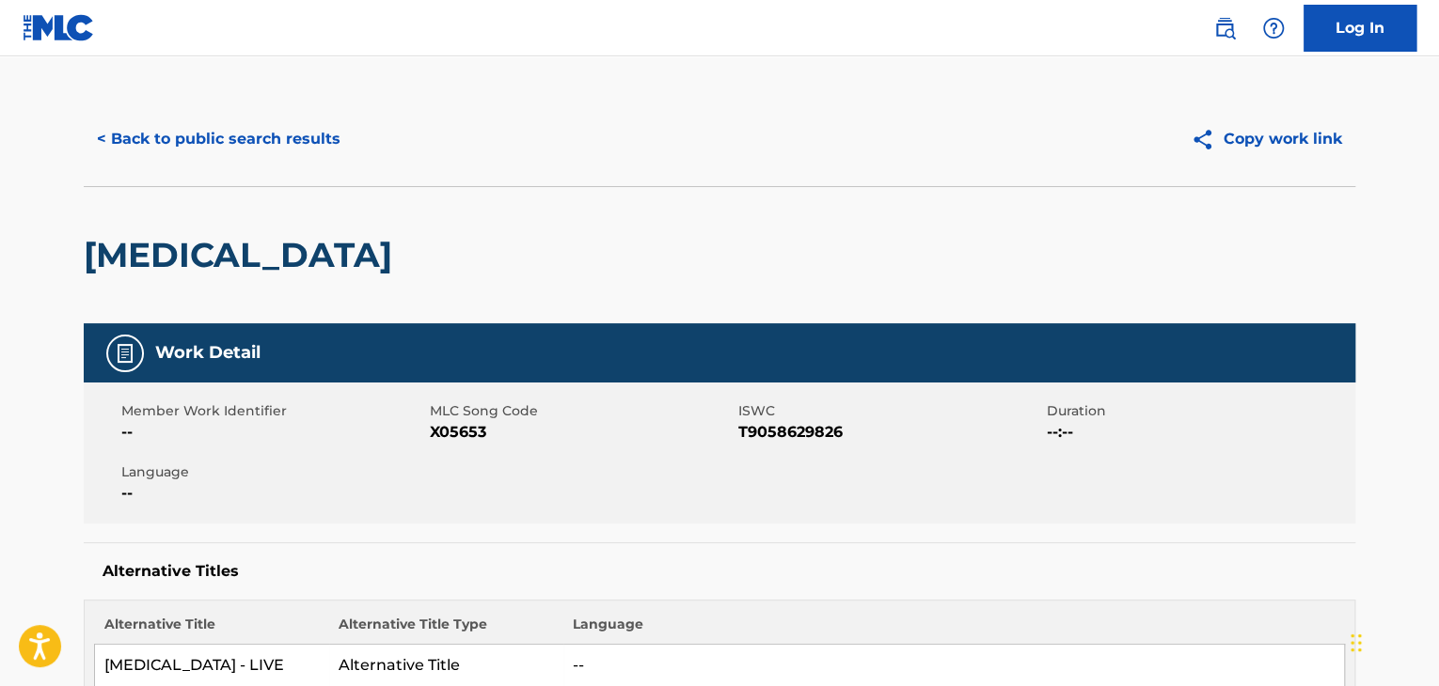
scroll to position [0, 0]
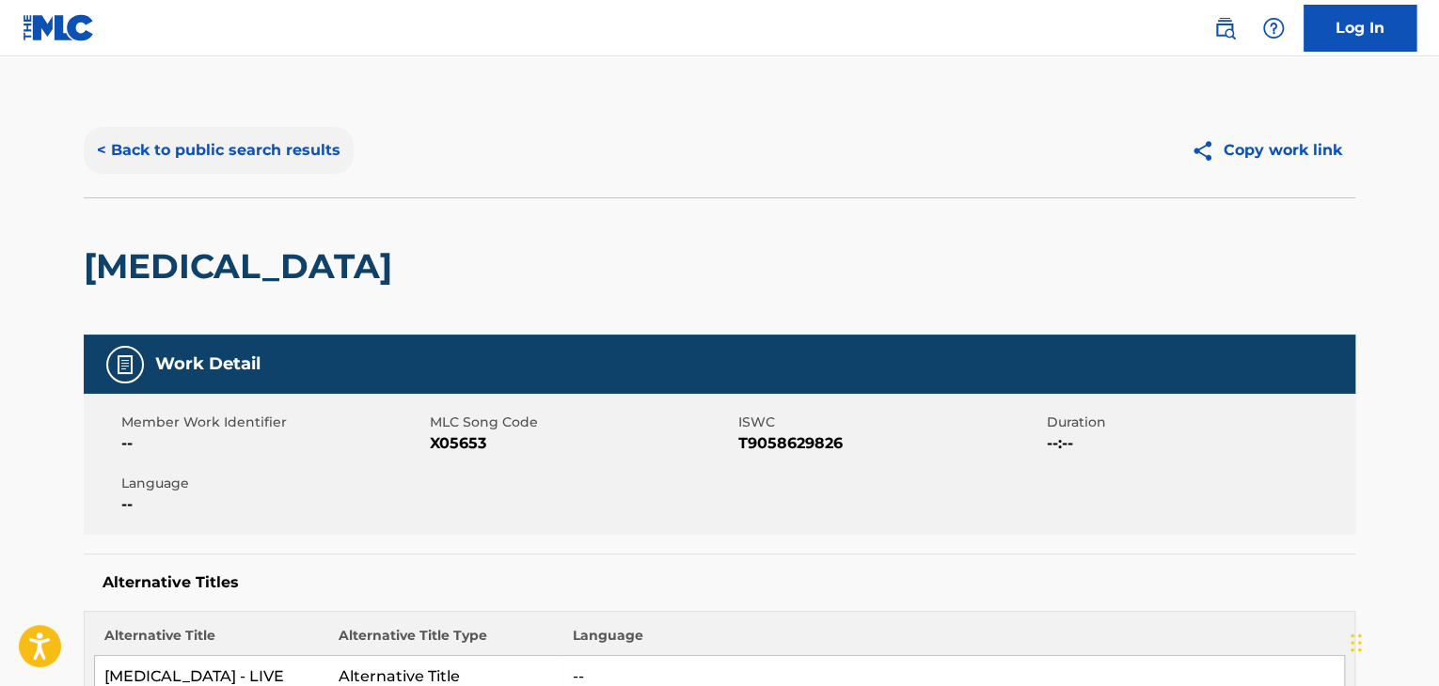
click at [141, 165] on button "< Back to public search results" at bounding box center [219, 150] width 270 height 47
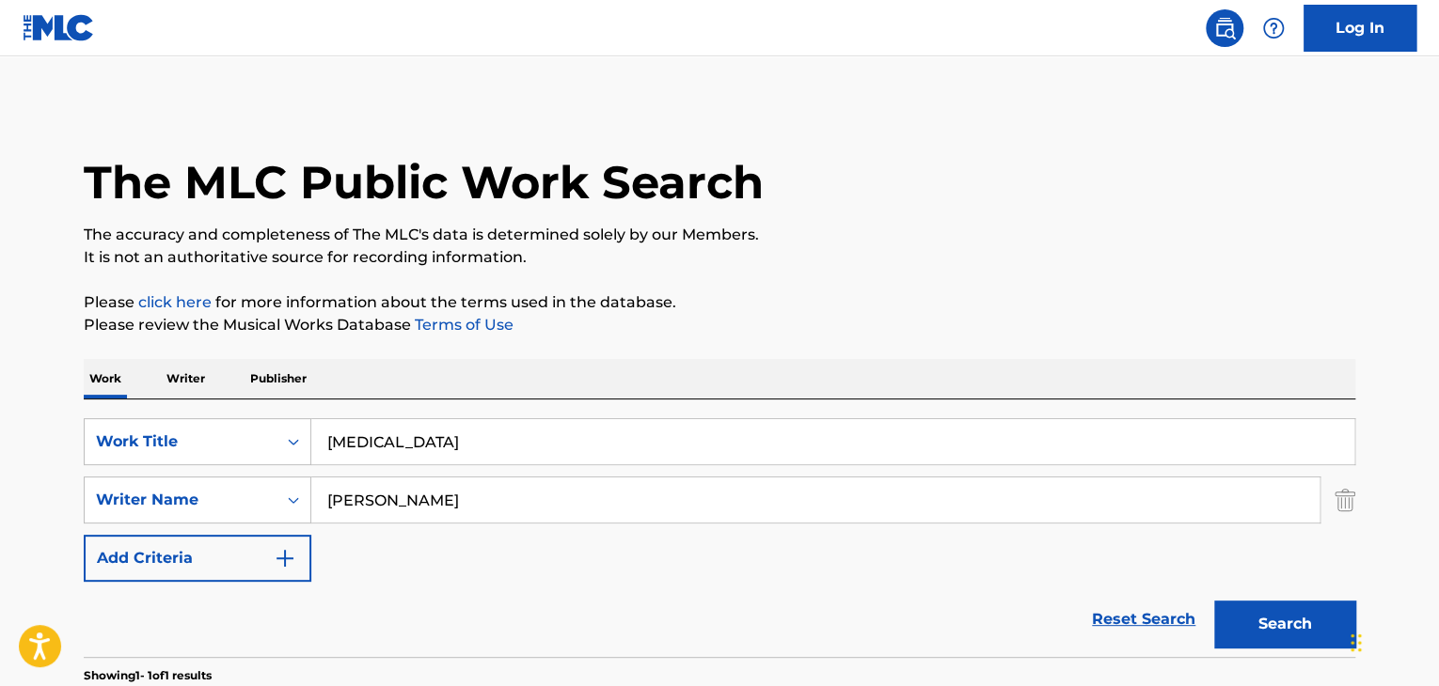
scroll to position [188, 0]
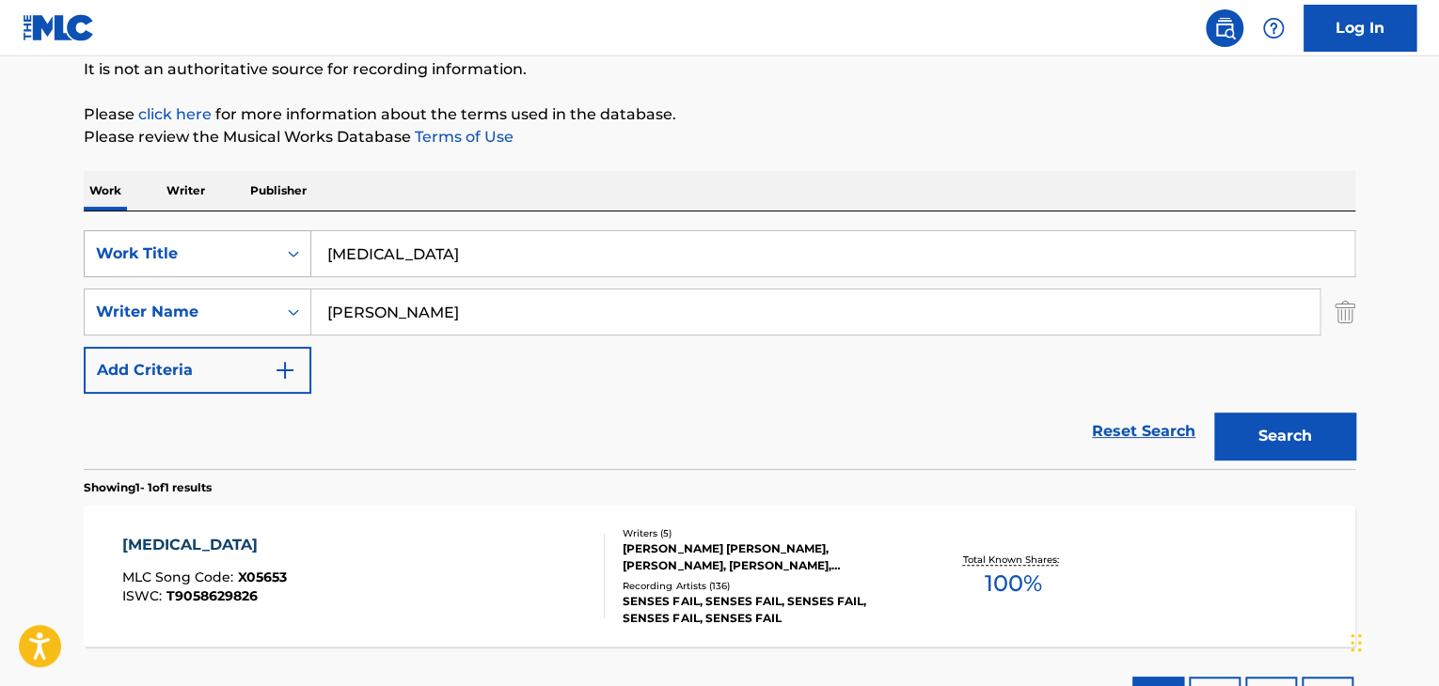
drag, startPoint x: 478, startPoint y: 248, endPoint x: 271, endPoint y: 231, distance: 207.6
click at [271, 231] on div "SearchWithCriteria035d6484-4321-42cb-93be-6990ca36bdb5 Work Title [MEDICAL_DATA]" at bounding box center [719, 253] width 1271 height 47
paste input "Every Last Detail [PERSON_NAME]"
drag, startPoint x: 484, startPoint y: 255, endPoint x: 661, endPoint y: 271, distance: 177.5
click at [661, 271] on input "Every Last Detail [PERSON_NAME]" at bounding box center [832, 253] width 1043 height 45
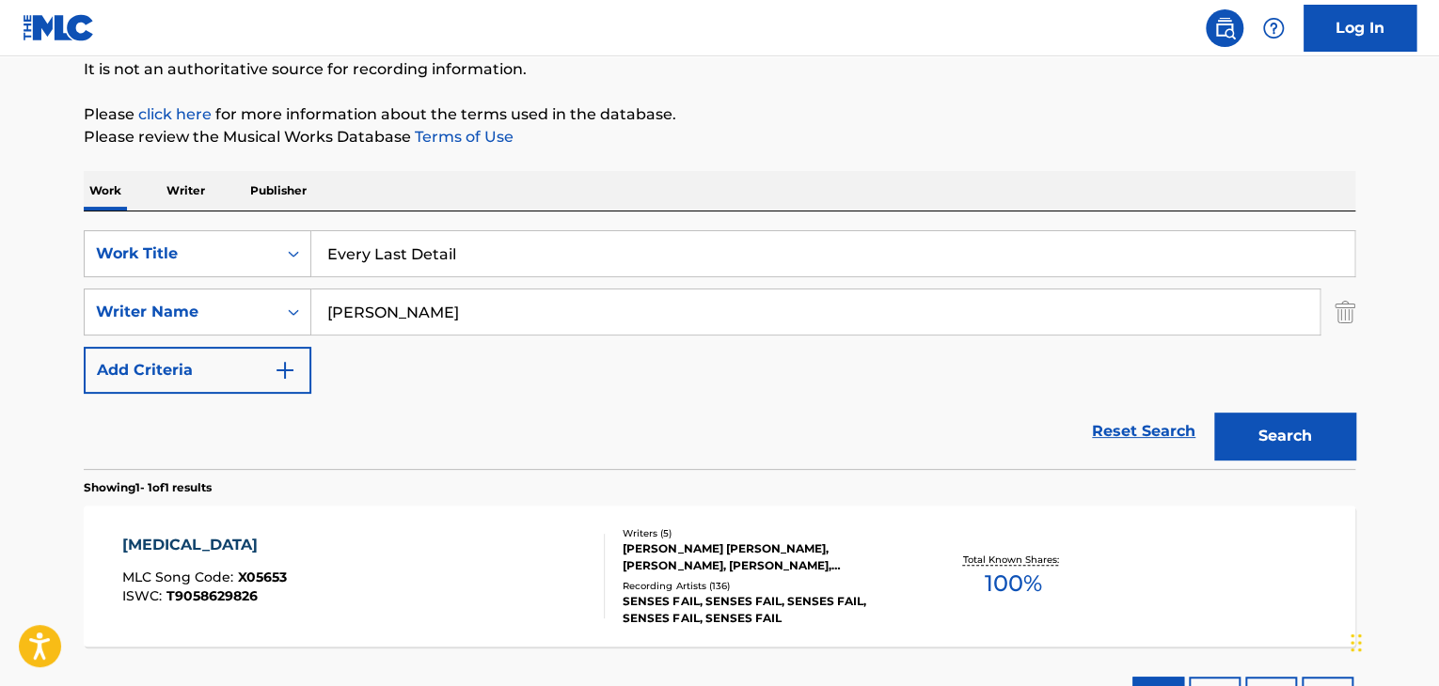
type input "Every Last Detail"
drag, startPoint x: 578, startPoint y: 307, endPoint x: 245, endPoint y: 291, distance: 333.2
click at [248, 291] on div "SearchWithCriteriac45550a9-6a51-403d-b255-a5f36e71c716 Writer Name [PERSON_NAME]" at bounding box center [719, 312] width 1271 height 47
paste input "[PERSON_NAME]"
drag, startPoint x: 353, startPoint y: 309, endPoint x: 283, endPoint y: 305, distance: 69.7
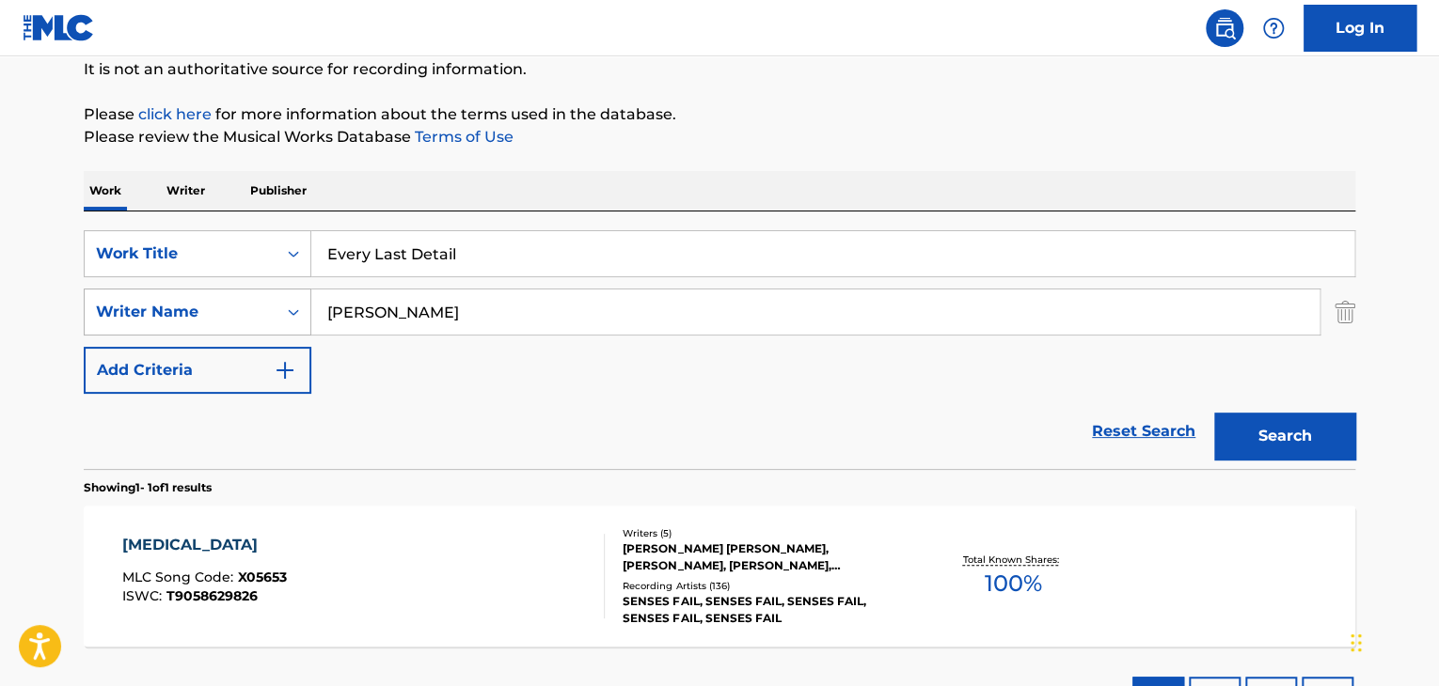
click at [286, 311] on div "SearchWithCriteriac45550a9-6a51-403d-b255-a5f36e71c716 Writer Name [PERSON_NAME]" at bounding box center [719, 312] width 1271 height 47
type input "[PERSON_NAME]"
drag, startPoint x: 354, startPoint y: 250, endPoint x: 366, endPoint y: 248, distance: 11.4
click at [221, 242] on div "SearchWithCriteria035d6484-4321-42cb-93be-6990ca36bdb5 Work Title Every Last De…" at bounding box center [719, 253] width 1271 height 47
type input "Every Last Detail"
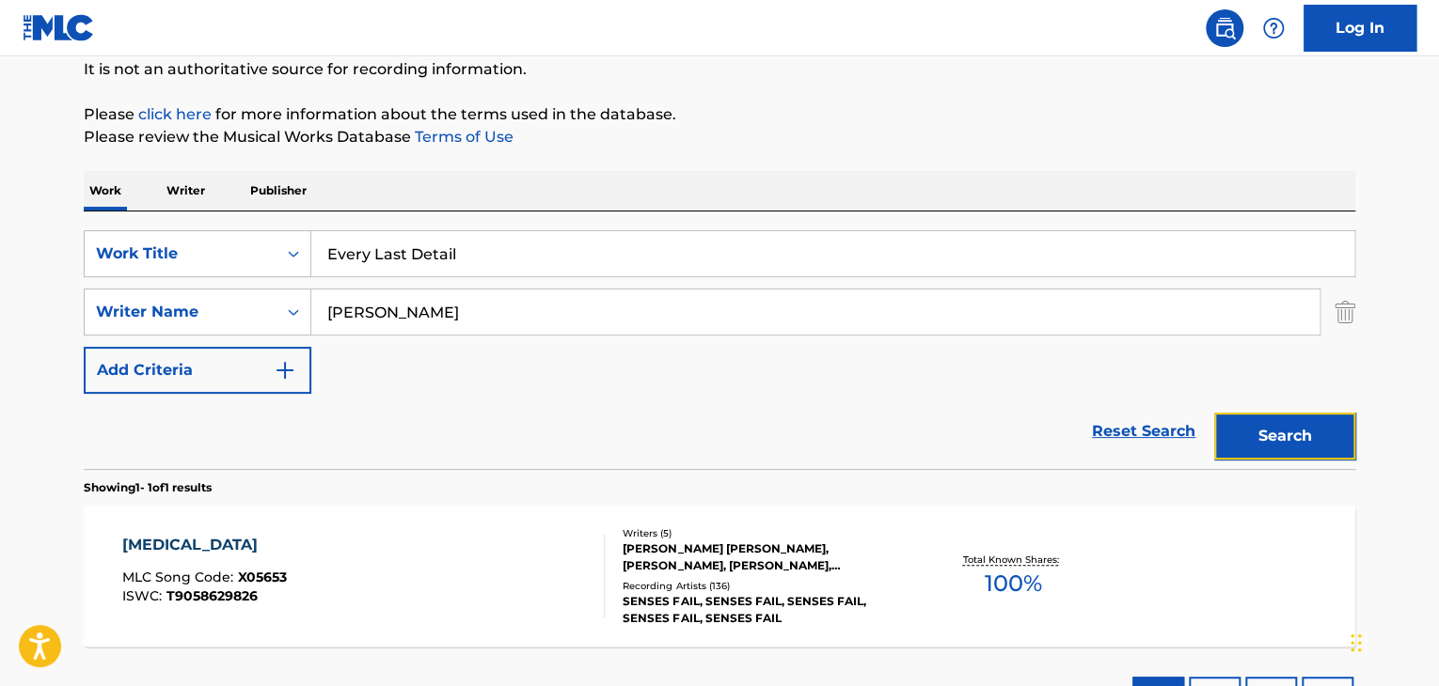
click at [1246, 430] on button "Search" at bounding box center [1284, 436] width 141 height 47
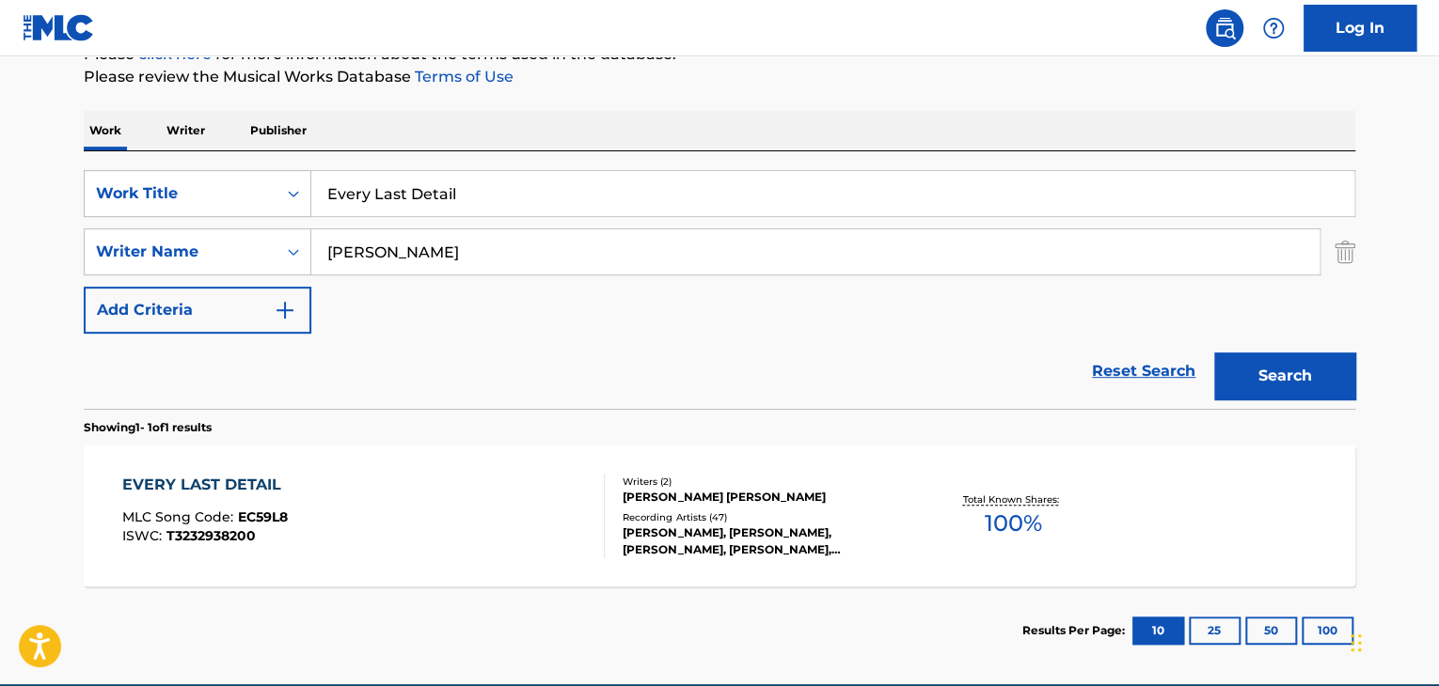
scroll to position [282, 0]
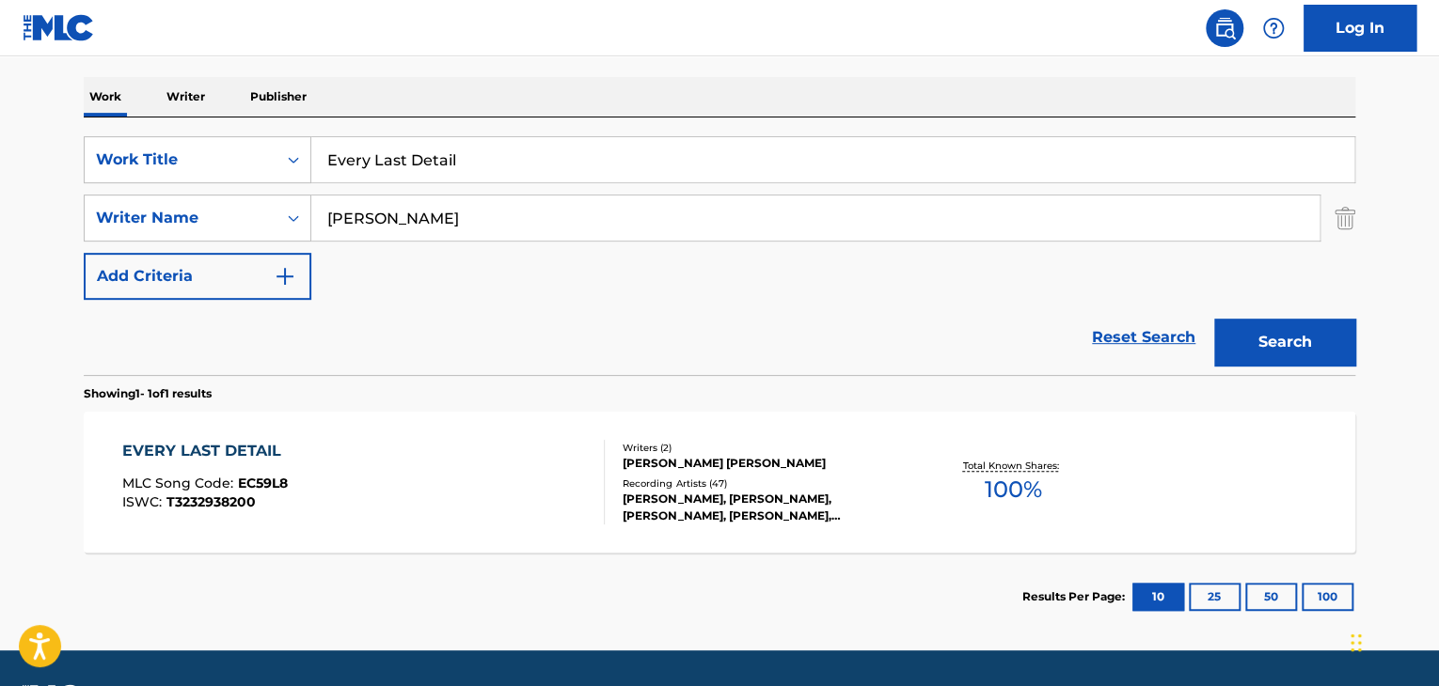
click at [679, 455] on div "[PERSON_NAME] [PERSON_NAME]" at bounding box center [764, 463] width 284 height 17
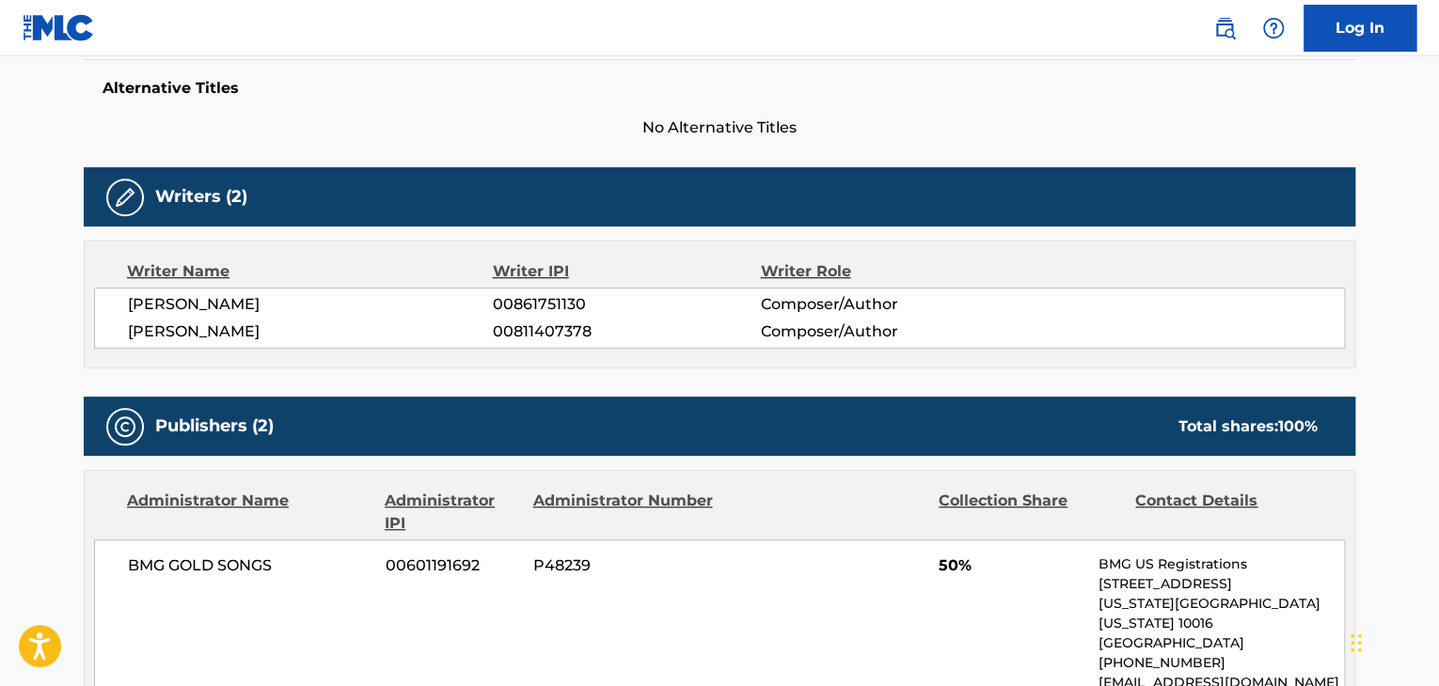
scroll to position [564, 0]
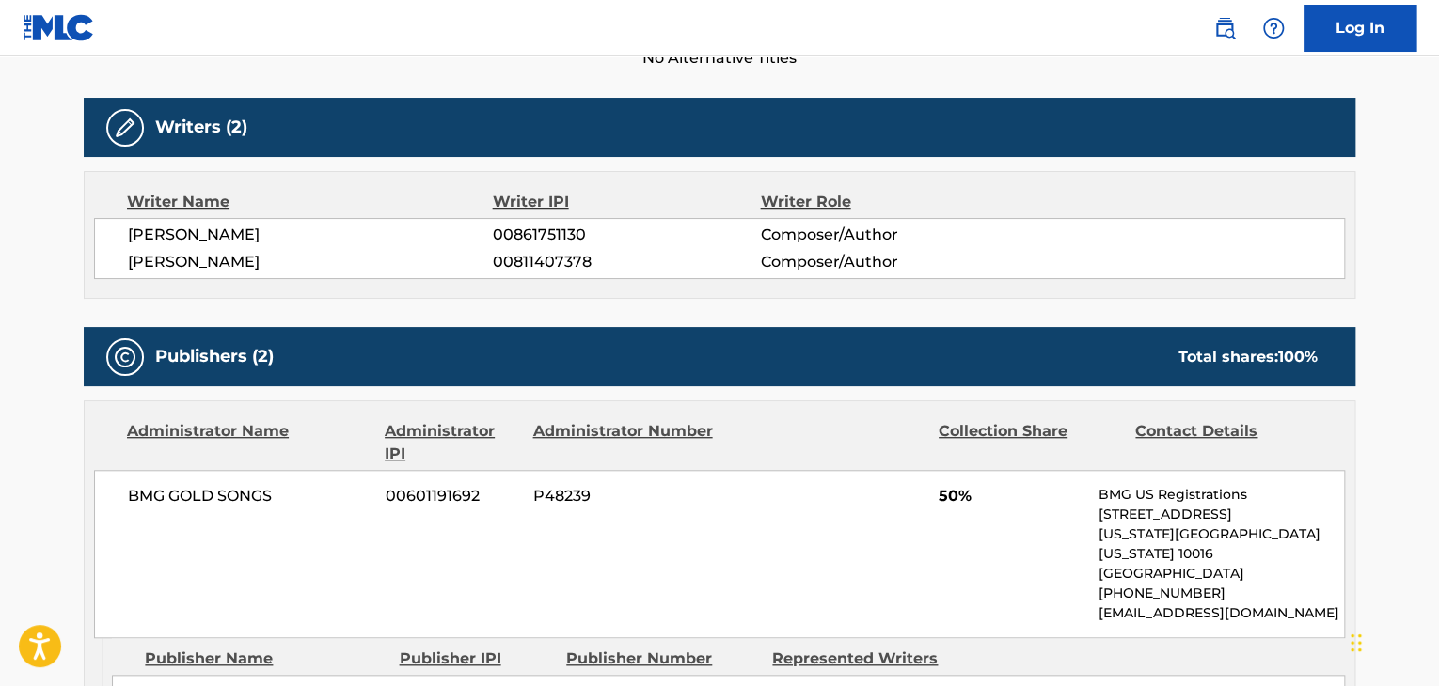
drag, startPoint x: 416, startPoint y: 255, endPoint x: 128, endPoint y: 263, distance: 287.9
click at [128, 263] on span "[PERSON_NAME]" at bounding box center [310, 262] width 365 height 23
click at [162, 249] on div "[PERSON_NAME] 00861751130 Composer/Author [PERSON_NAME] 00811407378 Composer/Au…" at bounding box center [719, 248] width 1251 height 61
drag, startPoint x: 127, startPoint y: 264, endPoint x: 290, endPoint y: 257, distance: 162.8
click at [290, 257] on span "[PERSON_NAME]" at bounding box center [310, 262] width 365 height 23
